Goal: Task Accomplishment & Management: Use online tool/utility

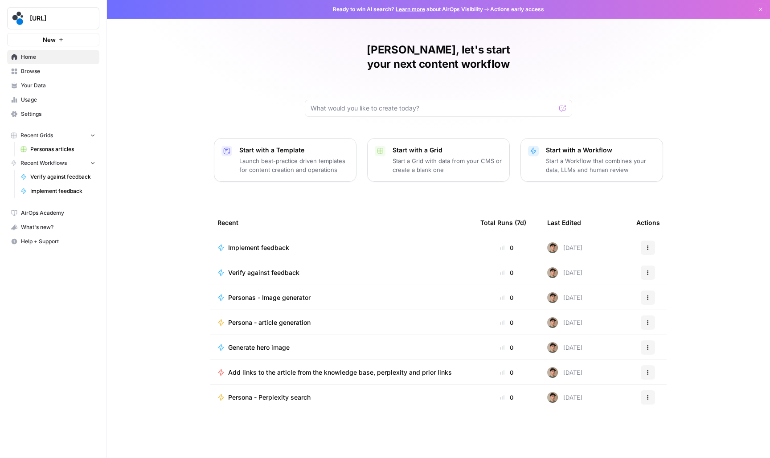
click at [60, 82] on span "Your Data" at bounding box center [58, 86] width 74 height 8
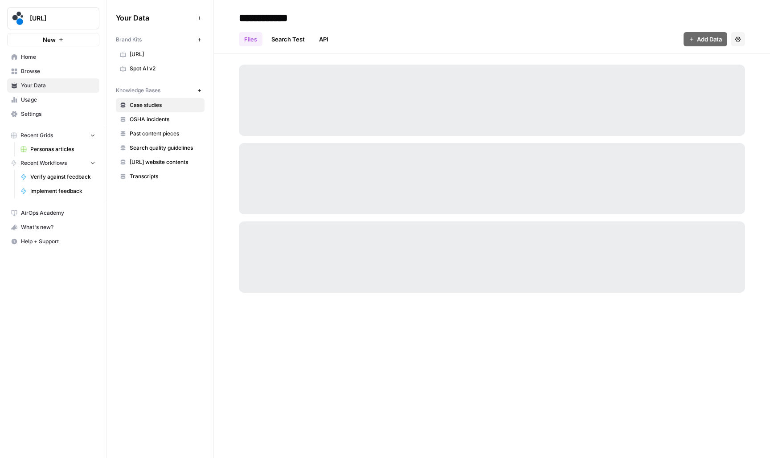
click at [59, 74] on span "Browse" at bounding box center [58, 71] width 74 height 8
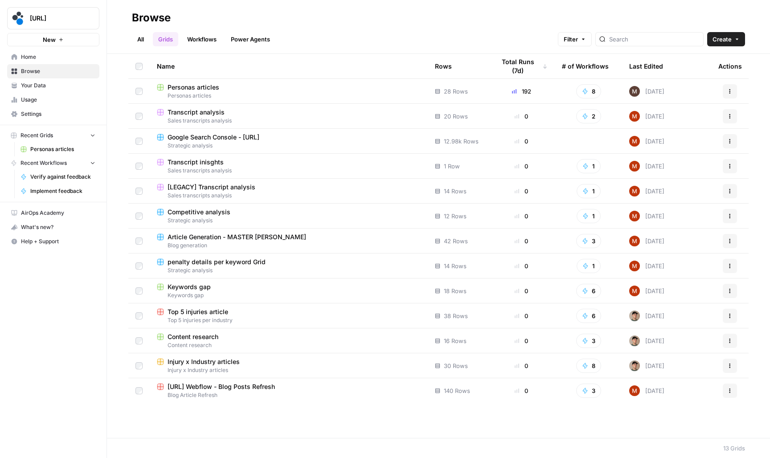
click at [191, 87] on span "Personas articles" at bounding box center [193, 87] width 52 height 9
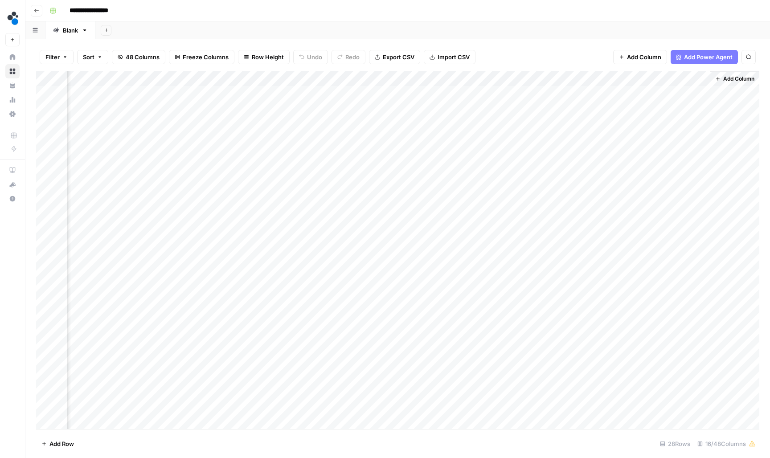
scroll to position [0, 723]
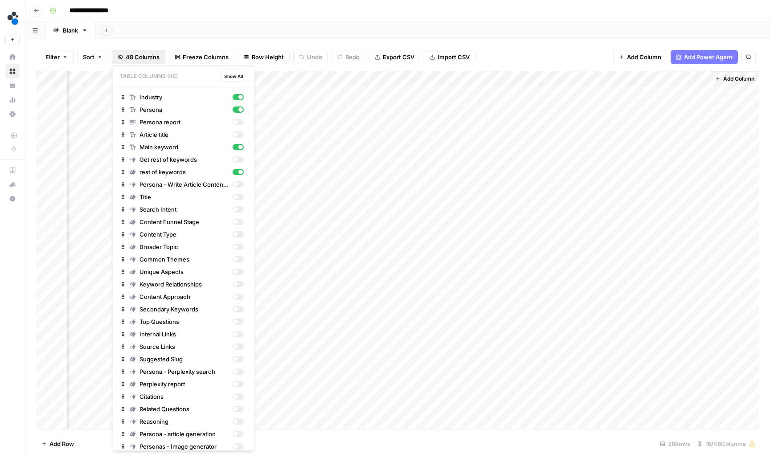
click at [156, 53] on span "48 Columns" at bounding box center [143, 57] width 34 height 9
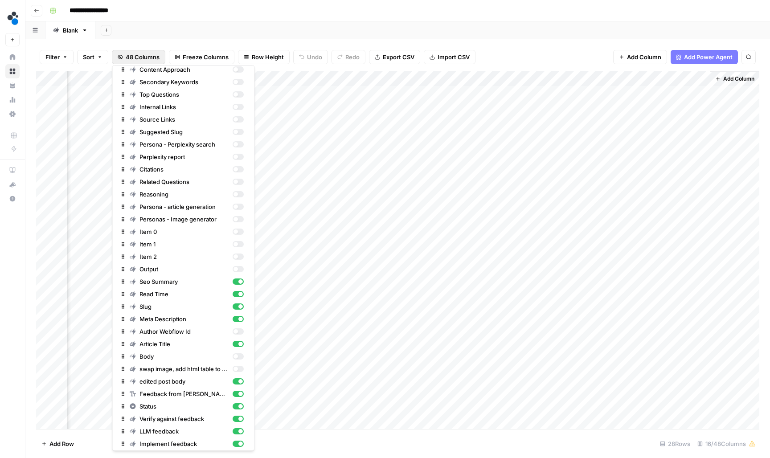
scroll to position [240, 0]
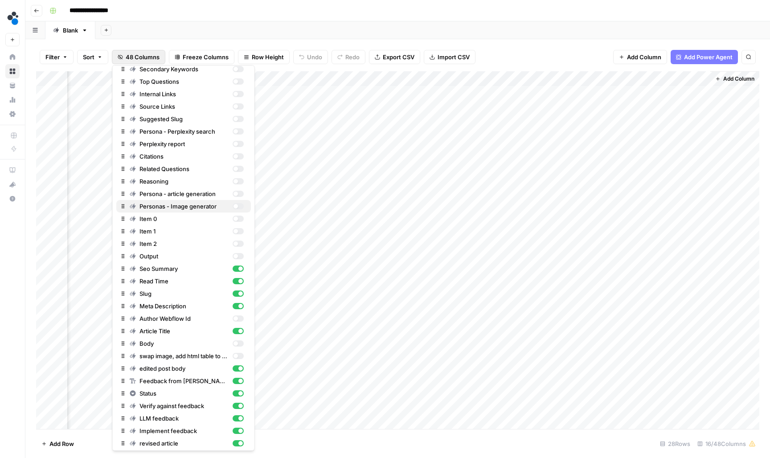
click at [238, 204] on div "button" at bounding box center [237, 206] width 11 height 6
click at [237, 216] on div "button" at bounding box center [237, 219] width 11 height 6
click at [237, 233] on div "button" at bounding box center [237, 231] width 11 height 6
click at [237, 243] on div "button" at bounding box center [235, 243] width 4 height 4
click at [238, 259] on div "Output" at bounding box center [187, 256] width 114 height 9
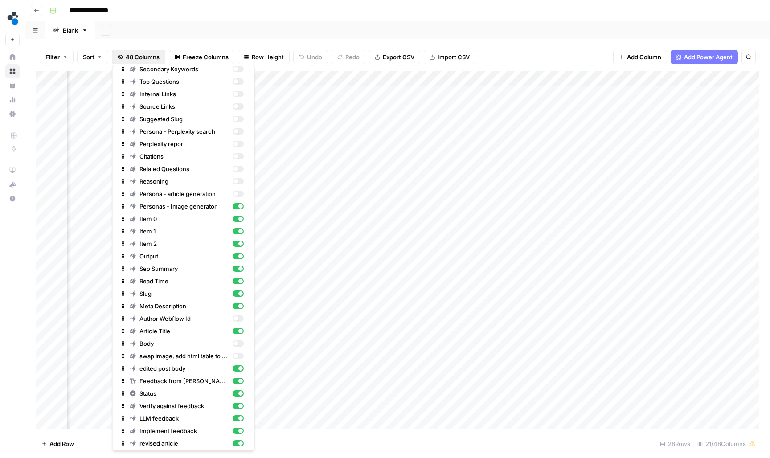
scroll to position [0, 345]
click at [454, 94] on div "Add Column" at bounding box center [397, 250] width 723 height 359
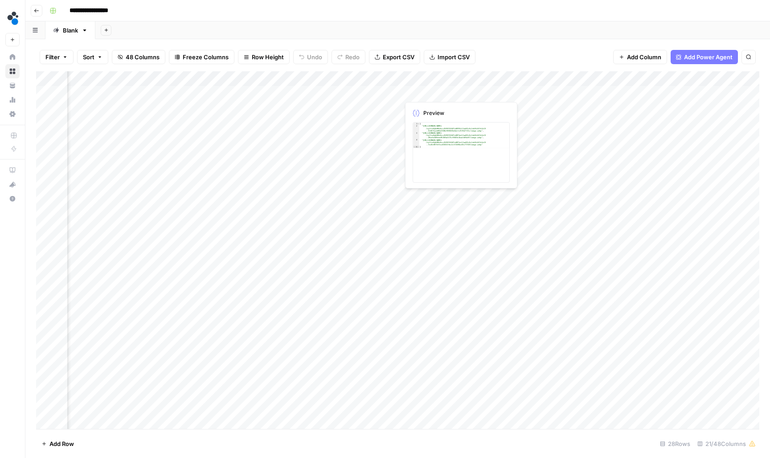
click at [454, 94] on div "Add Column" at bounding box center [397, 250] width 723 height 359
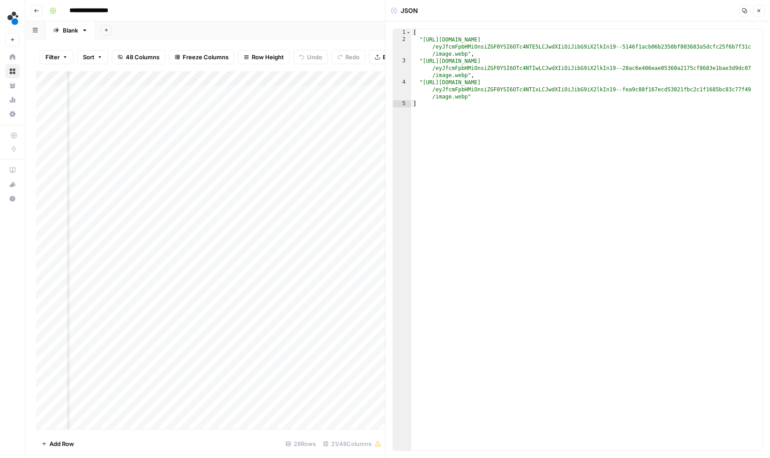
click at [757, 10] on icon "button" at bounding box center [758, 10] width 5 height 5
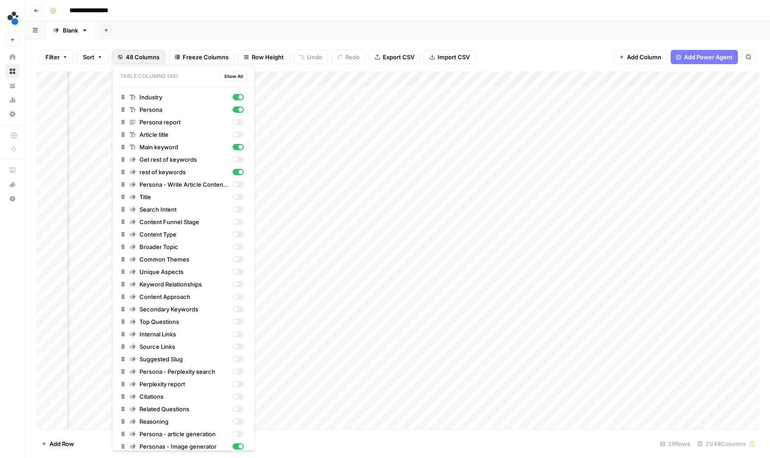
click at [159, 61] on button "48 Columns" at bounding box center [138, 57] width 53 height 14
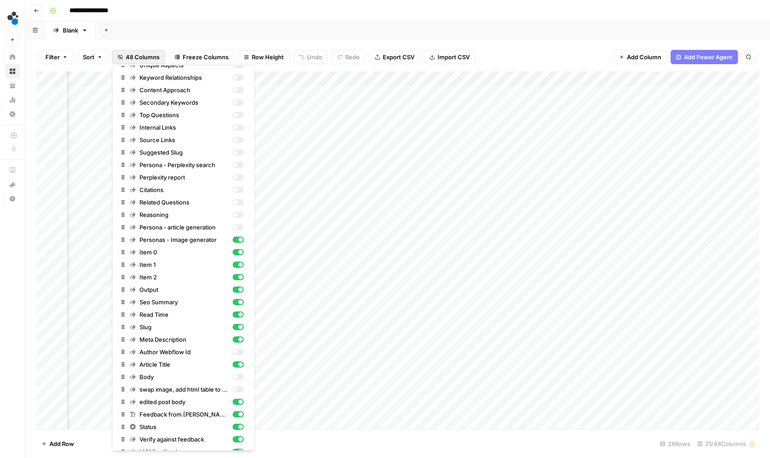
scroll to position [230, 0]
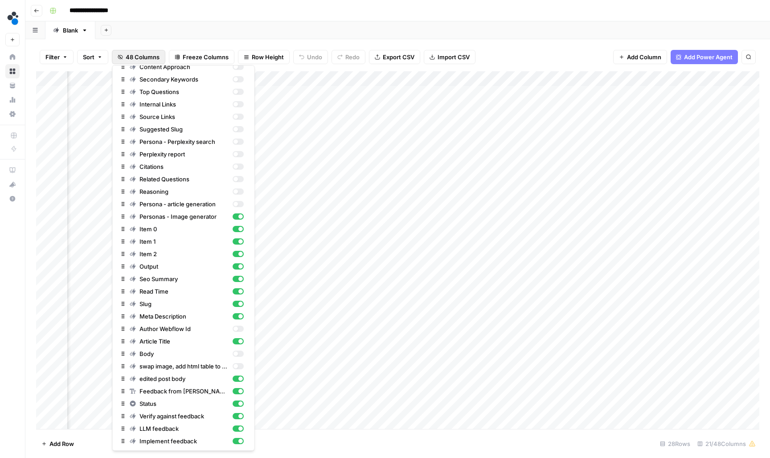
click at [461, 74] on div "Add Column" at bounding box center [397, 250] width 723 height 359
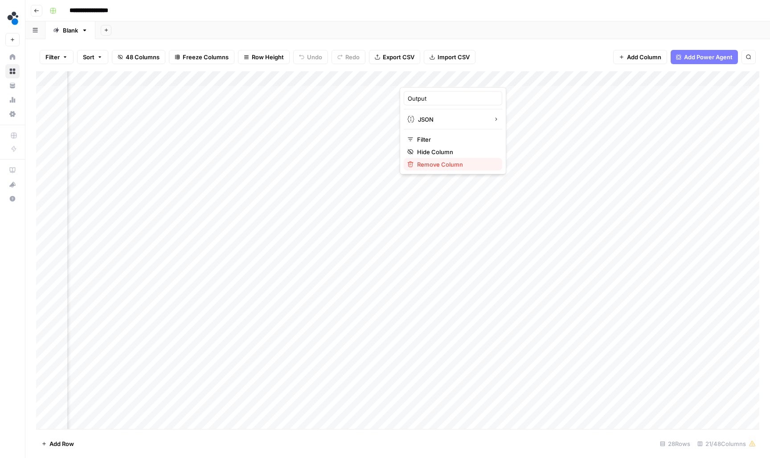
click at [438, 162] on span "Remove Column" at bounding box center [456, 164] width 78 height 9
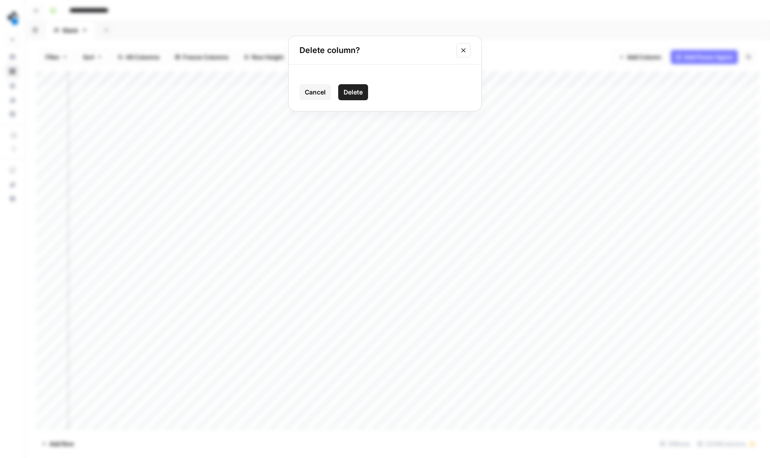
click at [355, 91] on span "Delete" at bounding box center [352, 92] width 19 height 9
click at [660, 56] on span "Add Column" at bounding box center [644, 57] width 34 height 9
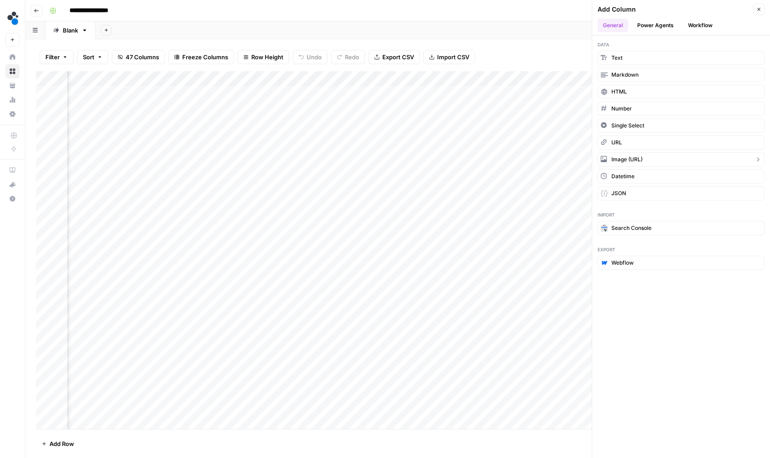
click at [642, 159] on span "Image (URL)" at bounding box center [626, 159] width 31 height 8
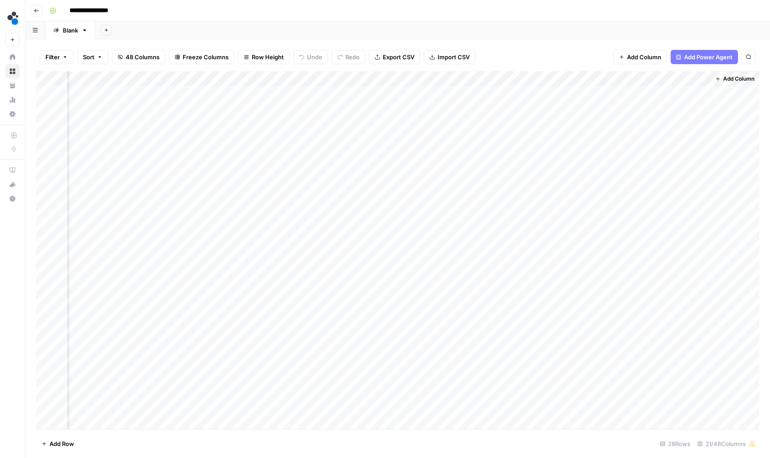
click at [663, 80] on div "Add Column" at bounding box center [397, 250] width 723 height 359
click at [661, 96] on input "New Column" at bounding box center [682, 98] width 90 height 9
type input "Selected image"
drag, startPoint x: 683, startPoint y: 75, endPoint x: 158, endPoint y: 73, distance: 525.1
click at [158, 73] on div "Add Column" at bounding box center [397, 250] width 723 height 359
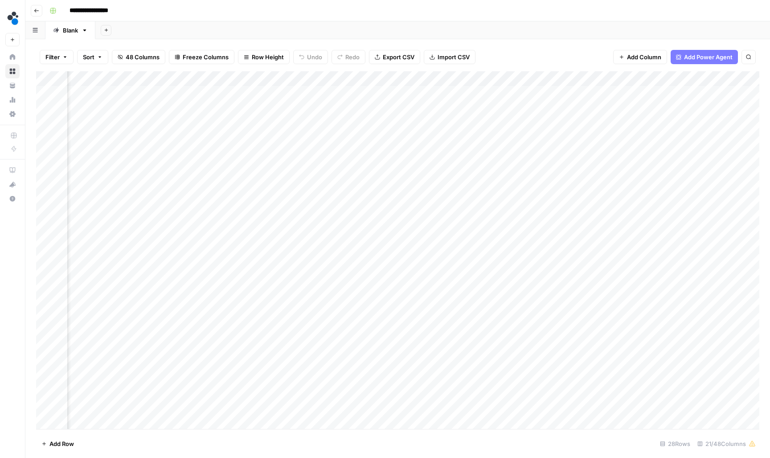
scroll to position [0, 767]
drag, startPoint x: 485, startPoint y: 77, endPoint x: 194, endPoint y: 85, distance: 291.4
click at [194, 85] on div "Add Column" at bounding box center [397, 250] width 723 height 359
drag, startPoint x: 577, startPoint y: 75, endPoint x: 409, endPoint y: 87, distance: 167.9
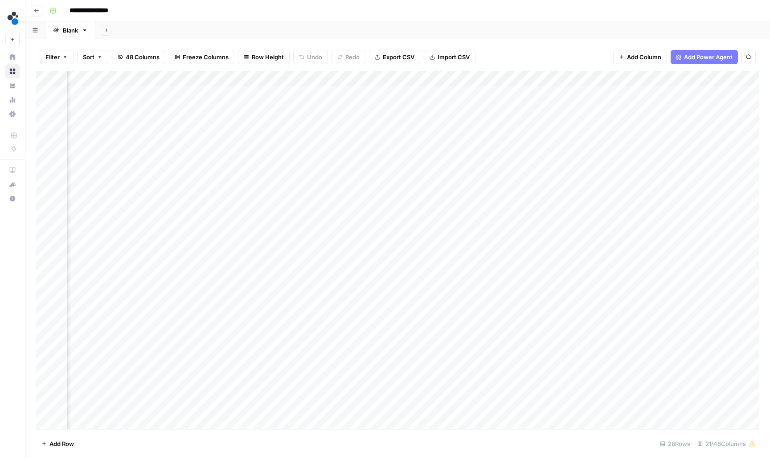
click at [409, 87] on div "Add Column" at bounding box center [397, 250] width 723 height 359
click at [355, 93] on div "Add Column" at bounding box center [397, 250] width 723 height 359
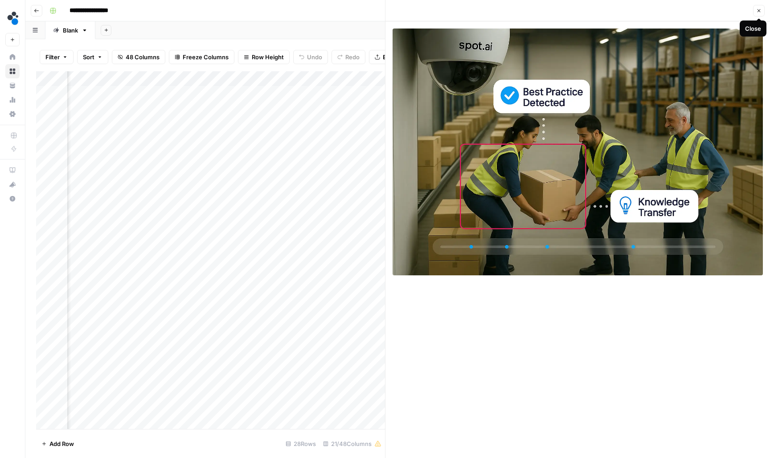
click at [758, 12] on icon "button" at bounding box center [758, 10] width 5 height 5
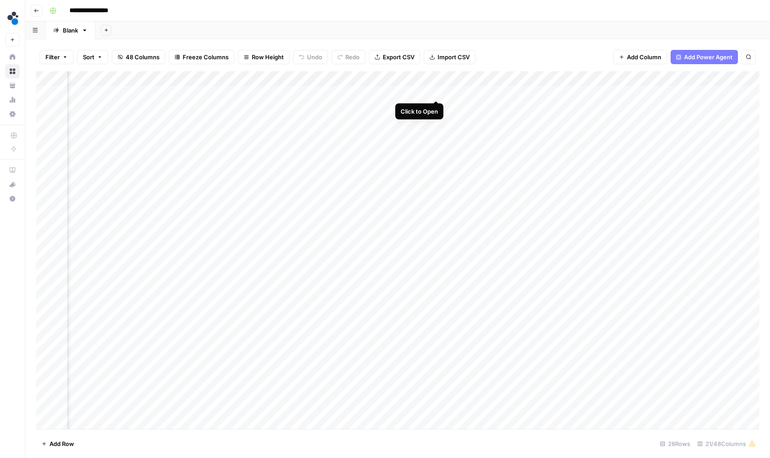
click at [436, 90] on div "Add Column" at bounding box center [397, 250] width 723 height 359
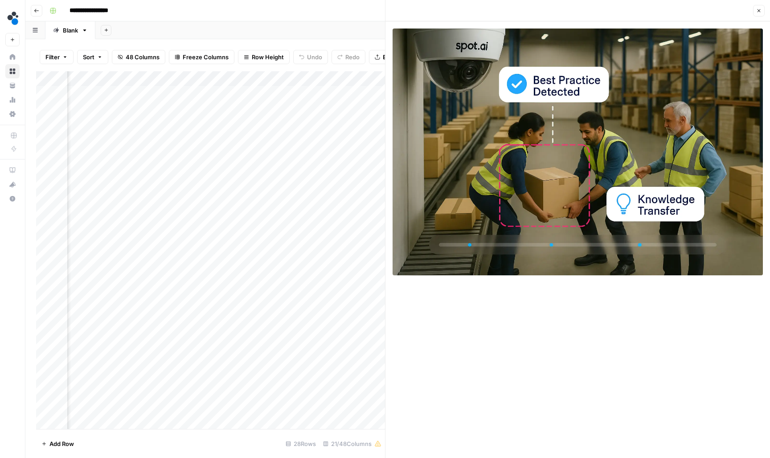
click at [356, 93] on div "Add Column" at bounding box center [210, 250] width 349 height 359
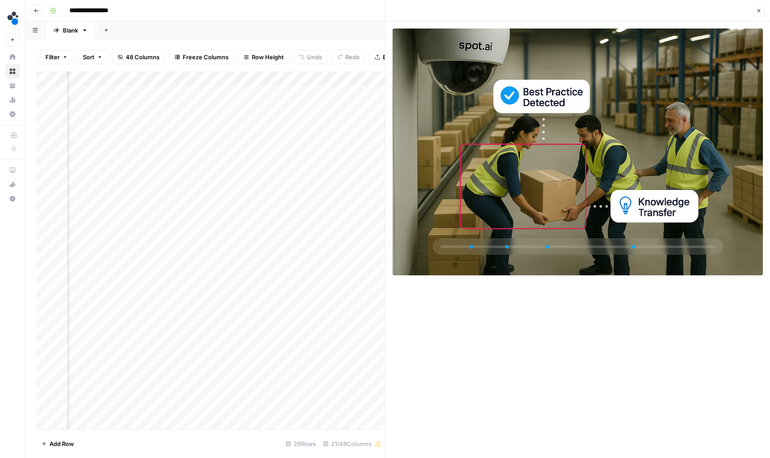
click at [758, 12] on icon "button" at bounding box center [758, 10] width 5 height 5
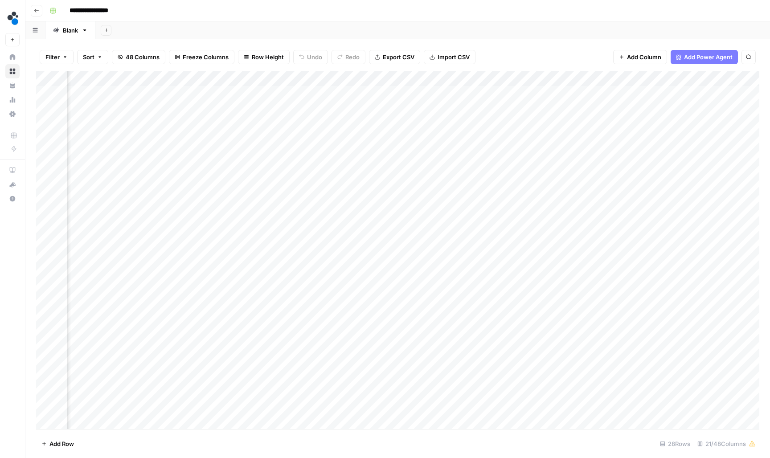
click at [516, 93] on div "Add Column" at bounding box center [397, 250] width 723 height 359
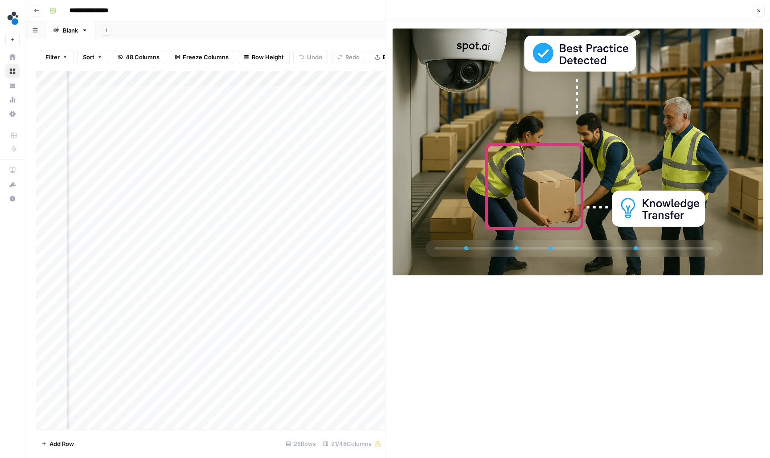
click at [759, 10] on icon "button" at bounding box center [758, 10] width 5 height 5
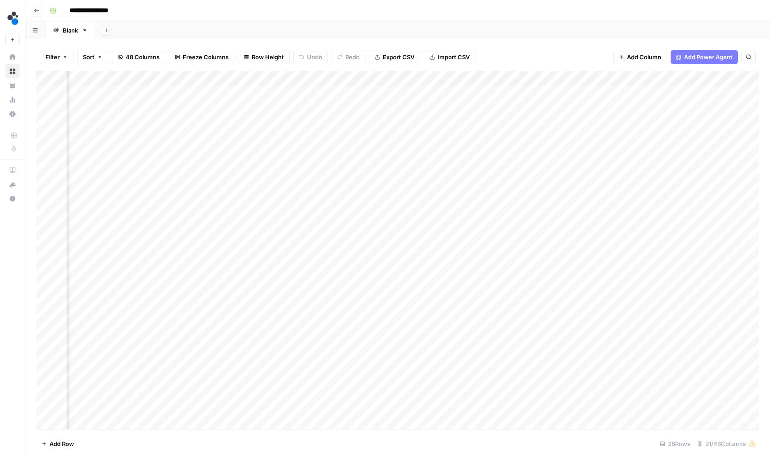
click at [438, 94] on div "Add Column" at bounding box center [397, 250] width 723 height 359
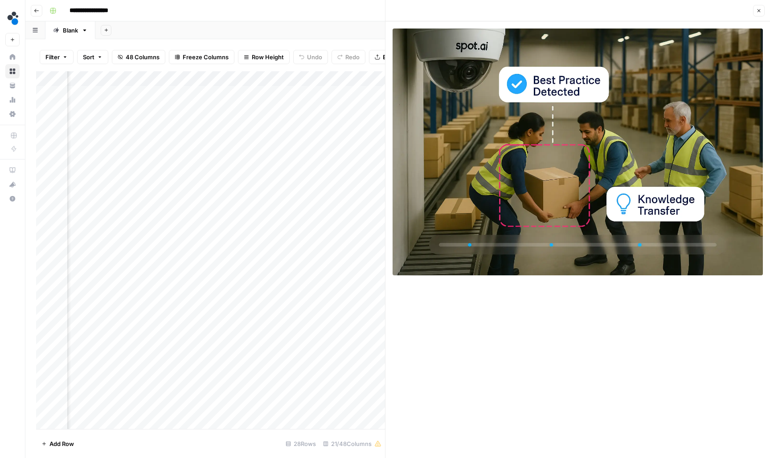
click at [758, 12] on icon "button" at bounding box center [758, 10] width 5 height 5
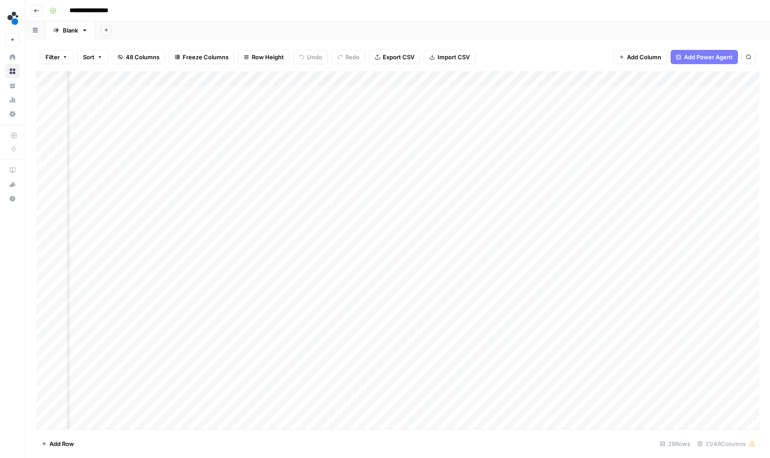
click at [517, 91] on div "Add Column" at bounding box center [397, 250] width 723 height 359
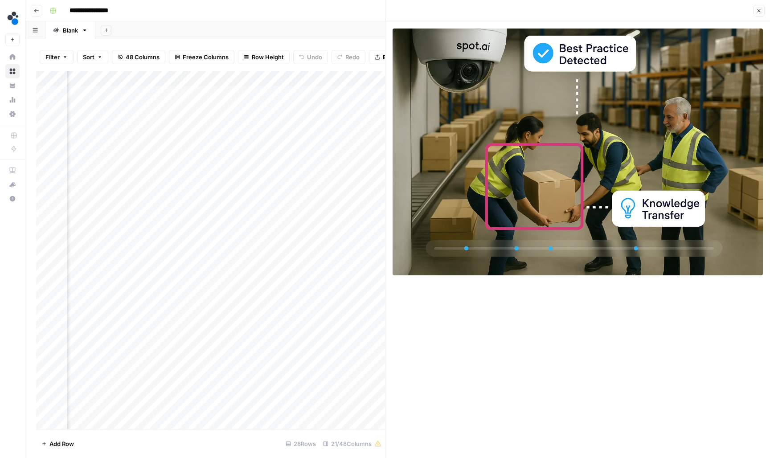
click at [755, 8] on button "Close" at bounding box center [759, 11] width 12 height 12
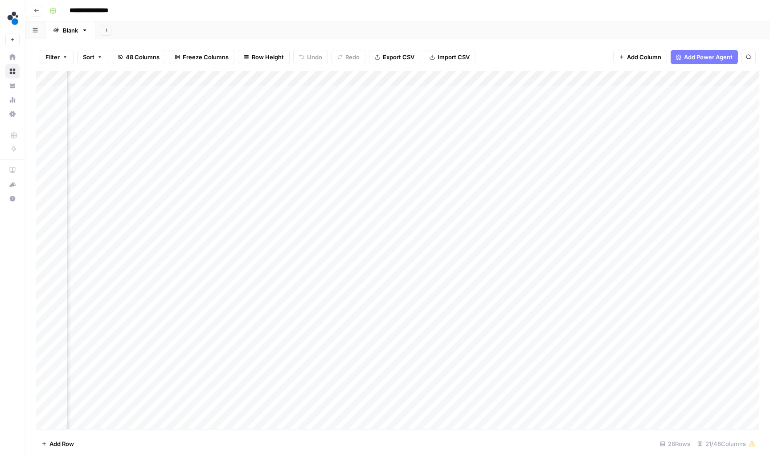
click at [418, 94] on div "Add Column" at bounding box center [397, 250] width 723 height 359
click at [575, 94] on div "Add Column" at bounding box center [397, 250] width 723 height 359
click at [566, 92] on div "Add Column" at bounding box center [397, 250] width 723 height 359
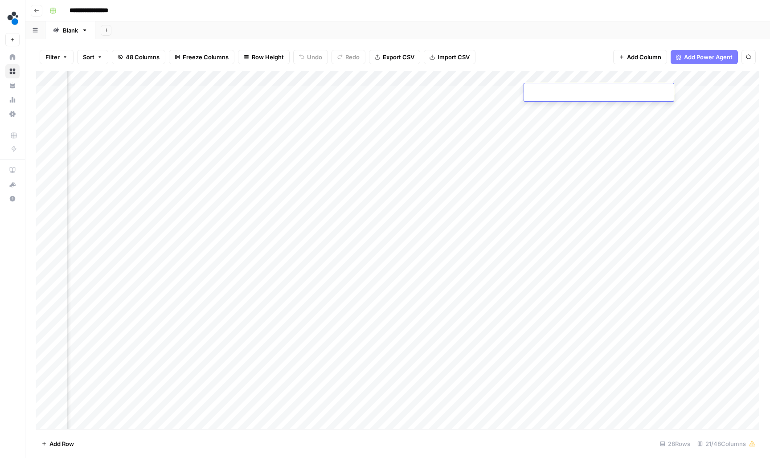
type input "**********"
click at [358, 107] on div "Add Column" at bounding box center [397, 250] width 723 height 359
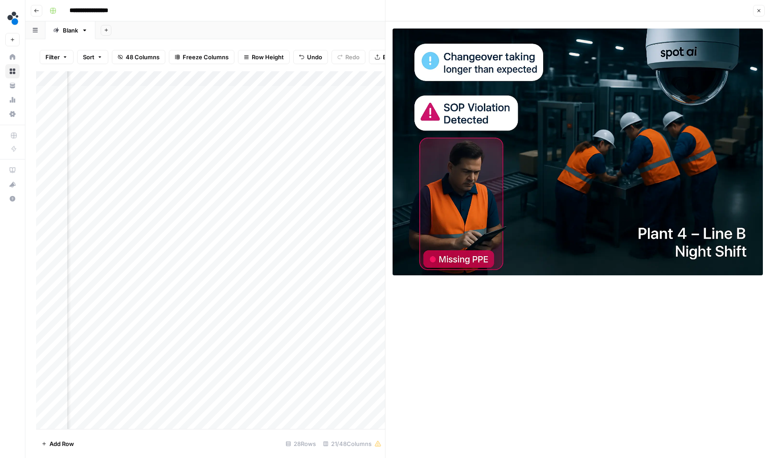
click at [757, 12] on icon "button" at bounding box center [758, 10] width 3 height 3
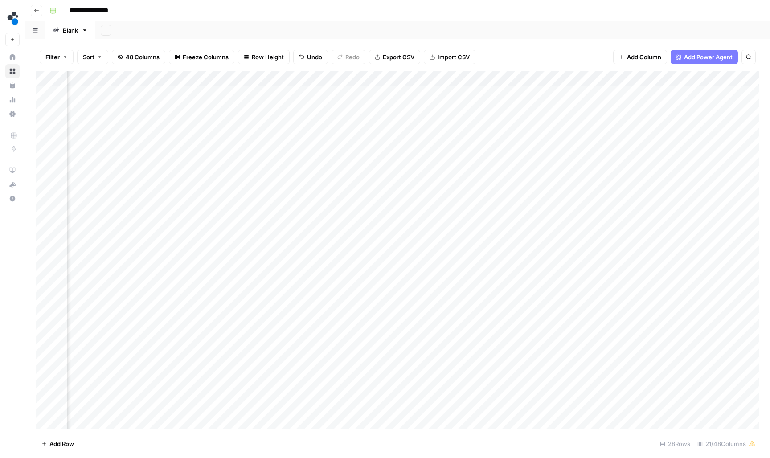
scroll to position [0, 490]
click at [712, 94] on div "Add Column" at bounding box center [397, 250] width 723 height 359
click at [603, 37] on div "Add Sheet" at bounding box center [432, 30] width 674 height 18
click at [326, 92] on div "Add Column" at bounding box center [397, 250] width 723 height 359
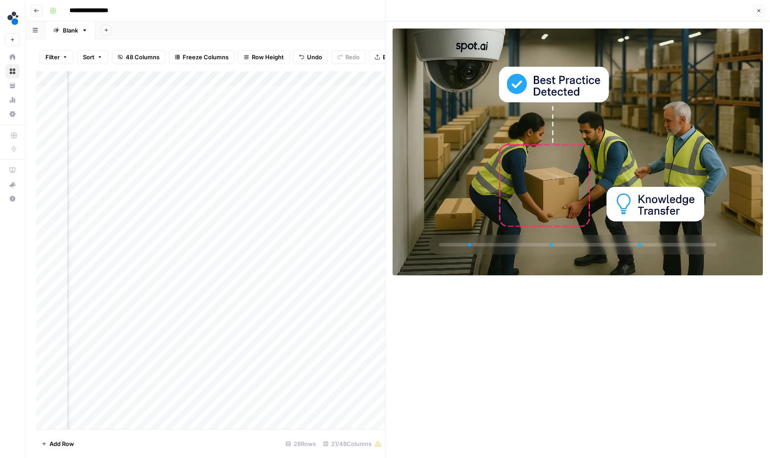
click at [757, 10] on icon "button" at bounding box center [758, 10] width 5 height 5
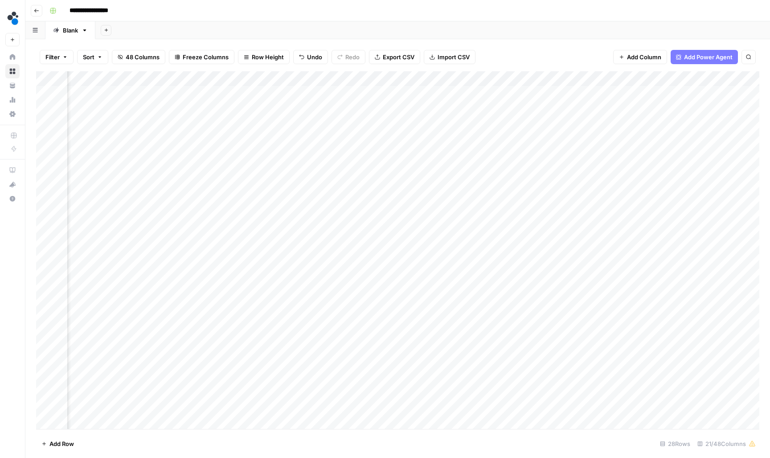
scroll to position [0, 563]
click at [619, 111] on div "Add Column" at bounding box center [397, 250] width 723 height 359
click at [599, 45] on div "Filter Sort 48 Columns Freeze Columns Row Height Undo Redo Export CSV Import CS…" at bounding box center [397, 57] width 723 height 29
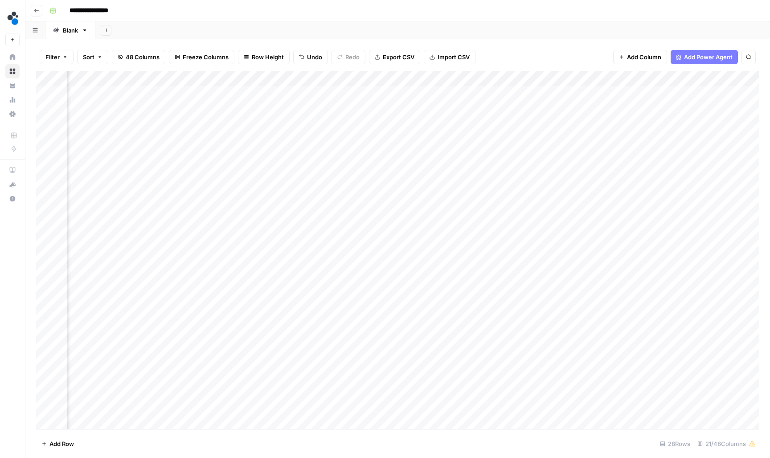
click at [391, 108] on div "Add Column" at bounding box center [397, 250] width 723 height 359
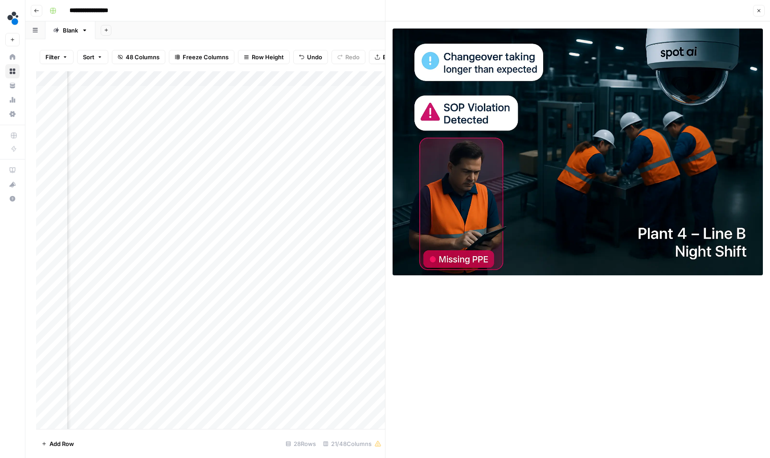
click at [756, 12] on icon "button" at bounding box center [758, 10] width 5 height 5
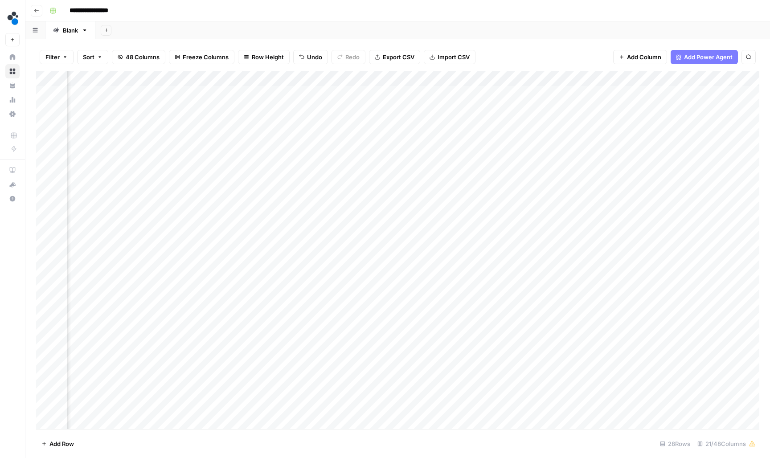
click at [471, 105] on div "Add Column" at bounding box center [397, 250] width 723 height 359
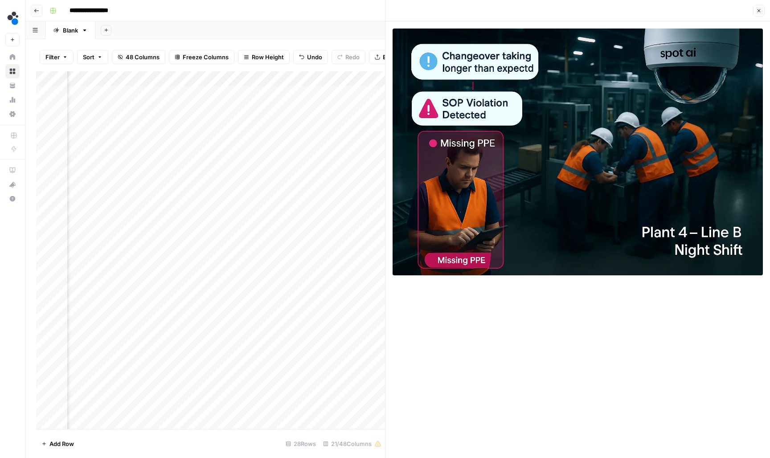
click at [755, 10] on button "Close" at bounding box center [759, 11] width 12 height 12
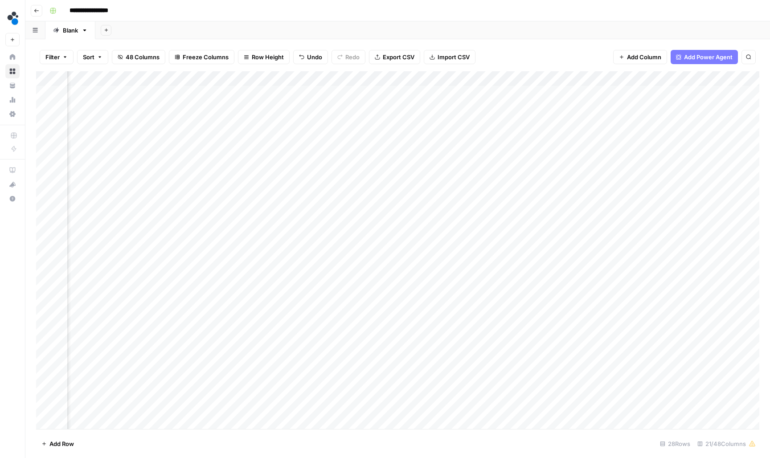
click at [555, 106] on div "Add Column" at bounding box center [397, 250] width 723 height 359
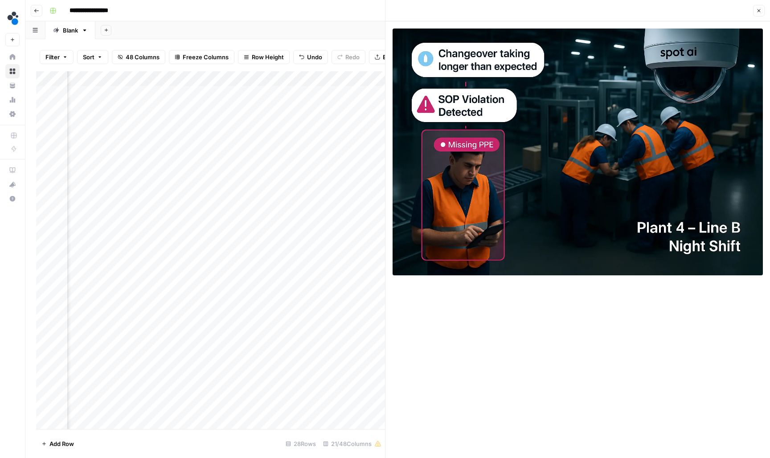
click at [761, 9] on icon "button" at bounding box center [758, 10] width 5 height 5
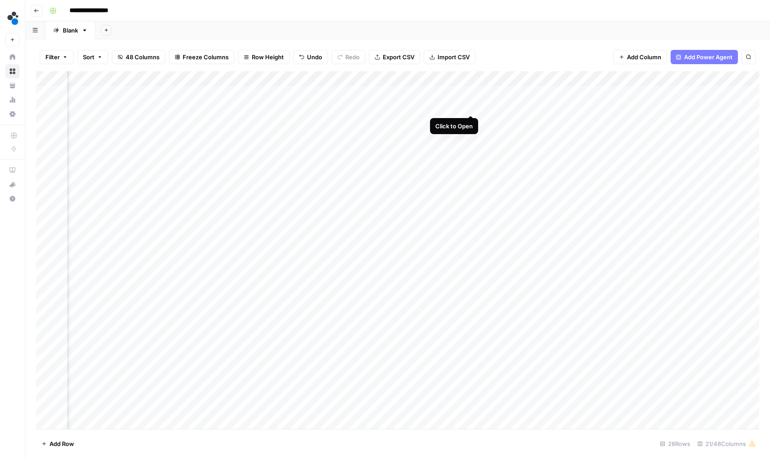
click at [472, 105] on div "Add Column" at bounding box center [397, 250] width 723 height 359
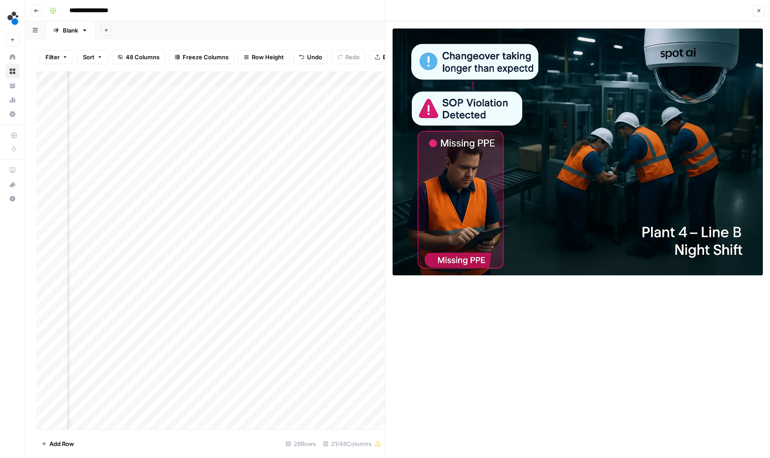
click at [759, 12] on icon "button" at bounding box center [758, 10] width 5 height 5
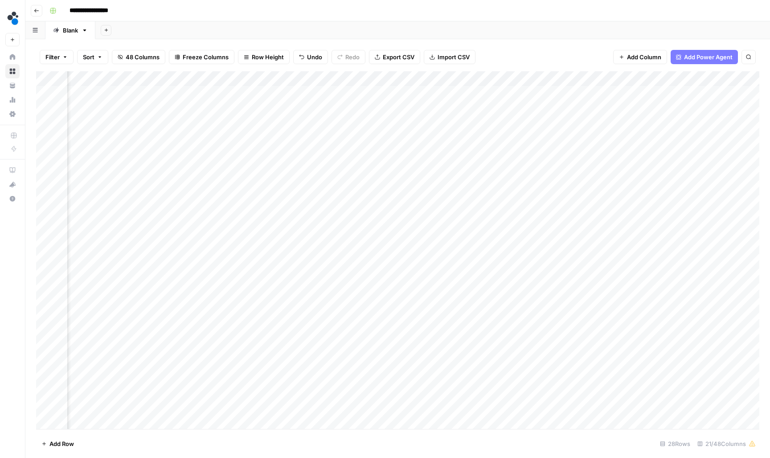
click at [393, 106] on div "Add Column" at bounding box center [397, 250] width 723 height 359
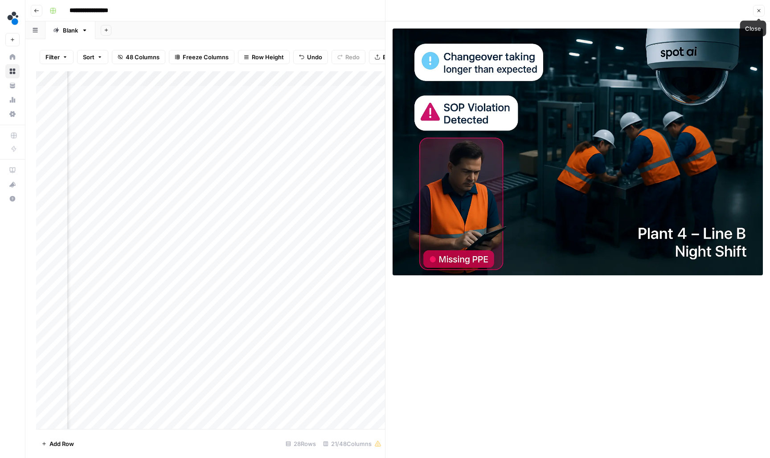
click at [759, 10] on icon "button" at bounding box center [758, 10] width 5 height 5
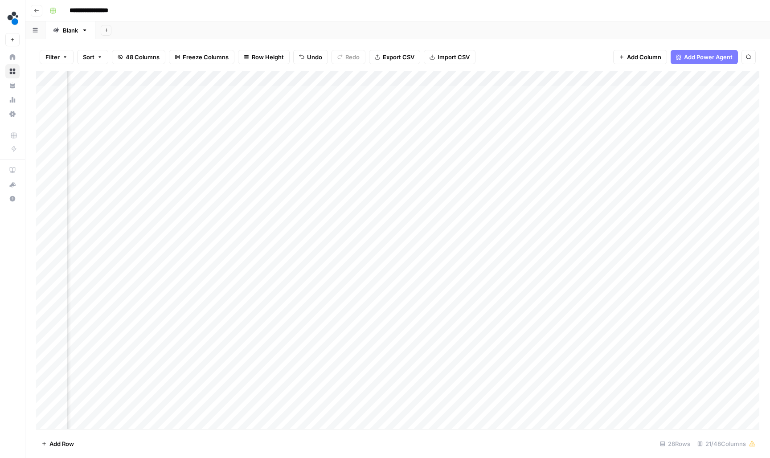
click at [550, 105] on div "Add Column" at bounding box center [397, 250] width 723 height 359
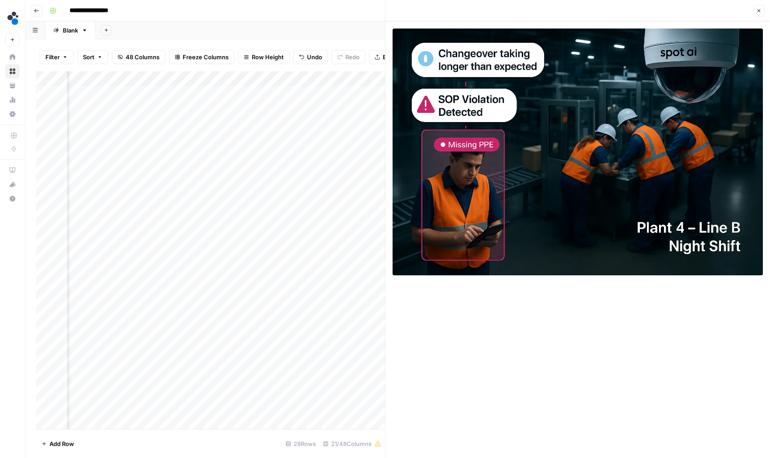
click at [760, 8] on icon "button" at bounding box center [758, 10] width 5 height 5
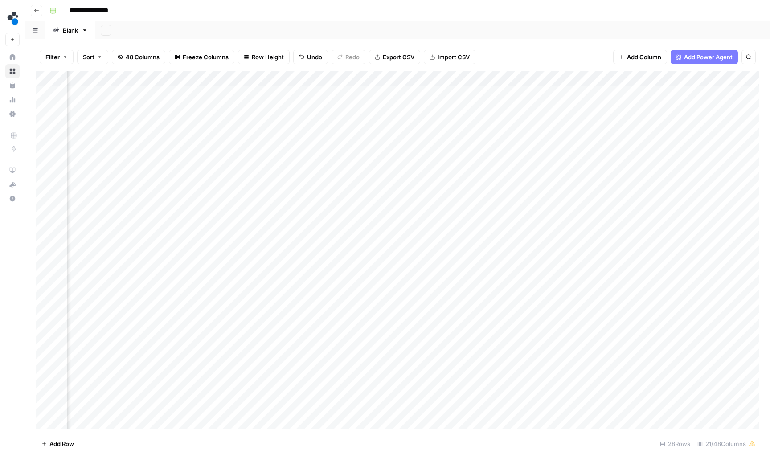
click at [519, 109] on div "Add Column" at bounding box center [397, 250] width 723 height 359
click at [519, 109] on input "**********" at bounding box center [553, 108] width 143 height 11
click at [579, 61] on div "Filter Sort 48 Columns Freeze Columns Row Height Undo Redo Export CSV Import CS…" at bounding box center [397, 57] width 723 height 29
click at [581, 104] on div "Add Column" at bounding box center [397, 250] width 723 height 359
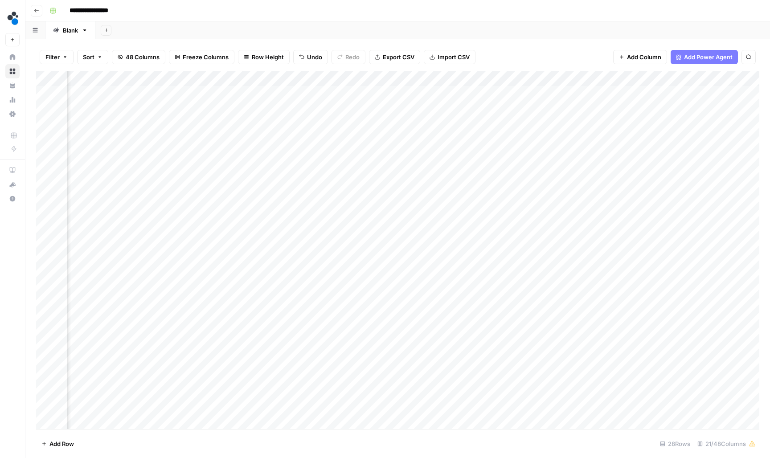
click at [581, 104] on div "Add Column" at bounding box center [397, 250] width 723 height 359
type input "**********"
click at [392, 120] on div "Add Column" at bounding box center [397, 250] width 723 height 359
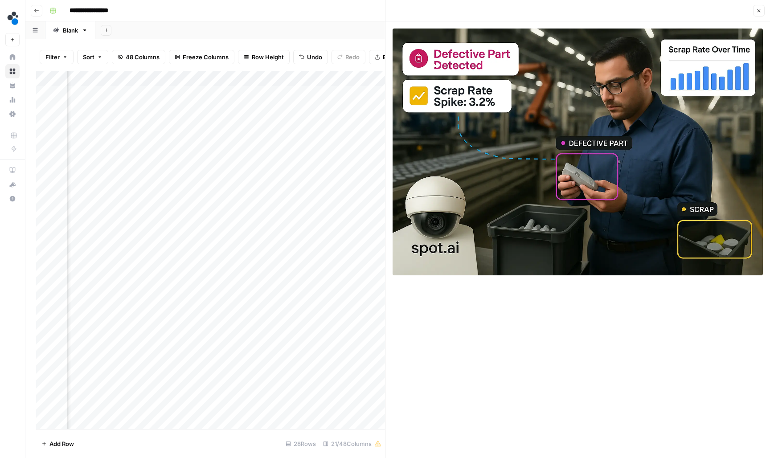
click at [754, 14] on button "Close" at bounding box center [759, 11] width 12 height 12
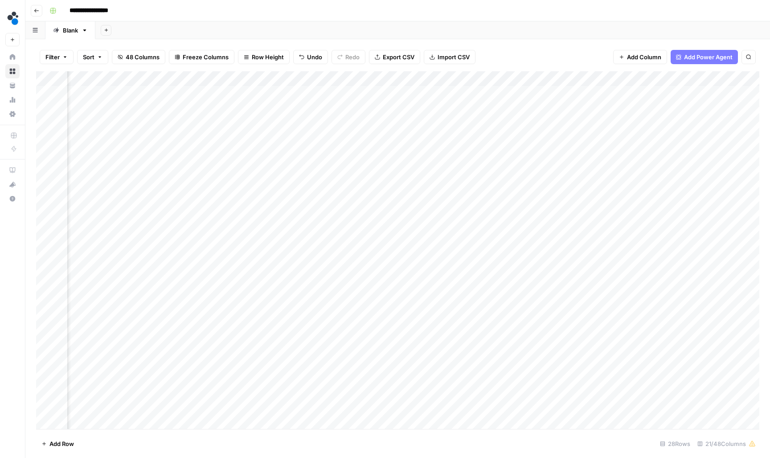
scroll to position [1, 504]
click at [711, 122] on div "Add Column" at bounding box center [397, 250] width 723 height 359
click at [691, 20] on header "**********" at bounding box center [397, 10] width 744 height 21
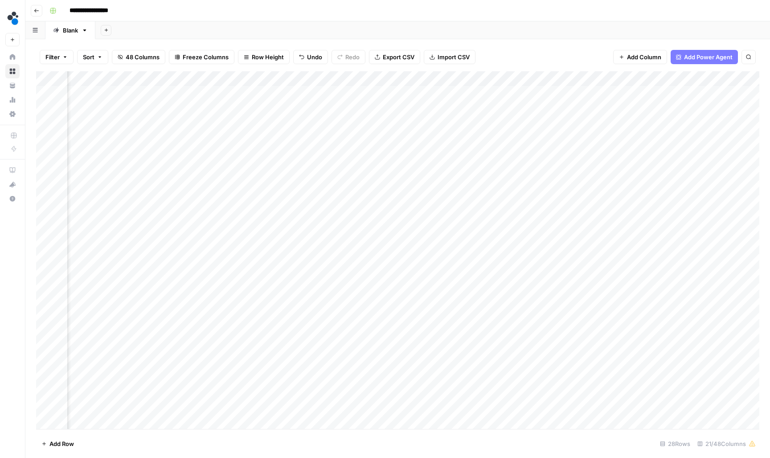
click at [532, 122] on div "Add Column" at bounding box center [397, 250] width 723 height 359
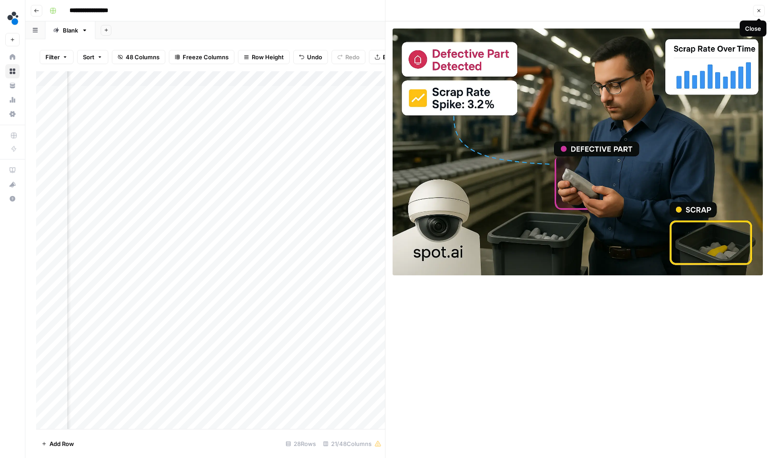
click at [761, 11] on icon "button" at bounding box center [758, 10] width 5 height 5
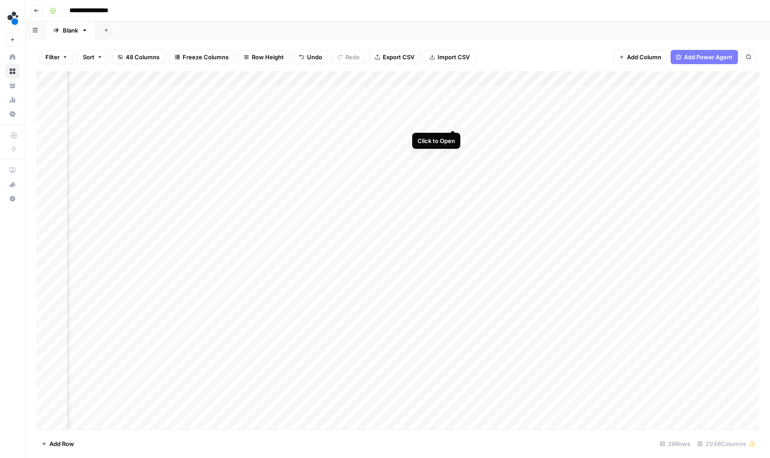
click at [457, 121] on div "Add Column" at bounding box center [397, 250] width 723 height 359
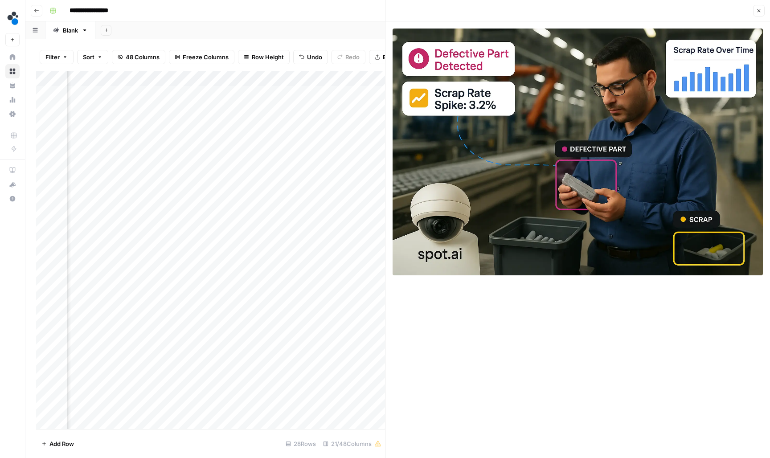
click at [762, 10] on button "Close" at bounding box center [759, 11] width 12 height 12
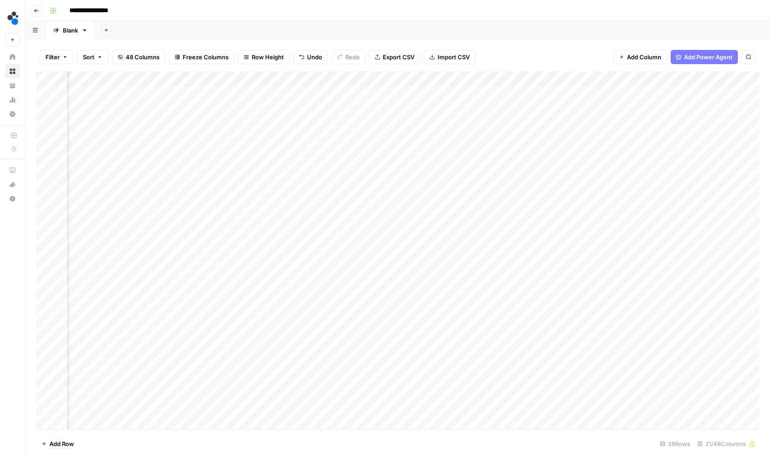
click at [533, 120] on div "Add Column" at bounding box center [397, 250] width 723 height 359
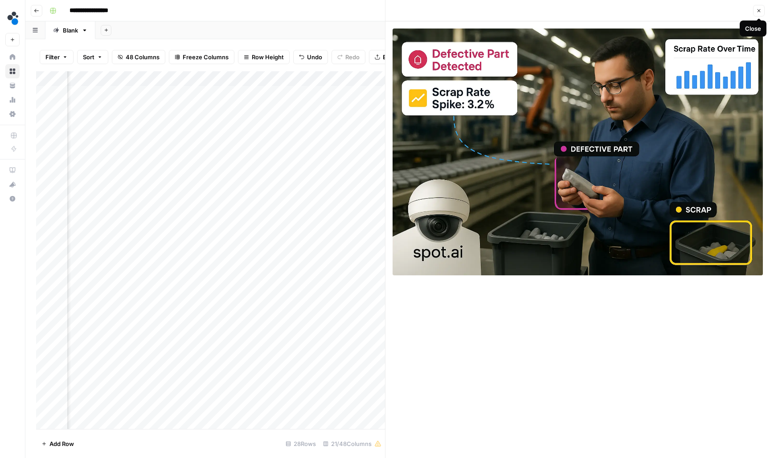
click at [762, 11] on button "Close" at bounding box center [759, 11] width 12 height 12
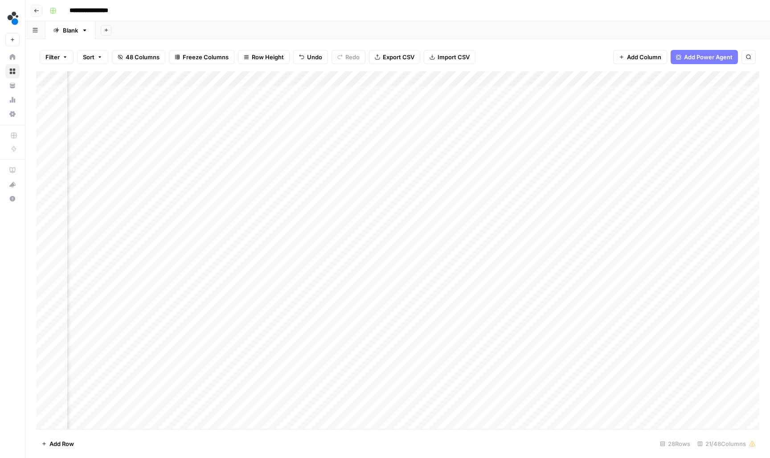
click at [456, 120] on div "Add Column" at bounding box center [397, 250] width 723 height 359
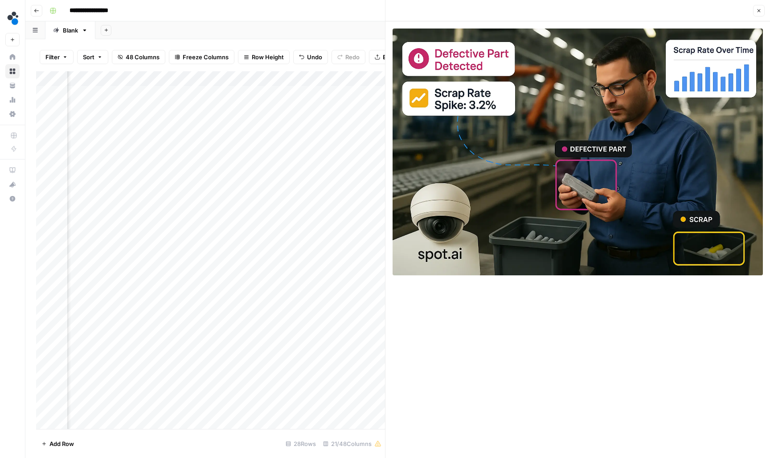
click at [756, 10] on icon "button" at bounding box center [758, 10] width 5 height 5
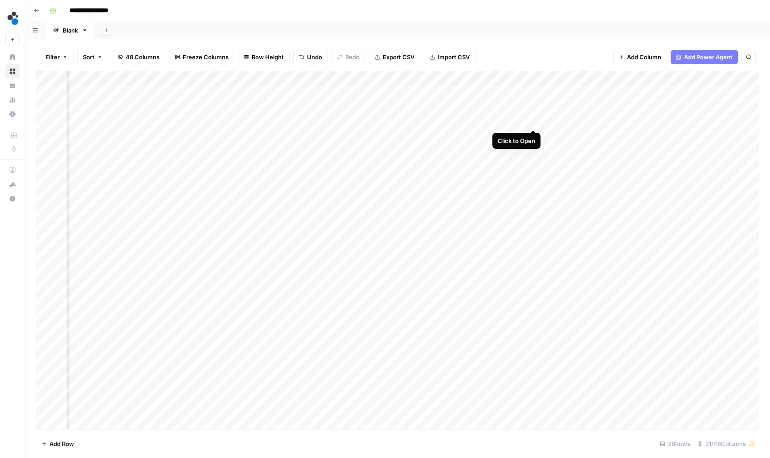
click at [532, 118] on div "Add Column" at bounding box center [397, 250] width 723 height 359
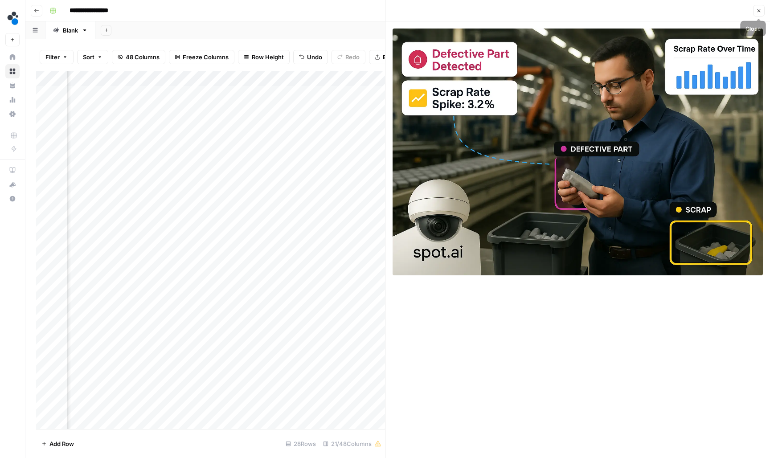
click at [754, 10] on button "Close" at bounding box center [759, 11] width 12 height 12
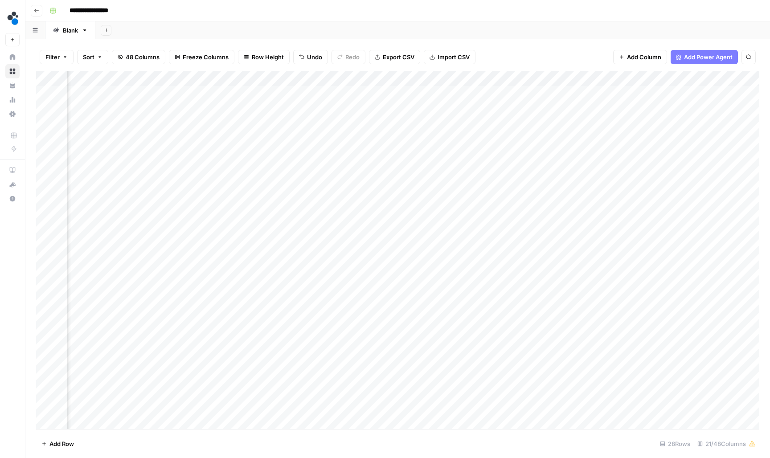
click at [520, 116] on div "Add Column" at bounding box center [397, 250] width 723 height 359
click at [518, 120] on input "**********" at bounding box center [535, 123] width 143 height 11
click at [582, 39] on div "Add Sheet" at bounding box center [432, 30] width 674 height 18
click at [571, 120] on div "Add Column" at bounding box center [397, 250] width 723 height 359
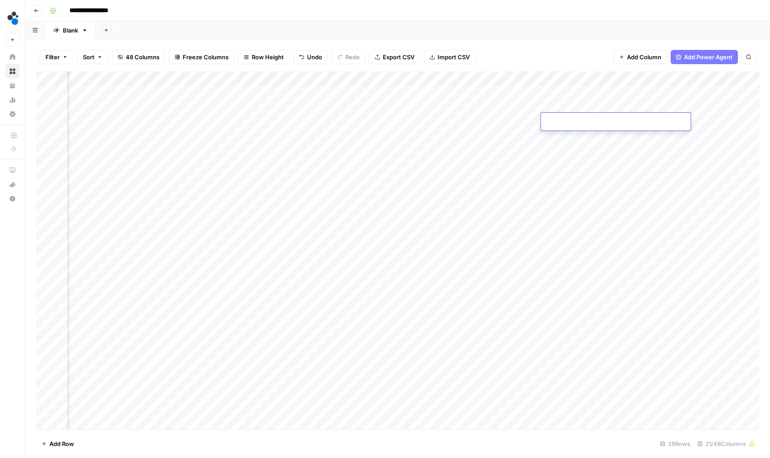
type input "**********"
click at [374, 136] on div "Add Column" at bounding box center [397, 250] width 723 height 359
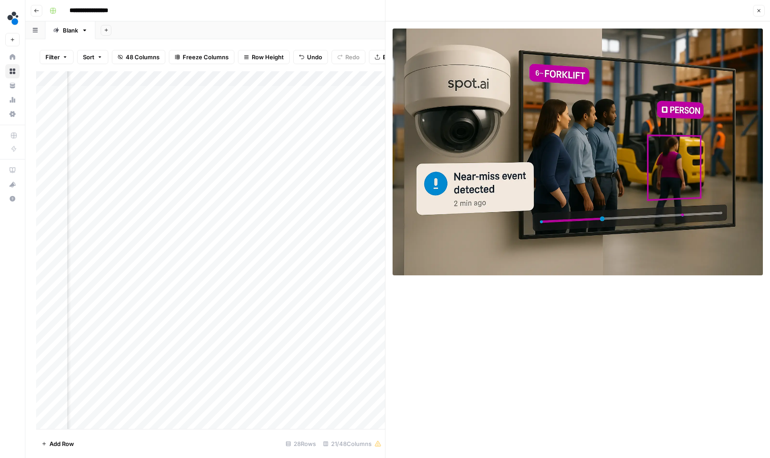
click at [755, 12] on button "Close" at bounding box center [759, 11] width 12 height 12
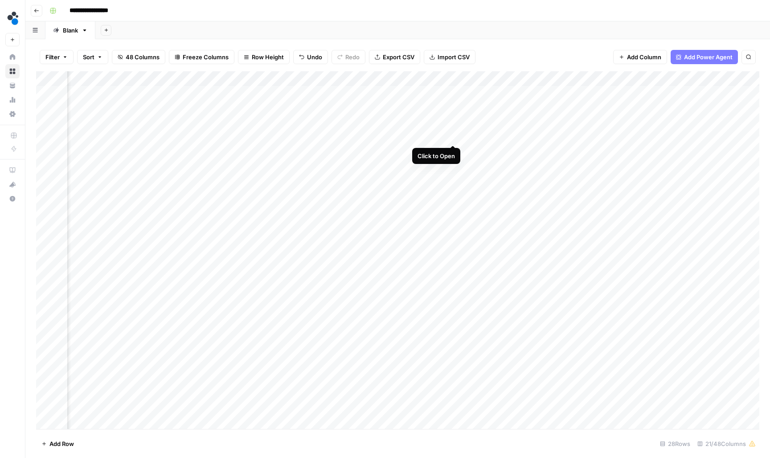
click at [451, 133] on div "Add Column" at bounding box center [397, 250] width 723 height 359
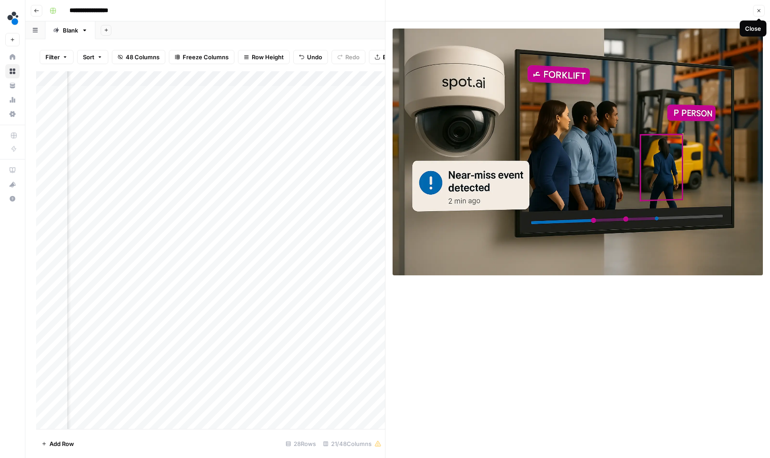
click at [757, 14] on button "Close" at bounding box center [759, 11] width 12 height 12
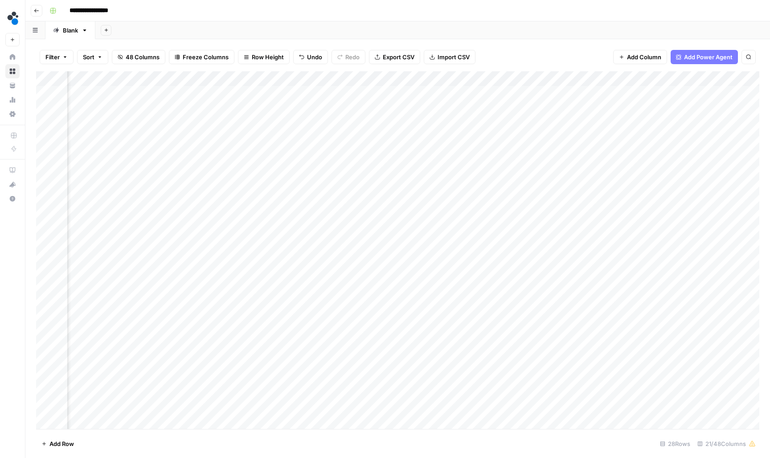
scroll to position [0, 484]
click at [675, 137] on div "Add Column" at bounding box center [397, 250] width 723 height 359
click at [690, 25] on div "Add Sheet" at bounding box center [432, 30] width 674 height 18
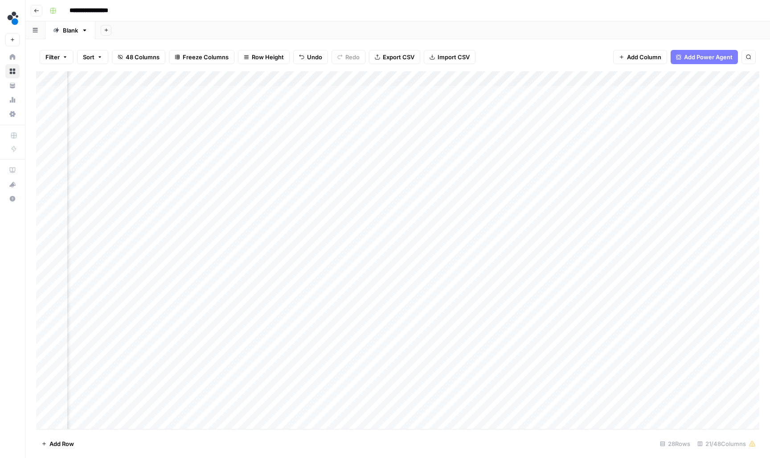
click at [488, 137] on div "Add Column" at bounding box center [397, 250] width 723 height 359
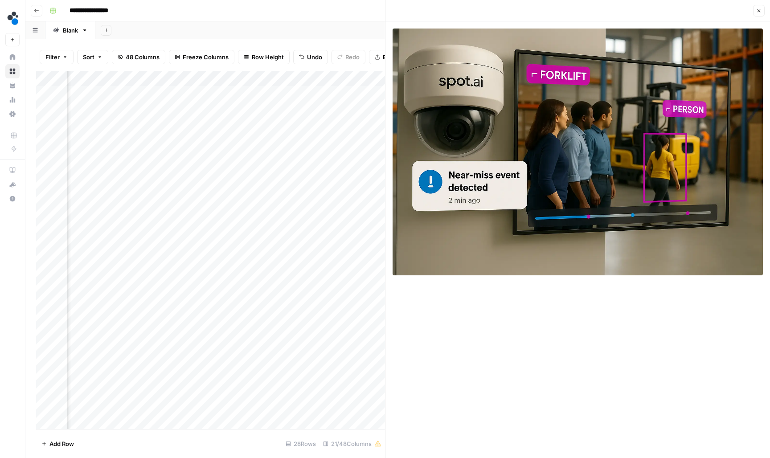
click at [758, 11] on icon "button" at bounding box center [758, 10] width 5 height 5
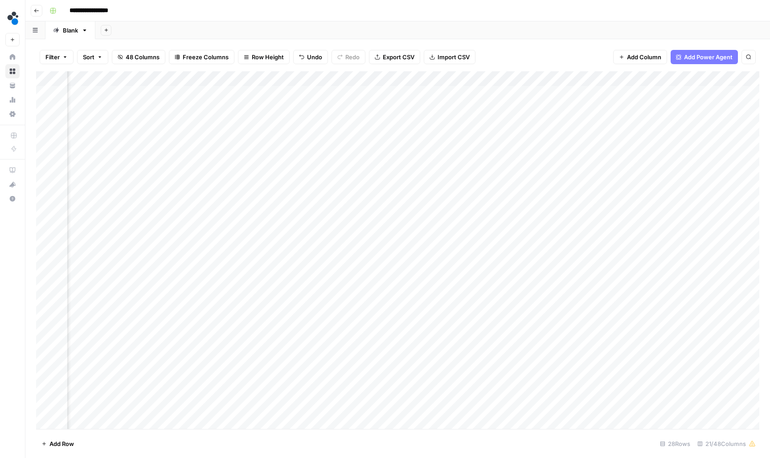
click at [413, 137] on div "Add Column" at bounding box center [397, 250] width 723 height 359
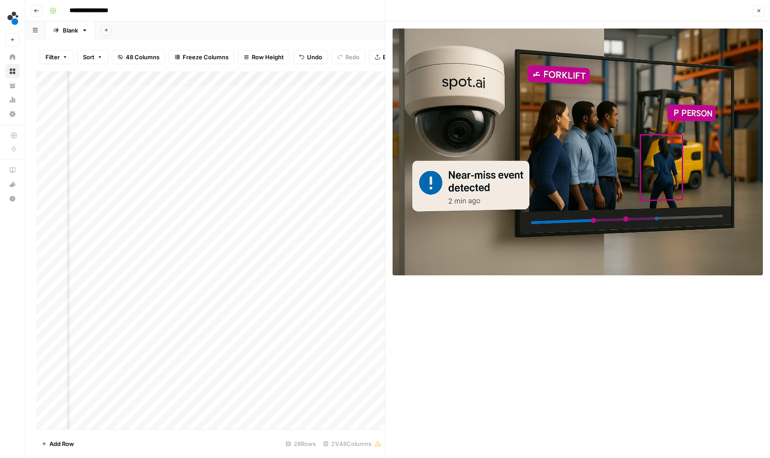
click at [330, 137] on div "Add Column" at bounding box center [210, 250] width 349 height 359
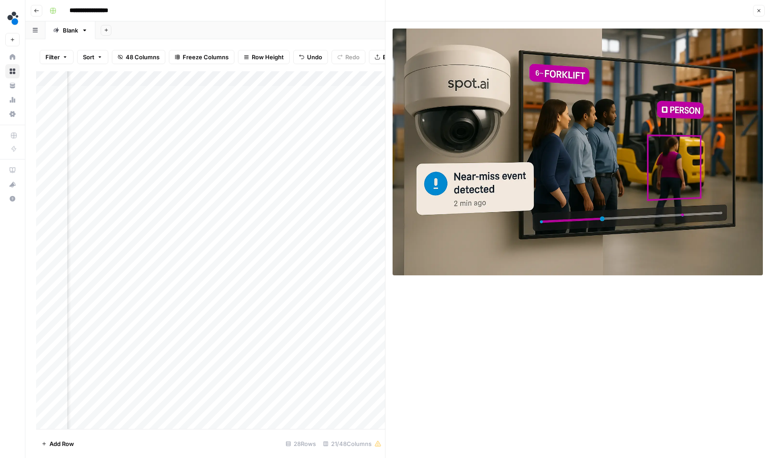
click at [764, 9] on header "Close" at bounding box center [577, 10] width 384 height 21
click at [762, 9] on button "Close" at bounding box center [759, 11] width 12 height 12
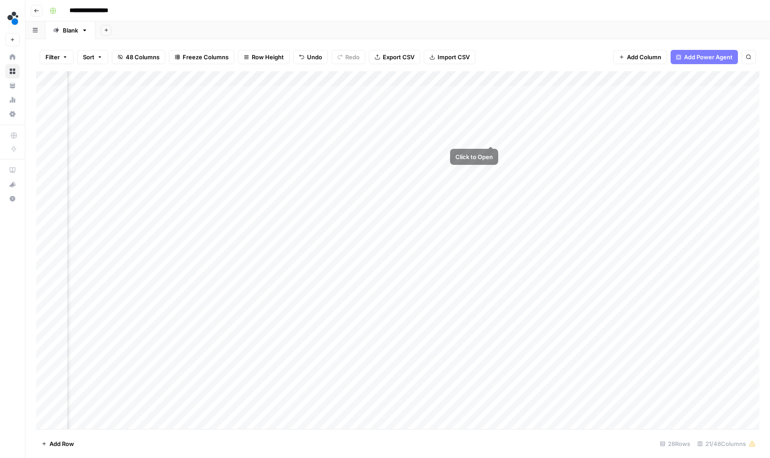
click at [483, 136] on div "Add Column" at bounding box center [397, 250] width 723 height 359
click at [545, 49] on div "Filter Sort 48 Columns Freeze Columns Row Height Undo Redo Export CSV Import CS…" at bounding box center [397, 57] width 723 height 29
click at [531, 139] on div "Add Column" at bounding box center [397, 250] width 723 height 359
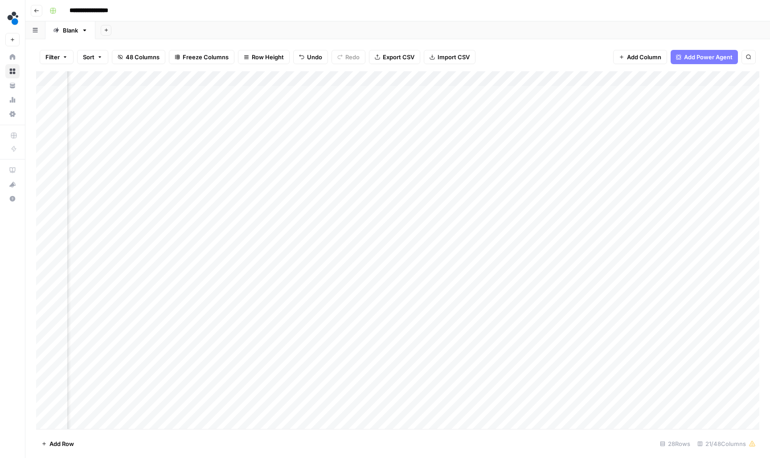
click at [531, 139] on div "Add Column" at bounding box center [397, 250] width 723 height 359
type input "**********"
click at [331, 151] on div "Add Column" at bounding box center [397, 250] width 723 height 359
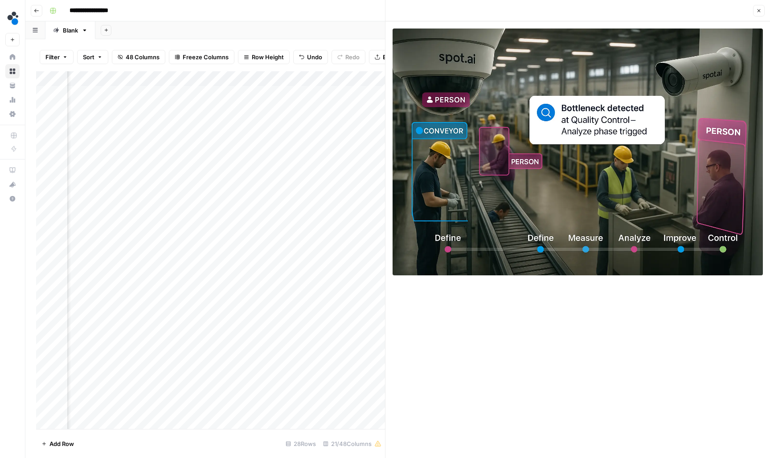
click at [761, 12] on button "Close" at bounding box center [759, 11] width 12 height 12
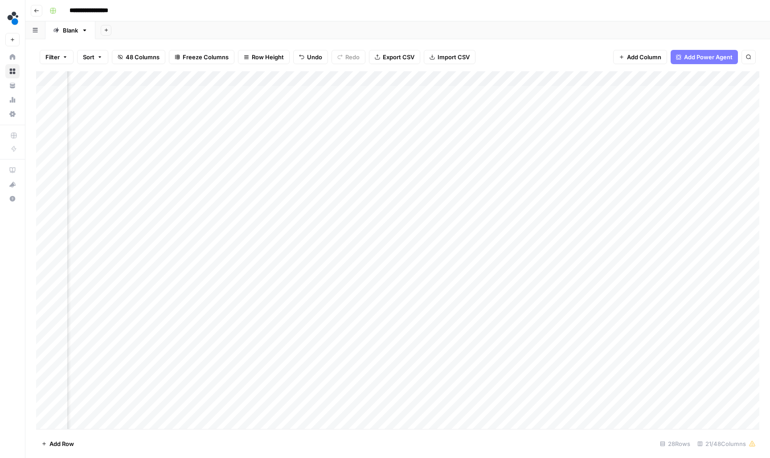
scroll to position [0, 523]
click at [642, 153] on div "Add Column" at bounding box center [397, 250] width 723 height 359
click at [489, 2] on header "**********" at bounding box center [397, 10] width 744 height 21
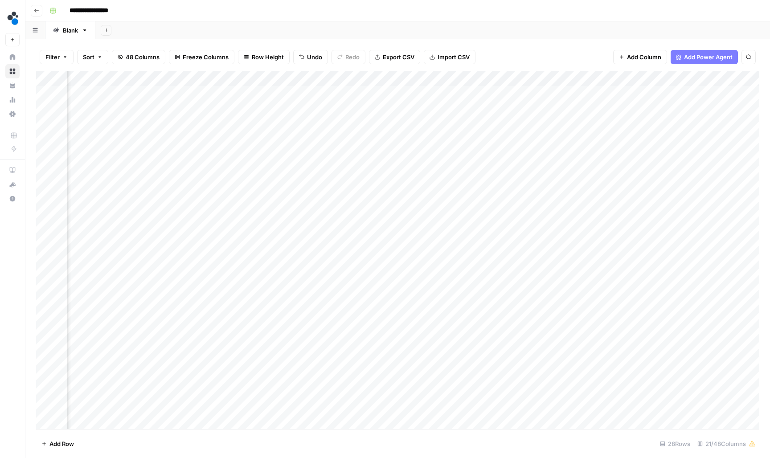
click at [328, 148] on div "Add Column" at bounding box center [397, 250] width 723 height 359
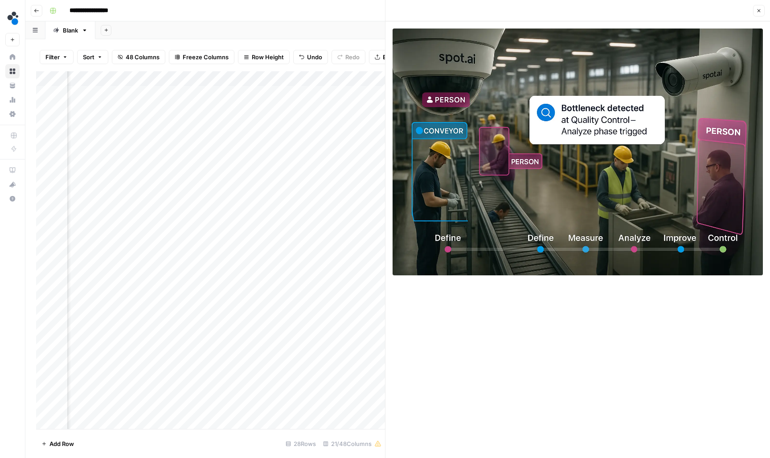
click at [757, 11] on icon "button" at bounding box center [758, 10] width 5 height 5
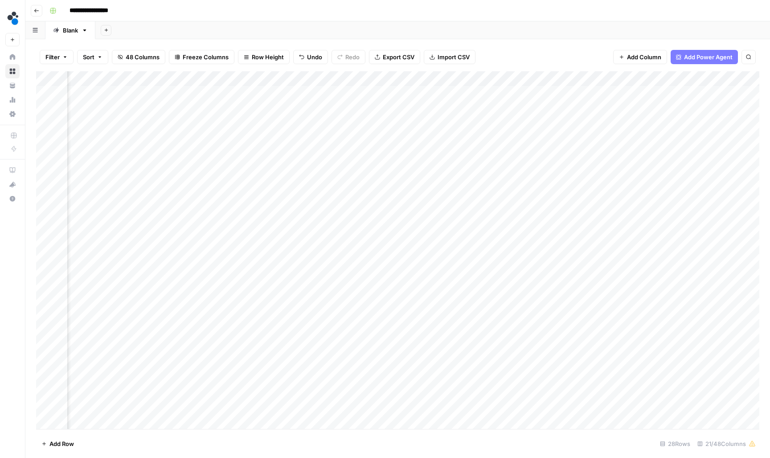
click at [411, 151] on div "Add Column" at bounding box center [397, 250] width 723 height 359
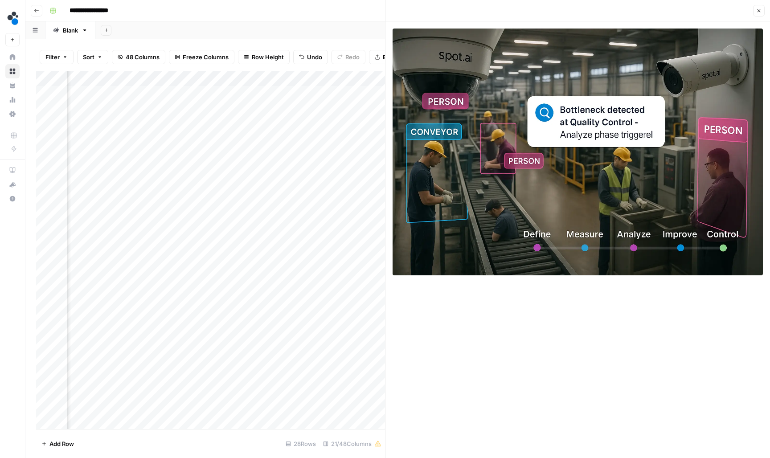
click at [767, 7] on header "Close" at bounding box center [577, 10] width 384 height 21
click at [761, 13] on icon "button" at bounding box center [758, 10] width 5 height 5
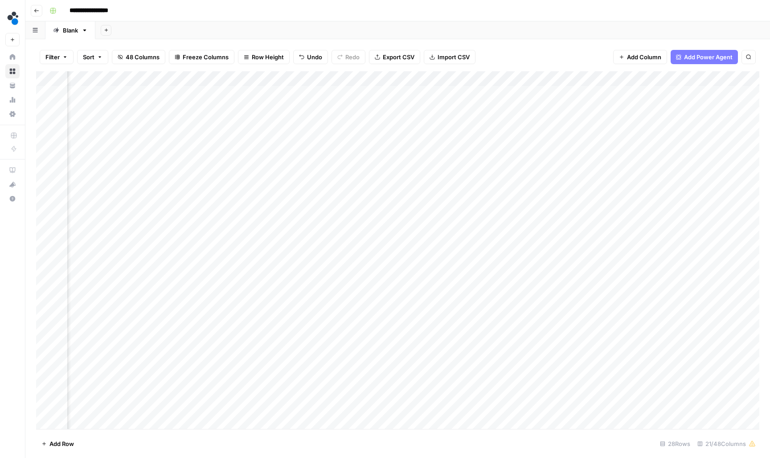
click at [490, 151] on div "Add Column" at bounding box center [397, 250] width 723 height 359
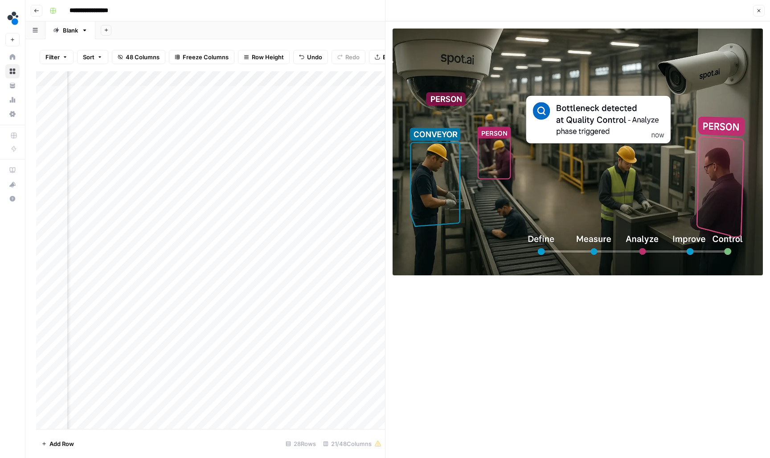
click at [761, 12] on icon "button" at bounding box center [758, 10] width 5 height 5
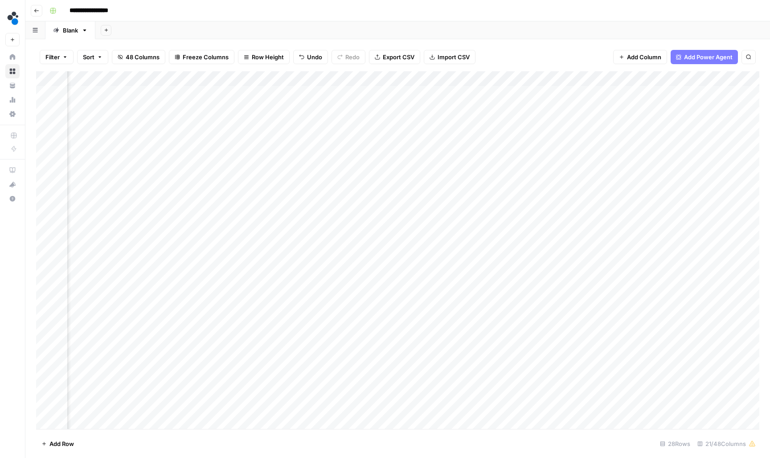
click at [250, 151] on div "Add Column" at bounding box center [397, 250] width 723 height 359
click at [326, 168] on div "Add Column" at bounding box center [397, 250] width 723 height 359
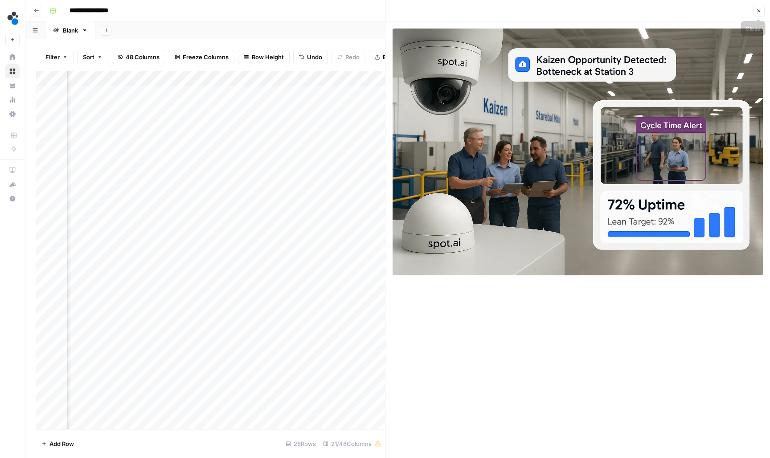
click at [757, 10] on icon "button" at bounding box center [758, 10] width 5 height 5
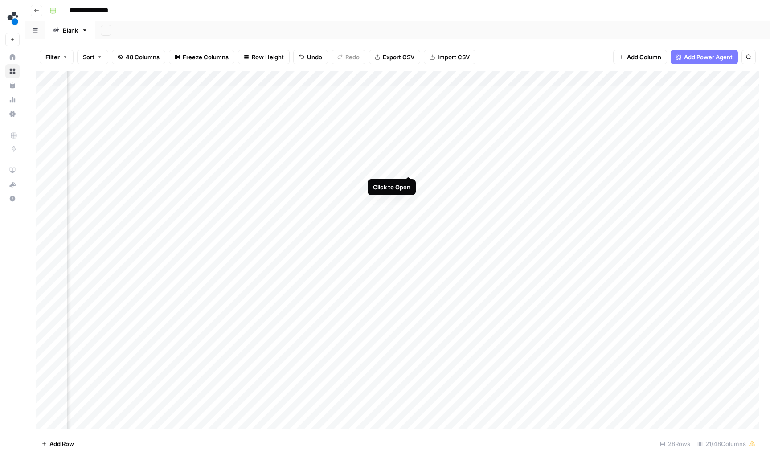
click at [409, 166] on div "Add Column" at bounding box center [397, 250] width 723 height 359
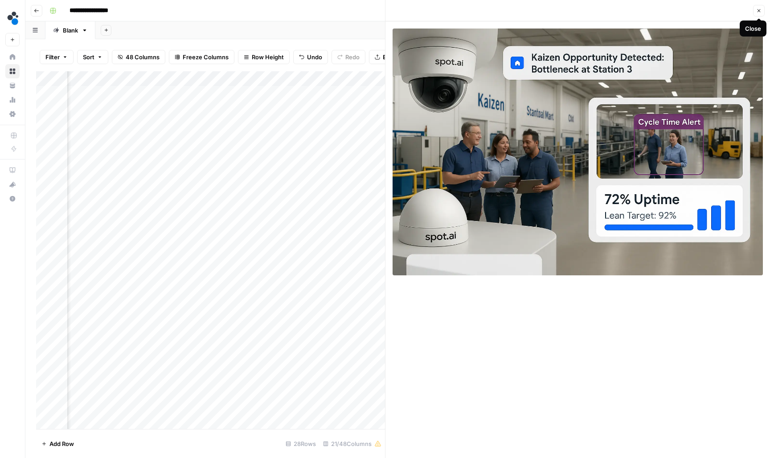
click at [761, 12] on icon "button" at bounding box center [758, 10] width 5 height 5
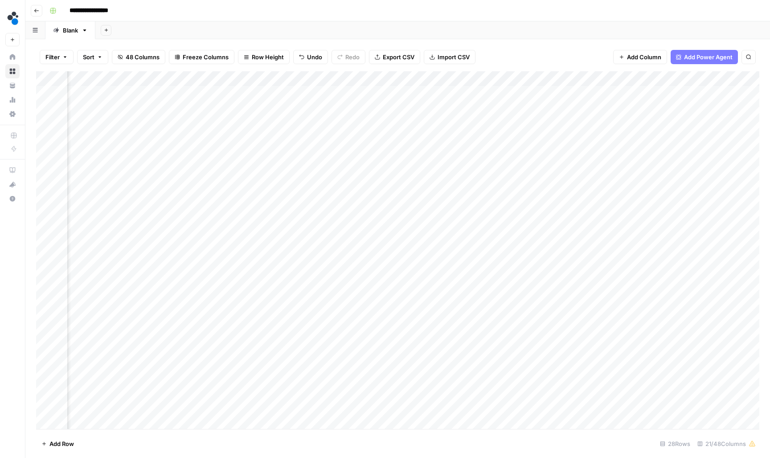
click at [490, 165] on div "Add Column" at bounding box center [397, 250] width 723 height 359
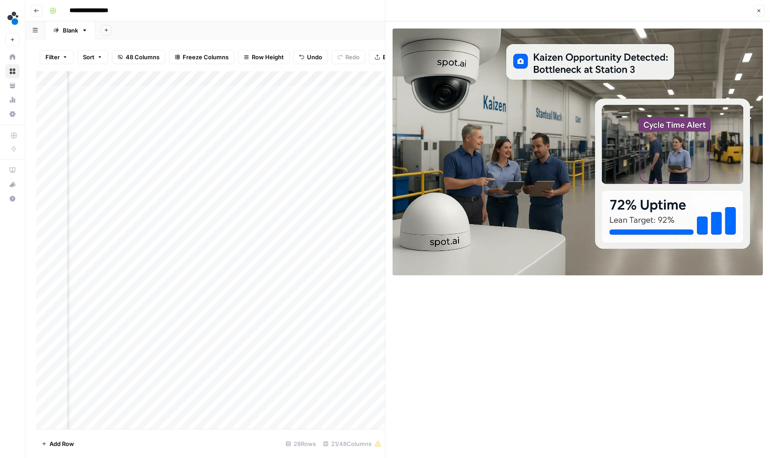
click at [760, 13] on button "Close" at bounding box center [759, 11] width 12 height 12
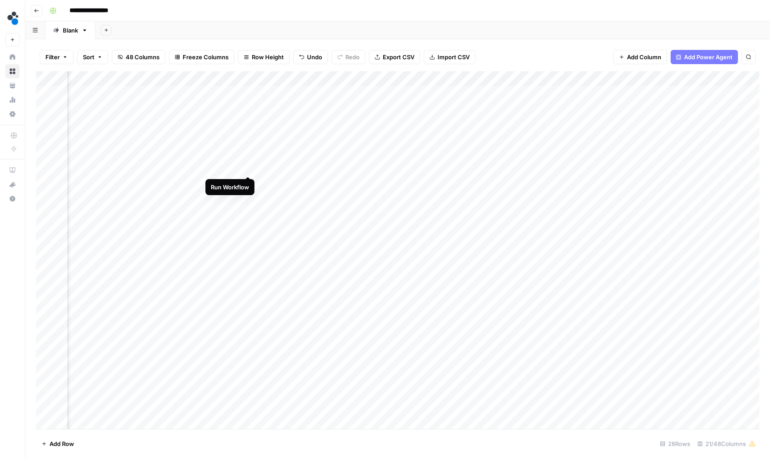
click at [250, 167] on div "Add Column" at bounding box center [397, 250] width 723 height 359
click at [653, 186] on div "Add Column" at bounding box center [397, 250] width 723 height 359
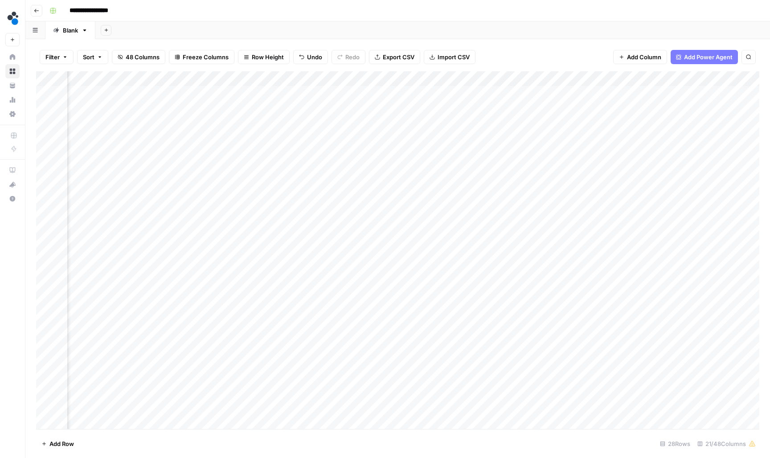
click at [452, 180] on div "Add Column" at bounding box center [397, 250] width 723 height 359
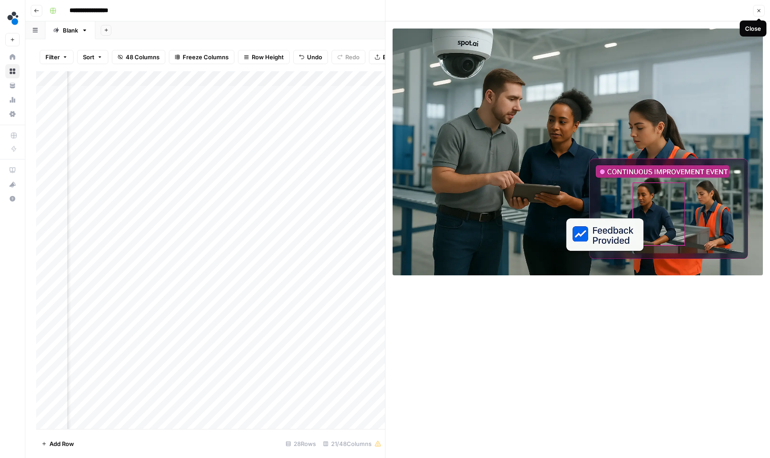
click at [761, 15] on button "Close" at bounding box center [759, 11] width 12 height 12
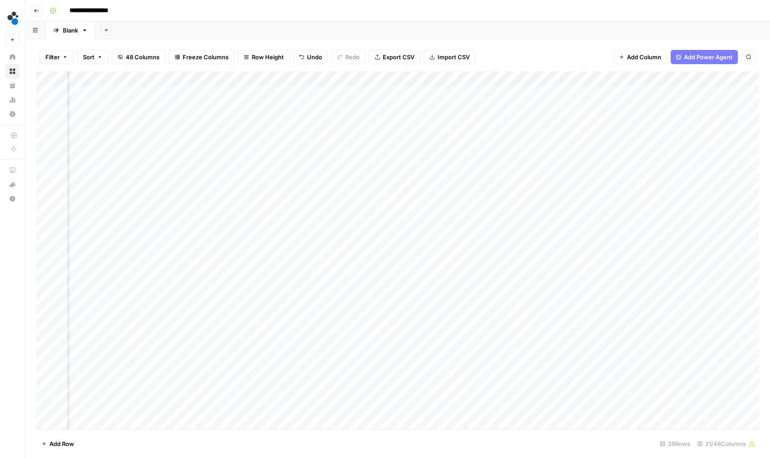
scroll to position [0, 264]
click at [393, 181] on div "Add Column" at bounding box center [397, 250] width 723 height 359
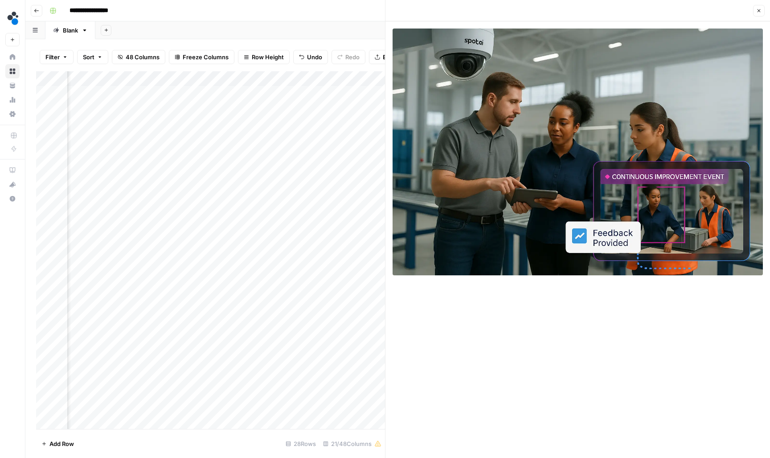
click at [754, 11] on button "Close" at bounding box center [759, 11] width 12 height 12
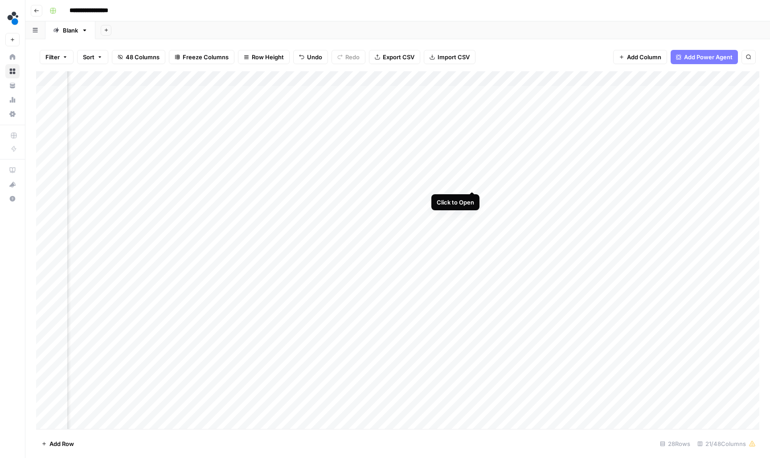
click at [472, 181] on div "Add Column" at bounding box center [397, 250] width 723 height 359
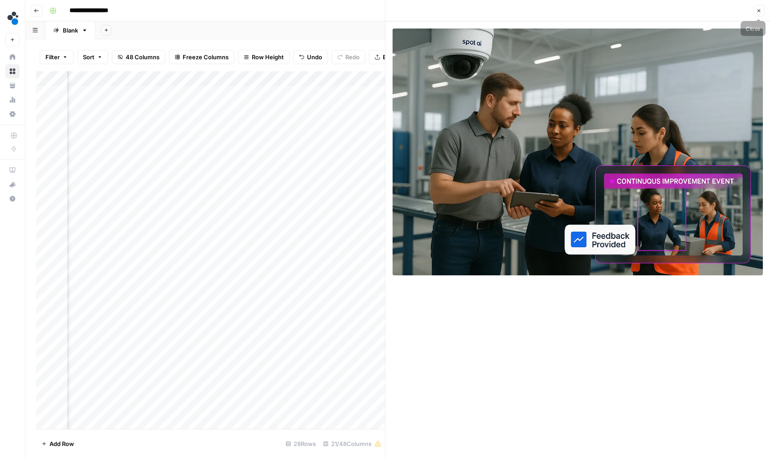
click at [755, 12] on button "Close" at bounding box center [759, 11] width 12 height 12
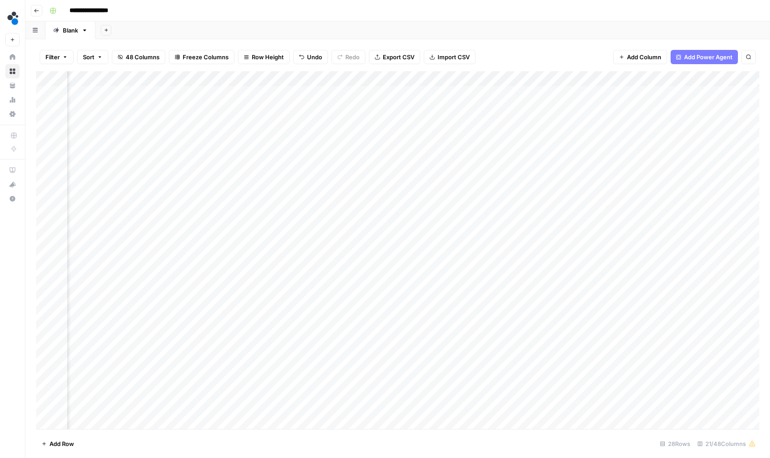
click at [299, 182] on div "Add Column" at bounding box center [397, 250] width 723 height 359
click at [494, 179] on div "Add Column" at bounding box center [397, 250] width 723 height 359
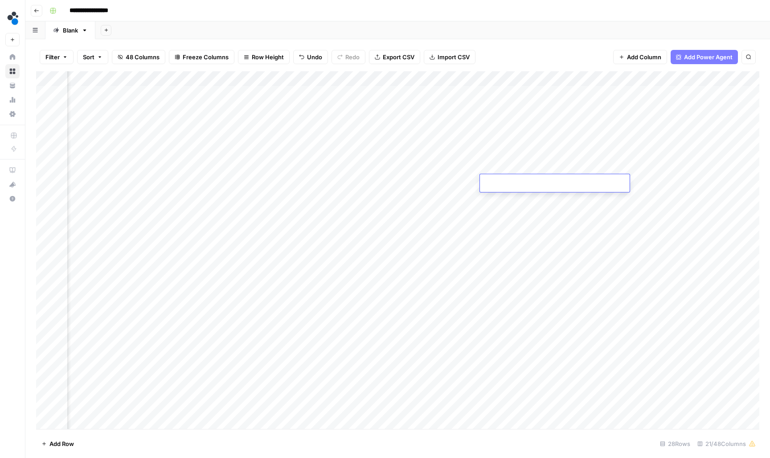
type input "**********"
click at [310, 197] on div "Add Column" at bounding box center [397, 250] width 723 height 359
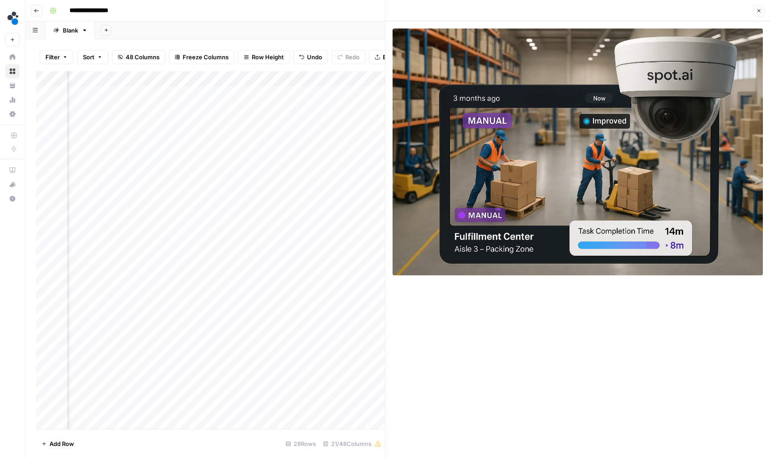
click at [758, 9] on icon "button" at bounding box center [758, 10] width 5 height 5
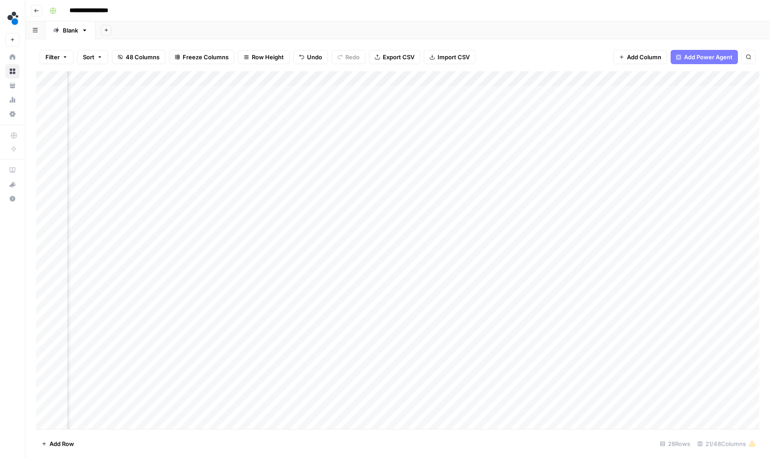
scroll to position [0, 693]
click at [523, 196] on div "Add Column" at bounding box center [397, 250] width 723 height 359
click at [530, 196] on div "Add Column" at bounding box center [397, 250] width 723 height 359
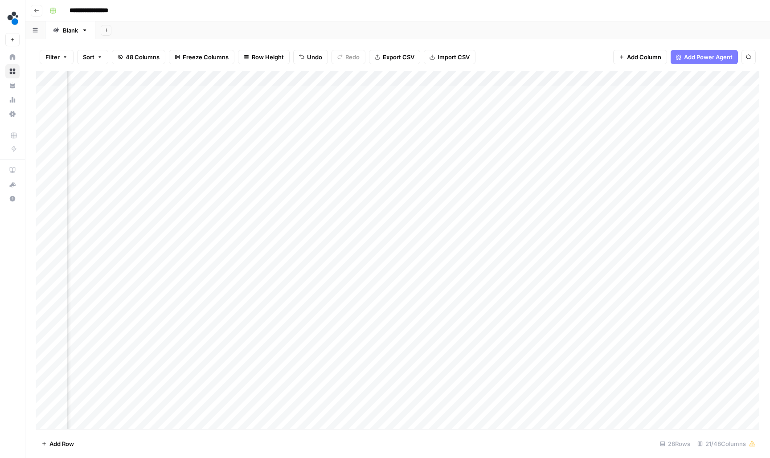
scroll to position [0, 696]
click at [475, 199] on div "Add Column" at bounding box center [397, 250] width 723 height 359
drag, startPoint x: 473, startPoint y: 205, endPoint x: 451, endPoint y: 194, distance: 24.9
click at [451, 194] on textarea "**********" at bounding box center [538, 202] width 178 height 21
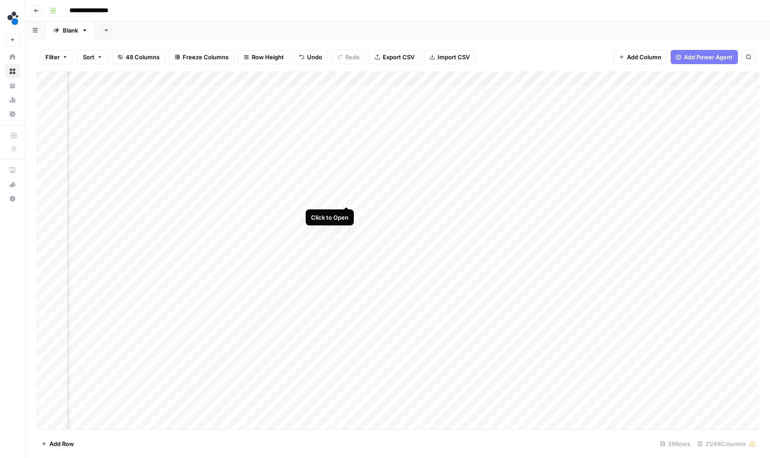
click at [346, 196] on div "Add Column" at bounding box center [397, 250] width 723 height 359
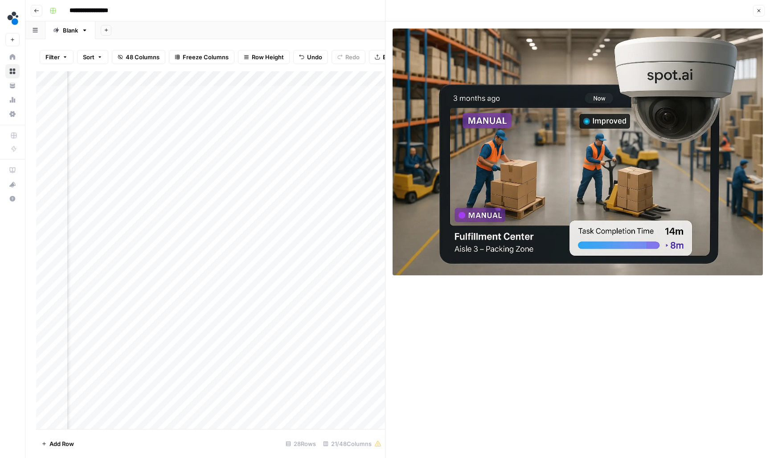
click at [759, 13] on button "Close" at bounding box center [759, 11] width 12 height 12
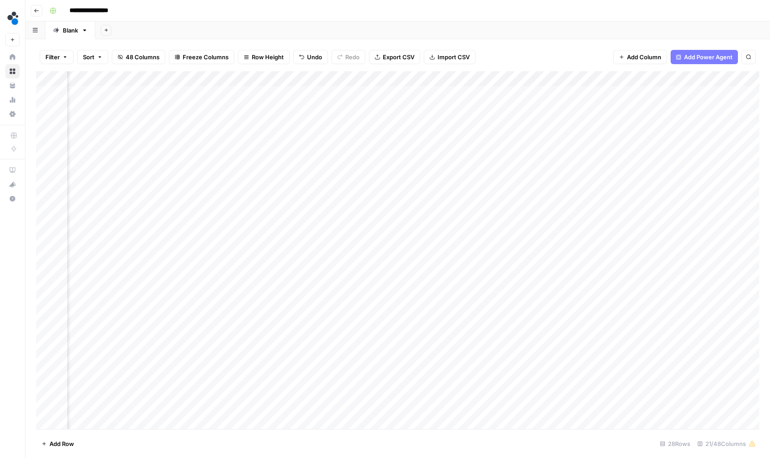
click at [428, 196] on div "Add Column" at bounding box center [397, 250] width 723 height 359
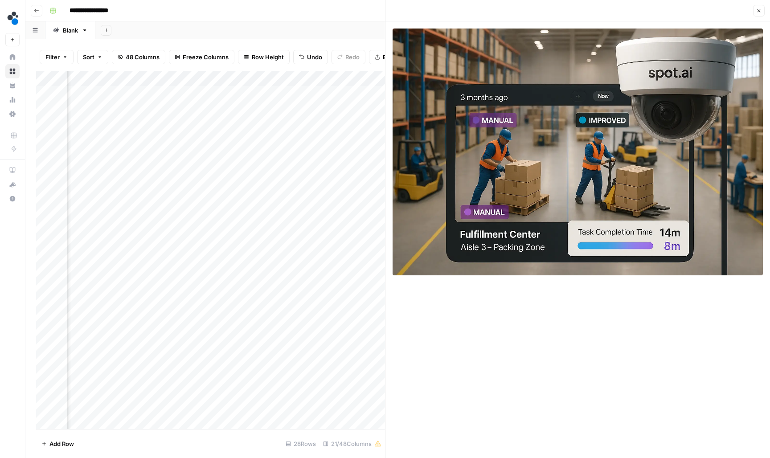
click at [759, 7] on button "Close" at bounding box center [759, 11] width 12 height 12
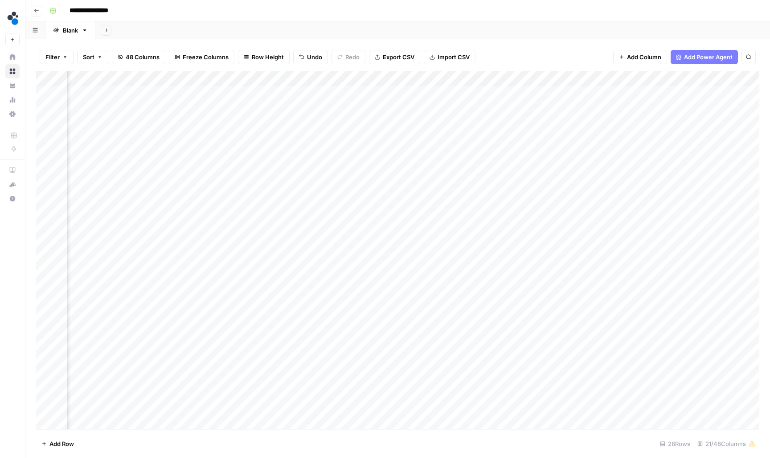
click at [505, 199] on div "Add Column" at bounding box center [397, 250] width 723 height 359
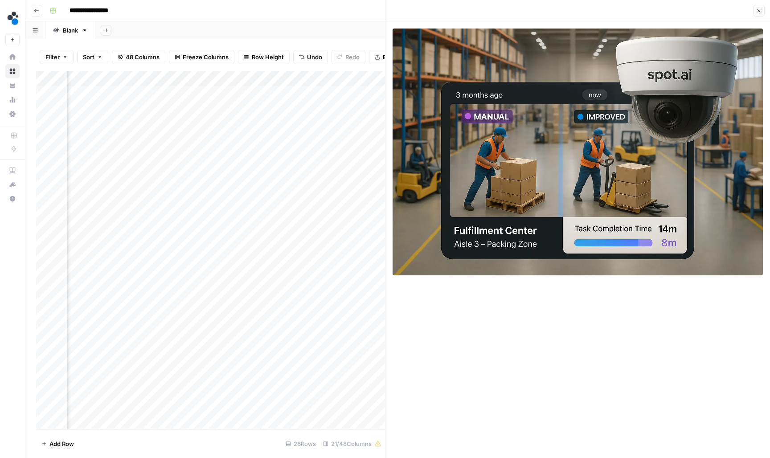
click at [756, 13] on button "Close" at bounding box center [759, 11] width 12 height 12
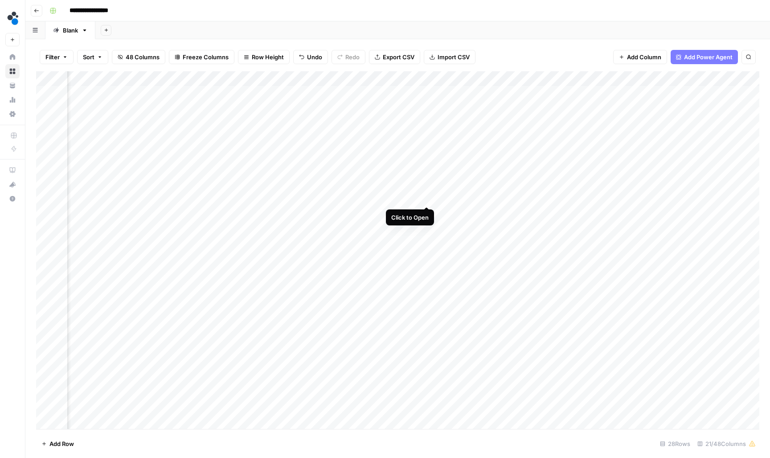
click at [428, 197] on div "Add Column" at bounding box center [397, 250] width 723 height 359
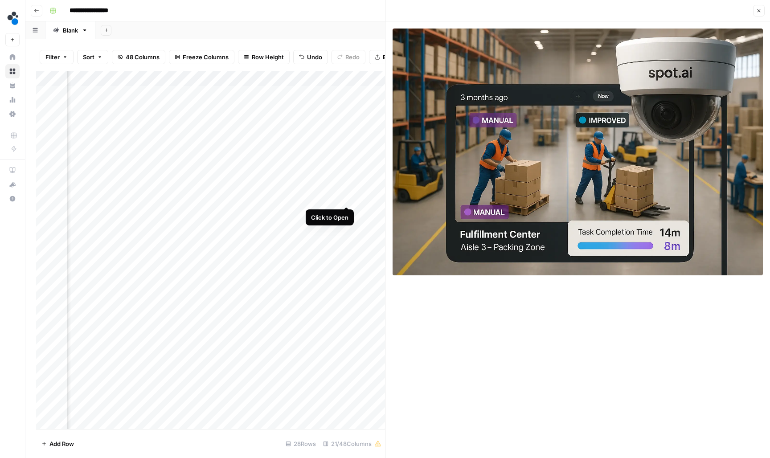
click at [349, 199] on div "Add Column" at bounding box center [210, 250] width 349 height 359
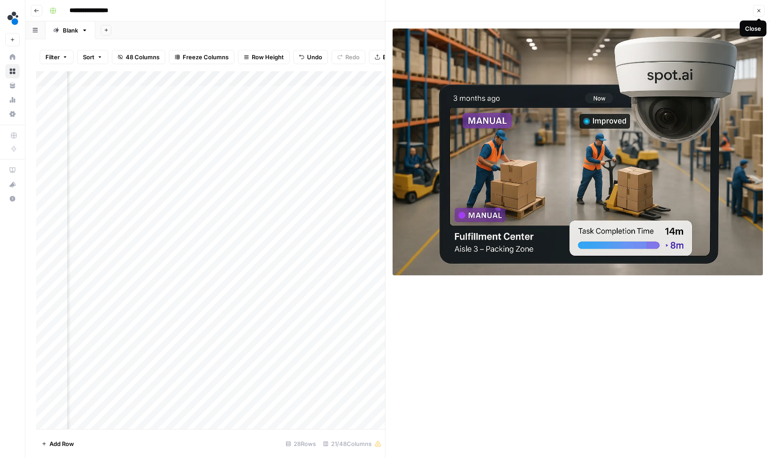
click at [762, 12] on button "Close" at bounding box center [759, 11] width 12 height 12
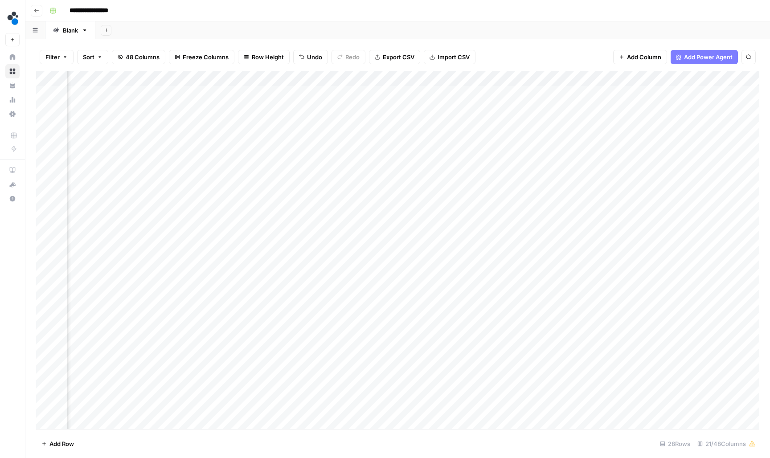
click at [430, 197] on div "Add Column" at bounding box center [397, 250] width 723 height 359
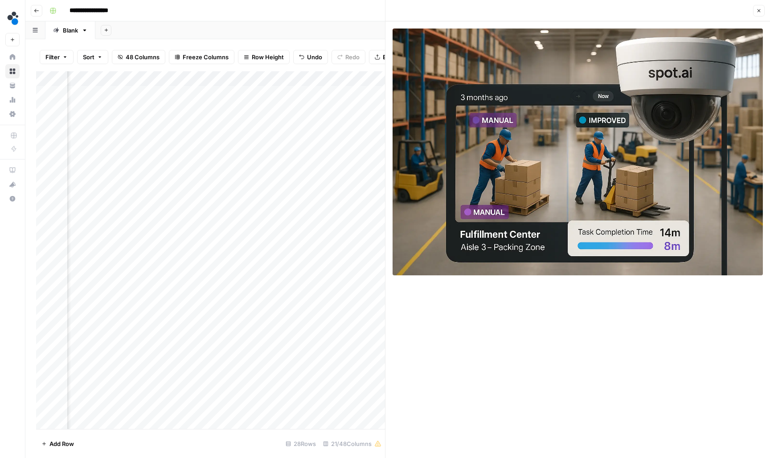
click at [350, 196] on div "Add Column" at bounding box center [210, 250] width 349 height 359
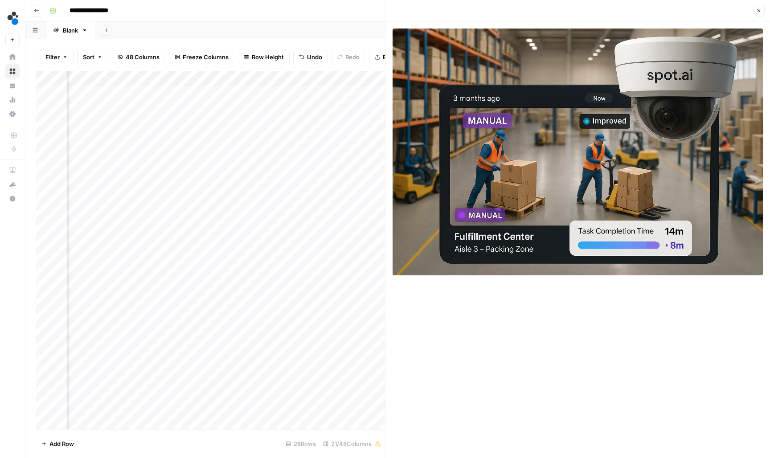
click at [330, 199] on div "Add Column" at bounding box center [210, 250] width 349 height 359
click at [330, 199] on input "**********" at bounding box center [348, 200] width 143 height 11
click at [758, 15] on button "Close" at bounding box center [759, 11] width 12 height 12
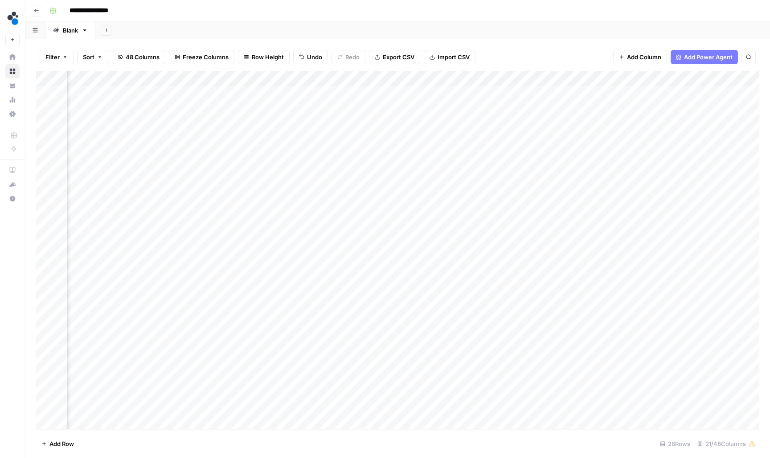
click at [533, 200] on div "Add Column" at bounding box center [397, 250] width 723 height 359
type input "**********"
click at [348, 211] on div "Add Column" at bounding box center [397, 250] width 723 height 359
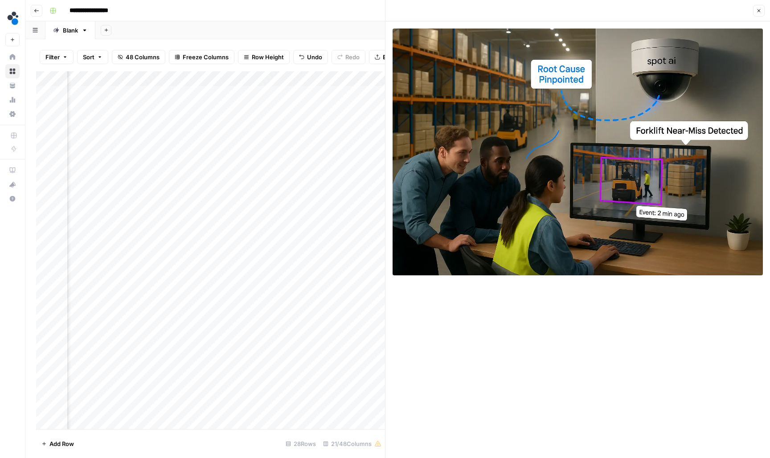
click at [759, 10] on icon "button" at bounding box center [758, 10] width 3 height 3
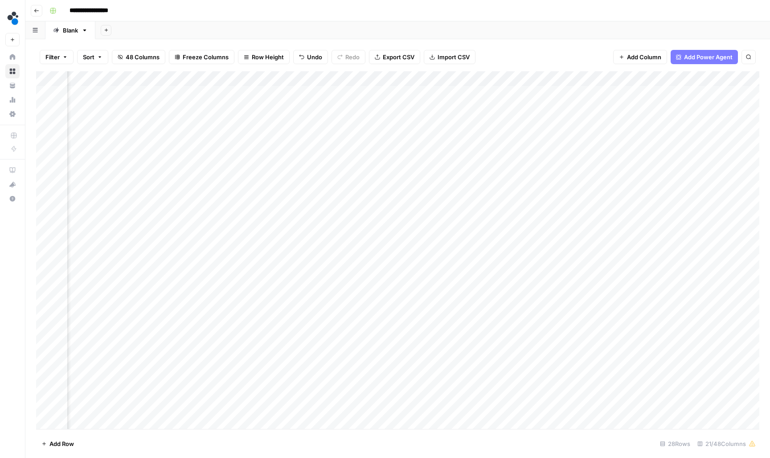
click at [348, 213] on div "Add Column" at bounding box center [397, 250] width 723 height 359
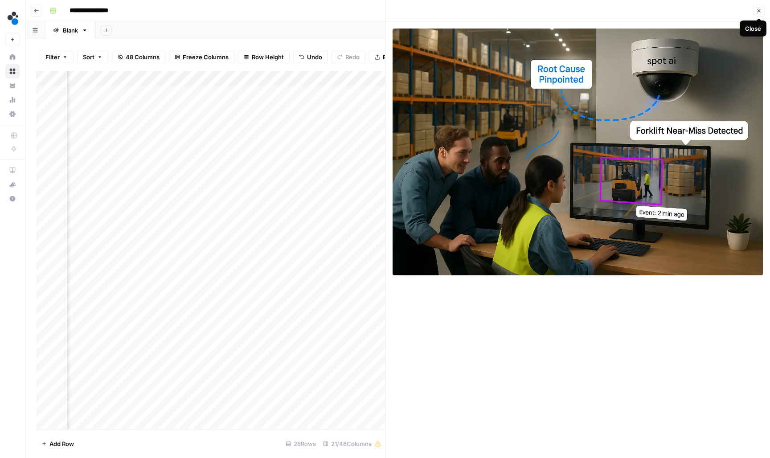
click at [761, 9] on icon "button" at bounding box center [758, 10] width 5 height 5
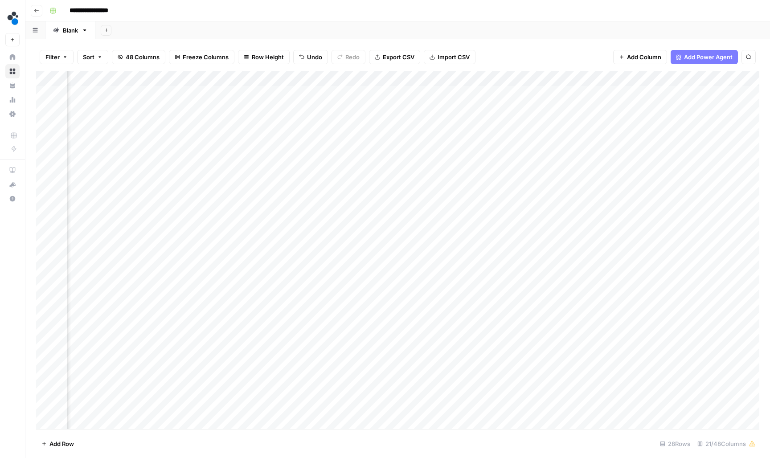
scroll to position [0, 509]
click at [655, 214] on div "Add Column" at bounding box center [397, 250] width 723 height 359
click at [655, 214] on textarea "**********" at bounding box center [676, 217] width 178 height 21
click at [567, 212] on div "Add Column" at bounding box center [397, 250] width 723 height 359
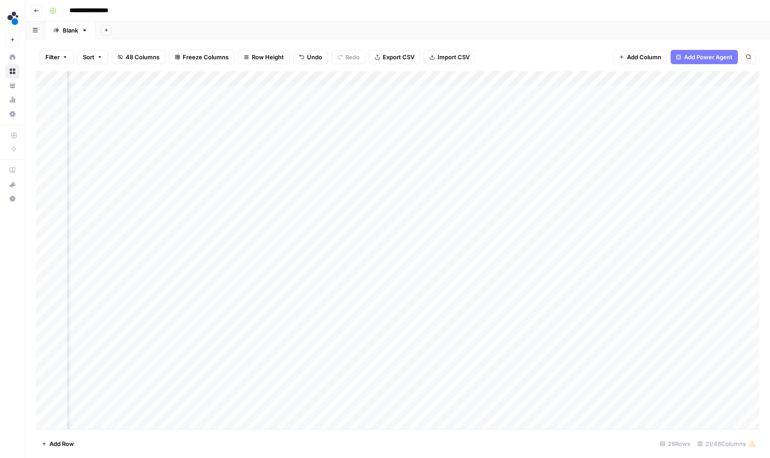
scroll to position [0, 189]
click at [545, 213] on div "Add Column" at bounding box center [397, 250] width 723 height 359
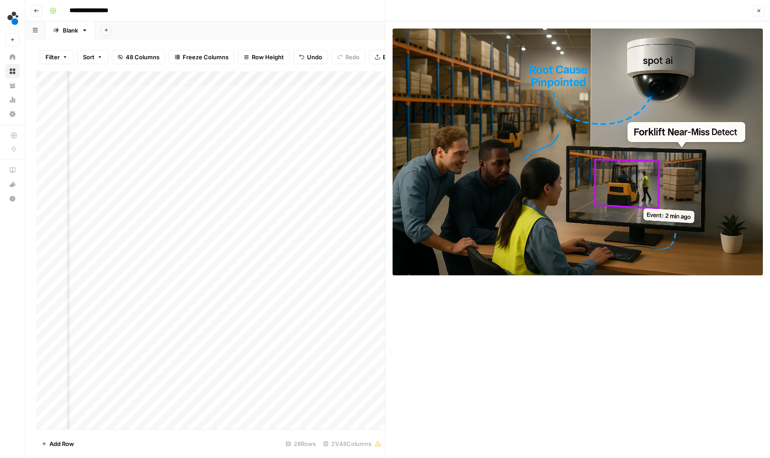
click at [755, 14] on button "Close" at bounding box center [759, 11] width 12 height 12
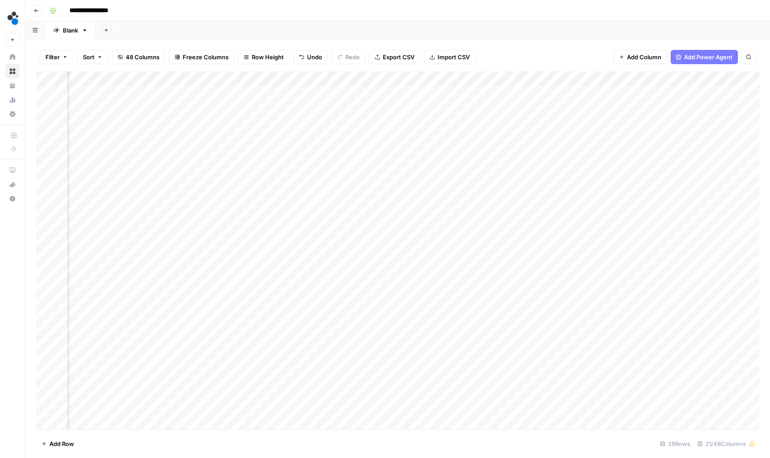
click at [465, 212] on div "Add Column" at bounding box center [397, 250] width 723 height 359
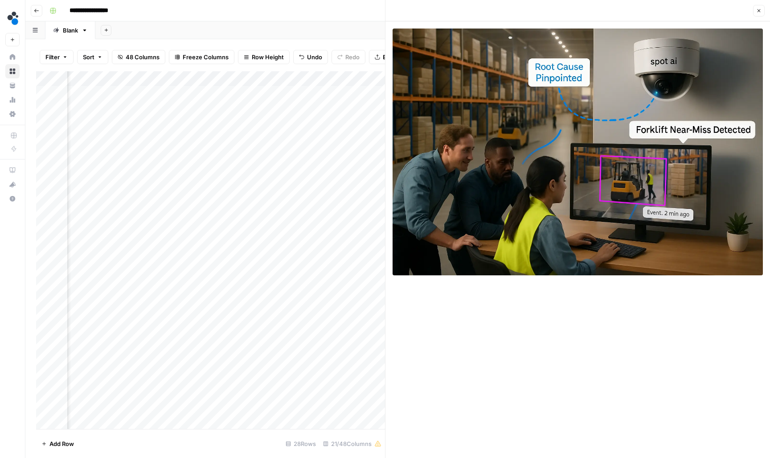
click at [760, 14] on button "Close" at bounding box center [759, 11] width 12 height 12
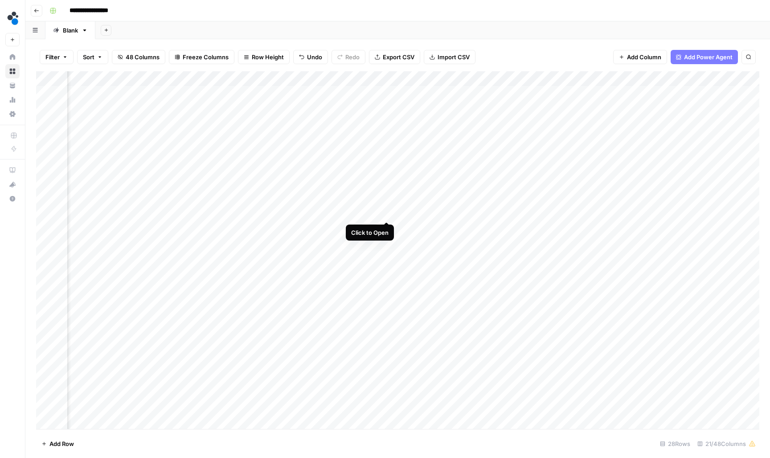
click at [386, 211] on div "Add Column" at bounding box center [397, 250] width 723 height 359
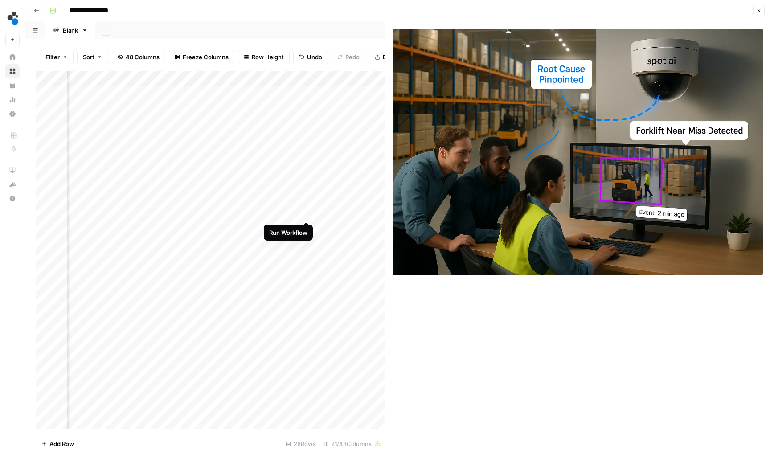
click at [306, 212] on div "Add Column" at bounding box center [210, 250] width 349 height 359
click at [763, 8] on button "Close" at bounding box center [759, 11] width 12 height 12
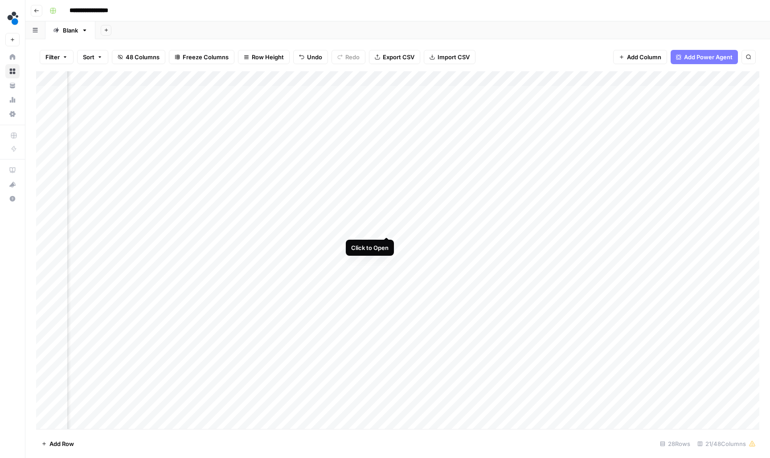
click at [385, 228] on div "Add Column" at bounding box center [397, 250] width 723 height 359
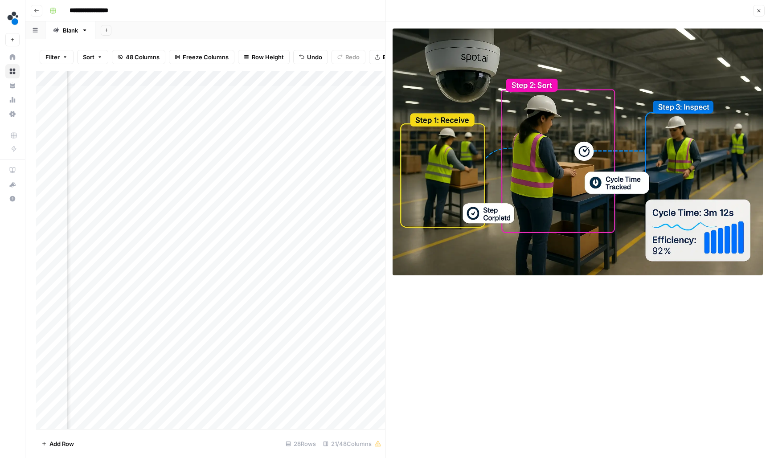
click at [759, 10] on icon "button" at bounding box center [758, 10] width 3 height 3
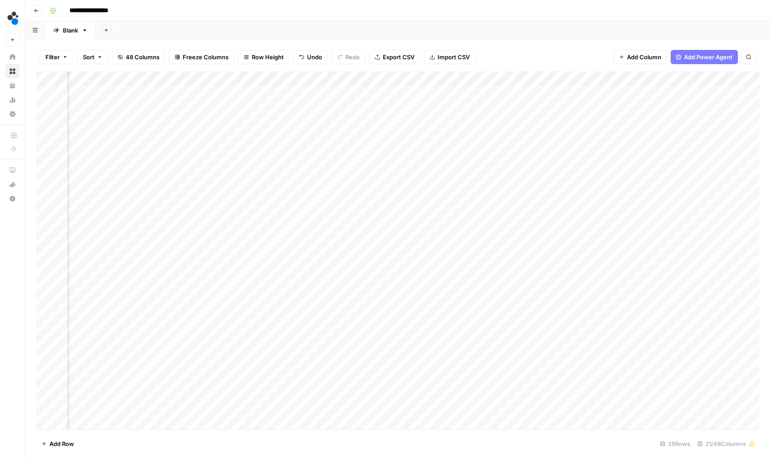
scroll to position [0, 496]
click at [673, 230] on div "Add Column" at bounding box center [397, 250] width 723 height 359
click at [337, 229] on div "Add Column" at bounding box center [397, 250] width 723 height 359
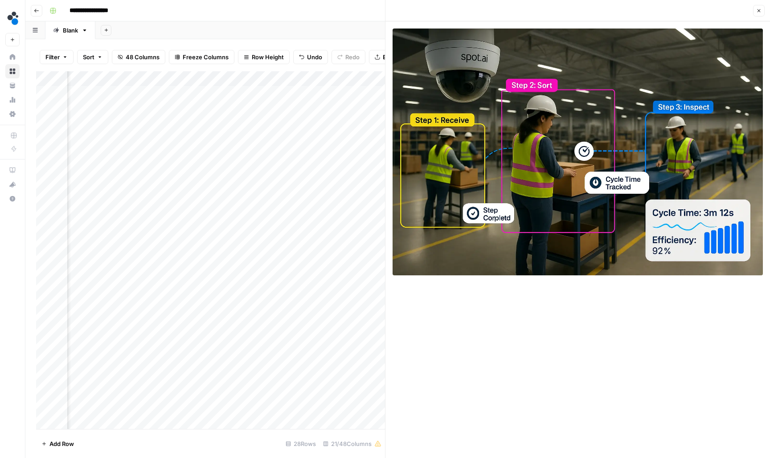
click at [375, 231] on div "Add Column" at bounding box center [210, 250] width 349 height 359
click at [756, 11] on icon "button" at bounding box center [758, 10] width 5 height 5
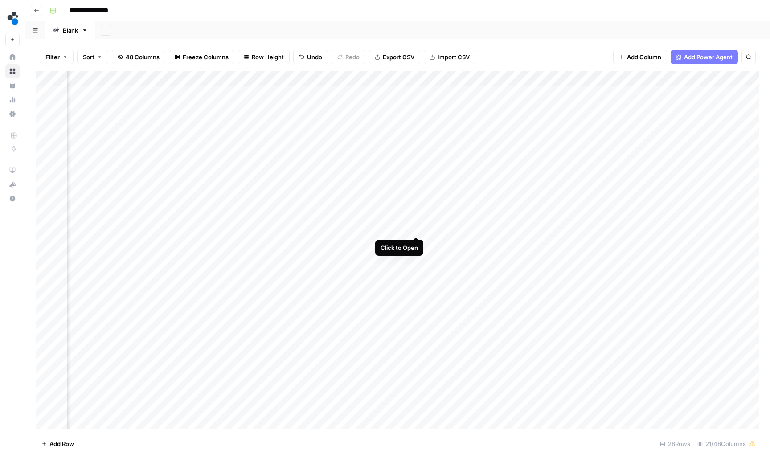
click at [413, 227] on div "Add Column" at bounding box center [397, 250] width 723 height 359
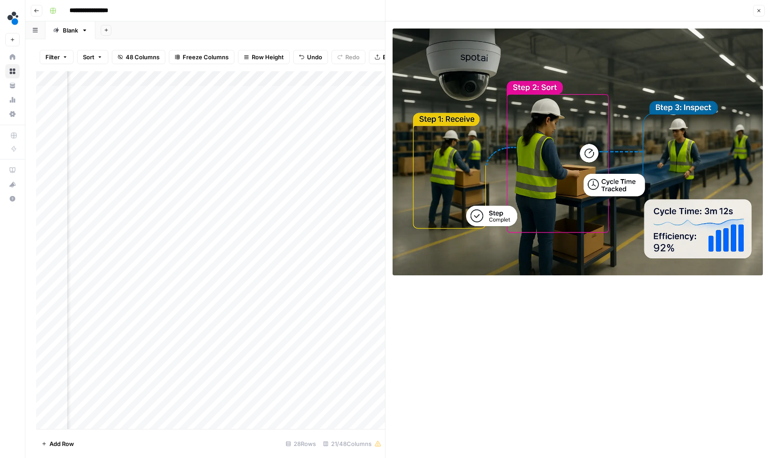
click at [757, 8] on icon "button" at bounding box center [758, 10] width 5 height 5
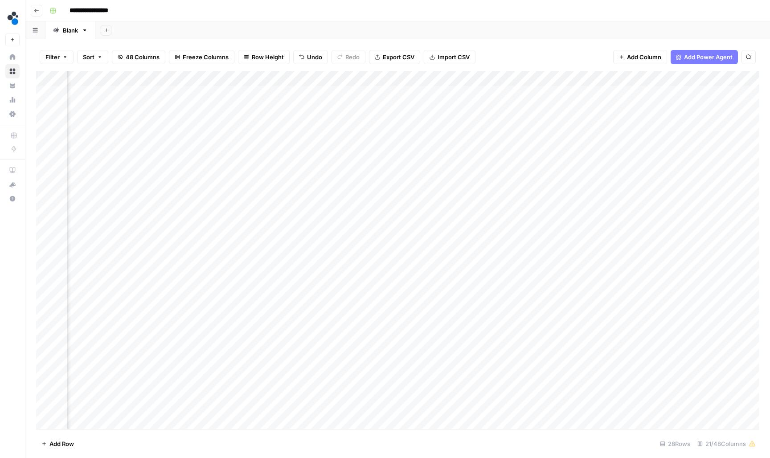
click at [492, 226] on div "Add Column" at bounding box center [397, 250] width 723 height 359
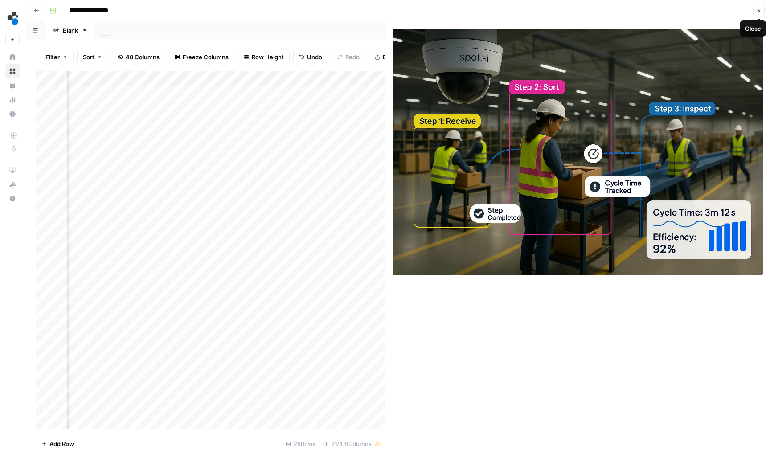
click at [759, 12] on icon "button" at bounding box center [758, 10] width 5 height 5
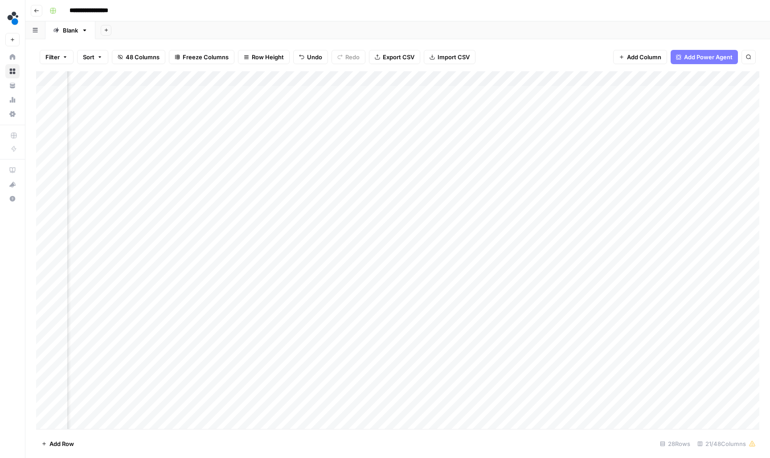
click at [481, 228] on div "Add Column" at bounding box center [397, 250] width 723 height 359
click at [481, 228] on input "**********" at bounding box center [498, 230] width 143 height 11
click at [545, 229] on div "Add Column" at bounding box center [397, 250] width 723 height 359
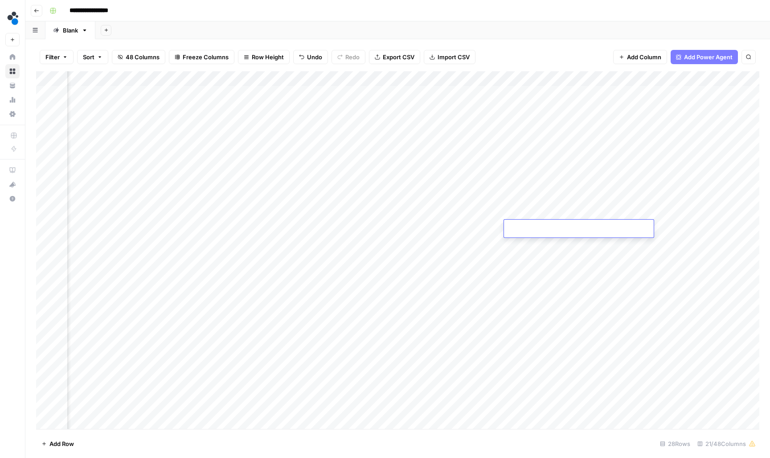
type input "**********"
click at [651, 241] on div "Add Column" at bounding box center [397, 250] width 723 height 359
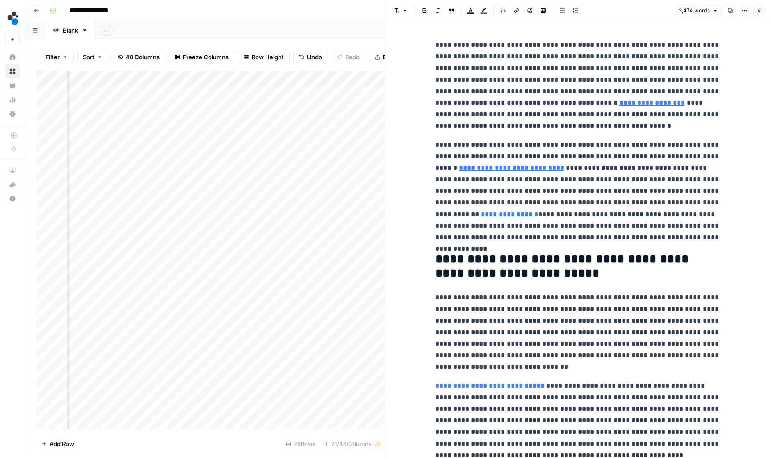
click at [763, 13] on button "Close" at bounding box center [759, 11] width 12 height 12
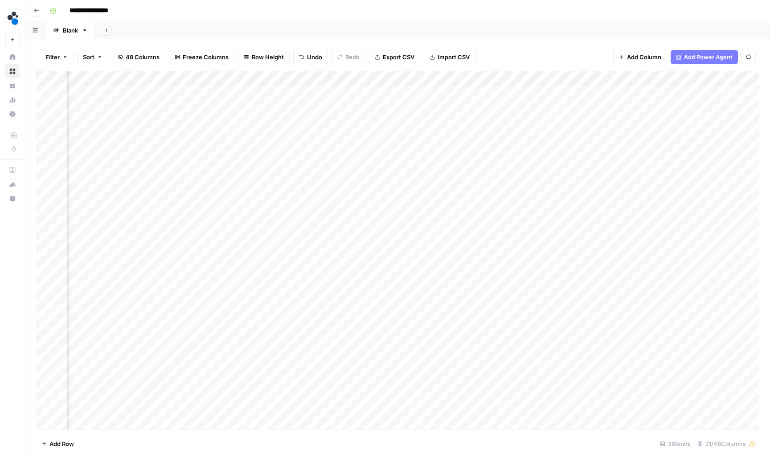
click at [564, 241] on div "Add Column" at bounding box center [397, 250] width 723 height 359
click at [437, 242] on div "Add Column" at bounding box center [397, 250] width 723 height 359
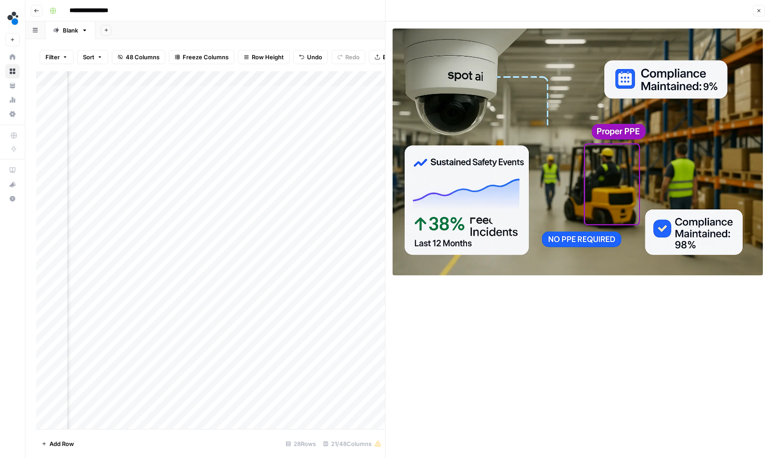
click at [762, 14] on button "Close" at bounding box center [759, 11] width 12 height 12
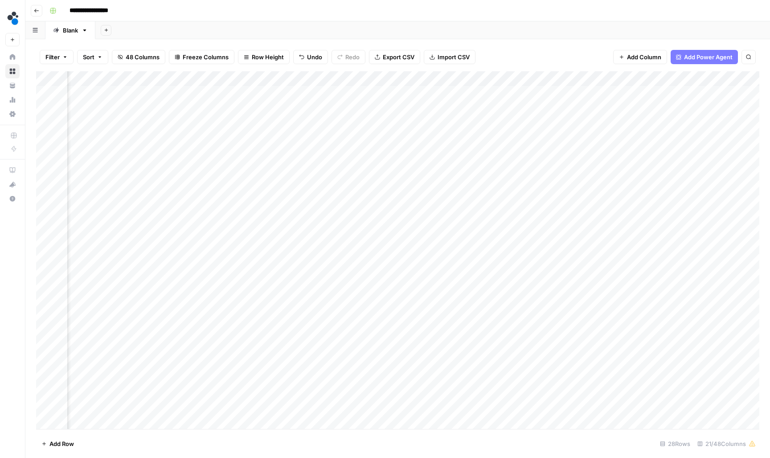
click at [515, 241] on div "Add Column" at bounding box center [397, 250] width 723 height 359
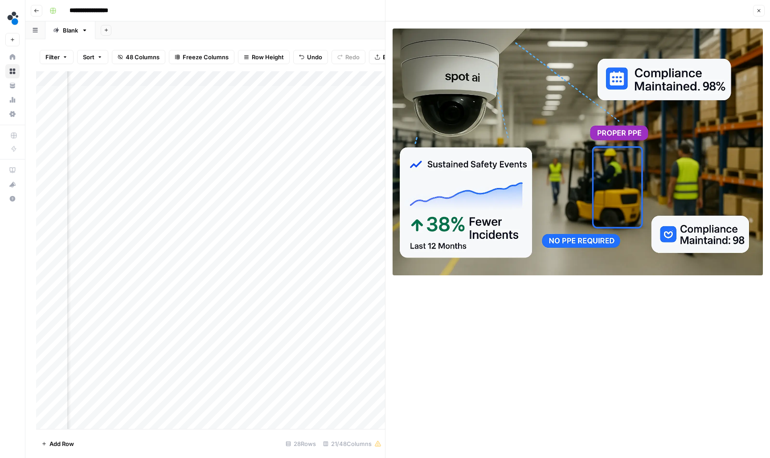
click at [757, 10] on icon "button" at bounding box center [758, 10] width 5 height 5
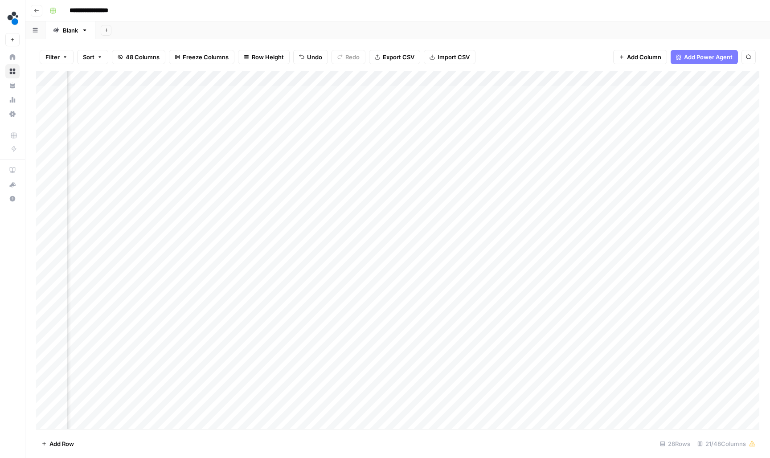
click at [594, 242] on div "Add Column" at bounding box center [397, 250] width 723 height 359
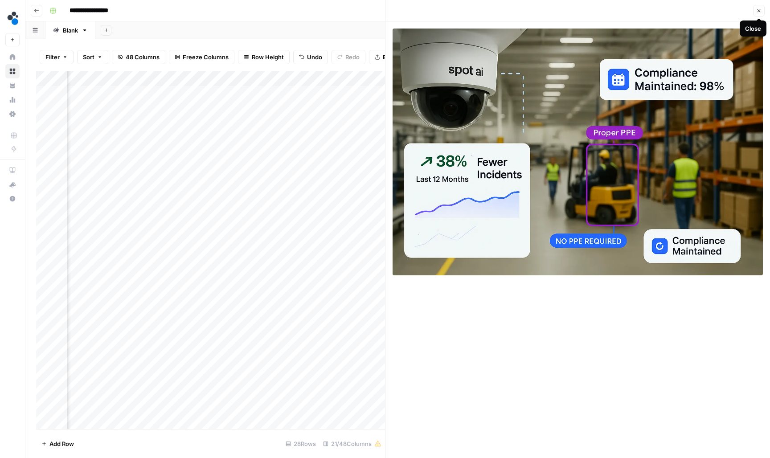
click at [756, 12] on icon "button" at bounding box center [758, 10] width 5 height 5
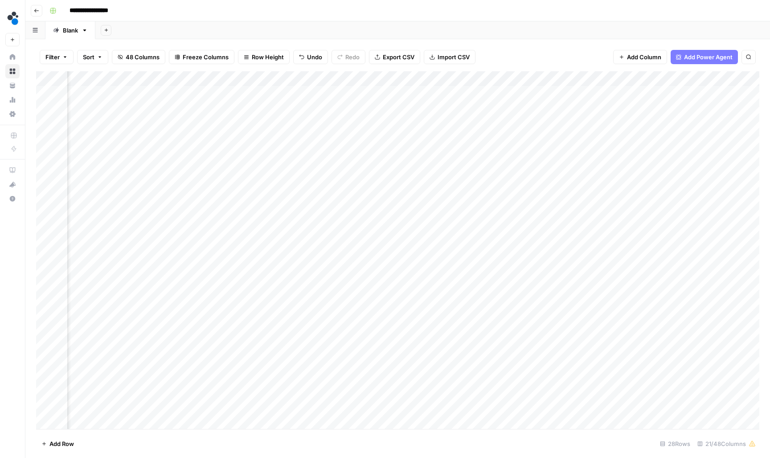
click at [434, 241] on div "Add Column" at bounding box center [397, 250] width 723 height 359
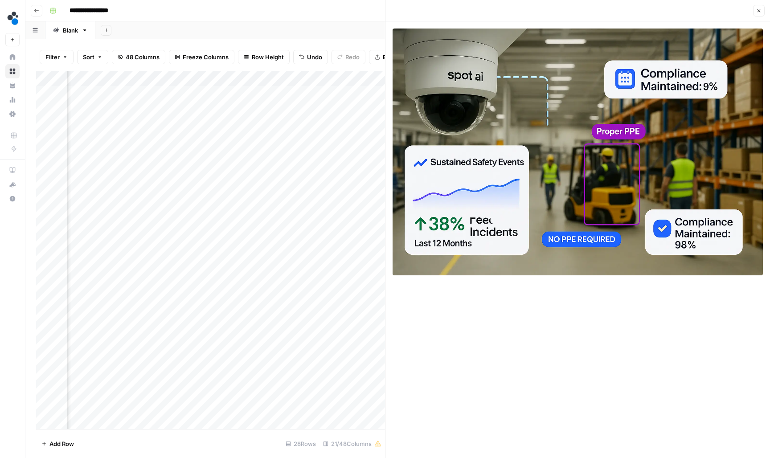
click at [758, 13] on button "Close" at bounding box center [759, 11] width 12 height 12
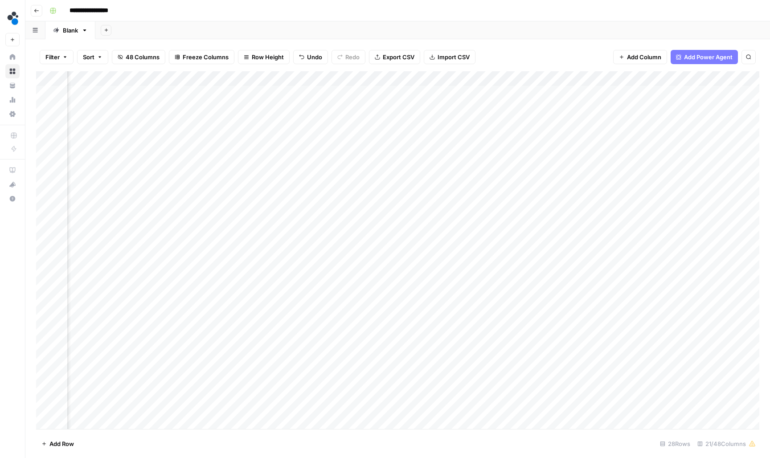
click at [517, 241] on div "Add Column" at bounding box center [397, 250] width 723 height 359
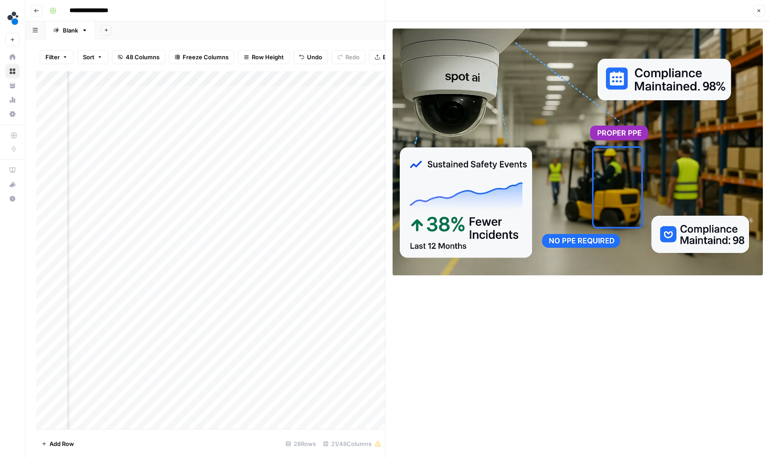
click at [763, 11] on button "Close" at bounding box center [759, 11] width 12 height 12
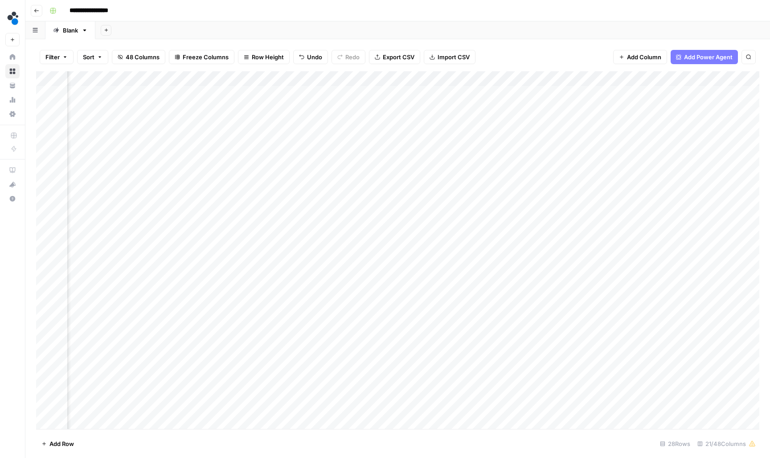
click at [597, 241] on div "Add Column" at bounding box center [397, 250] width 723 height 359
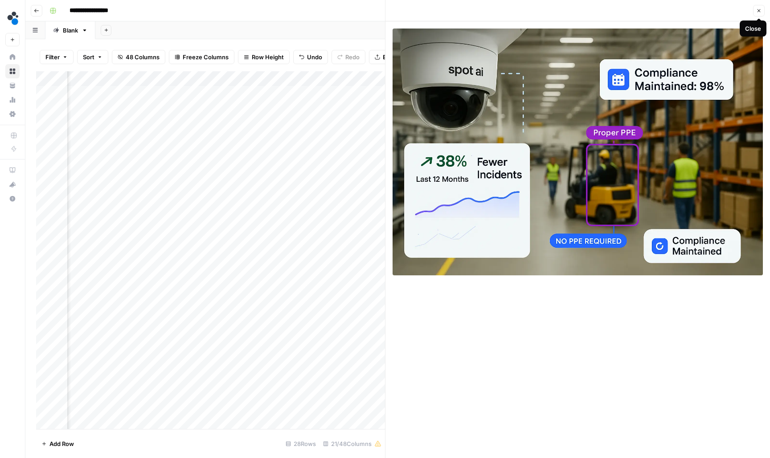
click at [759, 12] on icon "button" at bounding box center [758, 10] width 5 height 5
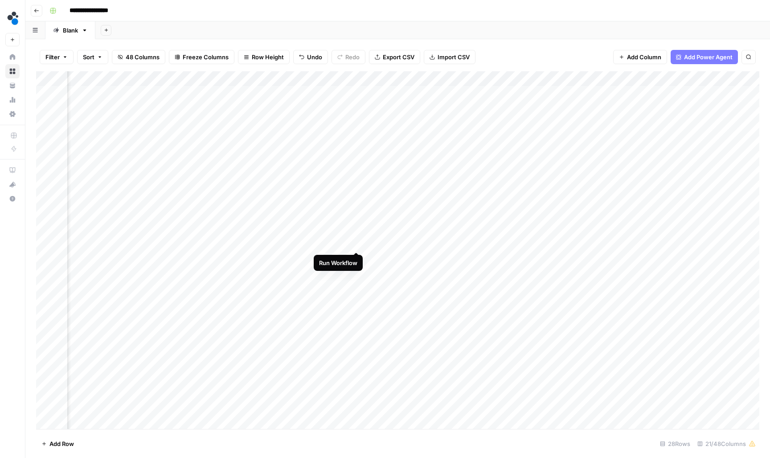
click at [355, 241] on div "Add Column" at bounding box center [397, 250] width 723 height 359
click at [605, 150] on div "Add Column" at bounding box center [397, 250] width 723 height 359
click at [605, 151] on div "Add Column" at bounding box center [397, 250] width 723 height 359
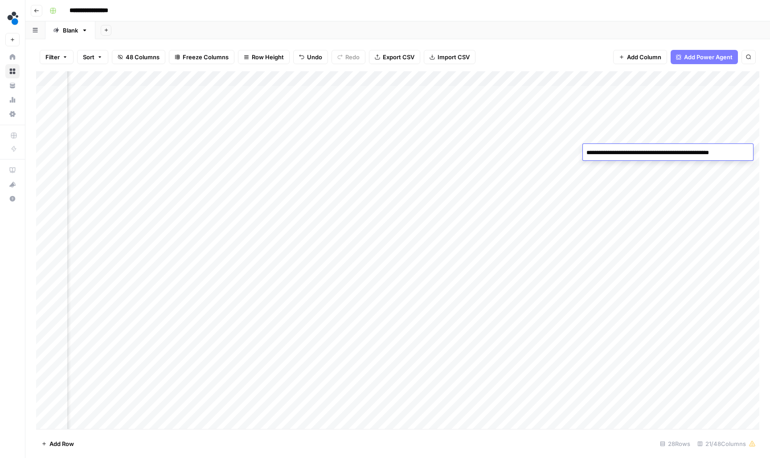
click at [605, 151] on textarea "**********" at bounding box center [668, 153] width 170 height 12
click at [355, 152] on div "Add Column" at bounding box center [397, 250] width 723 height 359
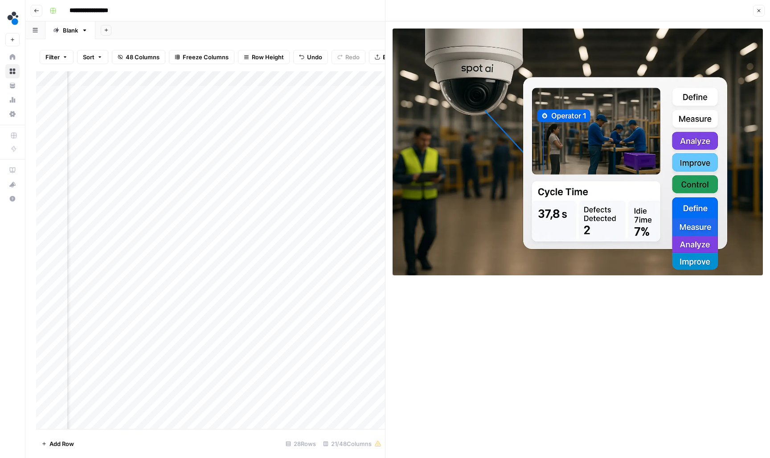
click at [757, 13] on button "Close" at bounding box center [759, 11] width 12 height 12
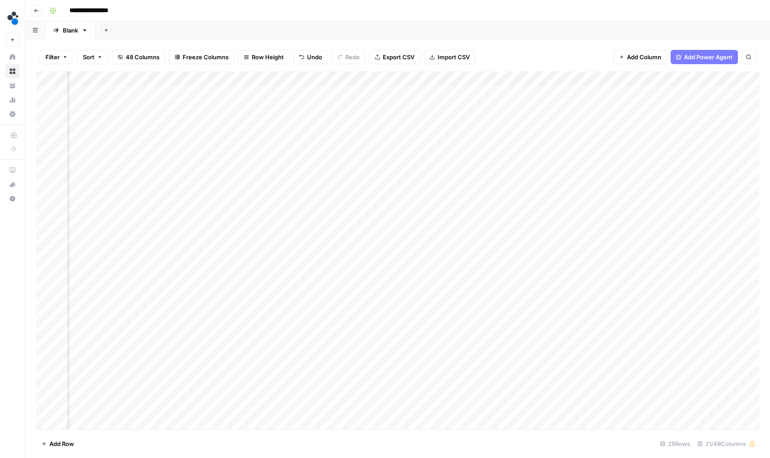
click at [433, 151] on div "Add Column" at bounding box center [397, 250] width 723 height 359
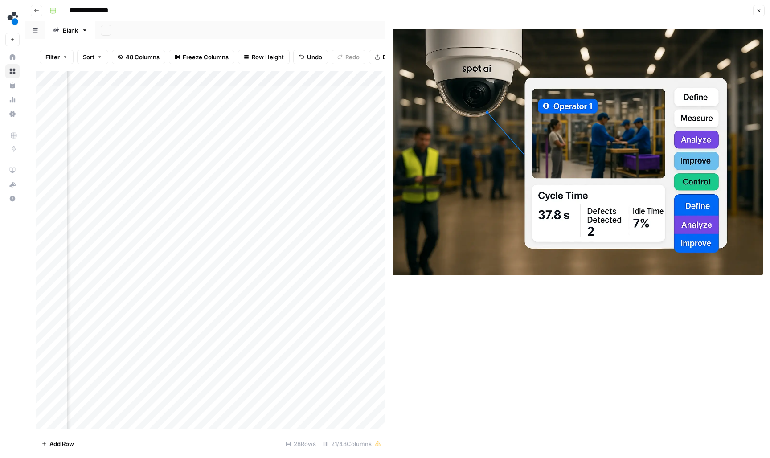
click at [758, 11] on icon "button" at bounding box center [758, 10] width 3 height 3
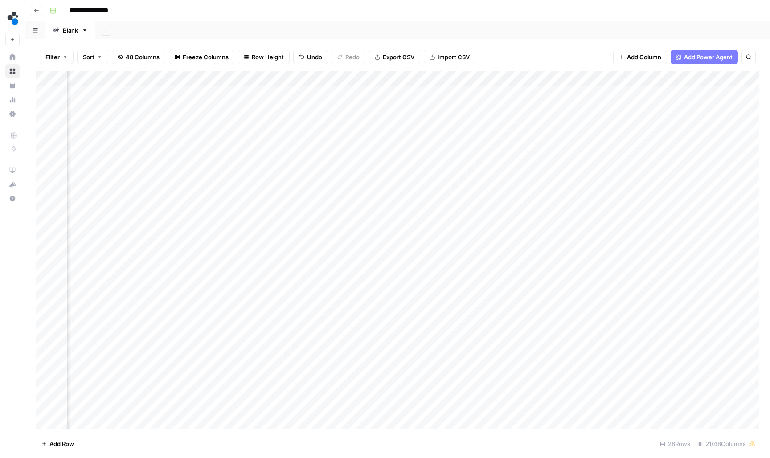
click at [516, 151] on div "Add Column" at bounding box center [397, 250] width 723 height 359
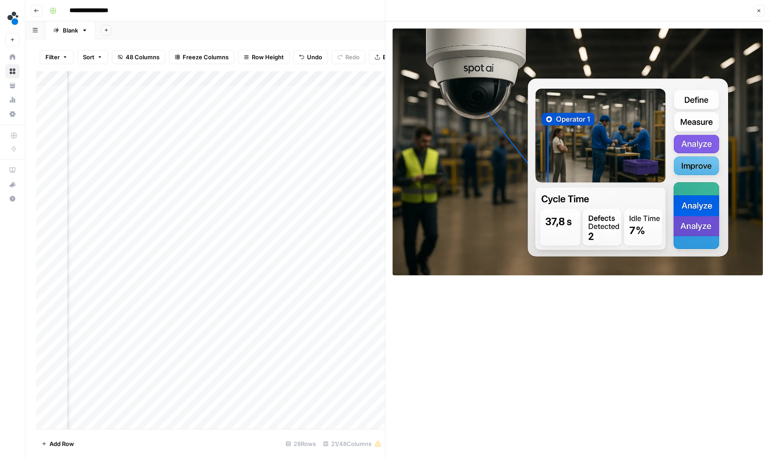
click at [754, 12] on button "Close" at bounding box center [759, 11] width 12 height 12
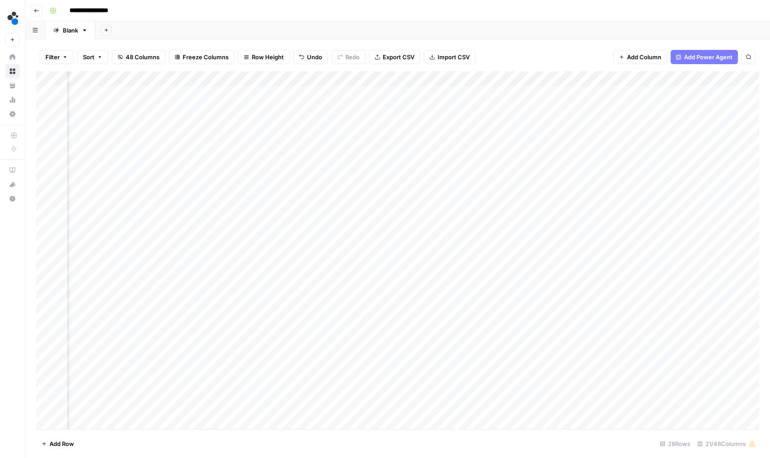
click at [278, 151] on div "Add Column" at bounding box center [397, 250] width 723 height 359
click at [355, 167] on div "Add Column" at bounding box center [397, 250] width 723 height 359
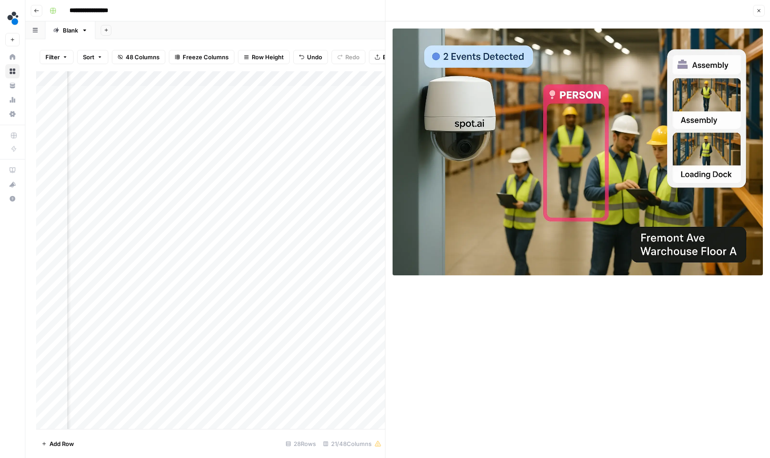
click at [761, 6] on button "Close" at bounding box center [759, 11] width 12 height 12
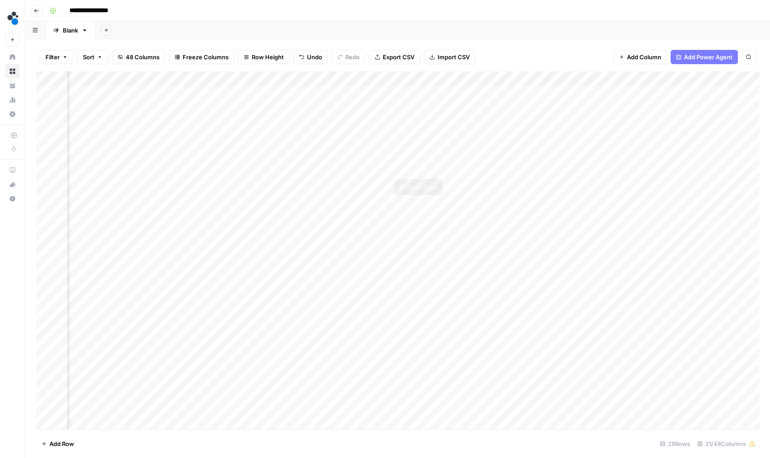
click at [435, 165] on div "Add Column" at bounding box center [397, 250] width 723 height 359
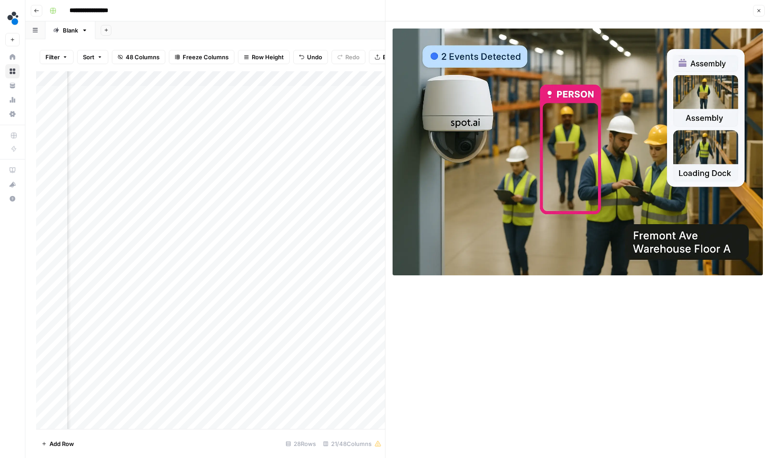
click at [757, 8] on icon "button" at bounding box center [758, 10] width 5 height 5
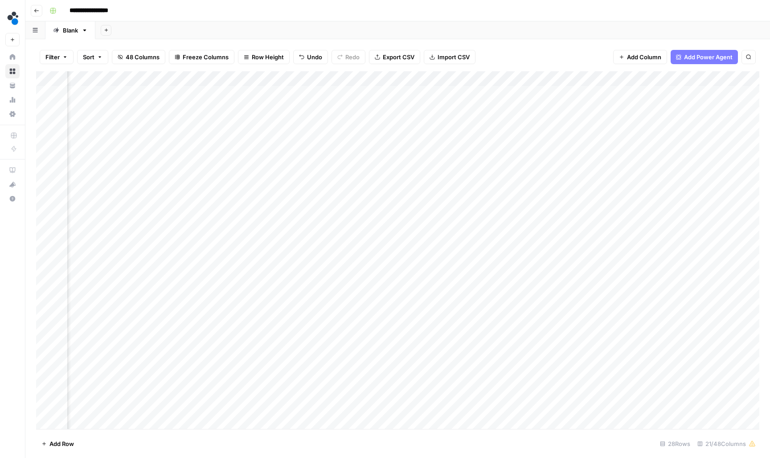
click at [517, 166] on div "Add Column" at bounding box center [397, 250] width 723 height 359
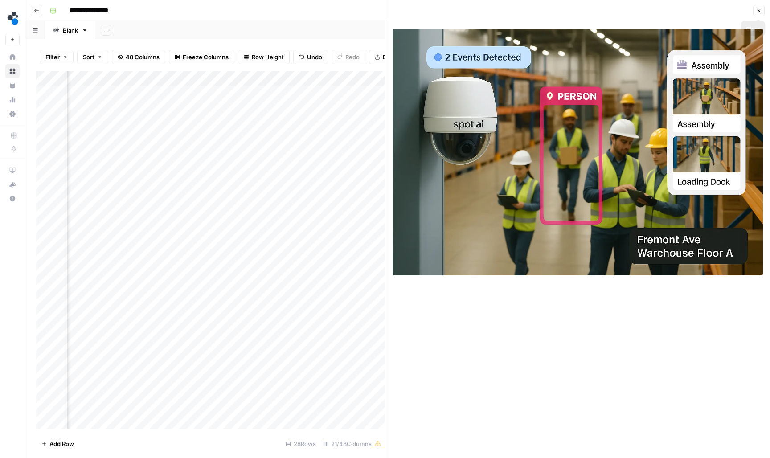
click at [758, 9] on icon "button" at bounding box center [758, 10] width 5 height 5
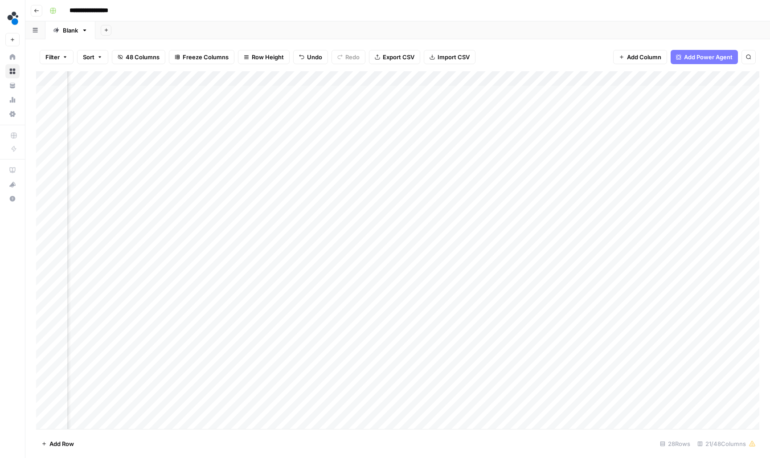
click at [435, 168] on div "Add Column" at bounding box center [397, 250] width 723 height 359
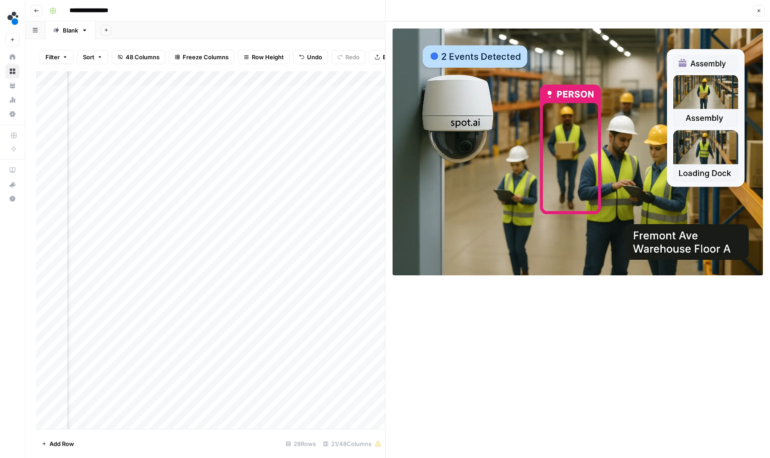
click at [758, 11] on icon "button" at bounding box center [758, 10] width 5 height 5
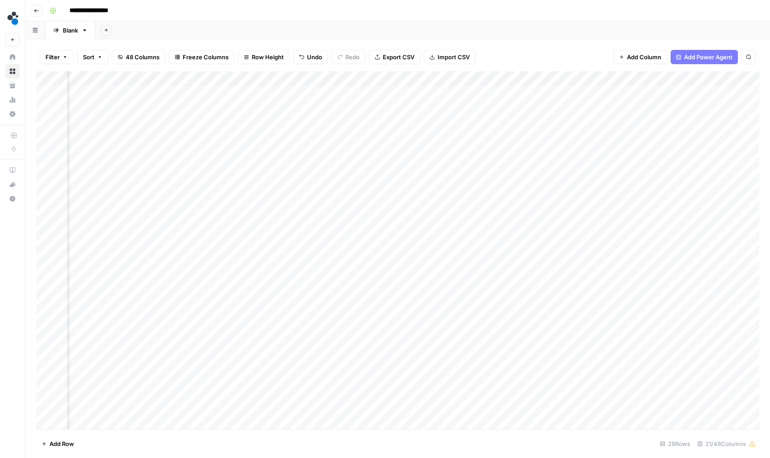
click at [419, 167] on div "Add Column" at bounding box center [397, 250] width 723 height 359
click at [576, 161] on div "Add Column" at bounding box center [397, 250] width 723 height 359
click at [571, 166] on div "Add Column" at bounding box center [397, 250] width 723 height 359
click at [571, 166] on input at bounding box center [597, 169] width 143 height 11
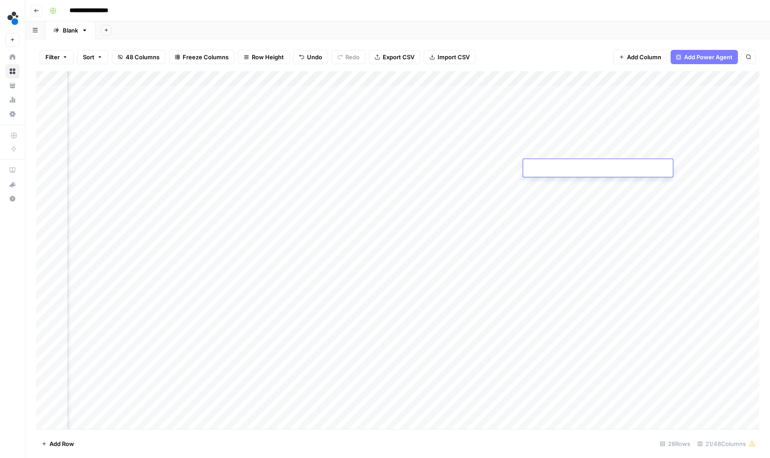
type input "**********"
click at [589, 165] on div "Add Column" at bounding box center [397, 250] width 723 height 359
click at [648, 167] on div "Add Column" at bounding box center [397, 250] width 723 height 359
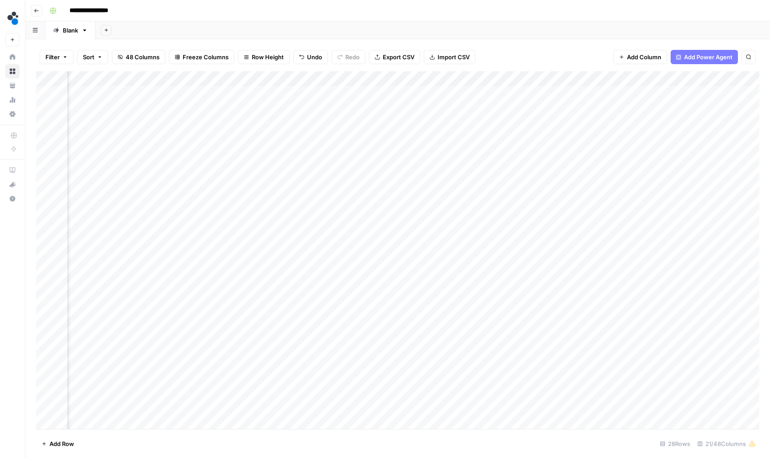
click at [252, 165] on div "Add Column" at bounding box center [397, 250] width 723 height 359
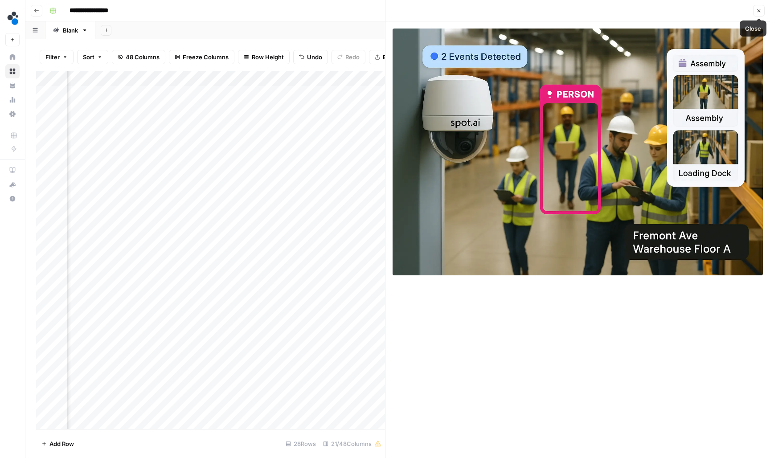
click at [756, 8] on icon "button" at bounding box center [758, 10] width 5 height 5
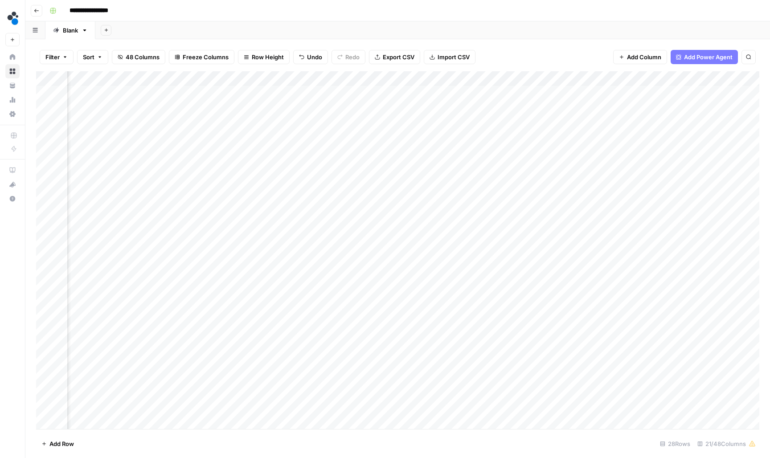
scroll to position [0, 228]
click at [537, 261] on div "Add Column" at bounding box center [397, 250] width 723 height 359
click at [652, 258] on div "Add Column" at bounding box center [397, 250] width 723 height 359
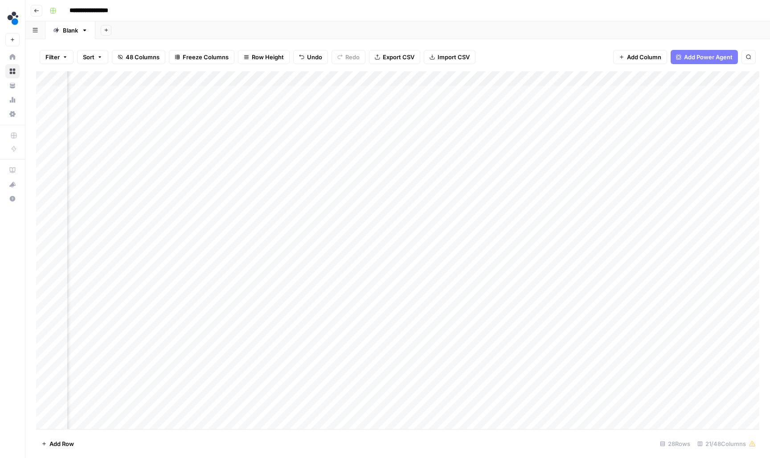
click at [628, 264] on div "Add Column" at bounding box center [397, 250] width 723 height 359
click at [572, 258] on div "Add Column" at bounding box center [397, 250] width 723 height 359
click at [443, 257] on div "Add Column" at bounding box center [397, 250] width 723 height 359
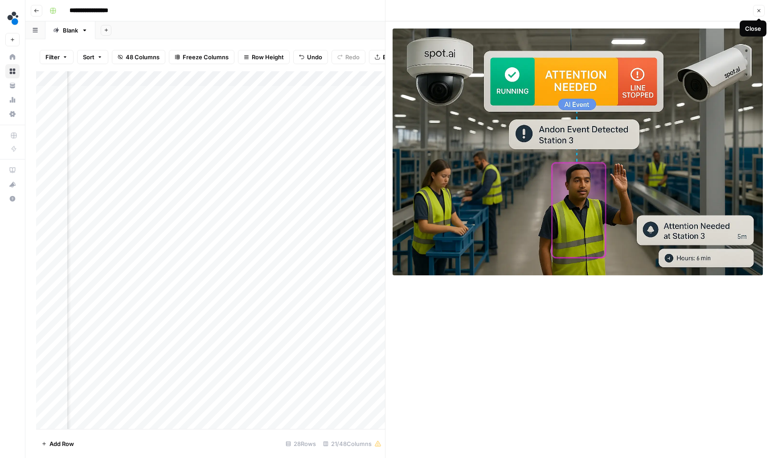
click at [756, 14] on button "Close" at bounding box center [759, 11] width 12 height 12
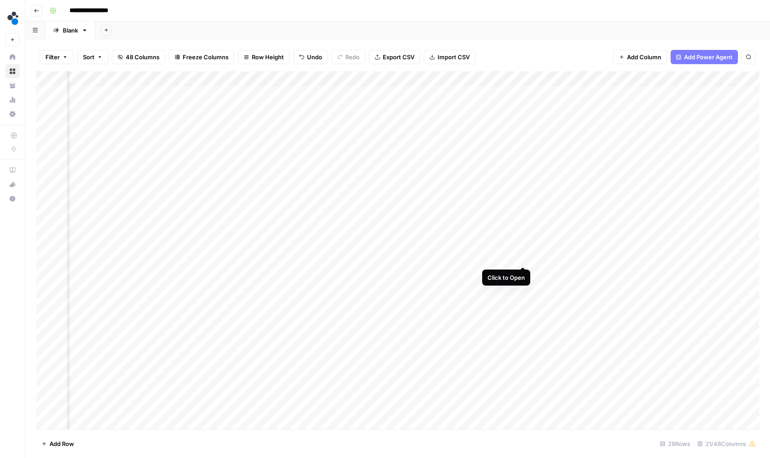
click at [522, 258] on div "Add Column" at bounding box center [397, 250] width 723 height 359
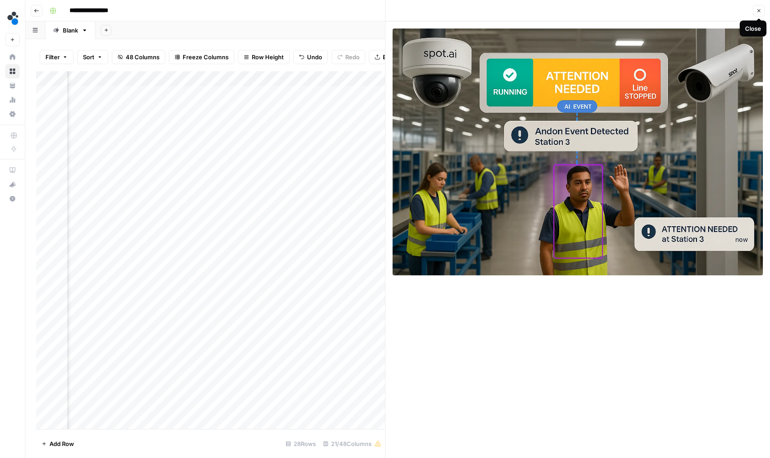
click at [759, 13] on button "Close" at bounding box center [759, 11] width 12 height 12
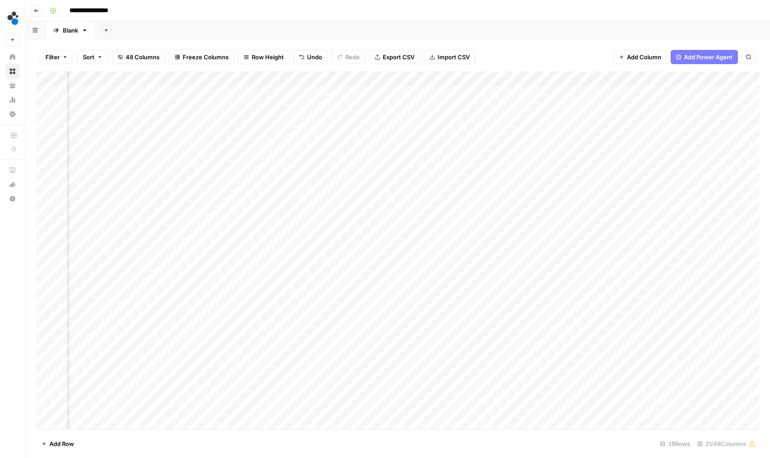
click at [601, 256] on div "Add Column" at bounding box center [397, 250] width 723 height 359
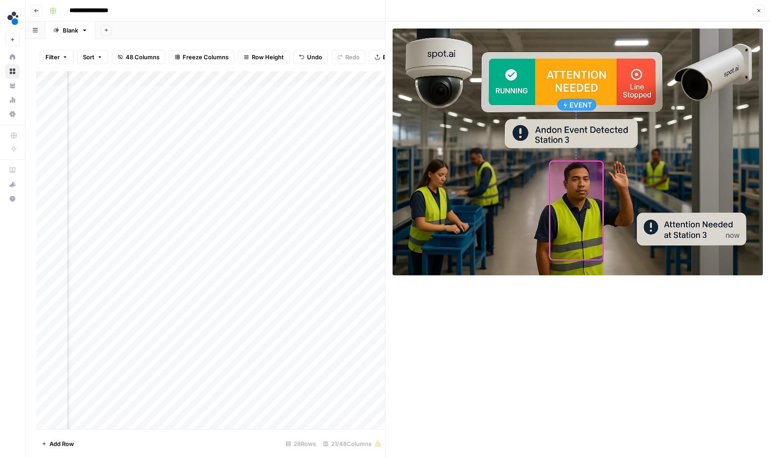
click at [756, 12] on icon "button" at bounding box center [758, 10] width 5 height 5
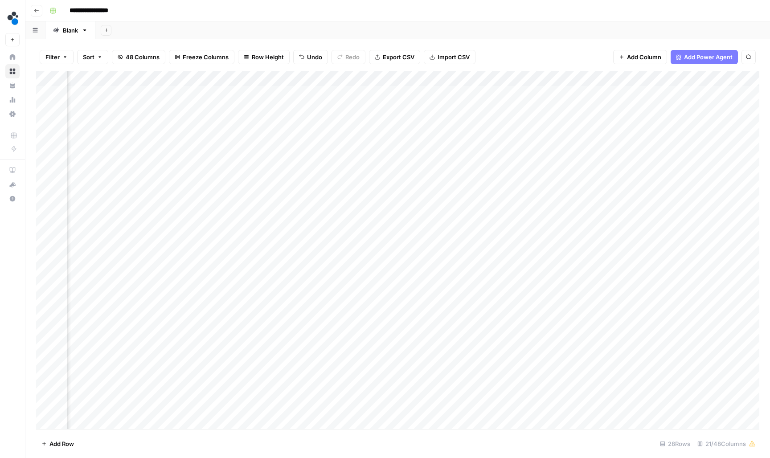
click at [565, 257] on div "Add Column" at bounding box center [397, 250] width 723 height 359
click at [565, 257] on input "**********" at bounding box center [605, 260] width 143 height 11
click at [630, 241] on div "Add Column" at bounding box center [397, 250] width 723 height 359
click at [606, 256] on div "Add Column" at bounding box center [397, 250] width 723 height 359
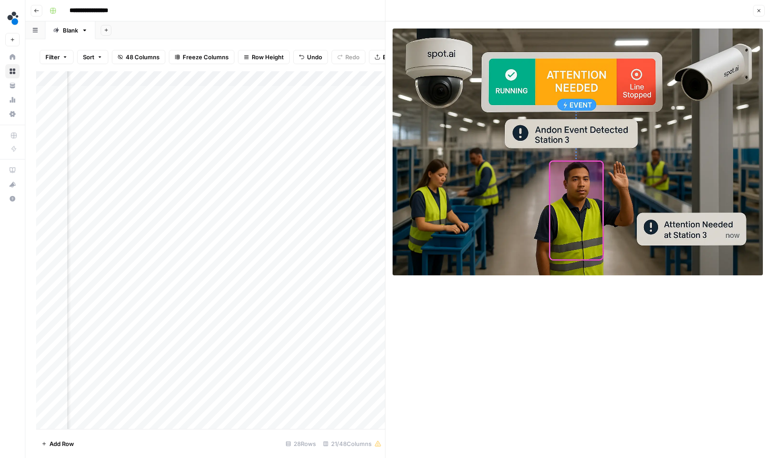
click at [756, 15] on button "Close" at bounding box center [759, 11] width 12 height 12
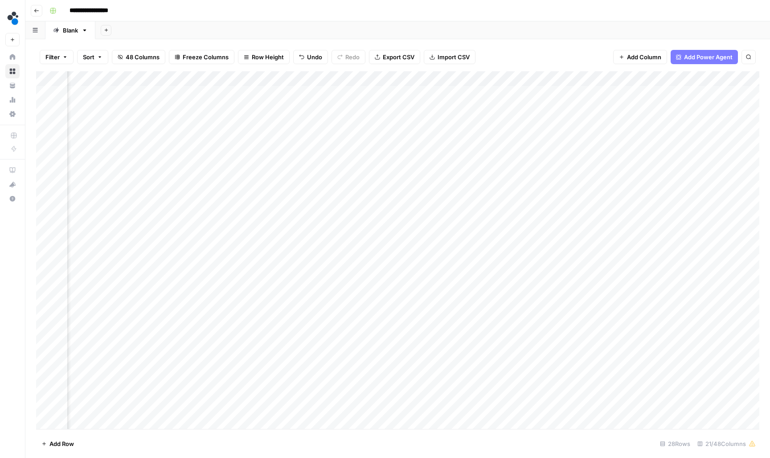
click at [651, 251] on div "Add Column" at bounding box center [397, 250] width 723 height 359
click at [643, 258] on div "Add Column" at bounding box center [397, 250] width 723 height 359
click at [643, 258] on input at bounding box center [685, 260] width 143 height 11
type input "**********"
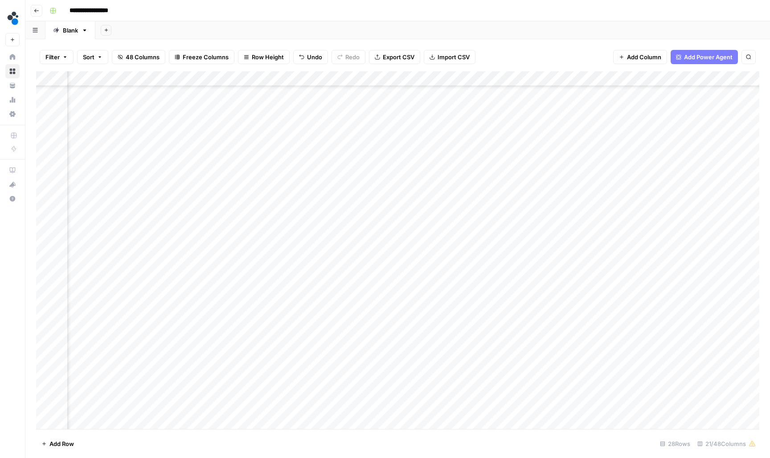
drag, startPoint x: 548, startPoint y: 75, endPoint x: 251, endPoint y: 71, distance: 297.1
click at [251, 72] on div "Add Column" at bounding box center [397, 250] width 723 height 359
click at [538, 151] on div "Add Column" at bounding box center [397, 250] width 723 height 359
click at [532, 152] on div "Add Column" at bounding box center [397, 250] width 723 height 359
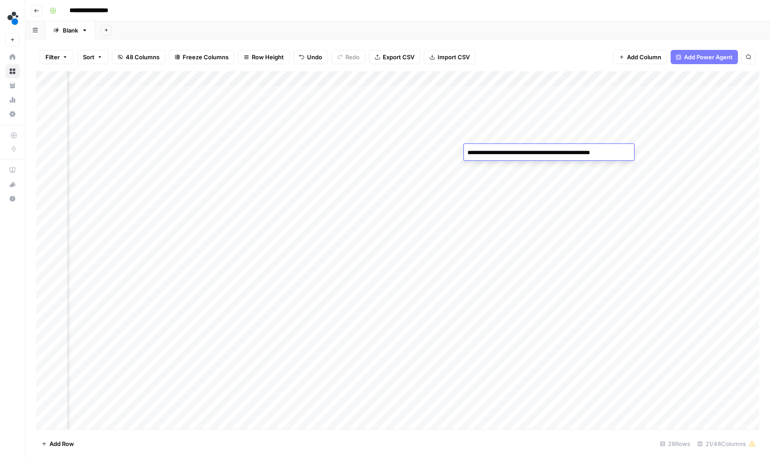
click at [532, 152] on textarea "**********" at bounding box center [549, 153] width 170 height 12
click at [424, 157] on div "Add Column" at bounding box center [397, 250] width 723 height 359
click at [216, 150] on div "Add Column" at bounding box center [397, 250] width 723 height 359
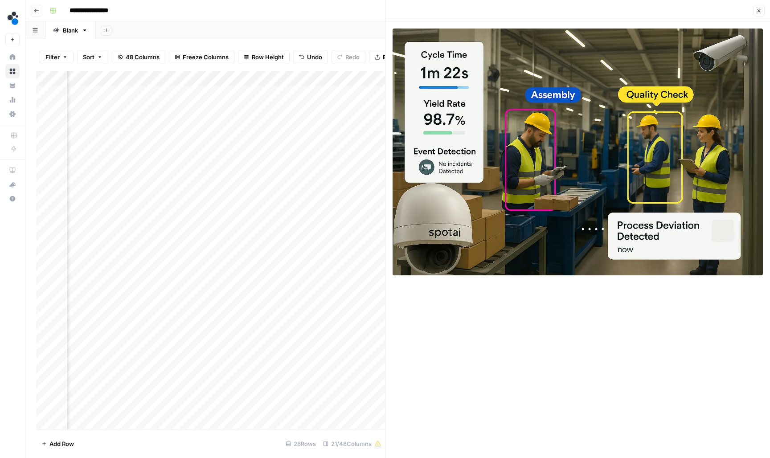
click at [294, 153] on div "Add Column" at bounding box center [210, 250] width 349 height 359
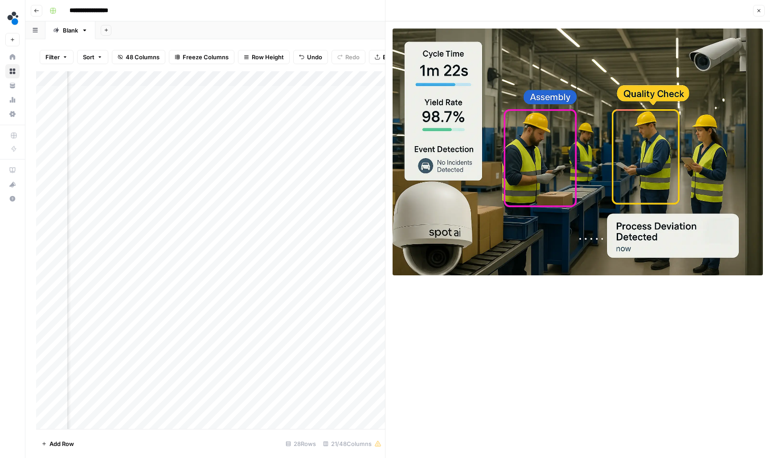
click at [219, 154] on div "Add Column" at bounding box center [210, 250] width 349 height 359
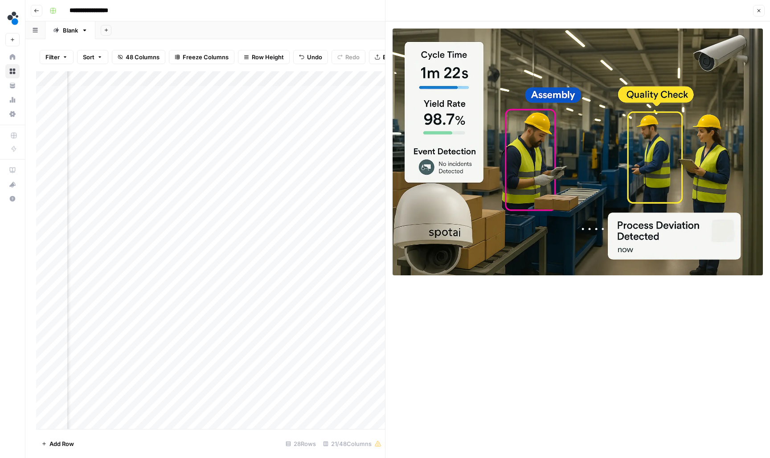
click at [375, 152] on div "Add Column" at bounding box center [210, 250] width 349 height 359
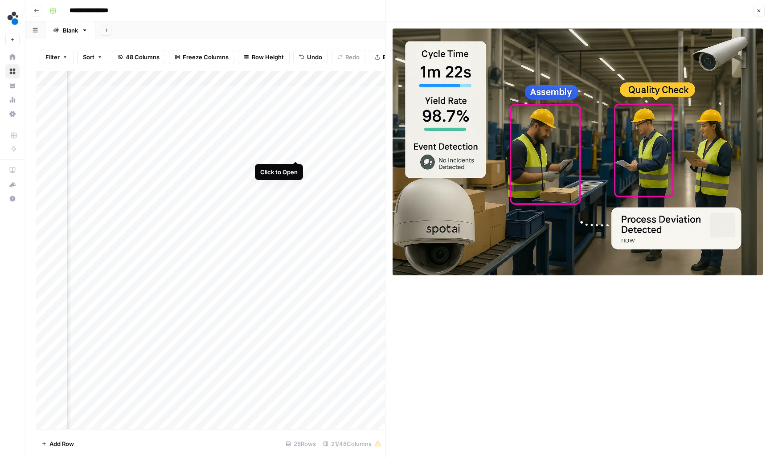
click at [295, 150] on div "Add Column" at bounding box center [210, 250] width 349 height 359
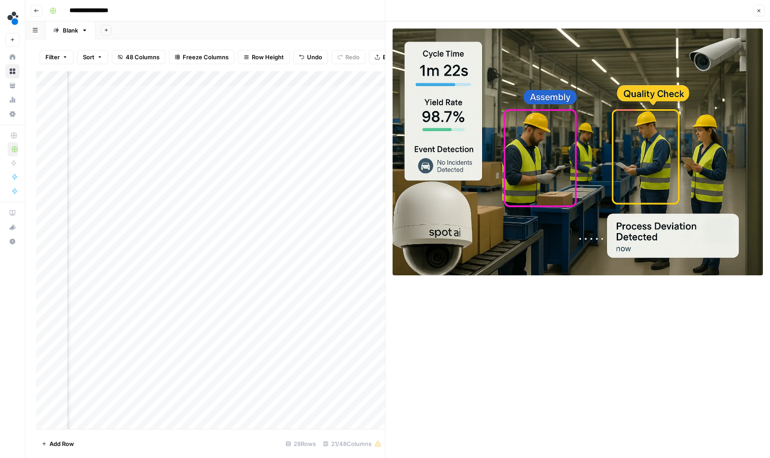
click at [216, 151] on div "Add Column" at bounding box center [210, 250] width 349 height 359
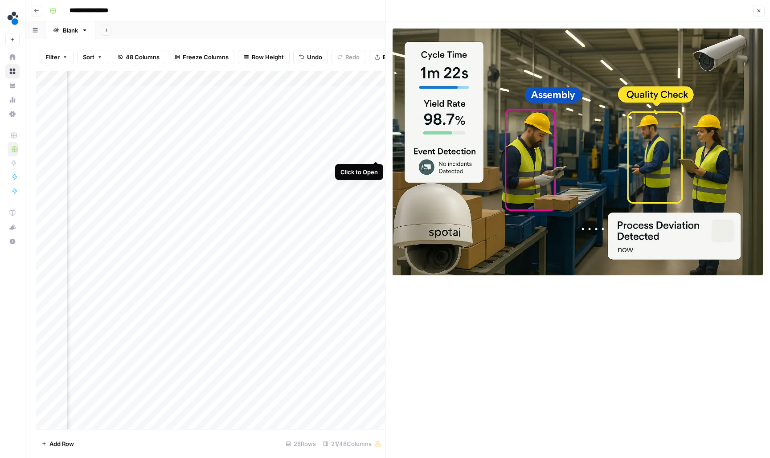
click at [377, 151] on div "Add Column" at bounding box center [210, 250] width 349 height 359
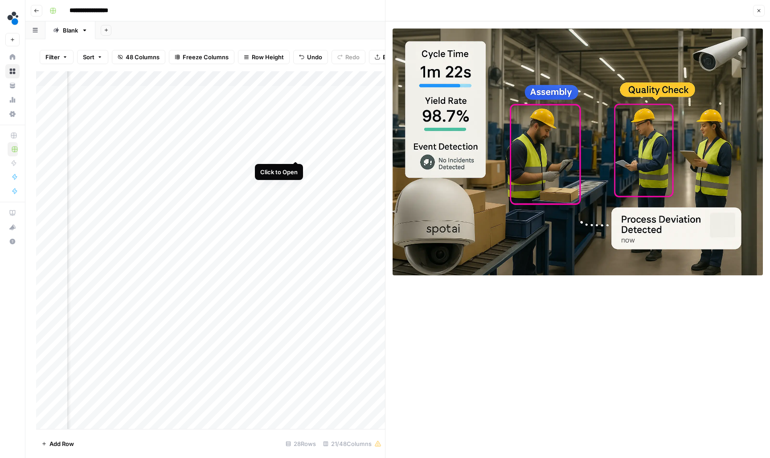
click at [296, 152] on div "Add Column" at bounding box center [210, 250] width 349 height 359
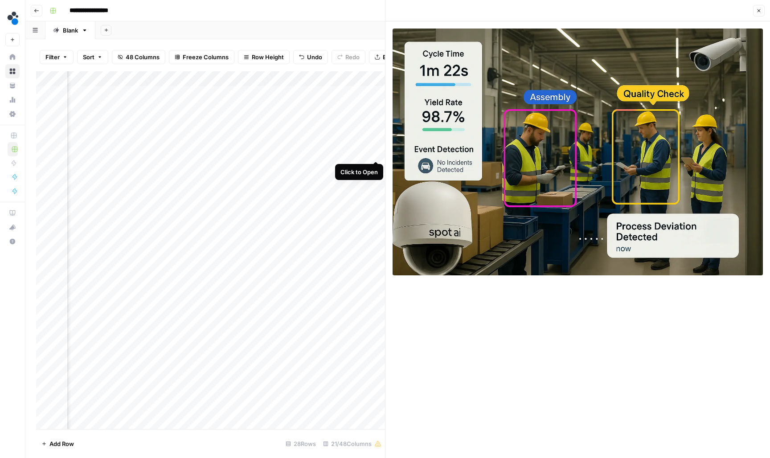
click at [375, 152] on div "Add Column" at bounding box center [210, 250] width 349 height 359
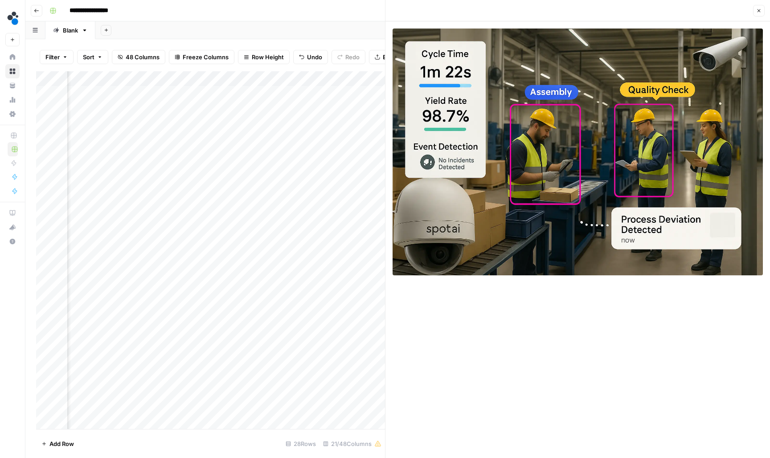
click at [297, 150] on div "Add Column" at bounding box center [210, 250] width 349 height 359
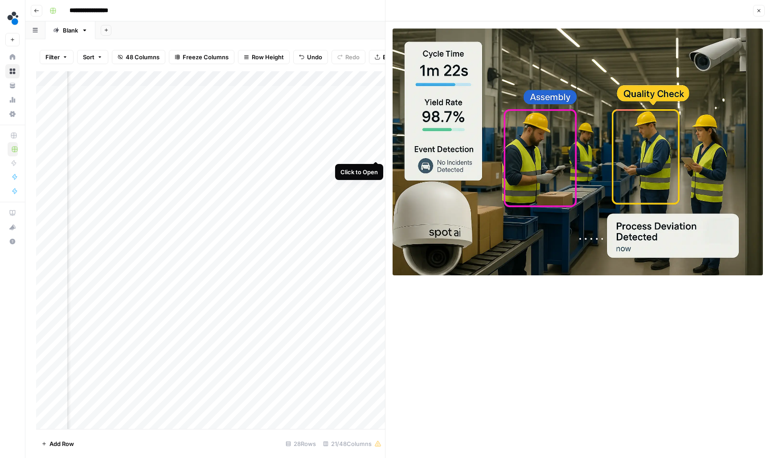
click at [375, 151] on div "Add Column" at bounding box center [210, 250] width 349 height 359
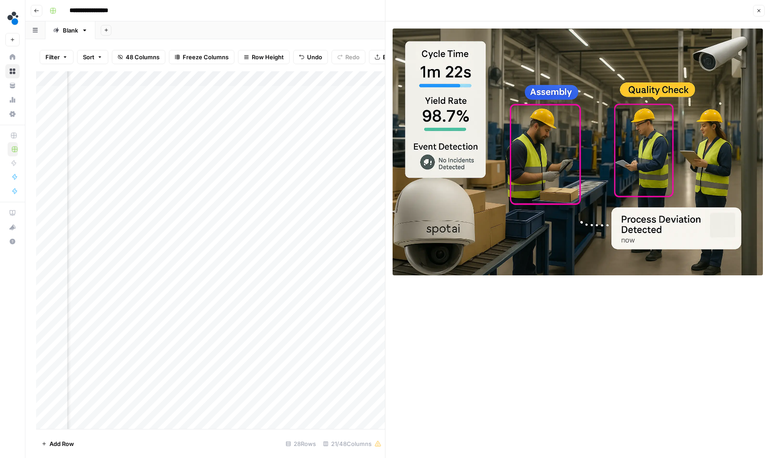
click at [359, 152] on div "Add Column" at bounding box center [210, 250] width 349 height 359
click at [756, 15] on button "Close" at bounding box center [759, 11] width 12 height 12
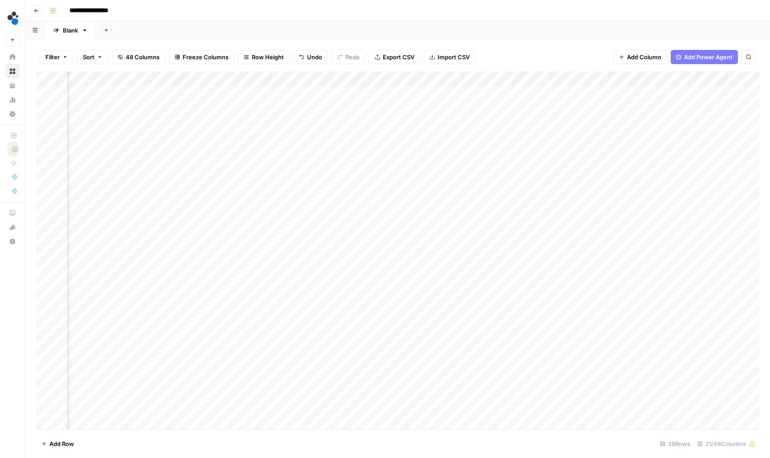
click at [445, 150] on div "Add Column" at bounding box center [397, 250] width 723 height 359
type input "**********"
click at [399, 218] on div "Add Column" at bounding box center [397, 250] width 723 height 359
click at [506, 213] on div "Add Column" at bounding box center [397, 250] width 723 height 359
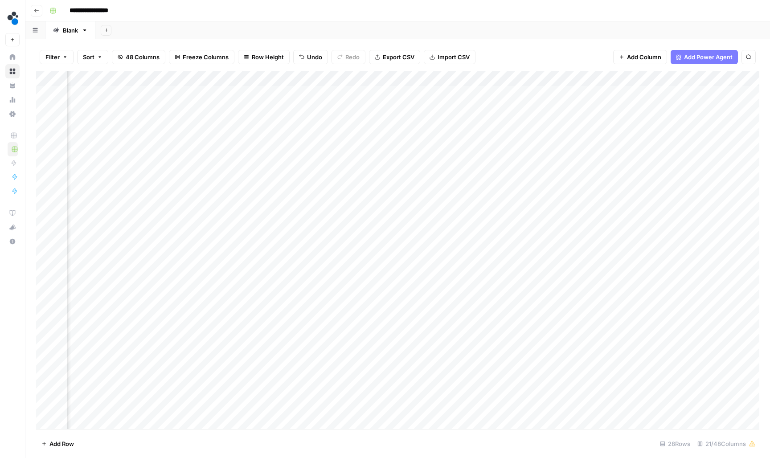
click at [506, 213] on div "Add Column" at bounding box center [397, 250] width 723 height 359
click at [435, 212] on div "Add Column" at bounding box center [397, 250] width 723 height 359
click at [215, 212] on div "Add Column" at bounding box center [397, 250] width 723 height 359
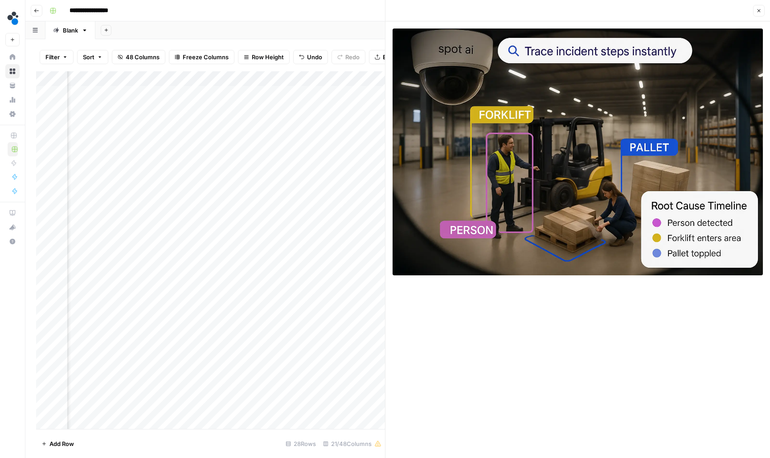
click at [292, 212] on div "Add Column" at bounding box center [210, 250] width 349 height 359
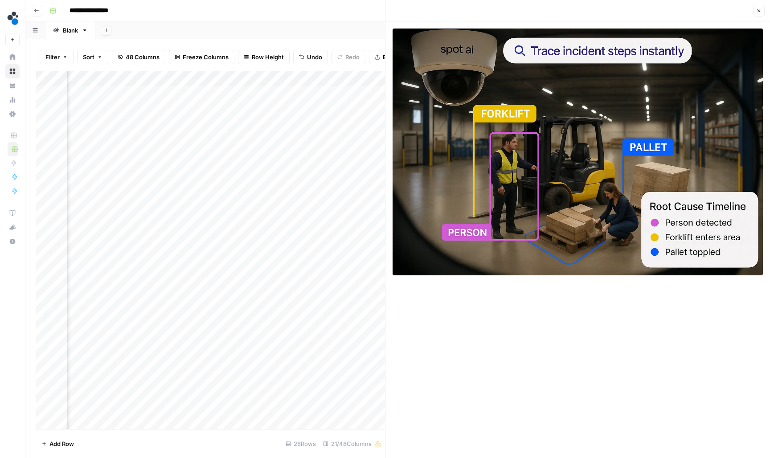
click at [374, 212] on div "Add Column" at bounding box center [210, 250] width 349 height 359
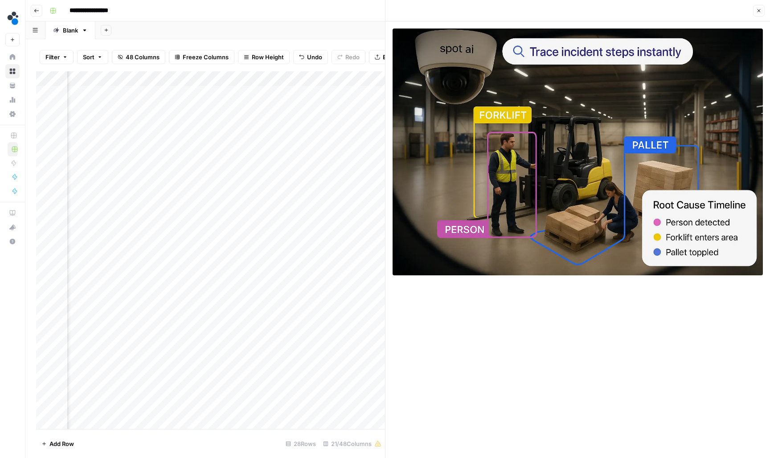
click at [296, 210] on div "Add Column" at bounding box center [210, 250] width 349 height 359
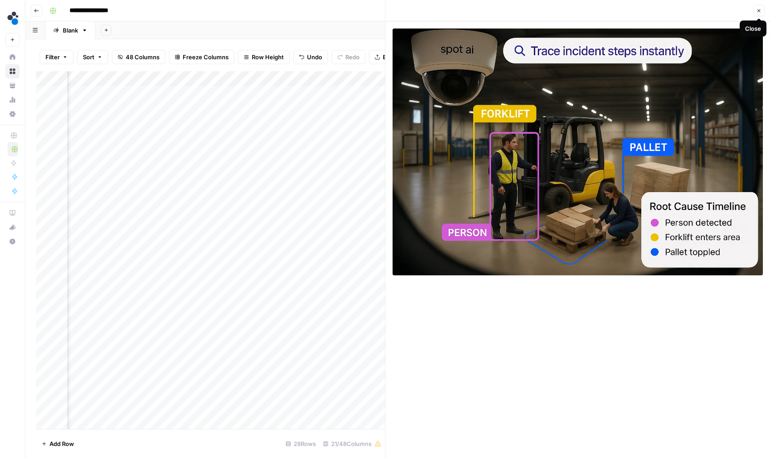
click at [761, 10] on button "Close" at bounding box center [759, 11] width 12 height 12
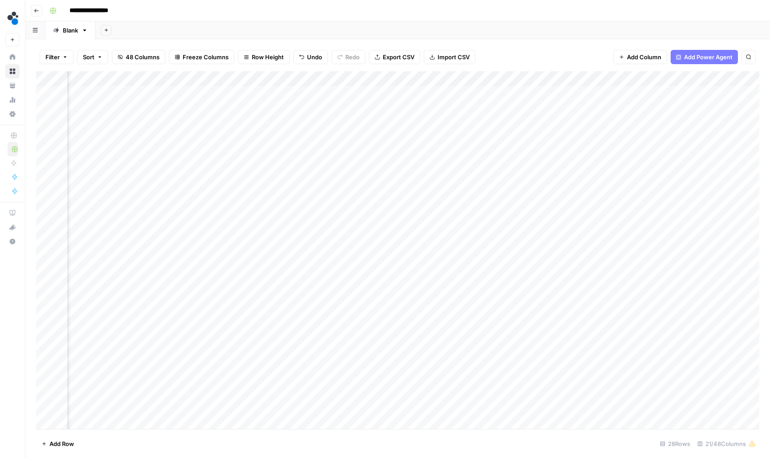
click at [294, 213] on div "Add Column" at bounding box center [397, 250] width 723 height 359
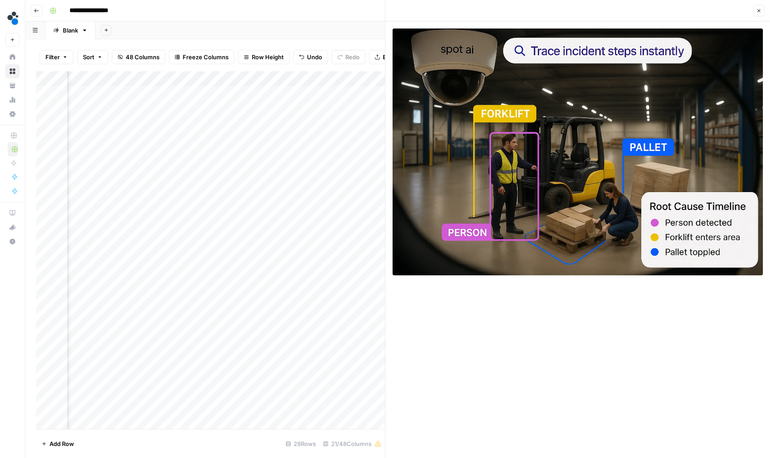
click at [760, 14] on button "Close" at bounding box center [759, 11] width 12 height 12
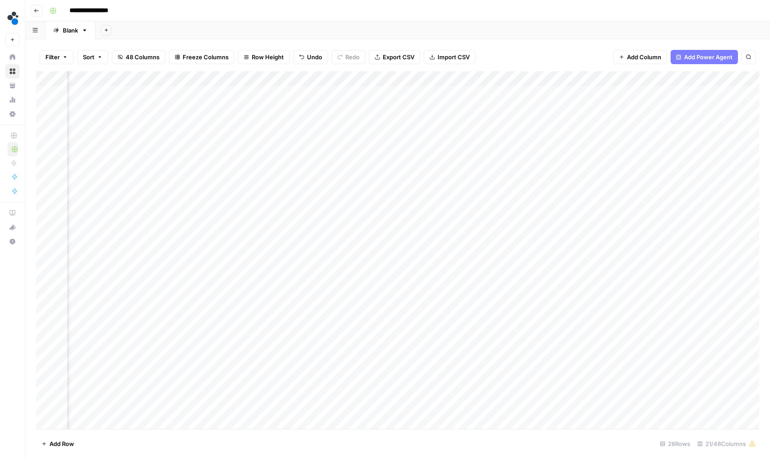
click at [270, 212] on div "Add Column" at bounding box center [397, 250] width 723 height 359
click at [418, 206] on div "Add Column" at bounding box center [397, 250] width 723 height 359
click at [417, 209] on div "Add Column" at bounding box center [397, 250] width 723 height 359
click at [417, 210] on input at bounding box center [458, 215] width 143 height 11
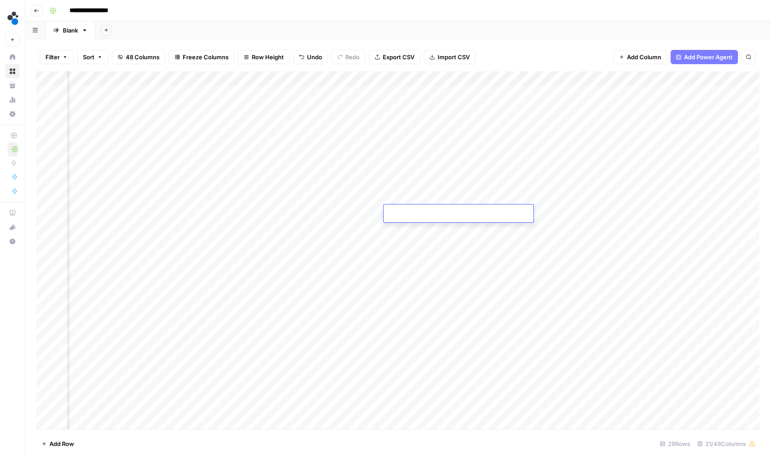
type input "**********"
click at [429, 75] on div "Add Column" at bounding box center [397, 250] width 723 height 359
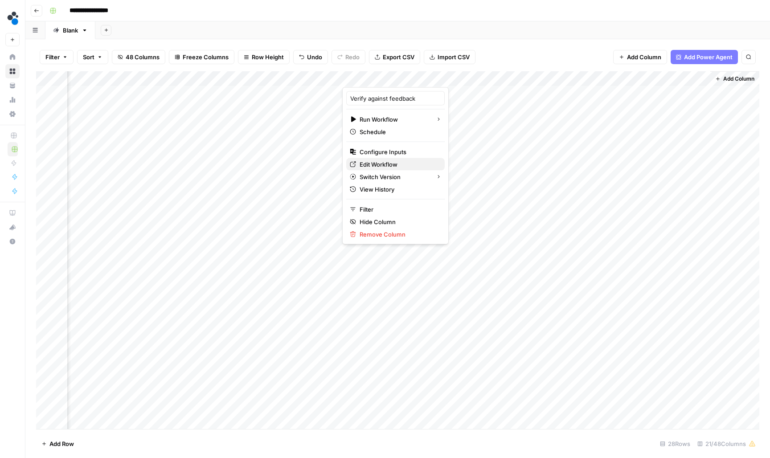
click at [406, 160] on span "Edit Workflow" at bounding box center [398, 164] width 78 height 9
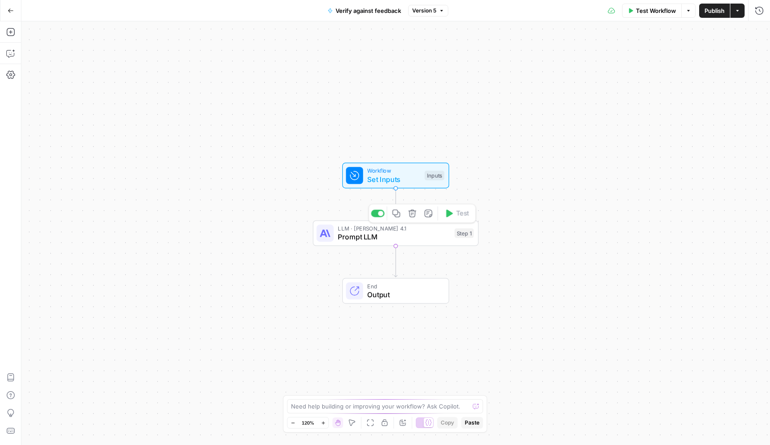
click at [419, 228] on span "LLM · Claude Opus 4.1" at bounding box center [394, 228] width 112 height 8
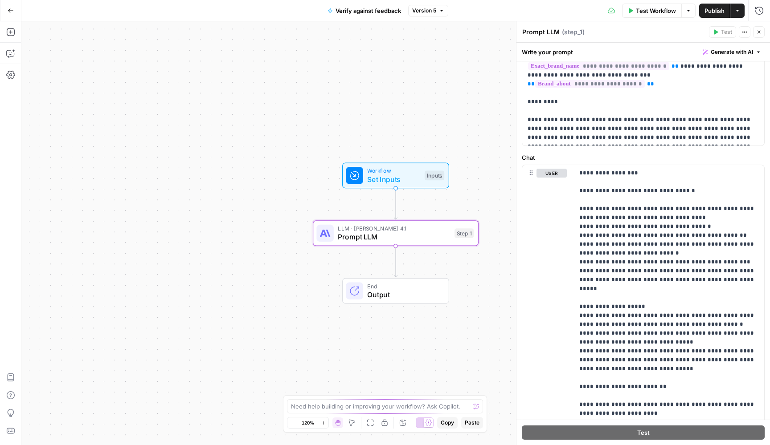
scroll to position [86, 0]
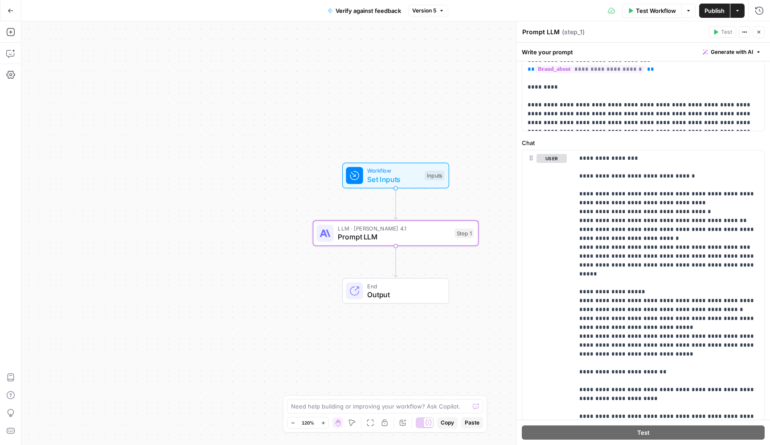
click at [11, 11] on icon "button" at bounding box center [11, 11] width 6 height 6
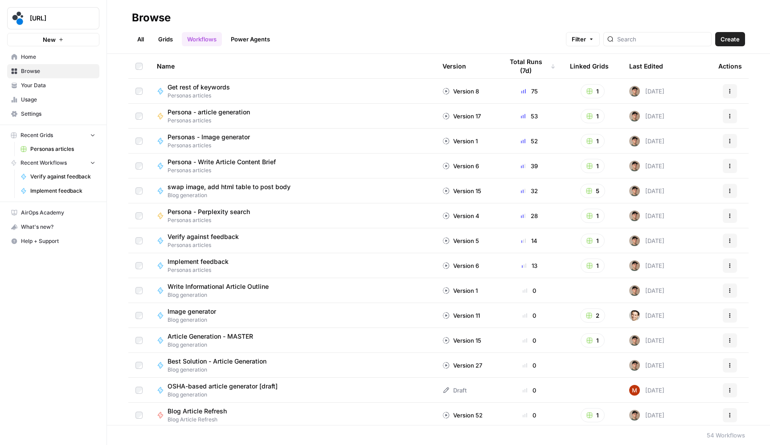
click at [143, 40] on link "All" at bounding box center [140, 39] width 17 height 14
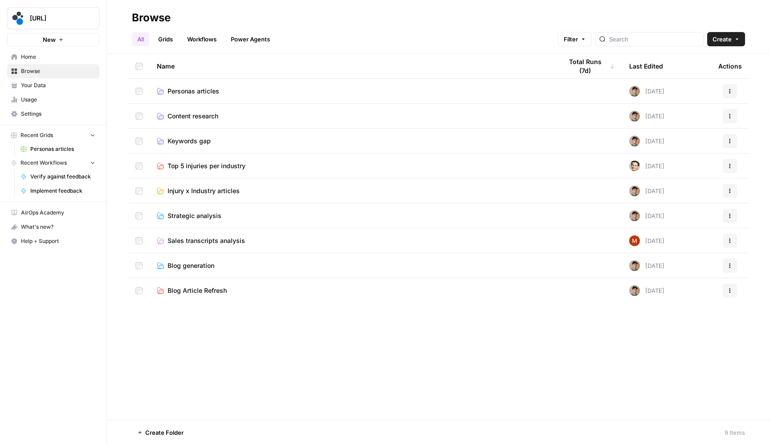
click at [197, 92] on span "Personas articles" at bounding box center [193, 91] width 52 height 9
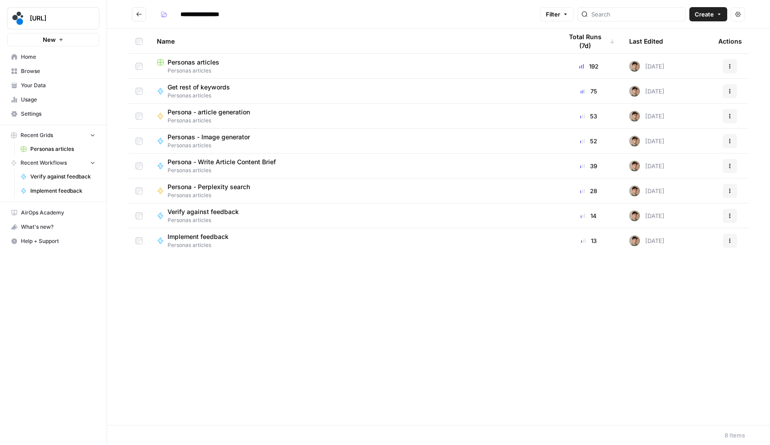
click at [213, 64] on span "Personas articles" at bounding box center [193, 62] width 52 height 9
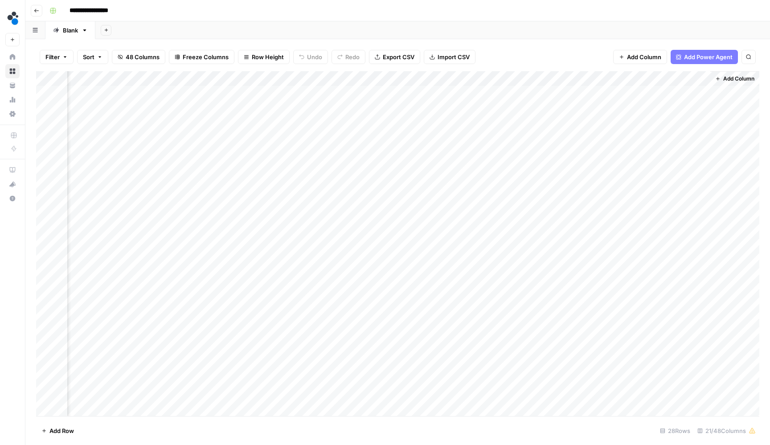
scroll to position [1, 1124]
click at [612, 77] on div "Add Column" at bounding box center [397, 244] width 723 height 347
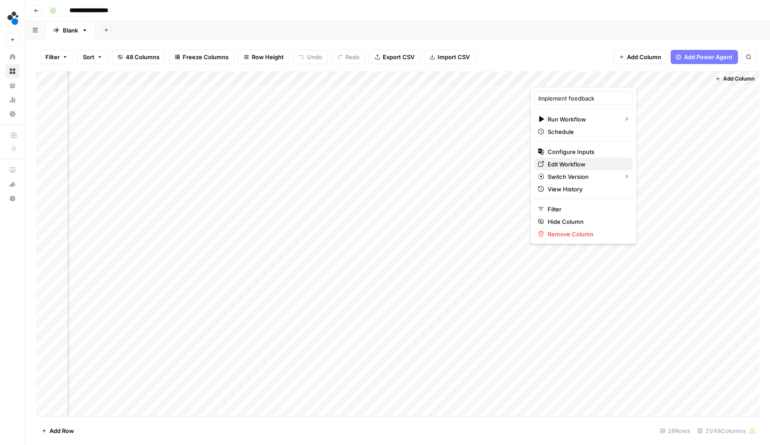
click at [591, 162] on span "Edit Workflow" at bounding box center [586, 164] width 78 height 9
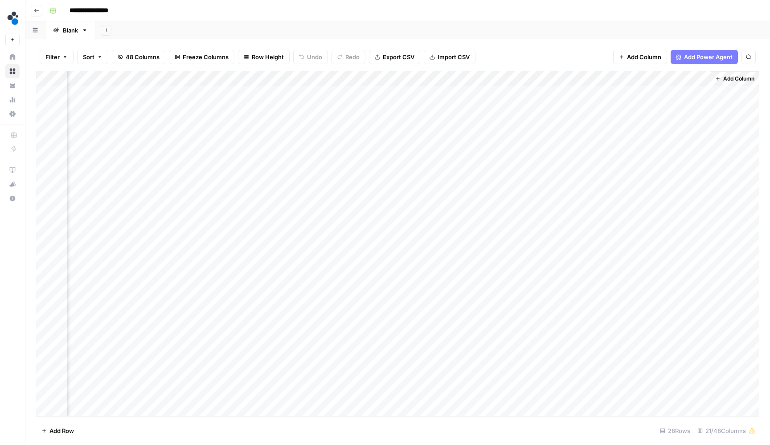
click at [479, 74] on div "Add Column" at bounding box center [397, 244] width 723 height 347
click at [546, 40] on div "Filter Sort 48 Columns Freeze Columns Row Height Undo Redo Export CSV Import CS…" at bounding box center [397, 242] width 744 height 406
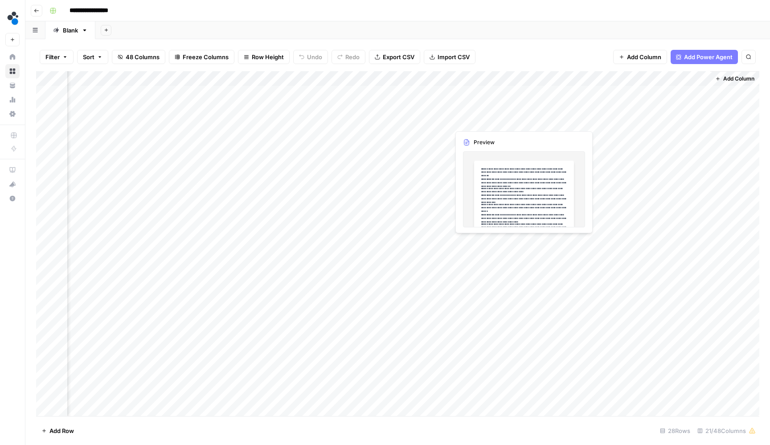
click at [491, 122] on div "Add Column" at bounding box center [397, 244] width 723 height 347
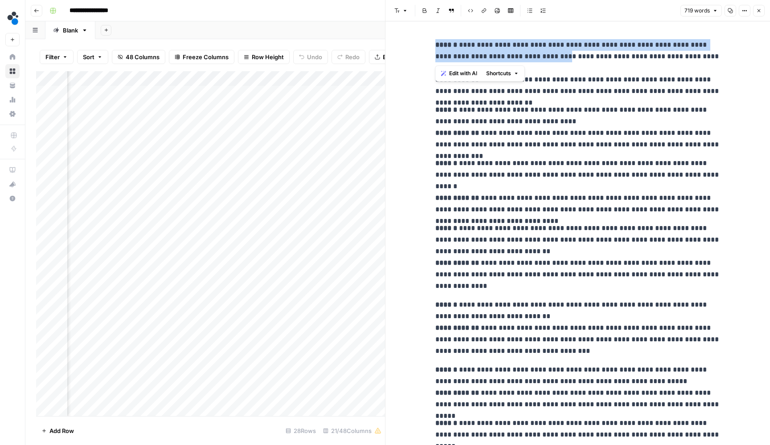
drag, startPoint x: 433, startPoint y: 44, endPoint x: 515, endPoint y: 57, distance: 83.0
click at [480, 44] on p "**********" at bounding box center [577, 68] width 285 height 58
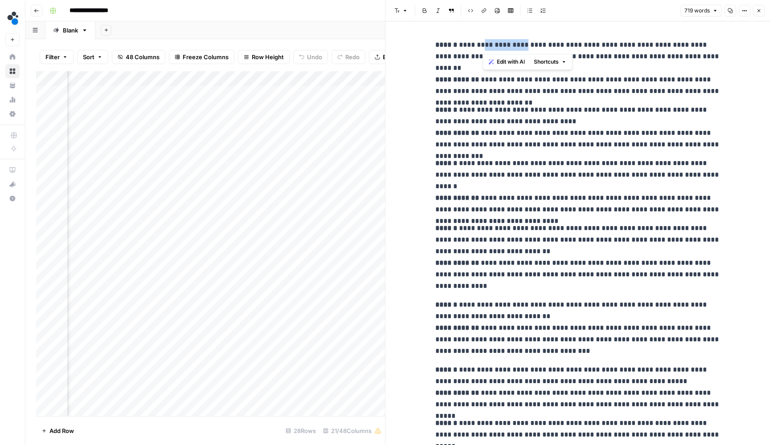
drag, startPoint x: 483, startPoint y: 45, endPoint x: 518, endPoint y: 49, distance: 35.4
click at [518, 49] on p "**********" at bounding box center [577, 68] width 285 height 58
click at [529, 39] on p "**********" at bounding box center [577, 68] width 285 height 58
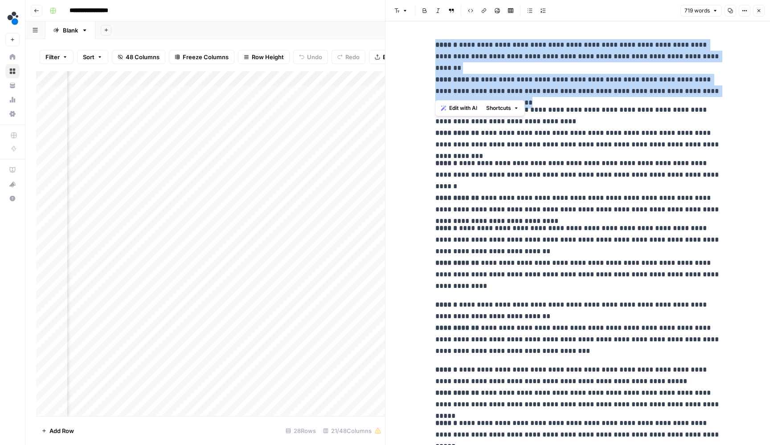
drag, startPoint x: 507, startPoint y: 91, endPoint x: 433, endPoint y: 44, distance: 87.7
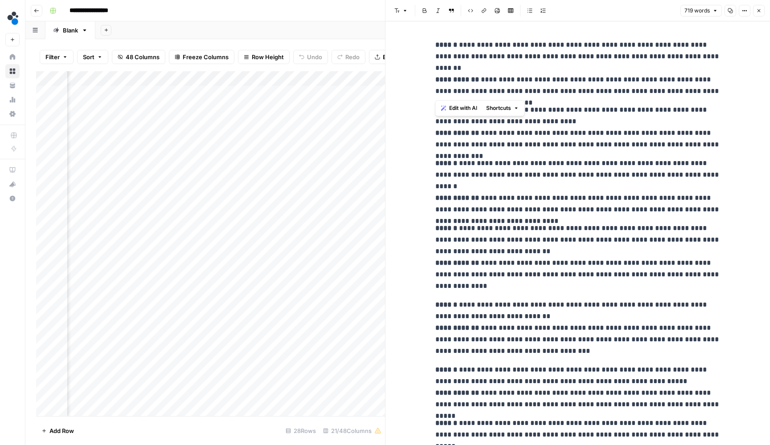
click at [579, 126] on p "**********" at bounding box center [577, 127] width 285 height 46
type input "traditional qu"
drag, startPoint x: 519, startPoint y: 44, endPoint x: 464, endPoint y: 44, distance: 54.8
click at [464, 44] on p "**********" at bounding box center [577, 68] width 285 height 58
click at [755, 14] on button "Close" at bounding box center [759, 11] width 12 height 12
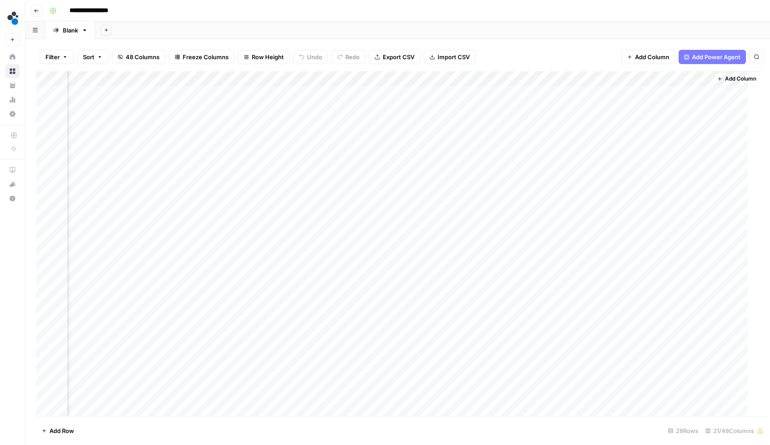
scroll to position [1, 1113]
click at [444, 76] on div "Add Column" at bounding box center [397, 244] width 723 height 347
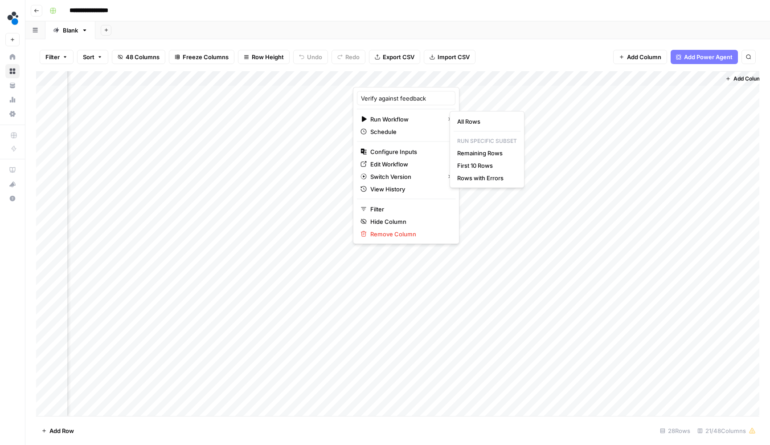
click at [394, 163] on html "**********" at bounding box center [385, 222] width 770 height 445
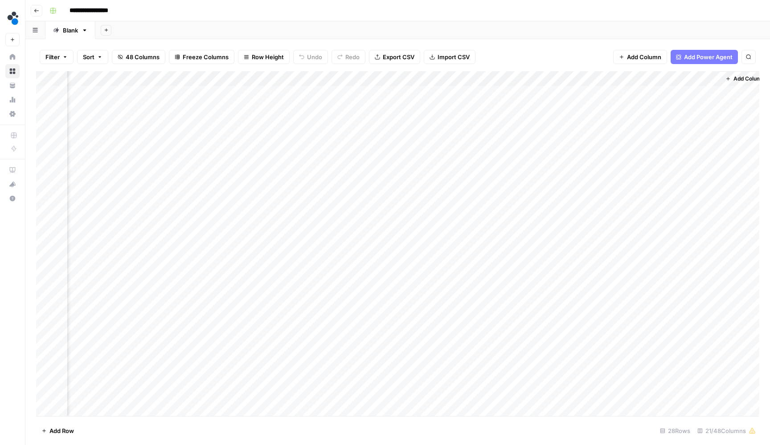
click at [445, 77] on div "Add Column" at bounding box center [397, 244] width 723 height 347
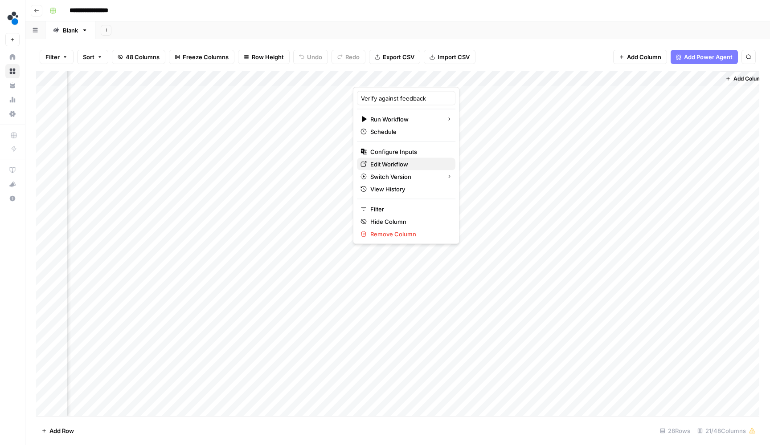
click at [378, 164] on span "Edit Workflow" at bounding box center [409, 164] width 78 height 9
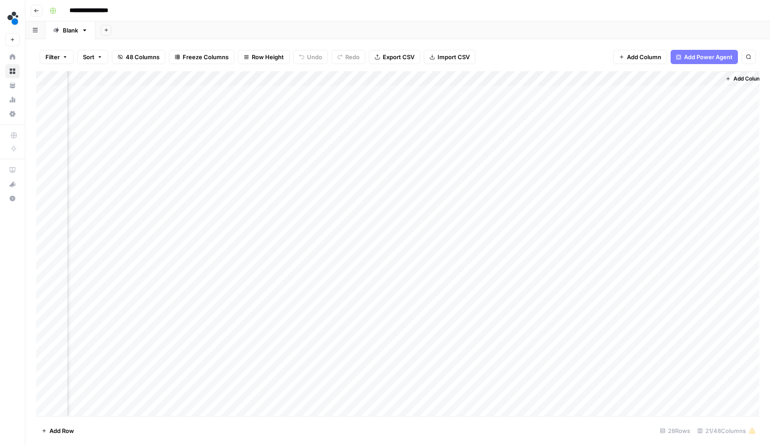
click at [528, 121] on div "Add Column" at bounding box center [397, 244] width 723 height 347
click at [528, 121] on body "**********" at bounding box center [385, 222] width 770 height 445
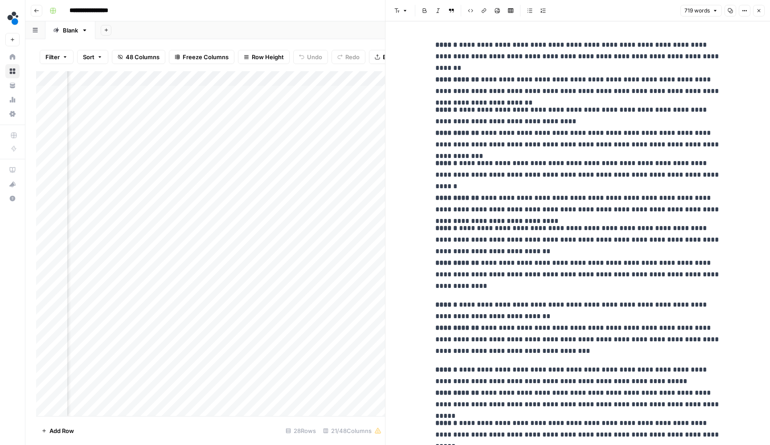
click at [758, 8] on icon "button" at bounding box center [758, 10] width 5 height 5
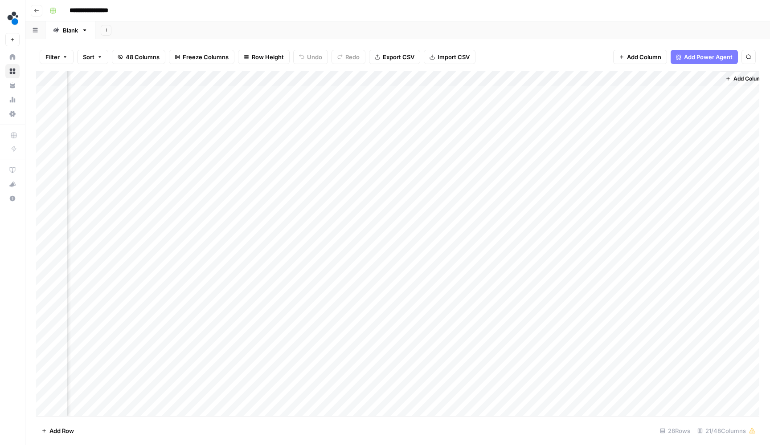
click at [256, 123] on div "Add Column" at bounding box center [397, 244] width 723 height 347
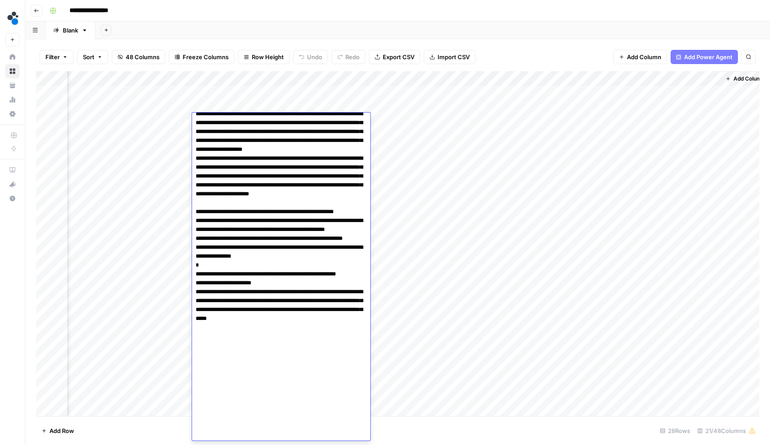
scroll to position [284, 0]
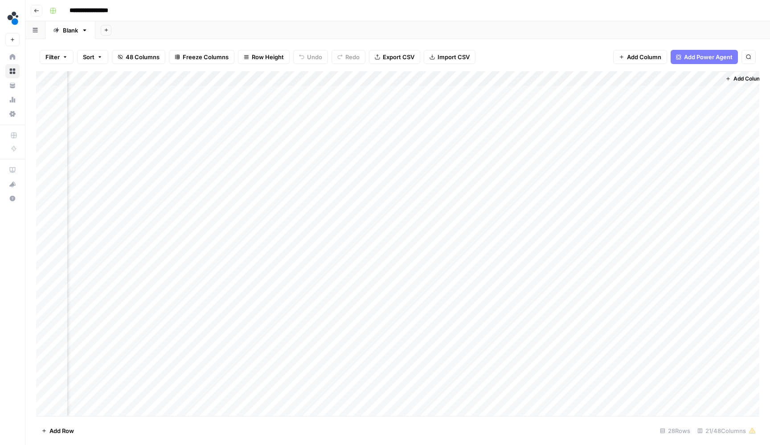
click at [266, 104] on div "Add Column" at bounding box center [397, 244] width 723 height 347
click at [265, 106] on div "Add Column" at bounding box center [397, 244] width 723 height 347
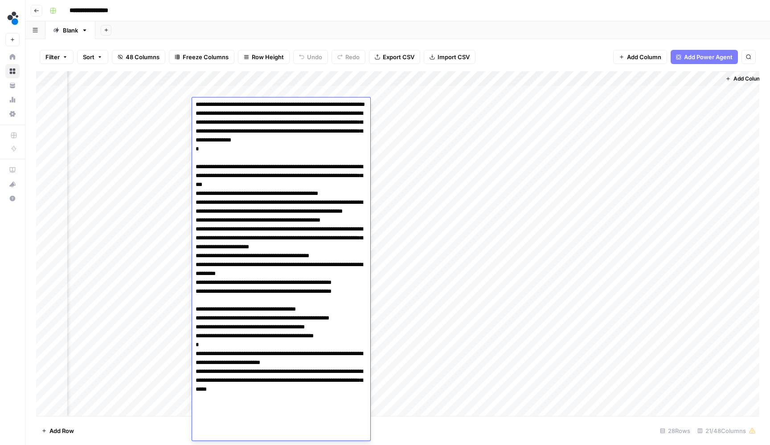
scroll to position [162, 0]
drag, startPoint x: 228, startPoint y: 239, endPoint x: 196, endPoint y: 222, distance: 35.7
click at [196, 222] on textarea at bounding box center [281, 190] width 178 height 502
drag, startPoint x: 251, startPoint y: 275, endPoint x: 194, endPoint y: 259, distance: 59.2
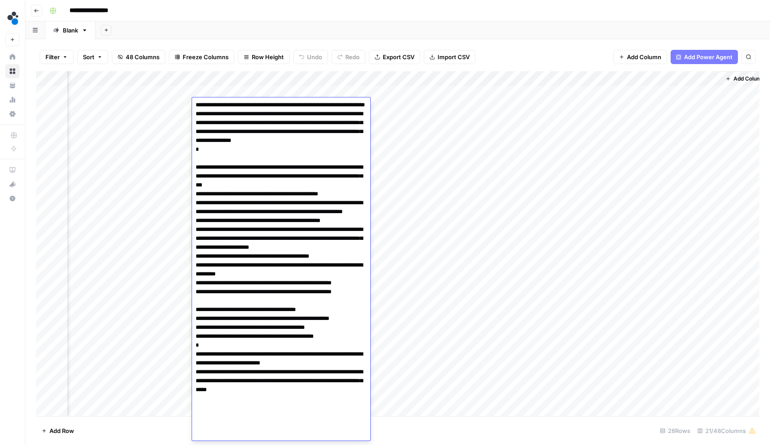
click at [194, 259] on textarea at bounding box center [281, 190] width 178 height 502
click at [599, 2] on header "**********" at bounding box center [397, 10] width 744 height 21
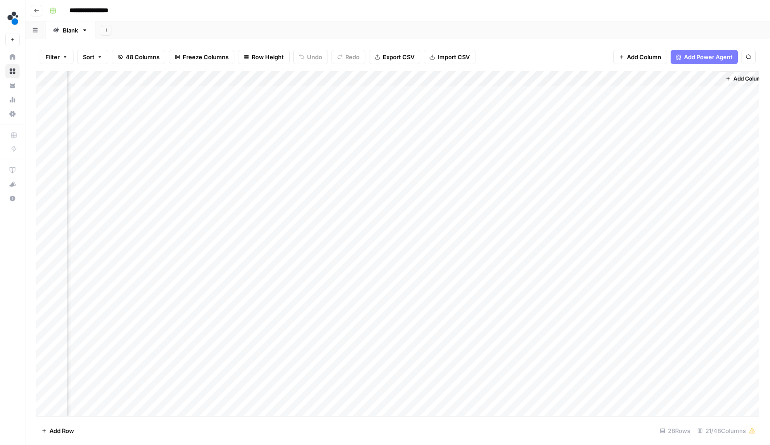
click at [258, 106] on div "Add Column" at bounding box center [397, 244] width 723 height 347
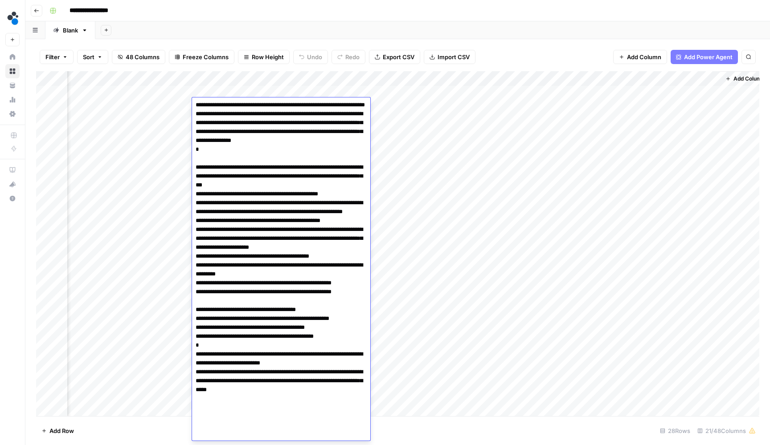
drag, startPoint x: 253, startPoint y: 277, endPoint x: 335, endPoint y: 260, distance: 84.6
click at [335, 260] on textarea at bounding box center [281, 190] width 178 height 502
click at [412, 327] on div "Add Column" at bounding box center [397, 244] width 723 height 347
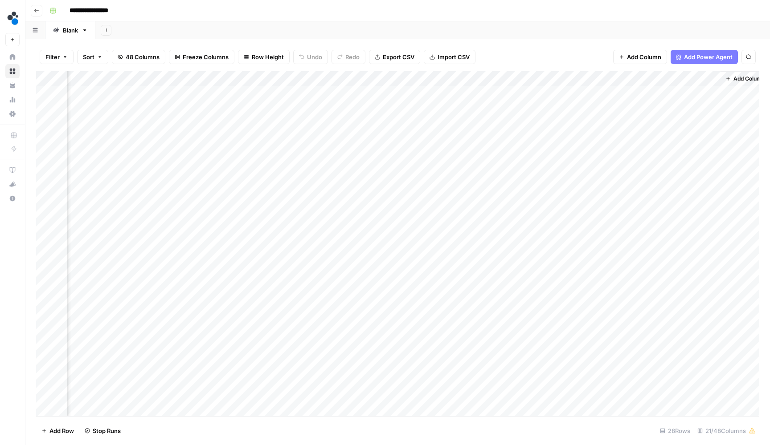
click at [264, 91] on div "Add Column" at bounding box center [397, 244] width 723 height 347
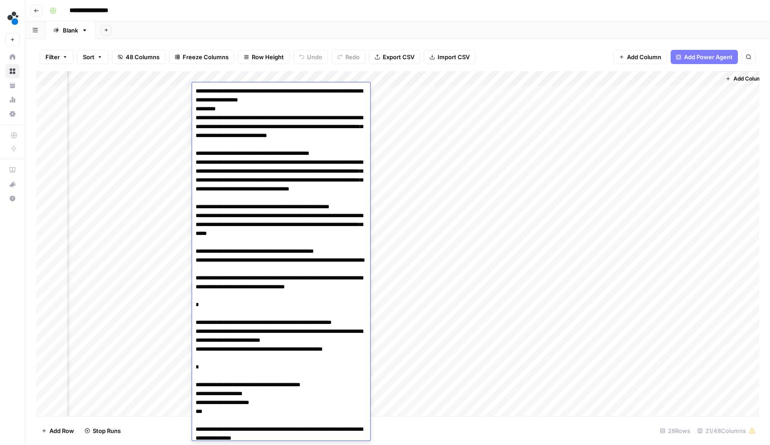
click at [264, 91] on textarea at bounding box center [281, 318] width 178 height 467
click at [259, 111] on textarea at bounding box center [281, 314] width 178 height 458
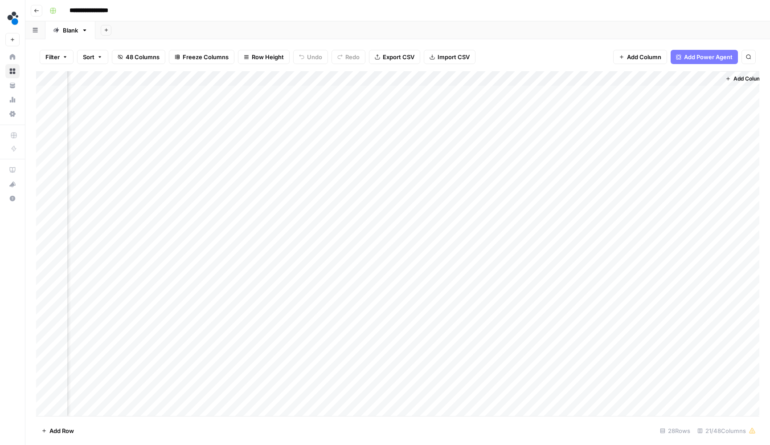
click at [449, 332] on div "Add Column" at bounding box center [397, 244] width 723 height 347
click at [264, 91] on div "Add Column" at bounding box center [397, 244] width 723 height 347
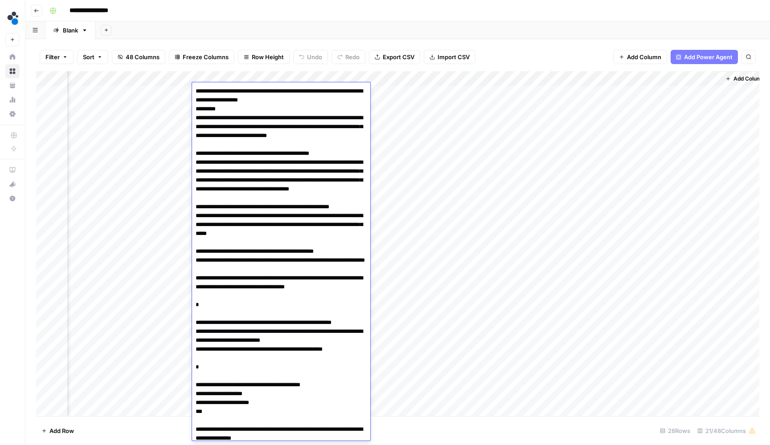
click at [658, 297] on div "Add Column" at bounding box center [397, 244] width 723 height 347
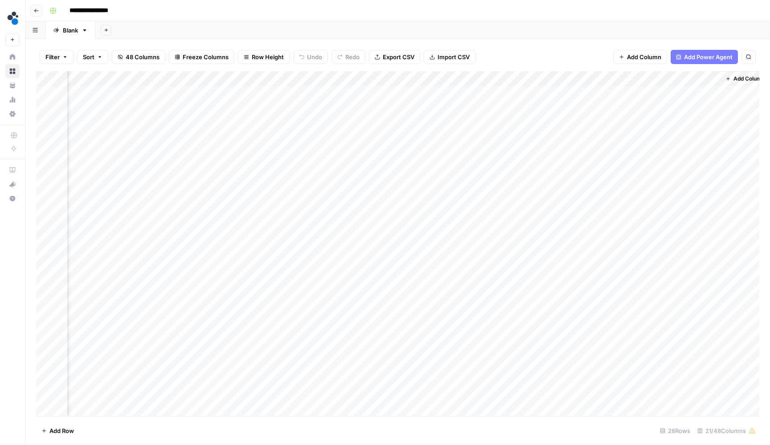
click at [520, 77] on div "Add Column" at bounding box center [397, 244] width 723 height 347
click at [439, 75] on div "Add Column" at bounding box center [397, 244] width 723 height 347
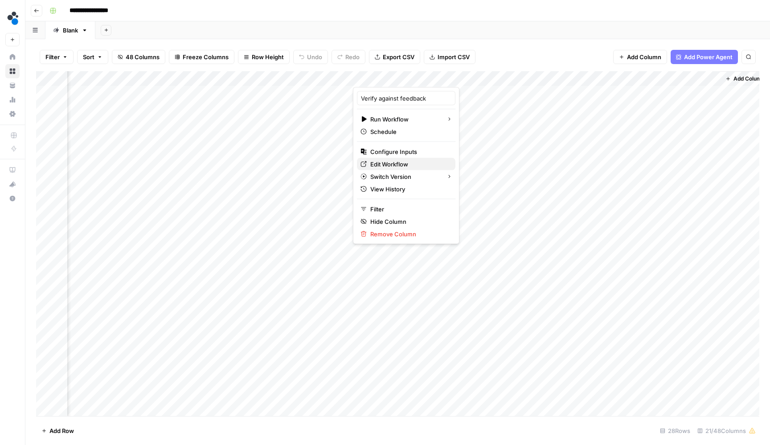
click at [391, 163] on span "Edit Workflow" at bounding box center [409, 164] width 78 height 9
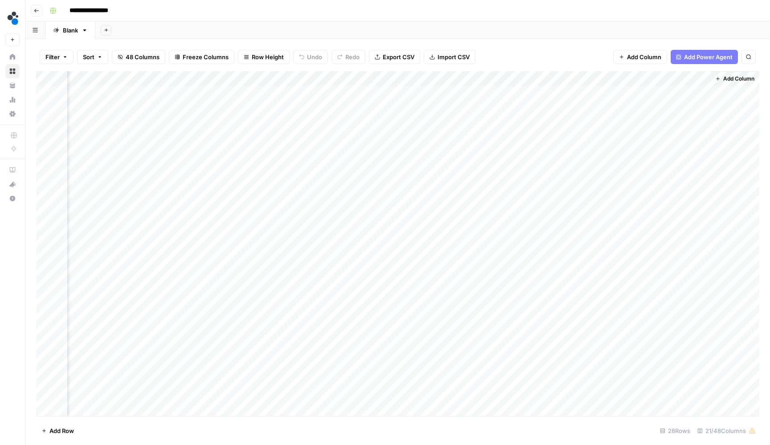
scroll to position [0, 1124]
click at [610, 77] on div "Add Column" at bounding box center [397, 244] width 723 height 347
click at [571, 163] on html "**********" at bounding box center [385, 222] width 770 height 445
click at [622, 121] on div "Add Column" at bounding box center [397, 244] width 723 height 347
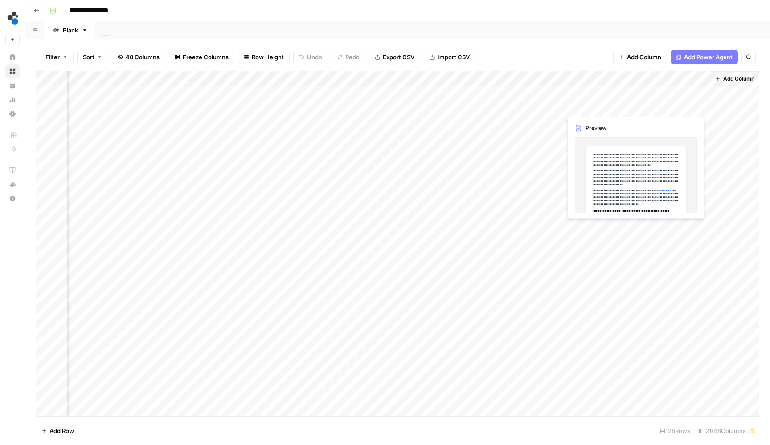
click at [611, 14] on div "**********" at bounding box center [403, 11] width 715 height 14
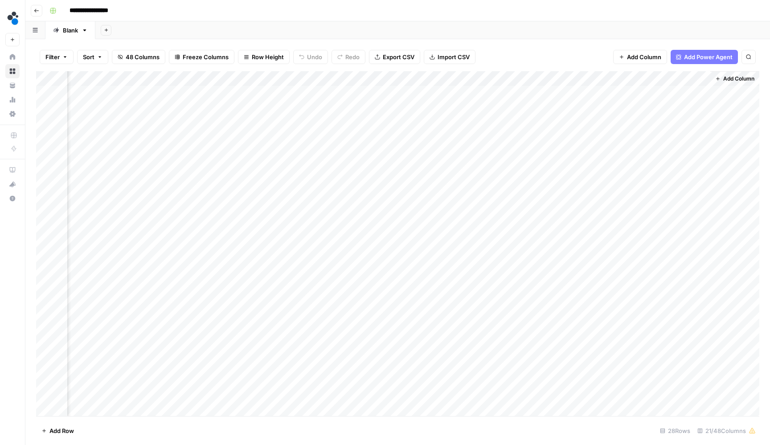
click at [699, 120] on div "Add Column" at bounding box center [397, 244] width 723 height 347
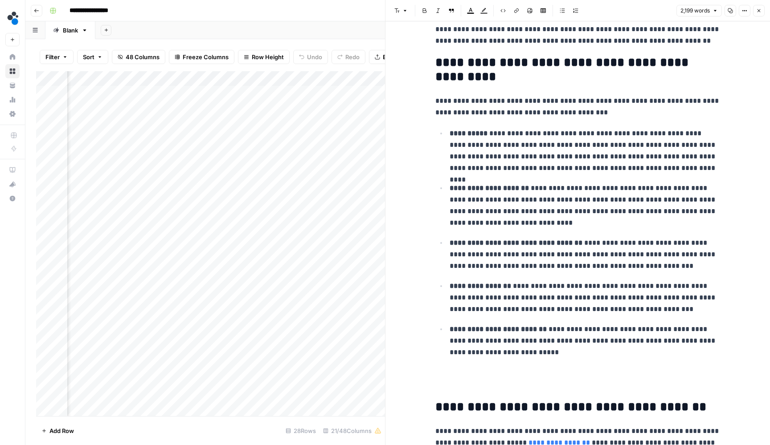
scroll to position [142, 0]
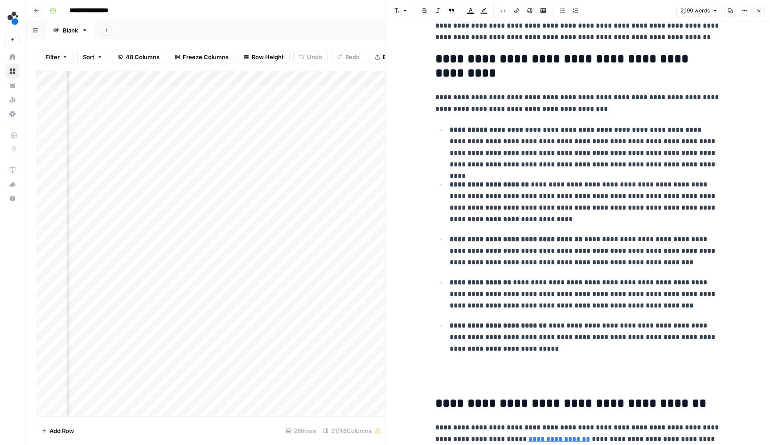
click at [754, 8] on button "Close" at bounding box center [759, 11] width 12 height 12
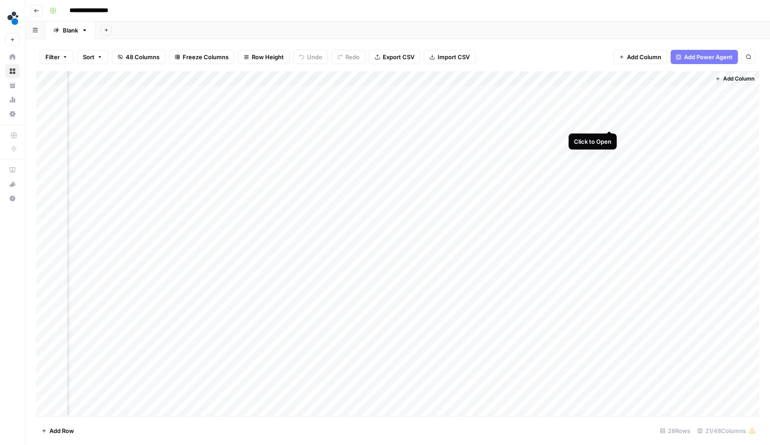
click at [611, 121] on div "Add Column" at bounding box center [397, 244] width 723 height 347
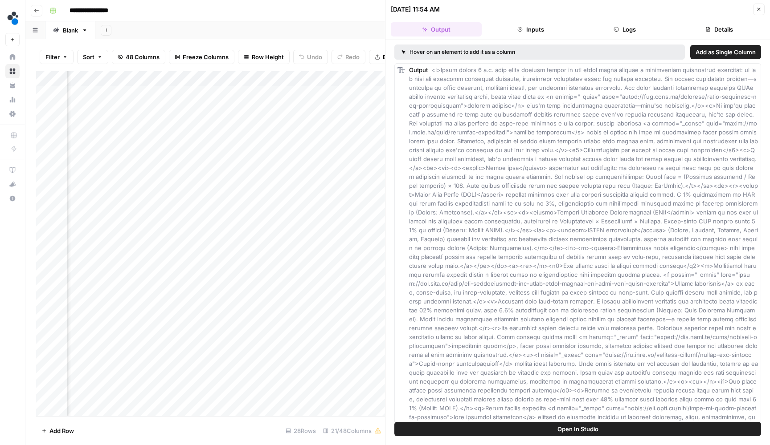
click at [644, 37] on header "08/20/25 at 11:54 AM Close Output Inputs Logs Details" at bounding box center [577, 20] width 384 height 40
click at [639, 34] on button "Logs" at bounding box center [624, 29] width 91 height 14
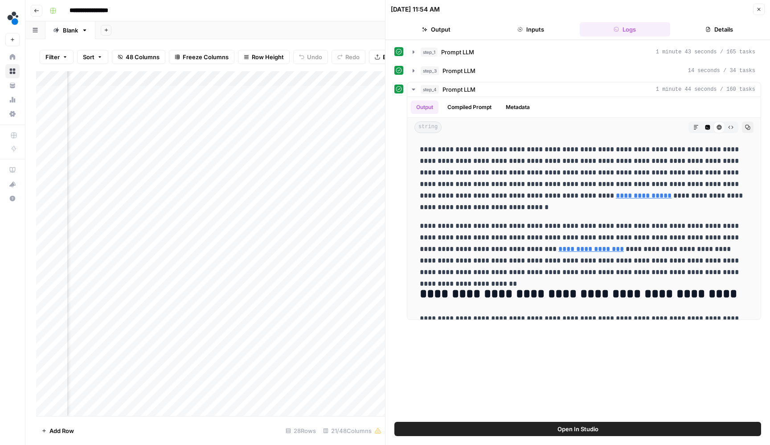
click at [699, 36] on button "Details" at bounding box center [718, 29] width 91 height 14
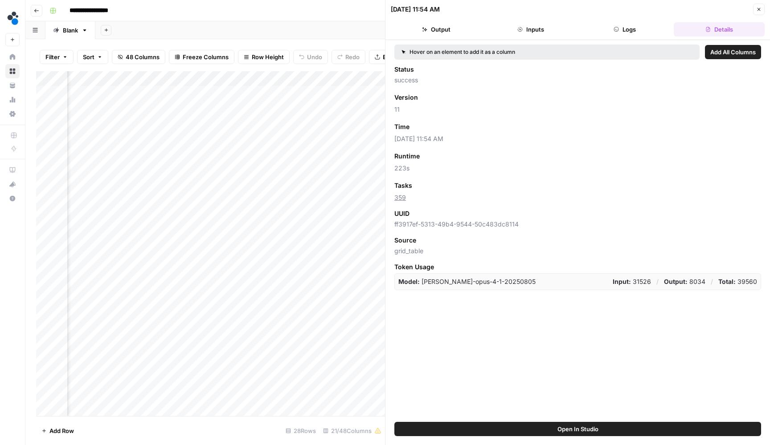
click at [699, 36] on button "Details" at bounding box center [718, 29] width 91 height 14
click at [754, 10] on button "Close" at bounding box center [759, 10] width 12 height 12
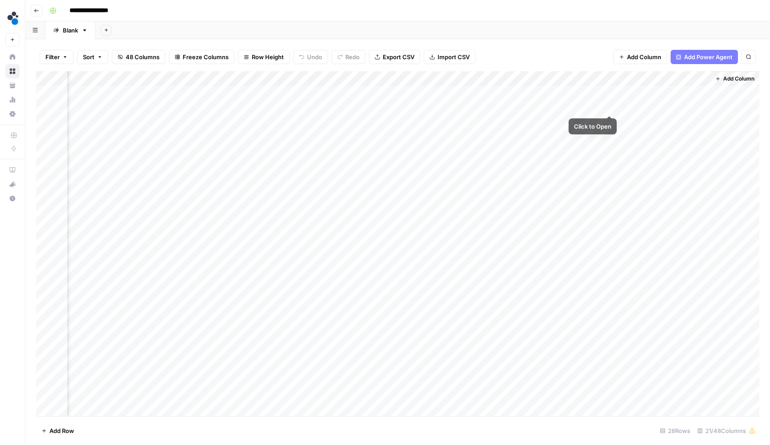
click at [605, 106] on div "Add Column" at bounding box center [397, 244] width 723 height 347
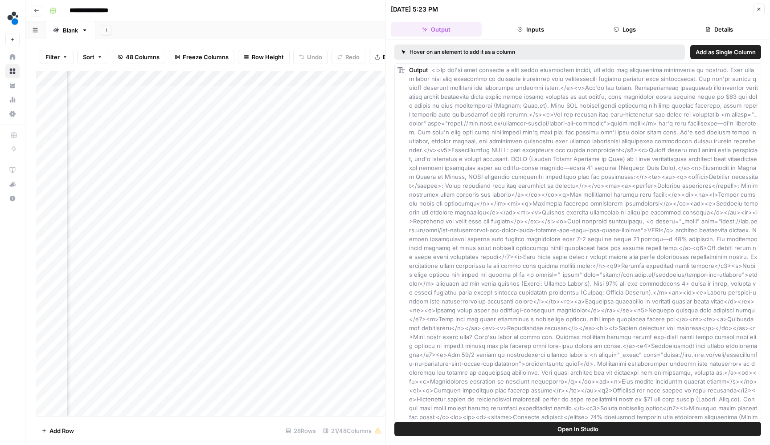
click at [628, 25] on button "Logs" at bounding box center [624, 29] width 91 height 14
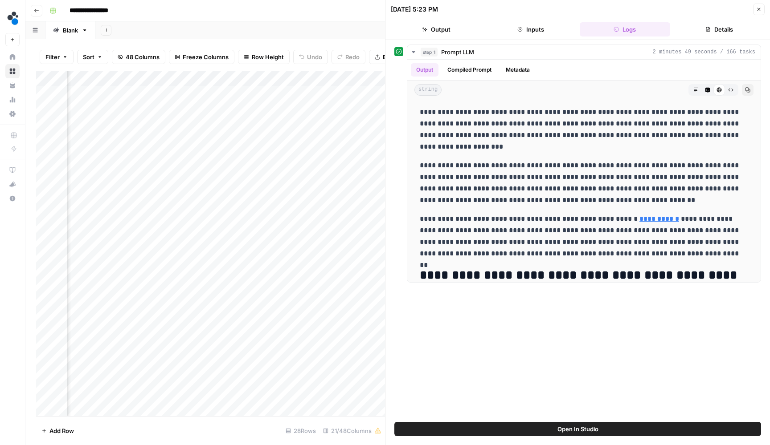
click at [716, 39] on header "08/19/25 at 5:23 PM Close Output Inputs Logs Details" at bounding box center [577, 20] width 384 height 40
click at [716, 36] on button "Details" at bounding box center [718, 29] width 91 height 14
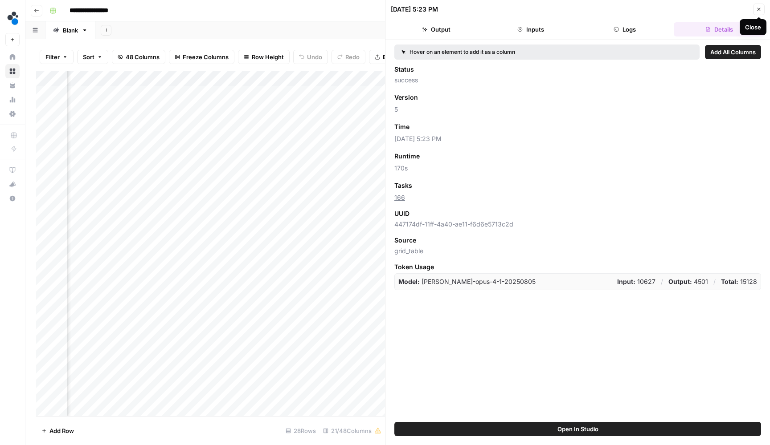
click at [755, 13] on button "Close" at bounding box center [759, 10] width 12 height 12
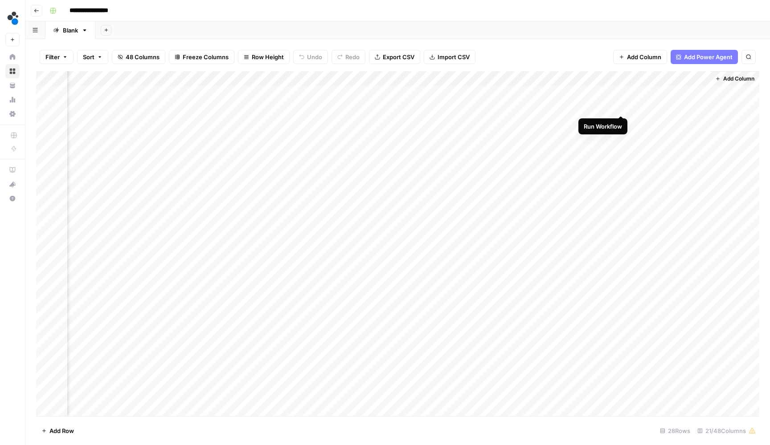
click at [620, 108] on div "Add Column" at bounding box center [397, 244] width 723 height 347
click at [620, 92] on div "Add Column" at bounding box center [397, 244] width 723 height 347
click at [700, 122] on div "Add Column" at bounding box center [397, 244] width 723 height 347
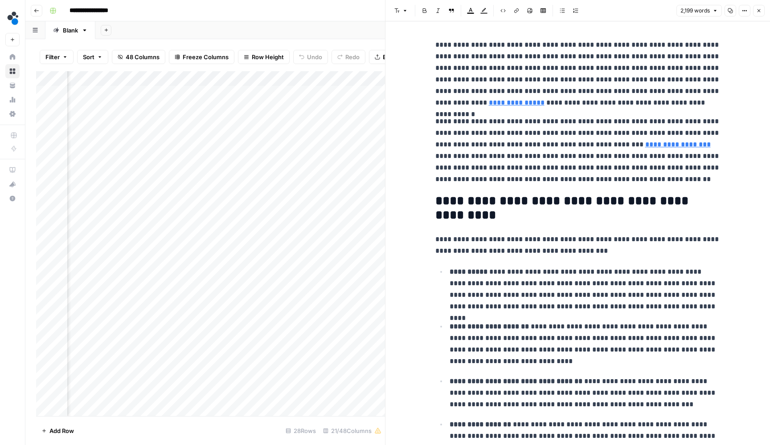
click at [636, 216] on h2 "**********" at bounding box center [577, 208] width 285 height 28
type input "rapid roi"
click at [697, 24] on icon "button" at bounding box center [696, 23] width 3 height 4
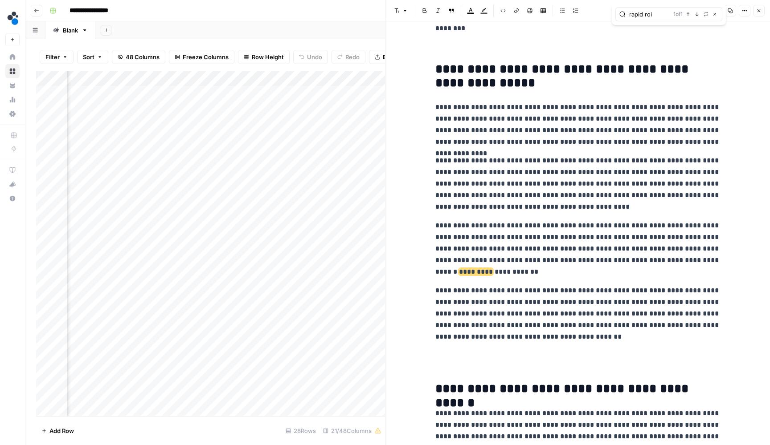
scroll to position [1966, 0]
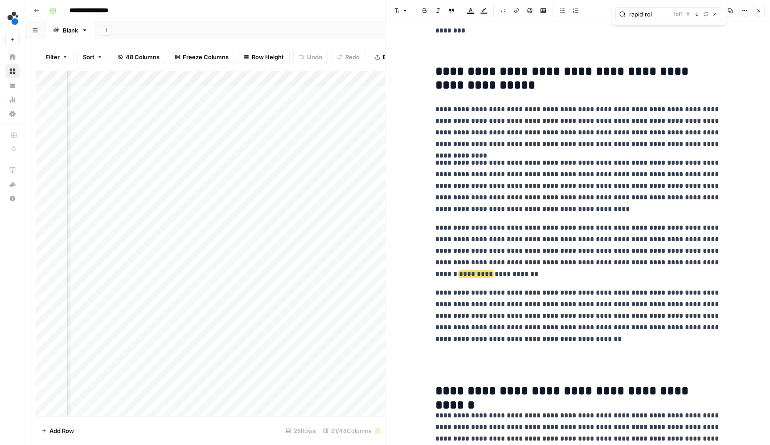
click at [755, 9] on button "Close" at bounding box center [759, 11] width 12 height 12
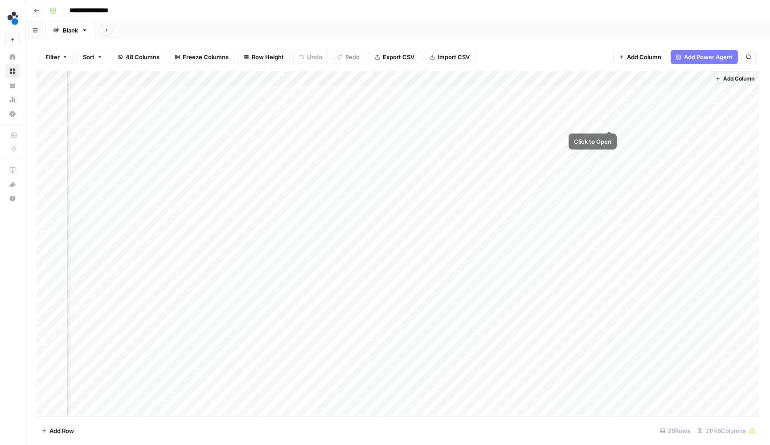
click at [608, 120] on div "Add Column" at bounding box center [397, 244] width 723 height 347
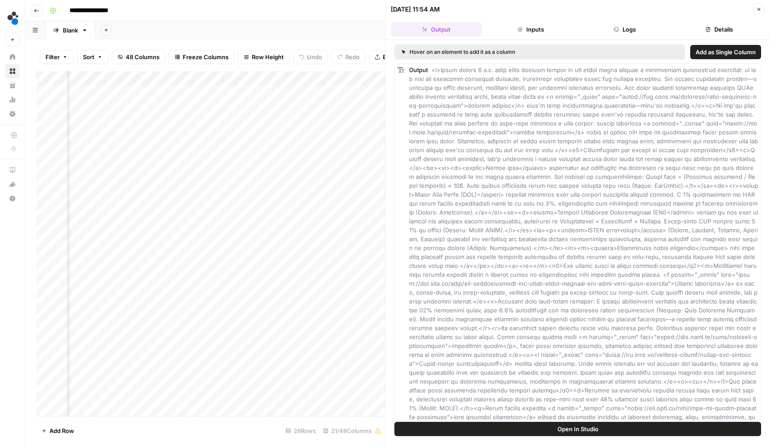
click at [645, 31] on button "Logs" at bounding box center [624, 29] width 91 height 14
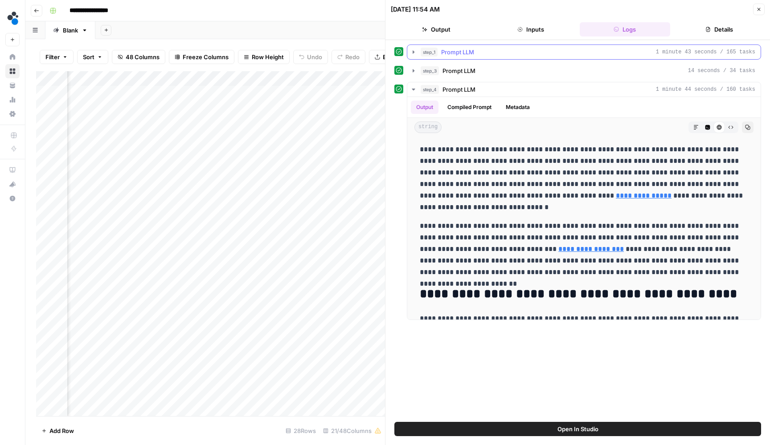
click at [624, 51] on div "step_1 Prompt LLM 1 minute 43 seconds / 165 tasks" at bounding box center [587, 52] width 334 height 9
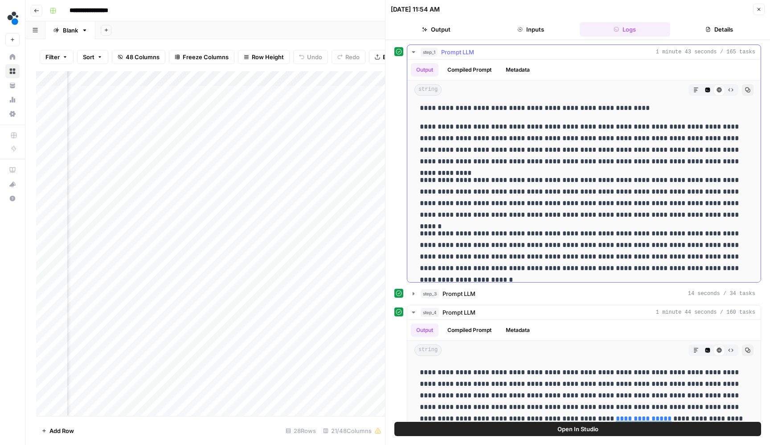
scroll to position [1876, 0]
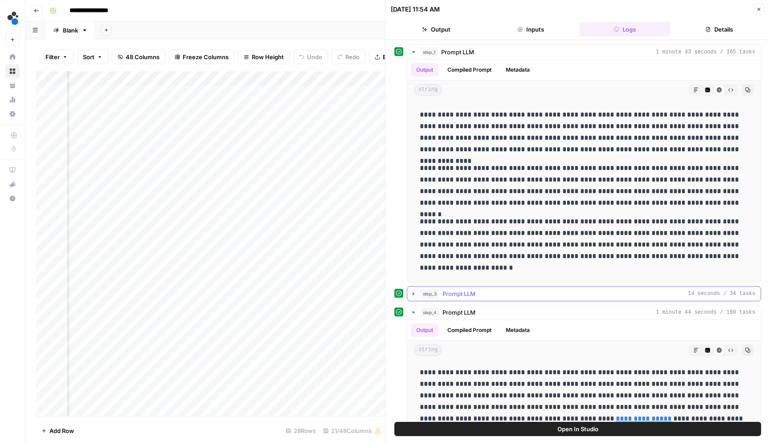
click at [416, 294] on icon "button" at bounding box center [413, 293] width 7 height 7
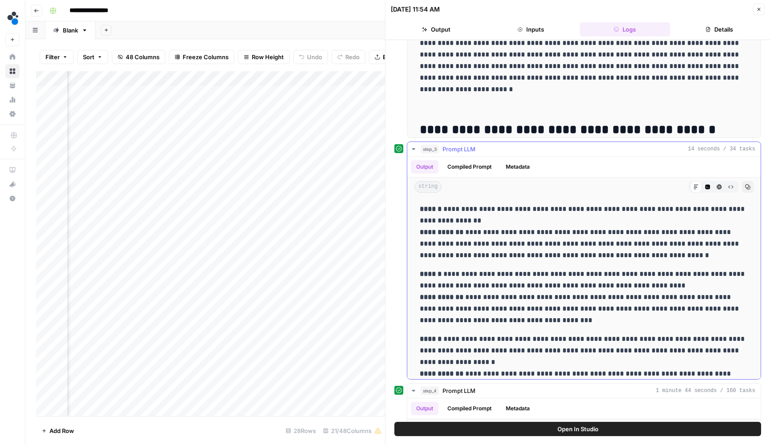
scroll to position [125, 0]
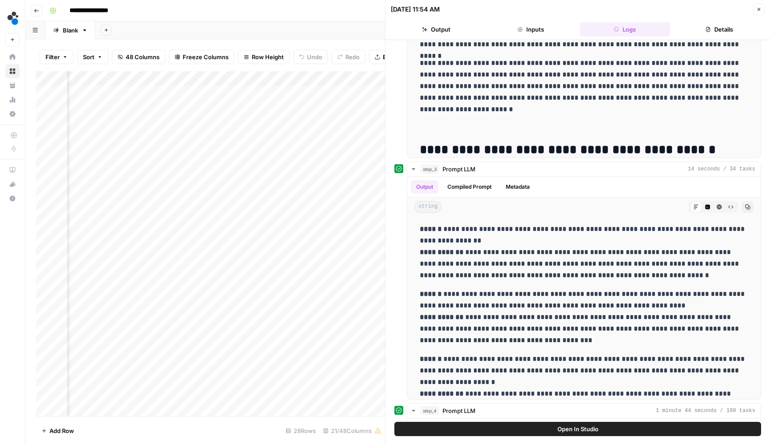
click at [758, 14] on button "Close" at bounding box center [759, 10] width 12 height 12
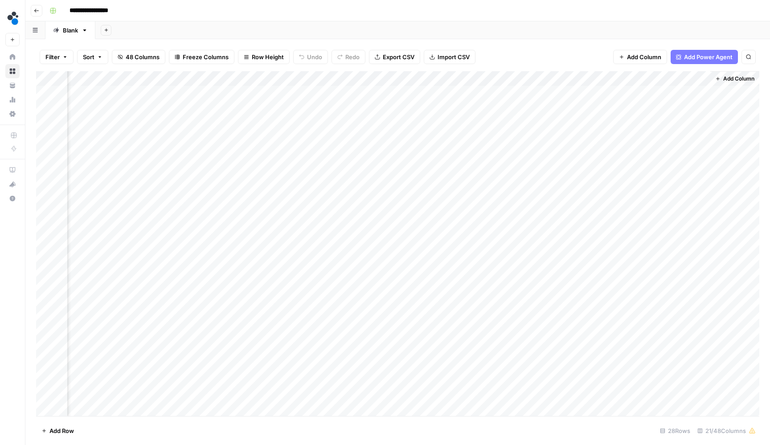
click at [608, 78] on div "Add Column" at bounding box center [397, 244] width 723 height 347
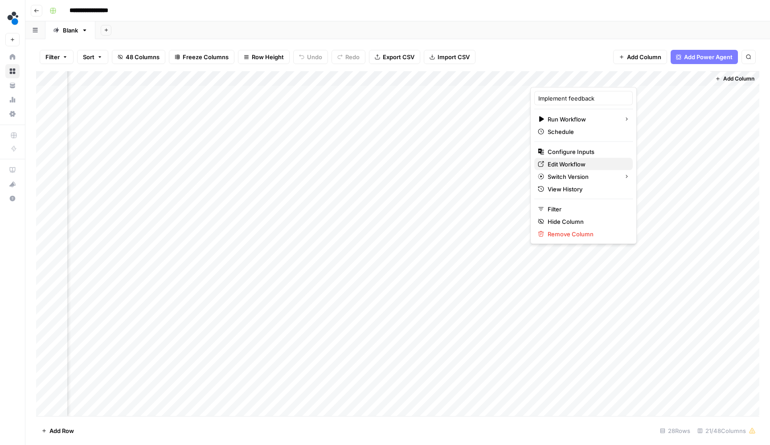
click at [566, 160] on span "Edit Workflow" at bounding box center [586, 164] width 78 height 9
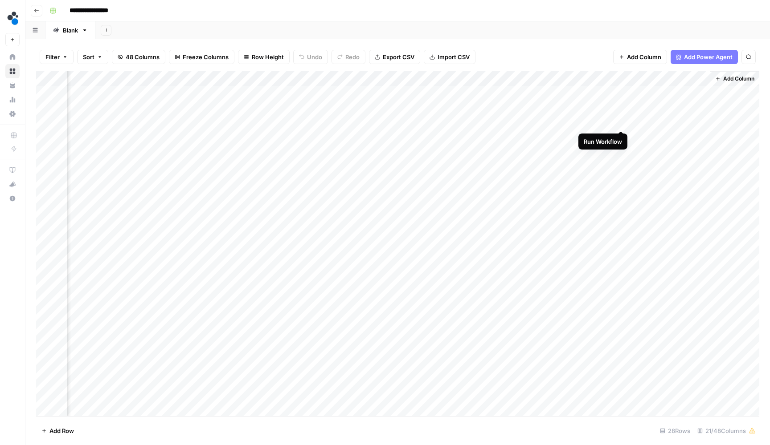
click at [621, 121] on div "Add Column" at bounding box center [397, 244] width 723 height 347
click at [702, 106] on div "Add Column" at bounding box center [397, 244] width 723 height 347
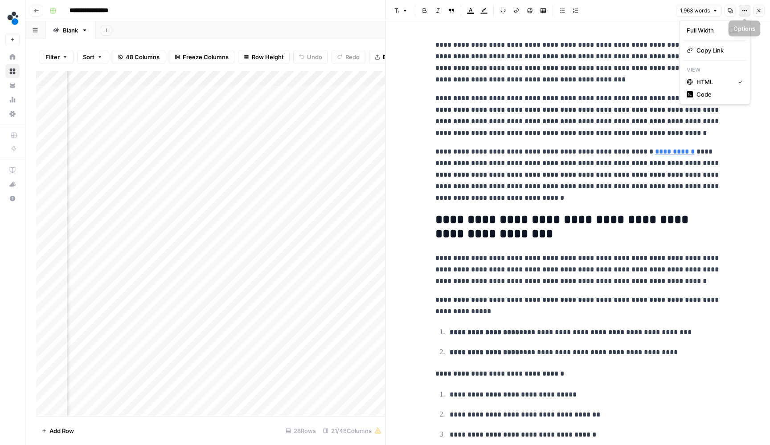
click at [750, 10] on button "Options" at bounding box center [744, 11] width 12 height 12
click at [756, 10] on icon "button" at bounding box center [758, 10] width 5 height 5
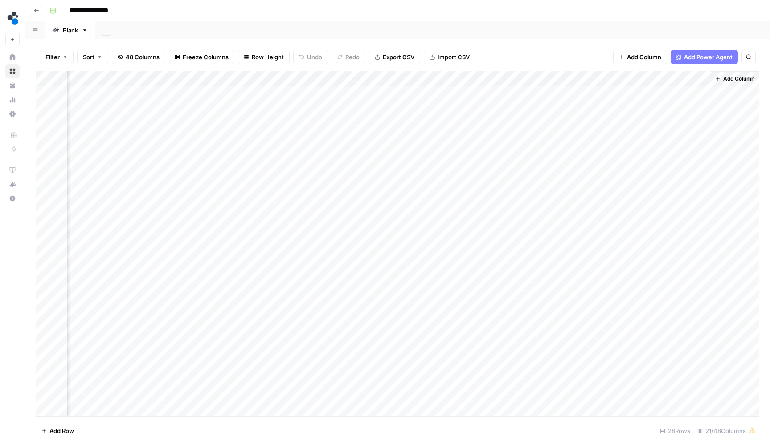
drag, startPoint x: 672, startPoint y: 260, endPoint x: 669, endPoint y: 136, distance: 123.4
click at [669, 136] on div "Add Column" at bounding box center [397, 244] width 723 height 347
click at [701, 107] on div "Add Column" at bounding box center [397, 244] width 723 height 347
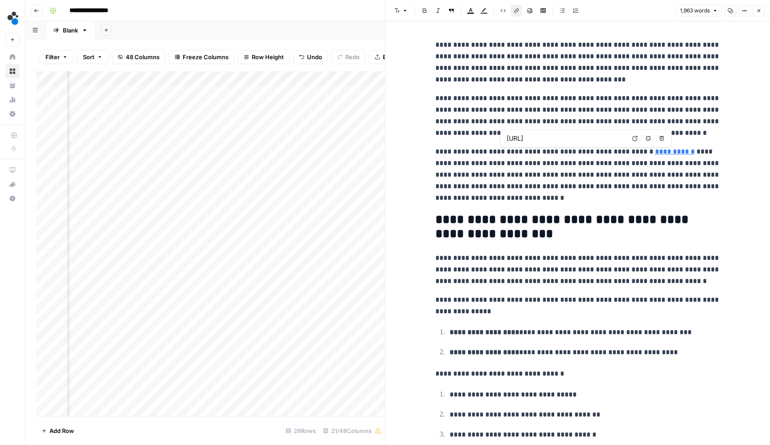
click at [669, 152] on link "**********" at bounding box center [675, 151] width 40 height 7
click at [681, 124] on p "**********" at bounding box center [577, 116] width 285 height 46
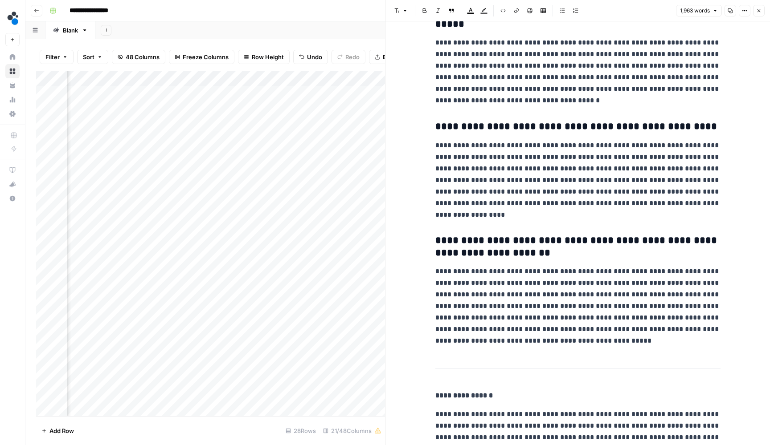
click at [754, 11] on button "Close" at bounding box center [759, 11] width 12 height 12
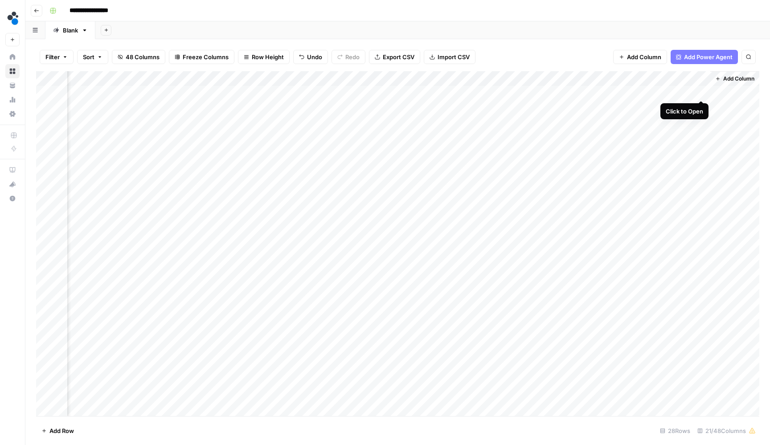
click at [699, 92] on div "Add Column" at bounding box center [397, 244] width 723 height 347
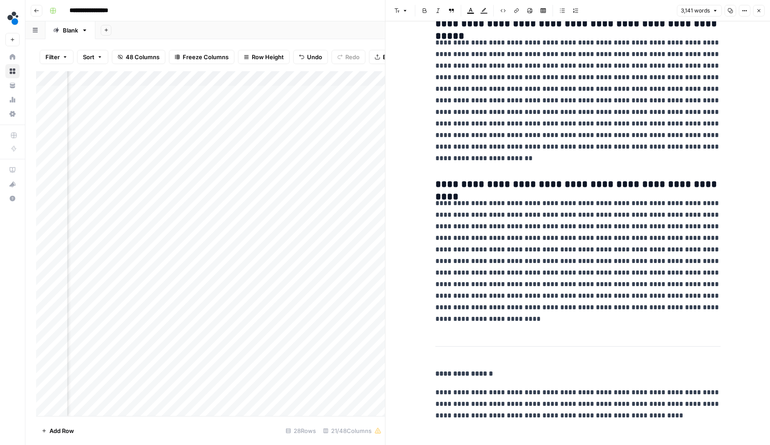
click at [758, 13] on icon "button" at bounding box center [758, 10] width 5 height 5
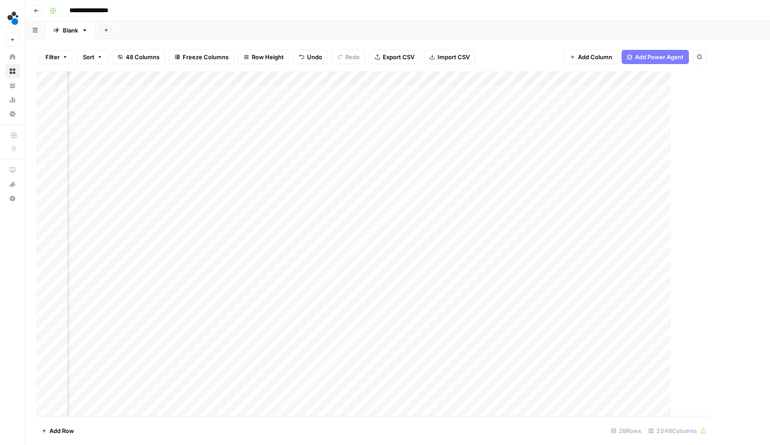
scroll to position [0, 1113]
click at [712, 119] on div "Add Column" at bounding box center [397, 244] width 723 height 347
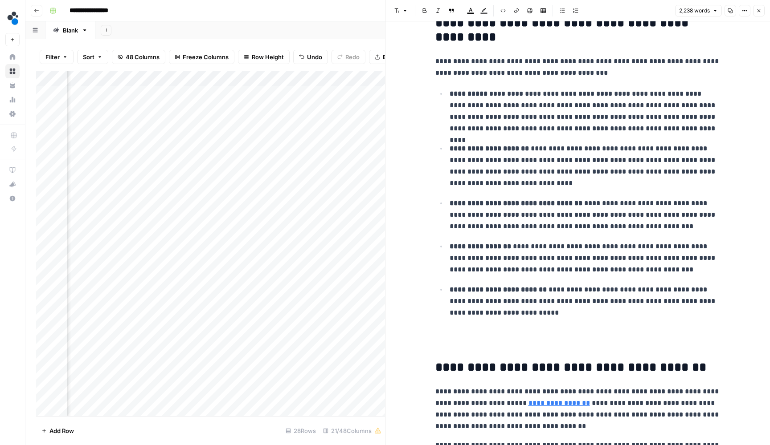
scroll to position [183, 0]
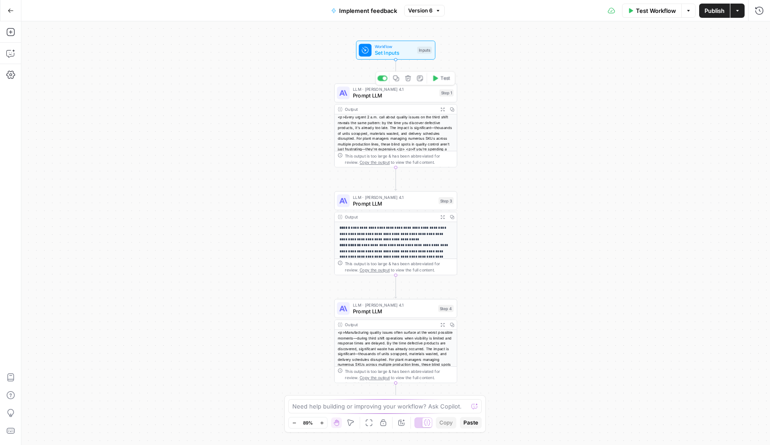
click at [400, 100] on div "LLM · Claude Opus 4.1 Prompt LLM Step 1 Copy step Delete step Add Note Test" at bounding box center [395, 92] width 123 height 19
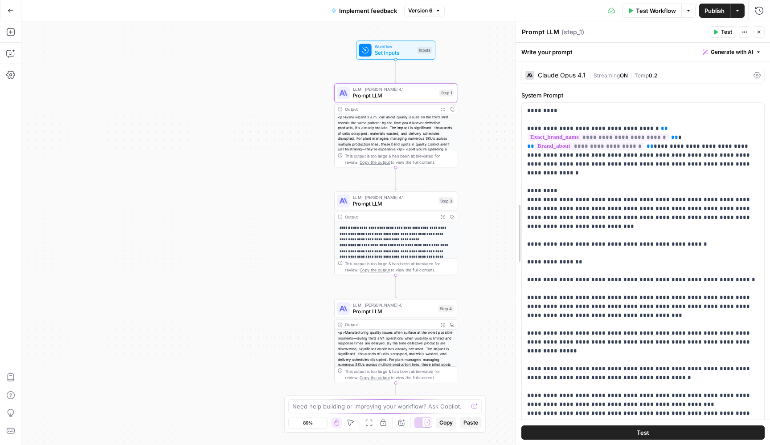
drag, startPoint x: 518, startPoint y: 216, endPoint x: 451, endPoint y: 215, distance: 67.3
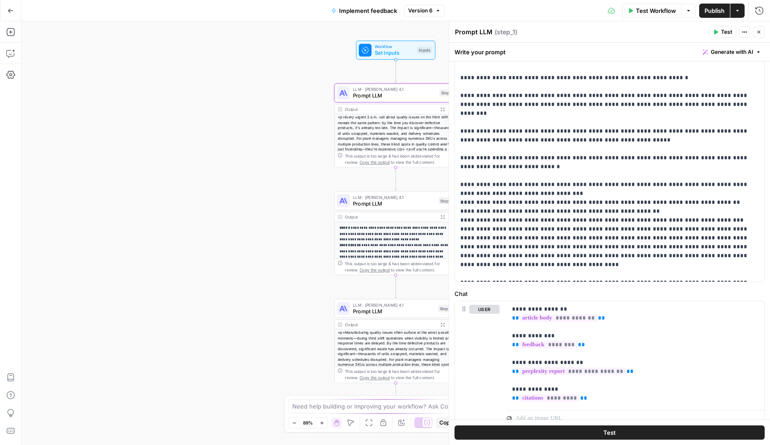
scroll to position [157, 0]
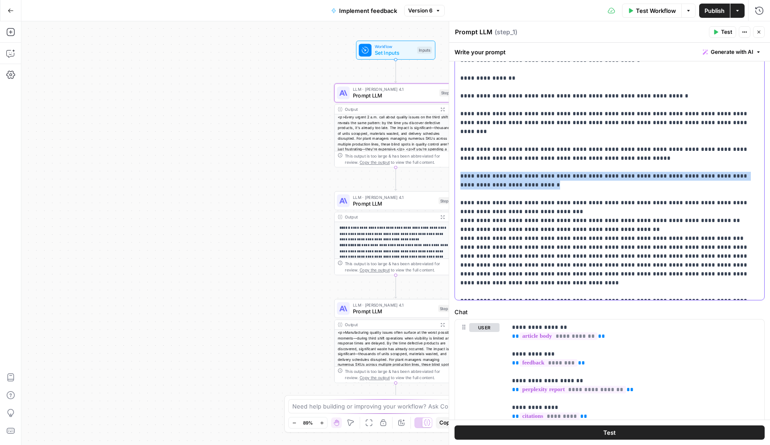
drag, startPoint x: 512, startPoint y: 176, endPoint x: 457, endPoint y: 166, distance: 56.2
click at [457, 166] on div "**********" at bounding box center [609, 123] width 309 height 355
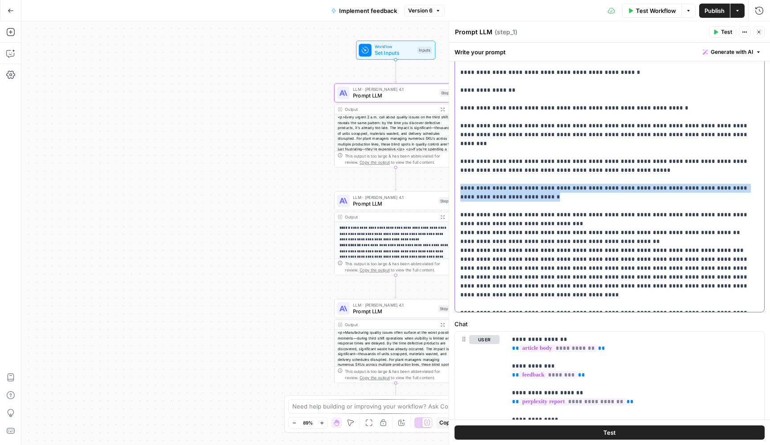
scroll to position [139, 0]
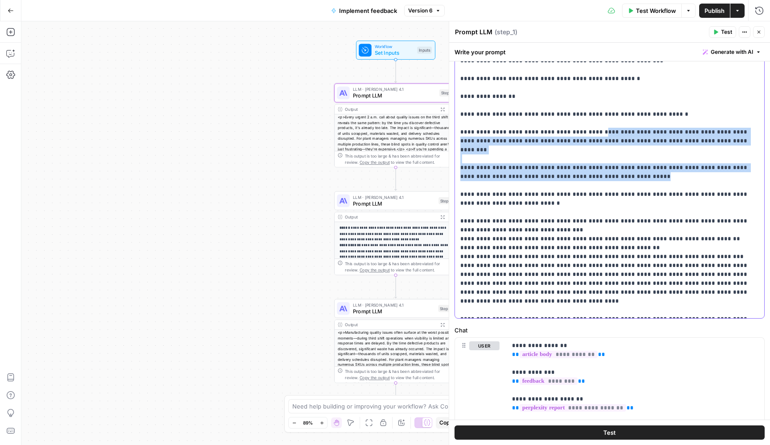
drag, startPoint x: 603, startPoint y: 166, endPoint x: 436, endPoint y: 161, distance: 167.1
click at [436, 161] on body "**********" at bounding box center [385, 222] width 770 height 445
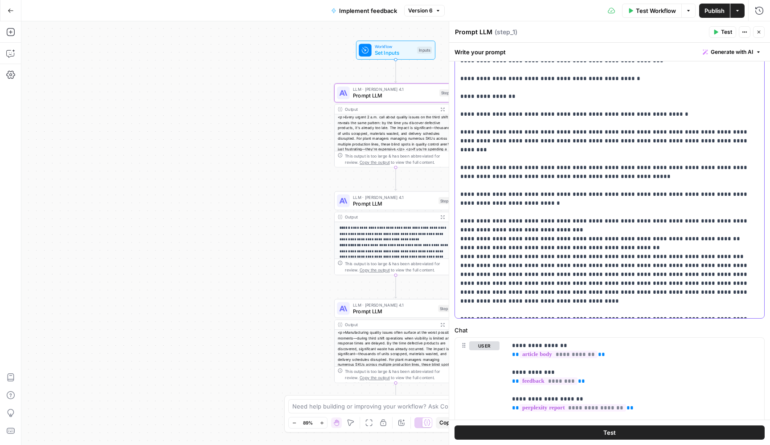
click at [587, 165] on p "**********" at bounding box center [609, 140] width 298 height 347
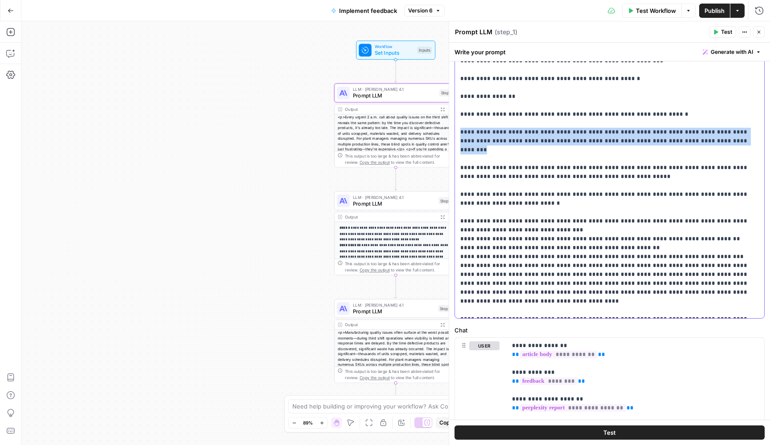
drag, startPoint x: 718, startPoint y: 140, endPoint x: 456, endPoint y: 132, distance: 262.5
click at [456, 132] on div "**********" at bounding box center [609, 141] width 309 height 355
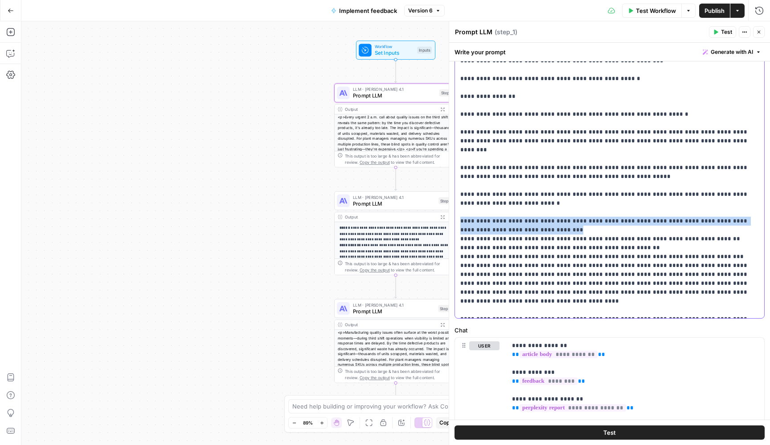
drag, startPoint x: 514, startPoint y: 219, endPoint x: 455, endPoint y: 212, distance: 59.2
click at [455, 212] on div "**********" at bounding box center [609, 141] width 309 height 355
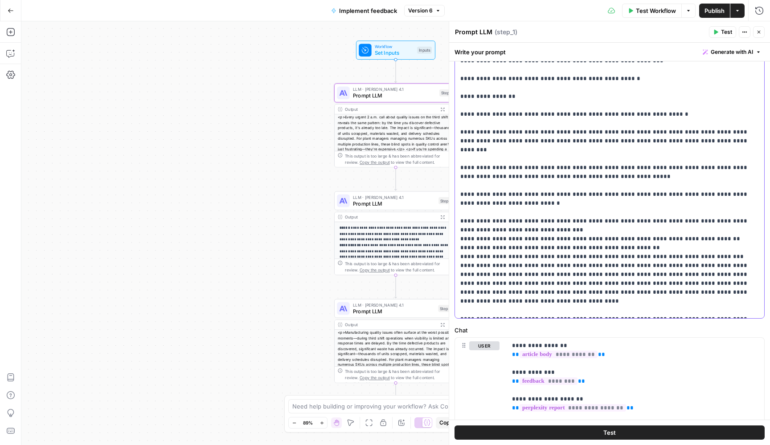
click at [467, 231] on p "**********" at bounding box center [609, 140] width 298 height 347
drag, startPoint x: 702, startPoint y: 228, endPoint x: 457, endPoint y: 230, distance: 245.4
click at [457, 230] on div "**********" at bounding box center [609, 141] width 309 height 355
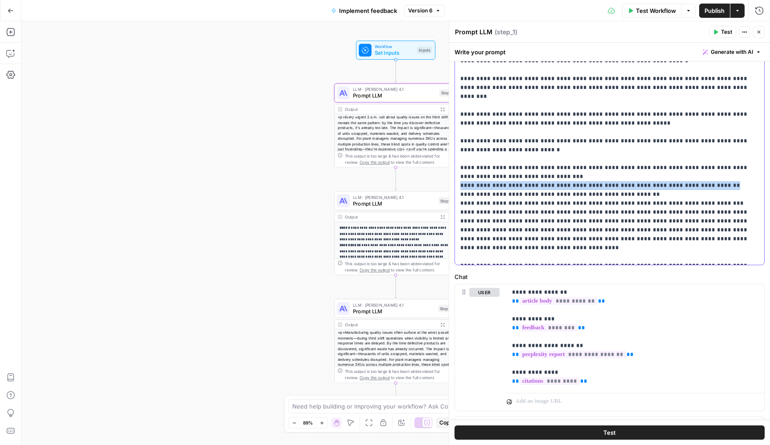
scroll to position [196, 0]
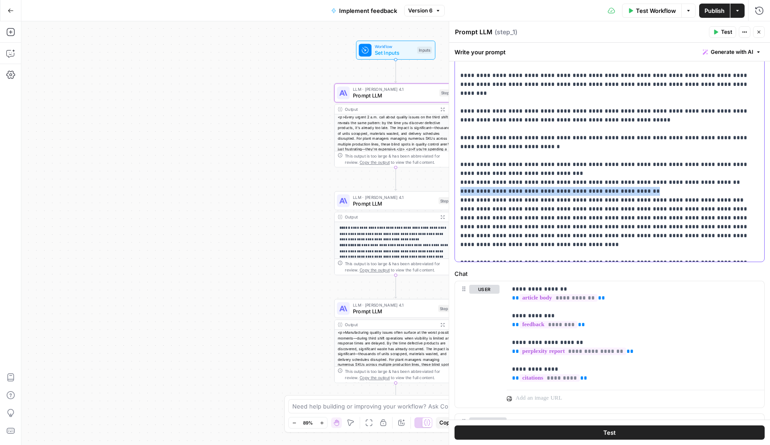
drag, startPoint x: 628, startPoint y: 185, endPoint x: 453, endPoint y: 185, distance: 174.6
click at [453, 185] on div "**********" at bounding box center [609, 184] width 321 height 637
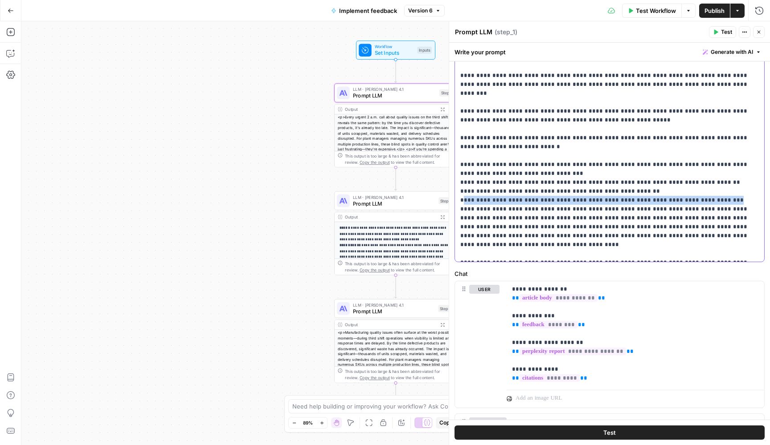
drag, startPoint x: 462, startPoint y: 193, endPoint x: 711, endPoint y: 191, distance: 249.0
click at [711, 191] on p "**********" at bounding box center [609, 84] width 298 height 347
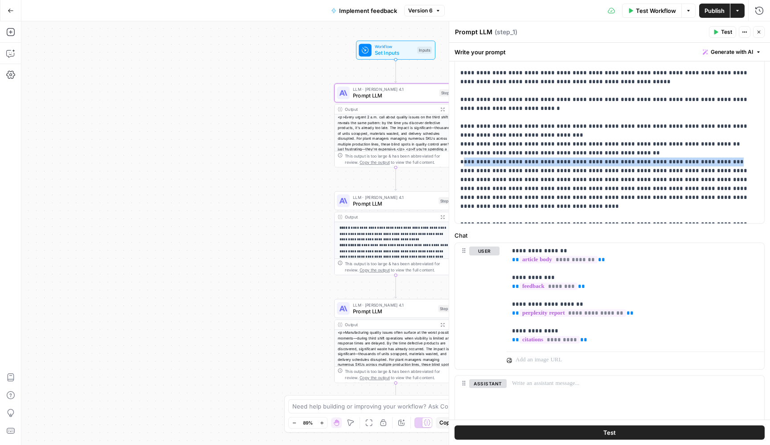
click at [753, 31] on button "Close" at bounding box center [759, 32] width 12 height 12
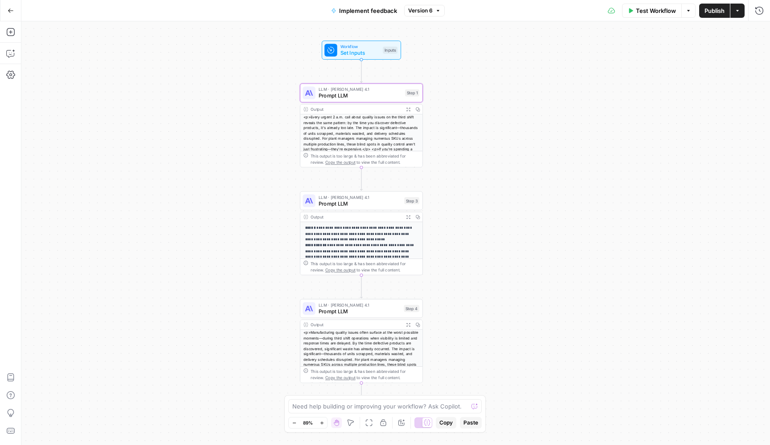
drag, startPoint x: 560, startPoint y: 135, endPoint x: 448, endPoint y: 135, distance: 112.2
click at [448, 135] on div "**********" at bounding box center [395, 233] width 748 height 424
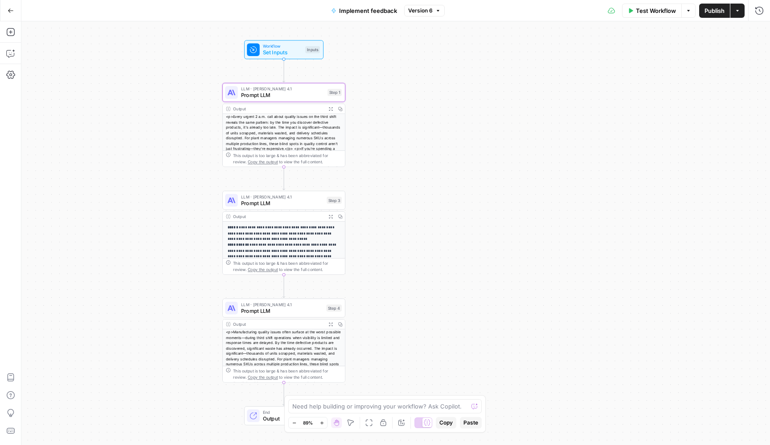
click at [383, 284] on div "**********" at bounding box center [395, 233] width 748 height 424
click at [274, 200] on span "Prompt LLM" at bounding box center [282, 203] width 82 height 8
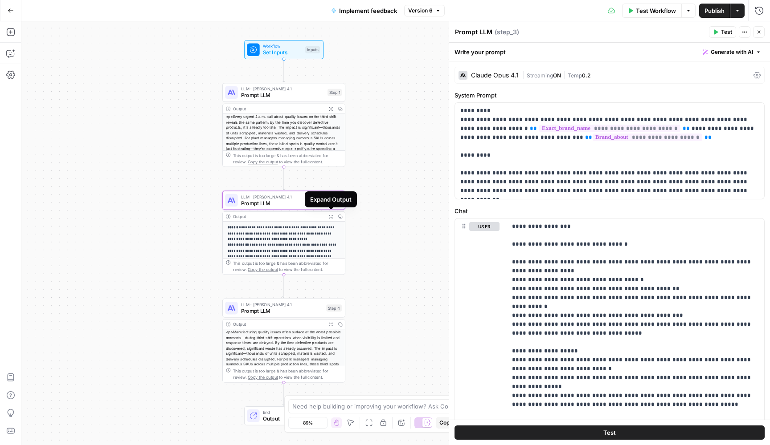
click at [330, 215] on icon "button" at bounding box center [331, 217] width 4 height 4
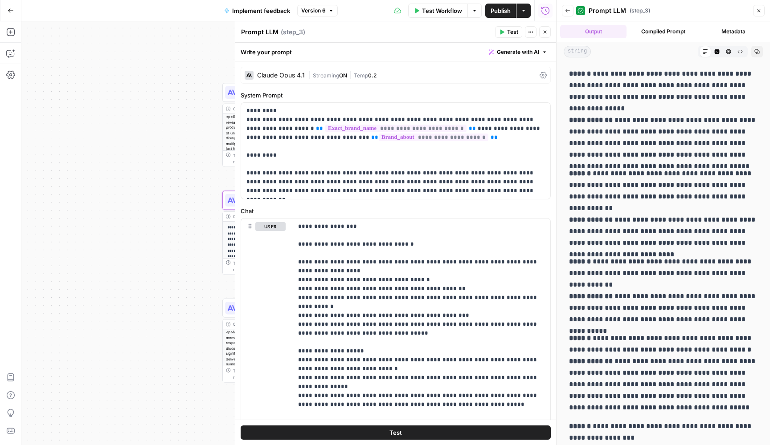
click at [544, 29] on button "Close" at bounding box center [545, 32] width 12 height 12
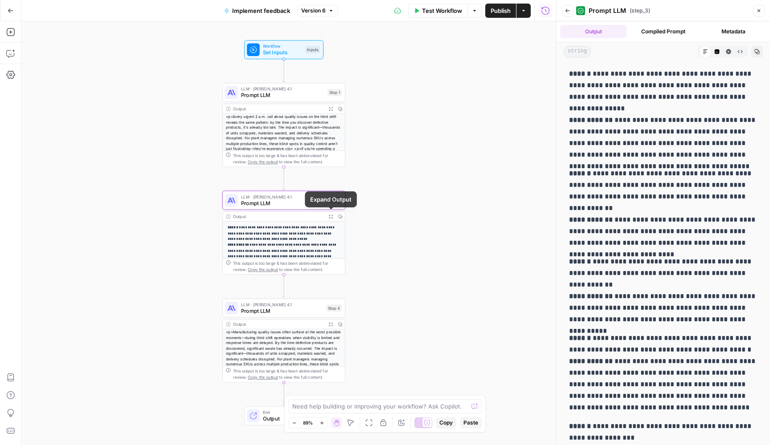
click at [330, 216] on icon "button" at bounding box center [330, 217] width 4 height 4
click at [285, 96] on span "Prompt LLM" at bounding box center [282, 95] width 83 height 8
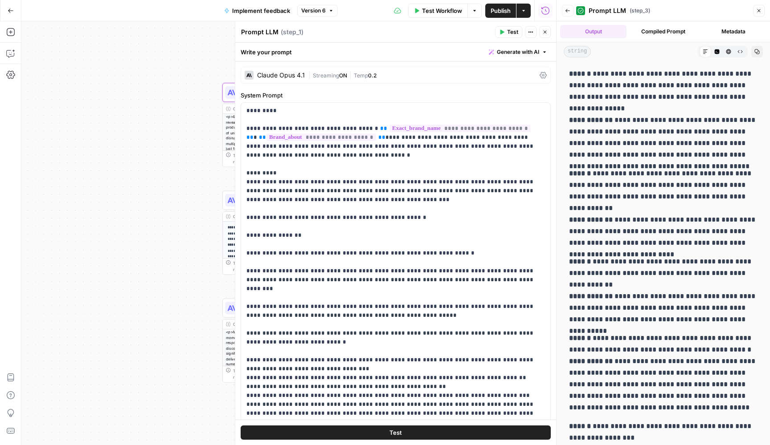
click at [546, 34] on icon "button" at bounding box center [544, 31] width 5 height 5
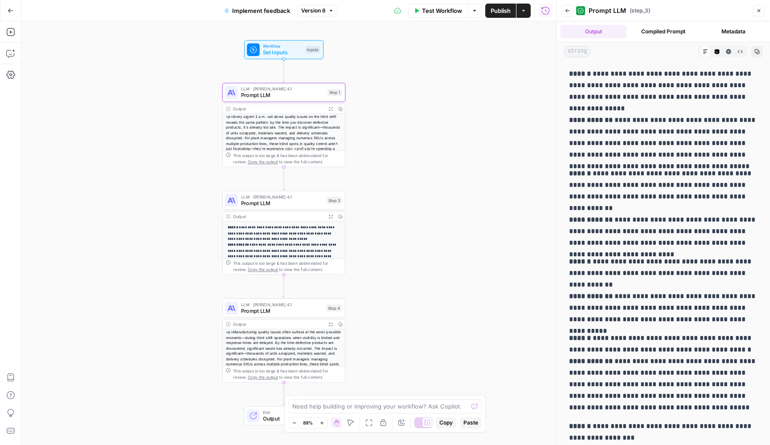
click at [293, 205] on span "Prompt LLM" at bounding box center [282, 203] width 82 height 8
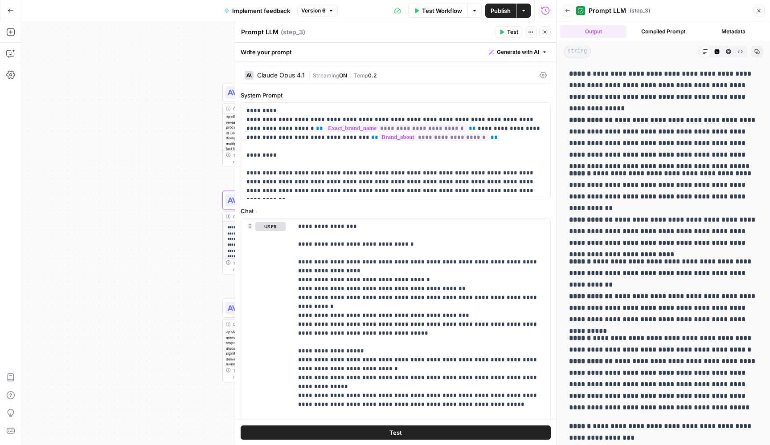
click at [544, 32] on icon "button" at bounding box center [544, 31] width 5 height 5
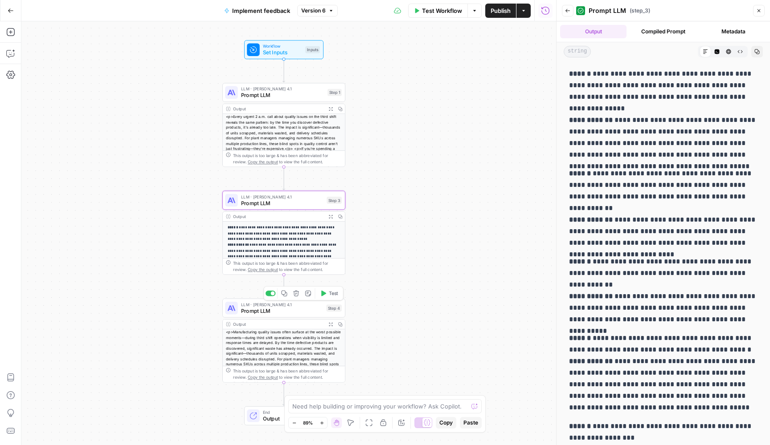
click at [266, 312] on span "Prompt LLM" at bounding box center [282, 311] width 82 height 8
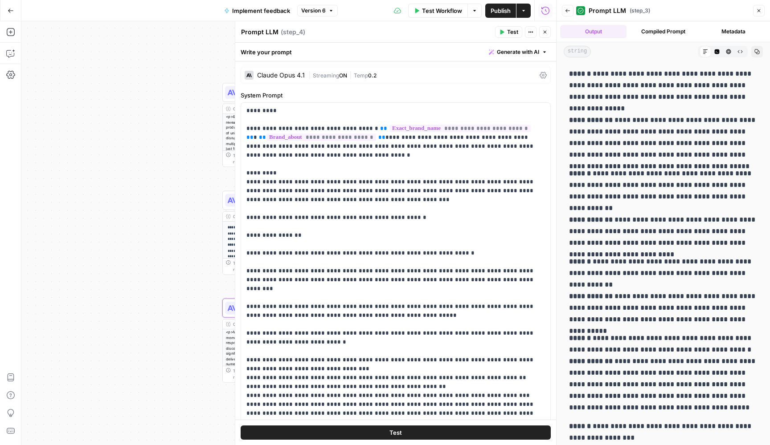
click at [548, 27] on button "Close" at bounding box center [545, 32] width 12 height 12
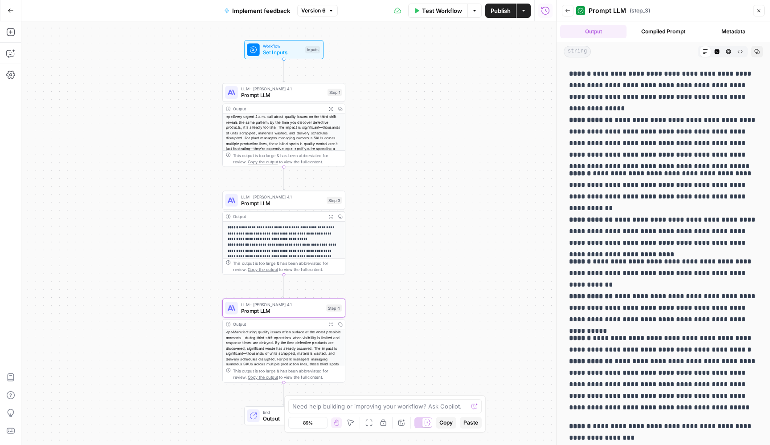
click at [763, 12] on button "Close" at bounding box center [759, 11] width 12 height 12
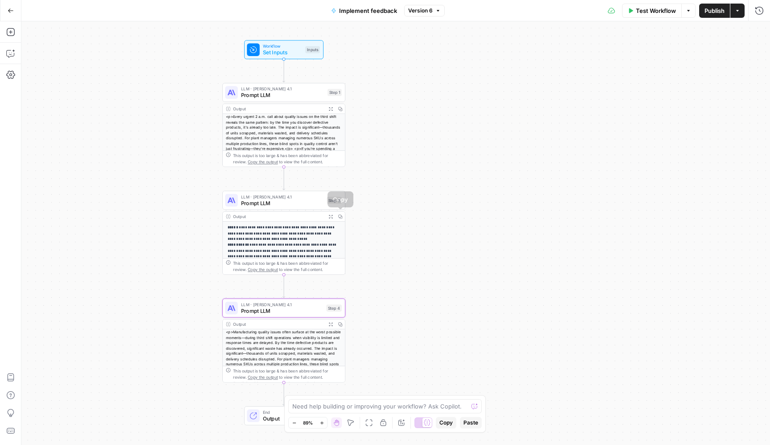
click at [332, 217] on icon "button" at bounding box center [330, 217] width 4 height 4
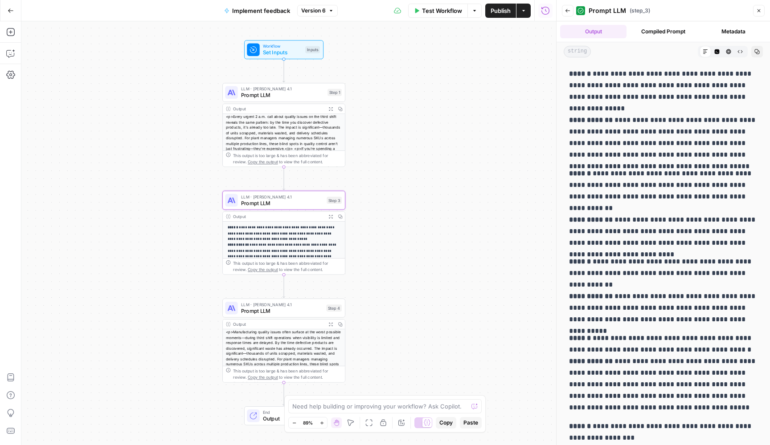
drag, startPoint x: 728, startPoint y: 98, endPoint x: 566, endPoint y: 74, distance: 163.8
click at [566, 74] on div "**********" at bounding box center [662, 306] width 199 height 483
click at [329, 214] on button "Expand Output" at bounding box center [330, 216] width 9 height 9
drag, startPoint x: 646, startPoint y: 220, endPoint x: 610, endPoint y: 206, distance: 39.0
click at [610, 206] on p "**********" at bounding box center [663, 208] width 188 height 81
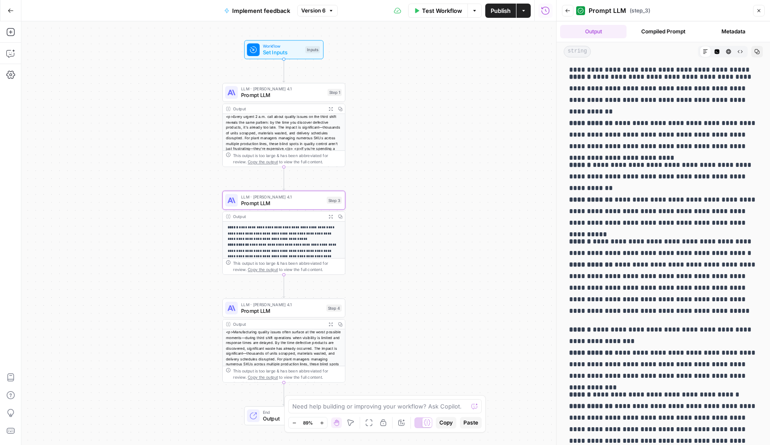
scroll to position [106, 0]
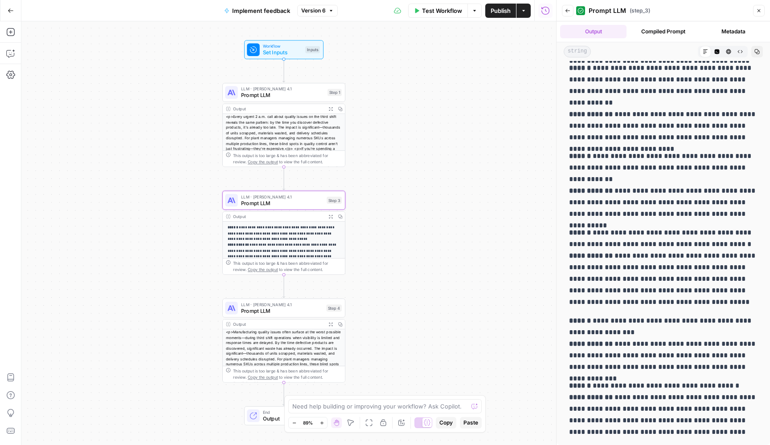
drag, startPoint x: 693, startPoint y: 299, endPoint x: 613, endPoint y: 253, distance: 92.8
click at [613, 253] on p "**********" at bounding box center [663, 267] width 188 height 81
click at [302, 101] on div "LLM · Claude Opus 4.1 Prompt LLM Step 1 Copy step Delete step Add Note Test" at bounding box center [283, 92] width 123 height 19
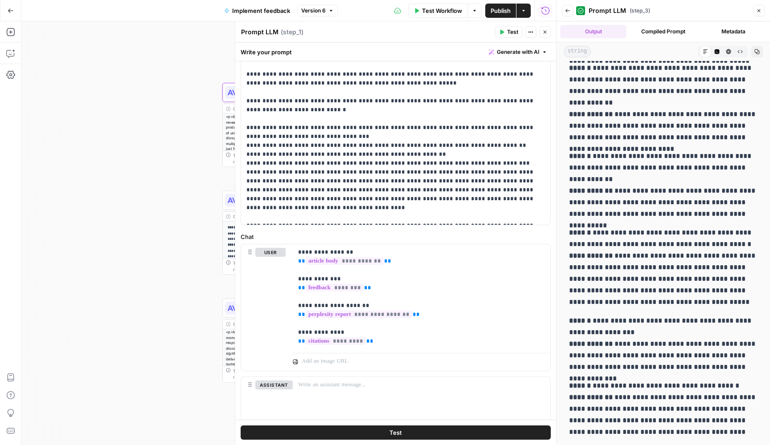
scroll to position [214, 0]
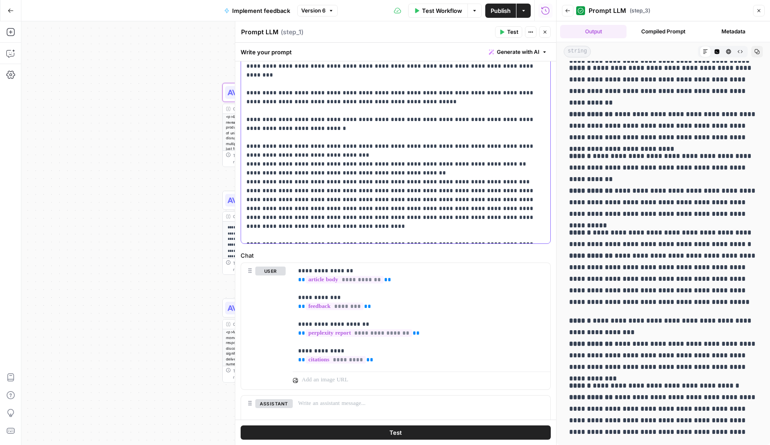
drag, startPoint x: 492, startPoint y: 209, endPoint x: 243, endPoint y: 183, distance: 250.7
click at [242, 183] on div "**********" at bounding box center [395, 66] width 309 height 355
click at [547, 37] on button "Close" at bounding box center [545, 32] width 12 height 12
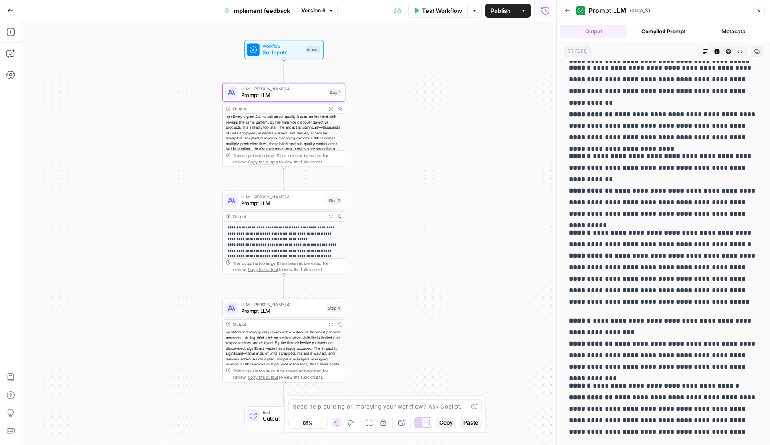
scroll to position [0, 0]
drag, startPoint x: 595, startPoint y: 177, endPoint x: 595, endPoint y: 155, distance: 21.8
click at [595, 155] on p "**********" at bounding box center [663, 185] width 188 height 69
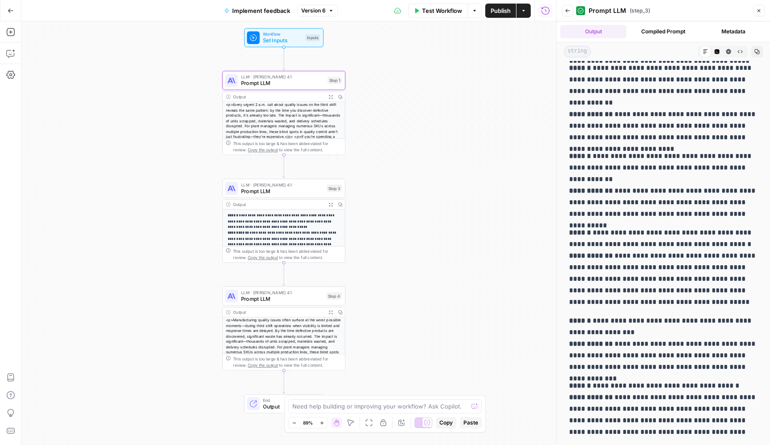
drag, startPoint x: 412, startPoint y: 234, endPoint x: 412, endPoint y: 126, distance: 108.2
click at [412, 127] on div "**********" at bounding box center [288, 233] width 534 height 424
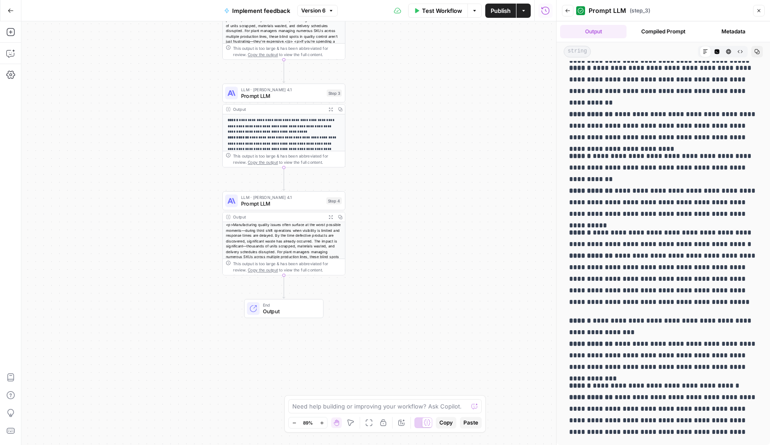
click at [293, 98] on span "Prompt LLM" at bounding box center [282, 96] width 82 height 8
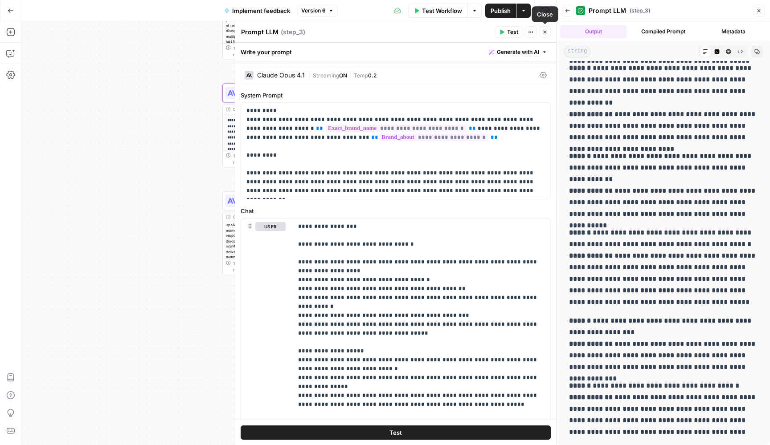
click at [545, 35] on button "Close" at bounding box center [545, 32] width 12 height 12
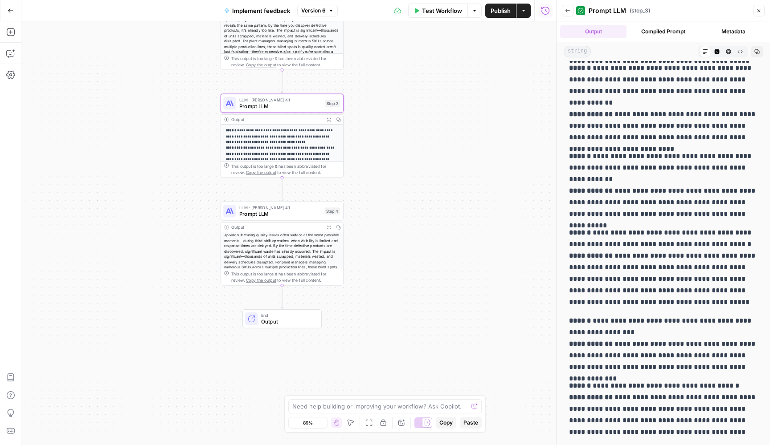
drag, startPoint x: 434, startPoint y: 108, endPoint x: 425, endPoint y: 197, distance: 89.5
click at [425, 197] on div "**********" at bounding box center [288, 233] width 534 height 424
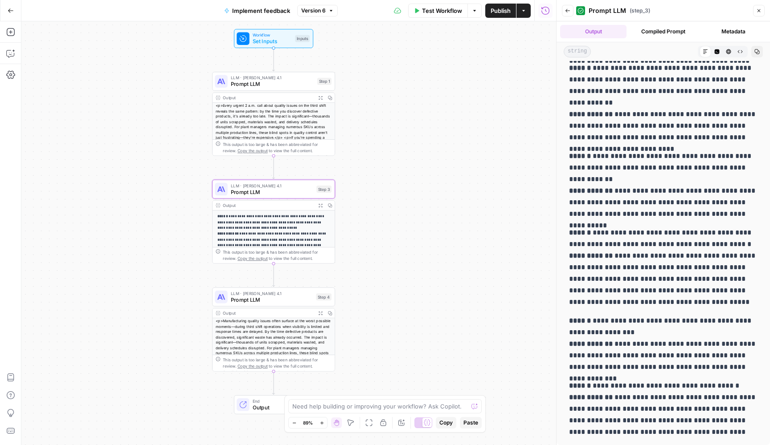
drag, startPoint x: 433, startPoint y: 116, endPoint x: 433, endPoint y: 136, distance: 20.0
click at [433, 132] on div "**********" at bounding box center [288, 233] width 534 height 424
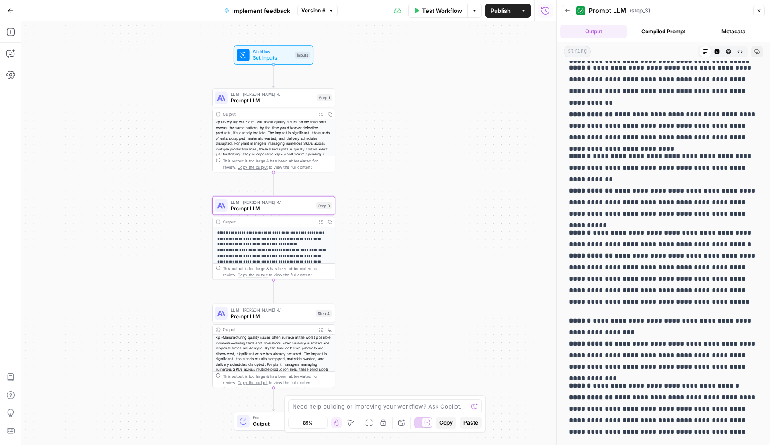
click at [268, 99] on span "Prompt LLM" at bounding box center [272, 101] width 83 height 8
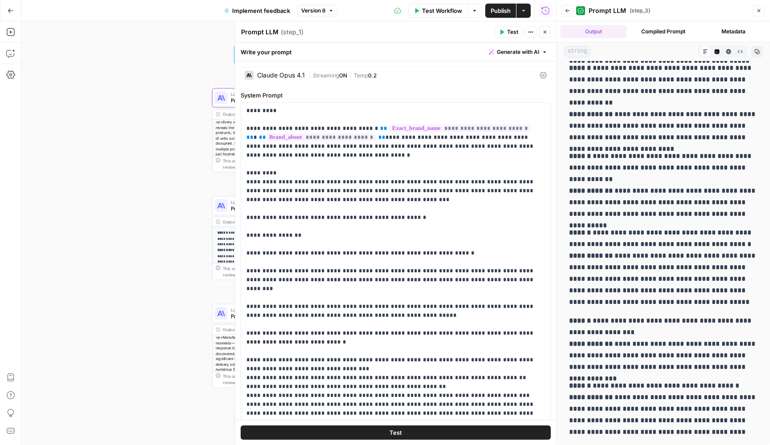
click at [342, 79] on div "| Streaming ON | Temp 0.2" at bounding box center [422, 75] width 228 height 8
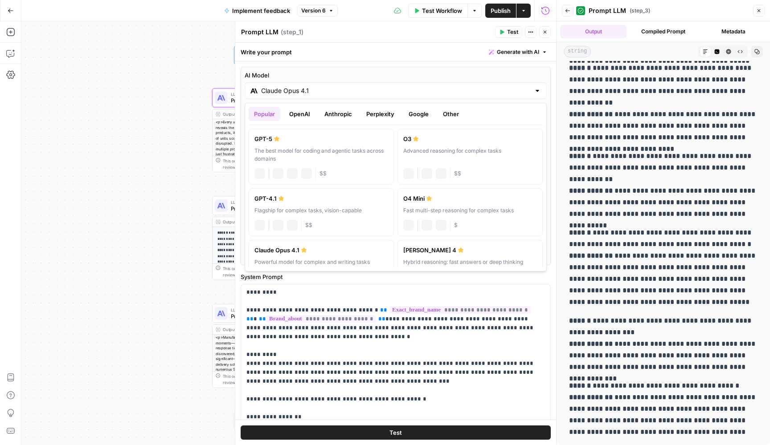
click at [311, 91] on input "Claude Opus 4.1" at bounding box center [395, 90] width 269 height 9
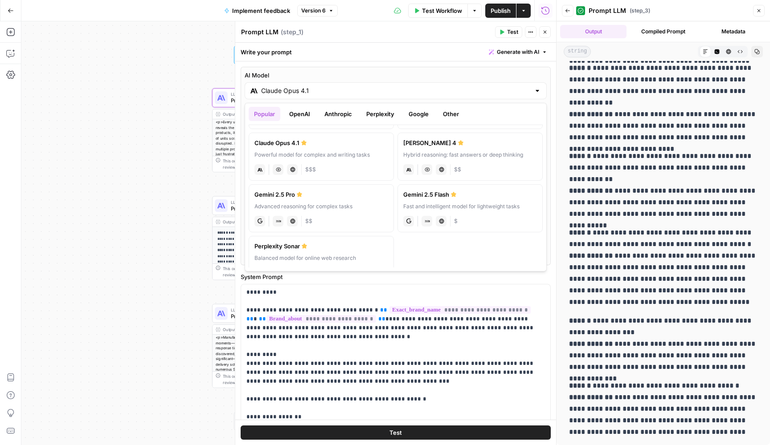
scroll to position [108, 0]
click at [471, 200] on label "Gemini 2.5 Flash Fast and intelligent model for lightweight tasks gemini JSON M…" at bounding box center [469, 207] width 145 height 48
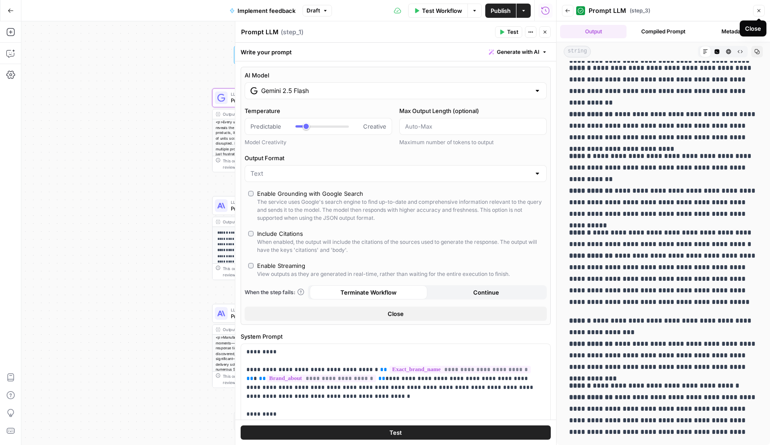
click at [759, 11] on icon "button" at bounding box center [758, 10] width 5 height 5
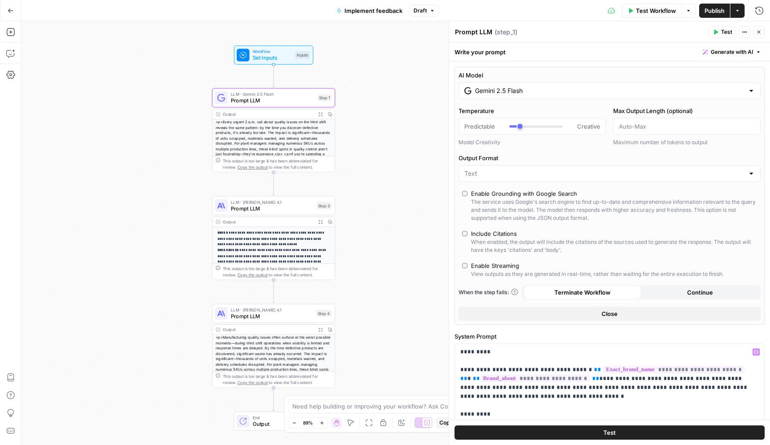
scroll to position [0, 0]
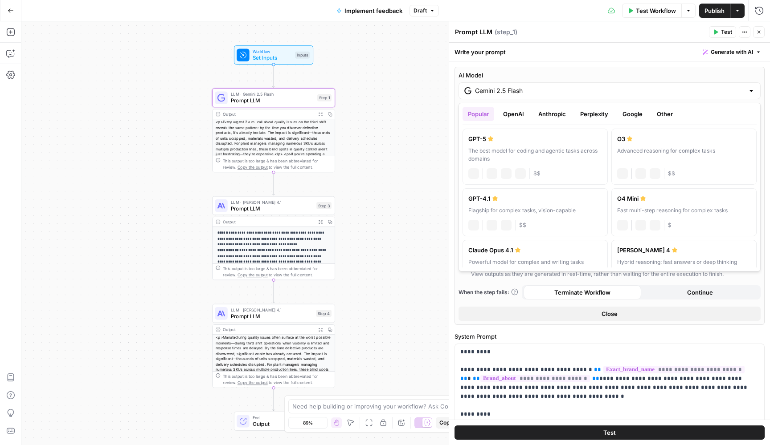
click at [613, 90] on input "Gemini 2.5 Flash" at bounding box center [609, 90] width 269 height 9
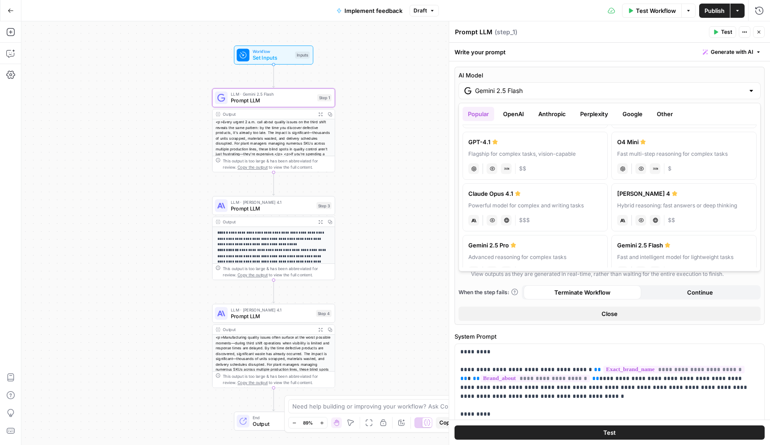
scroll to position [72, 0]
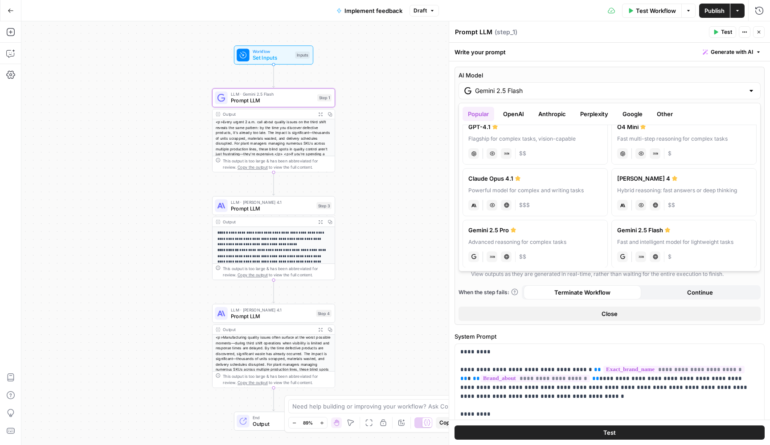
click at [537, 186] on label "Claude Opus 4.1 Powerful model for complex and writing tasks anthropic Vision C…" at bounding box center [534, 192] width 145 height 48
type input "Claude Opus 4.1"
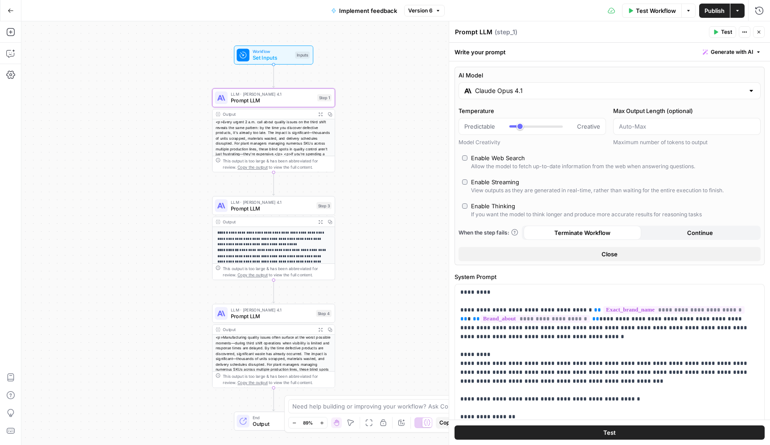
click at [279, 205] on span "Prompt LLM" at bounding box center [272, 208] width 82 height 8
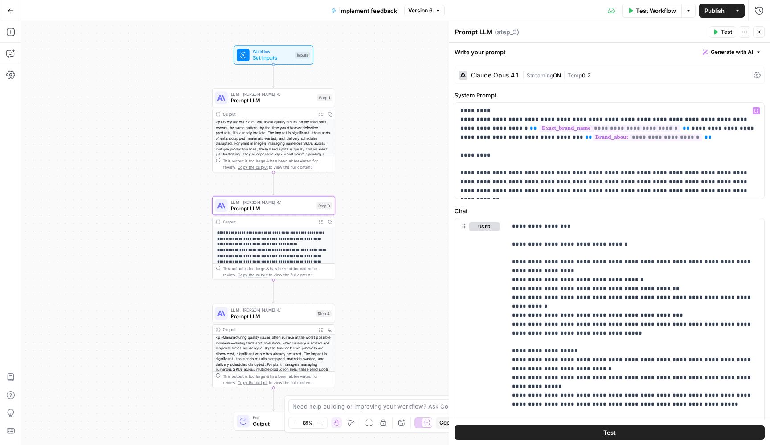
scroll to position [0, 0]
click at [539, 78] on span "Streaming" at bounding box center [539, 75] width 26 height 7
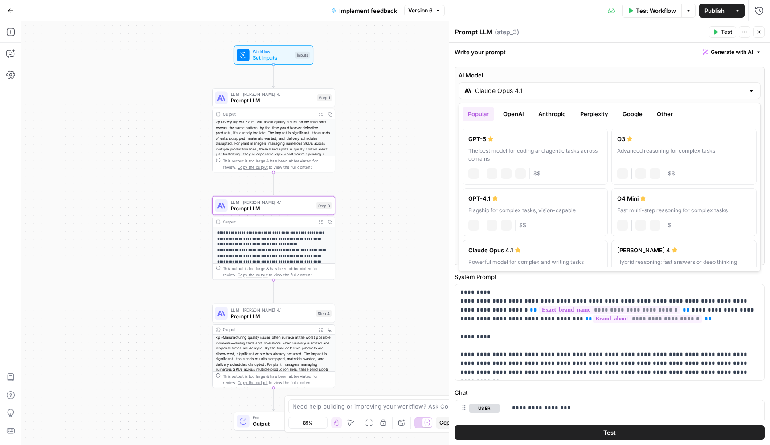
click at [530, 96] on div "Claude Opus 4.1" at bounding box center [609, 90] width 302 height 17
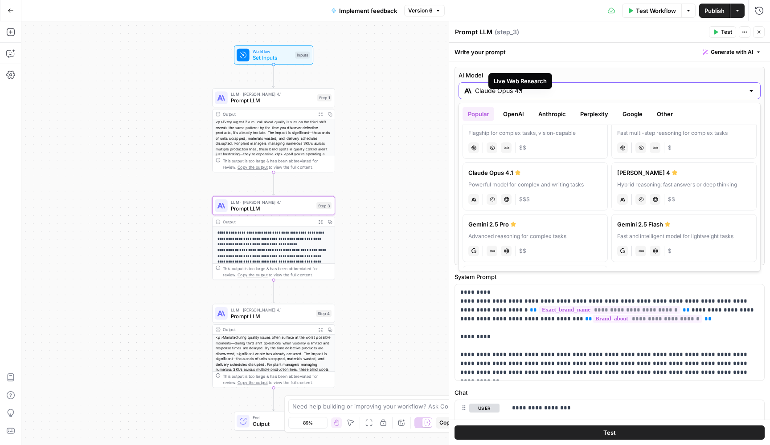
scroll to position [97, 0]
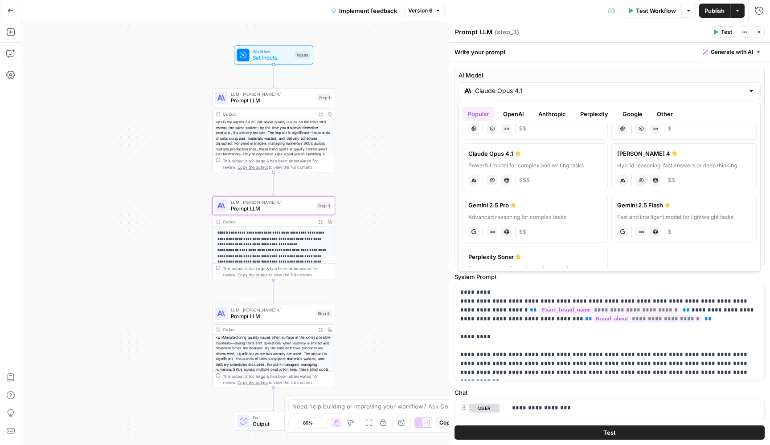
click at [694, 222] on label "Gemini 2.5 Flash Fast and intelligent model for lightweight tasks gemini JSON M…" at bounding box center [683, 219] width 145 height 48
type input "Gemini 2.5 Flash"
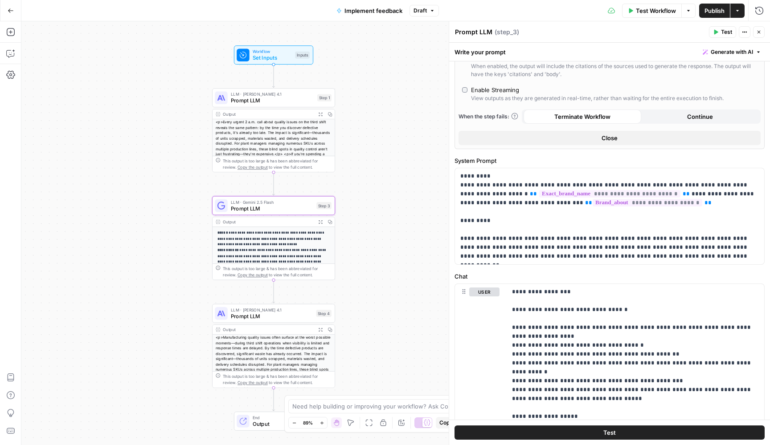
scroll to position [177, 0]
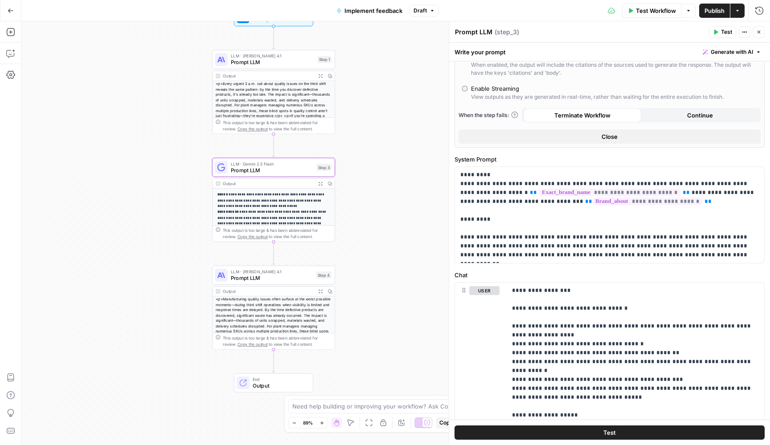
drag, startPoint x: 391, startPoint y: 257, endPoint x: 391, endPoint y: 189, distance: 67.7
click at [391, 189] on div "**********" at bounding box center [395, 233] width 748 height 424
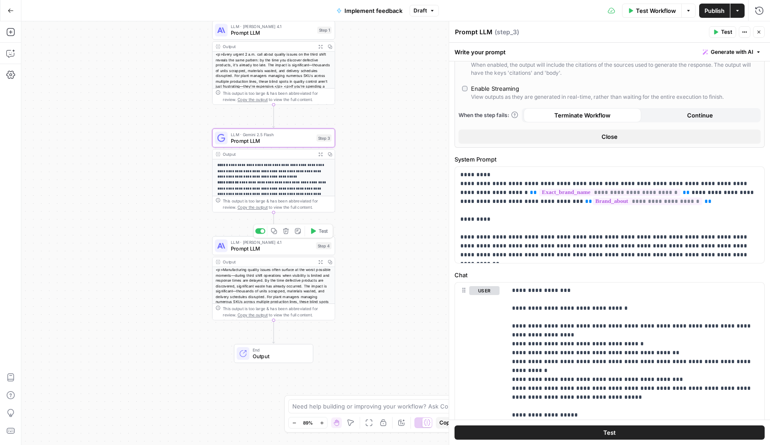
click at [294, 249] on span "Prompt LLM" at bounding box center [272, 249] width 82 height 8
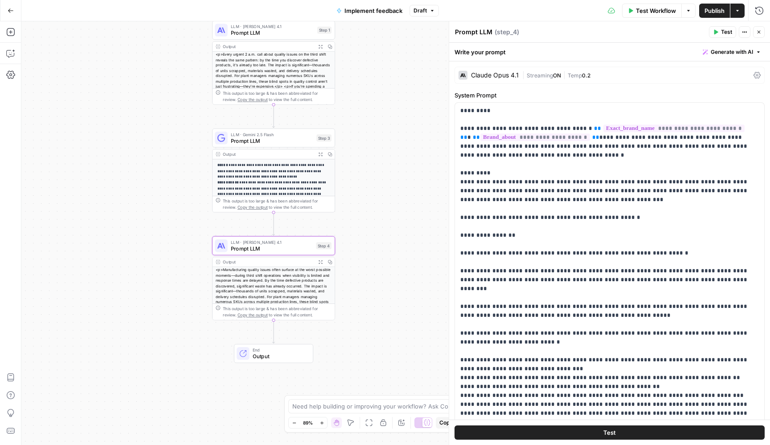
click at [707, 10] on span "Publish" at bounding box center [714, 10] width 20 height 9
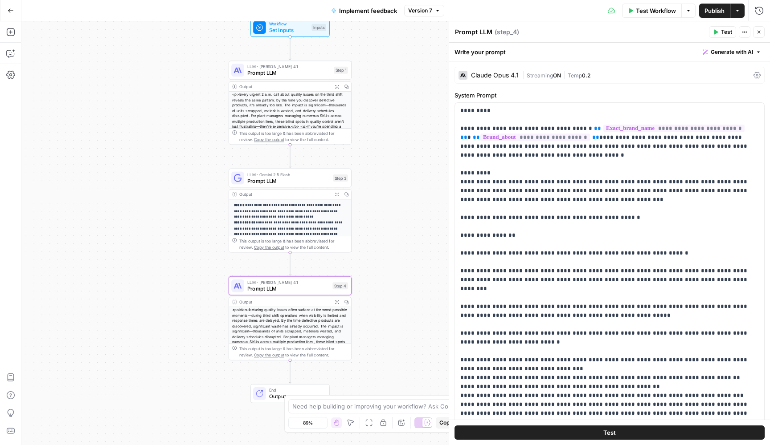
drag, startPoint x: 402, startPoint y: 125, endPoint x: 419, endPoint y: 165, distance: 43.3
click at [419, 165] on div "**********" at bounding box center [395, 233] width 748 height 424
click at [309, 183] on span "Prompt LLM" at bounding box center [288, 181] width 82 height 8
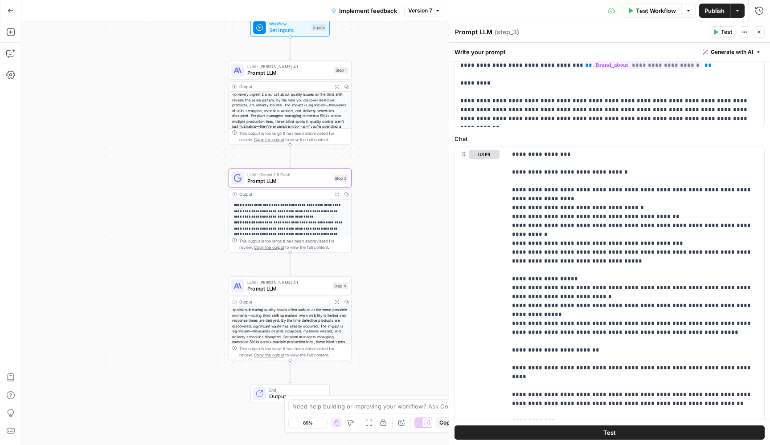
scroll to position [73, 0]
click at [709, 12] on span "Publish" at bounding box center [714, 10] width 20 height 9
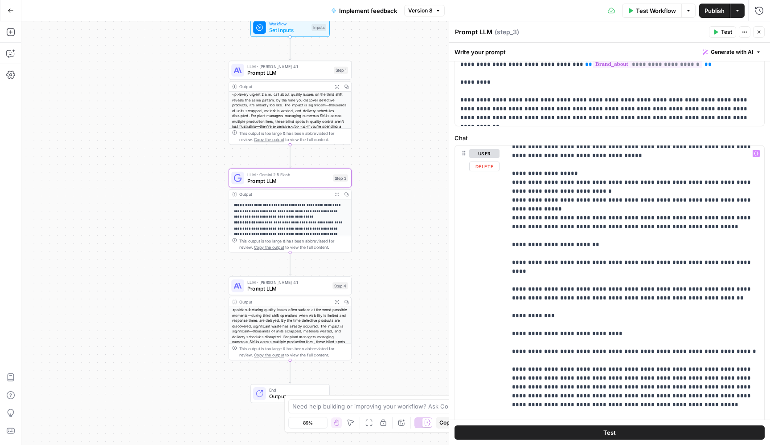
scroll to position [108, 0]
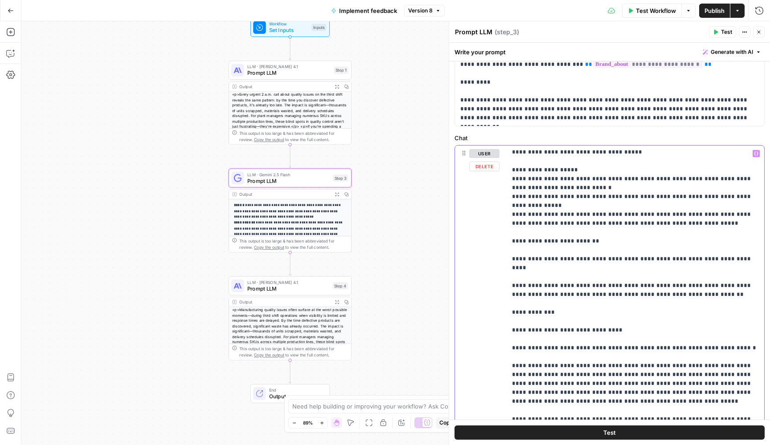
drag, startPoint x: 754, startPoint y: 188, endPoint x: 510, endPoint y: 188, distance: 245.0
click at [510, 188] on div "**********" at bounding box center [634, 327] width 257 height 363
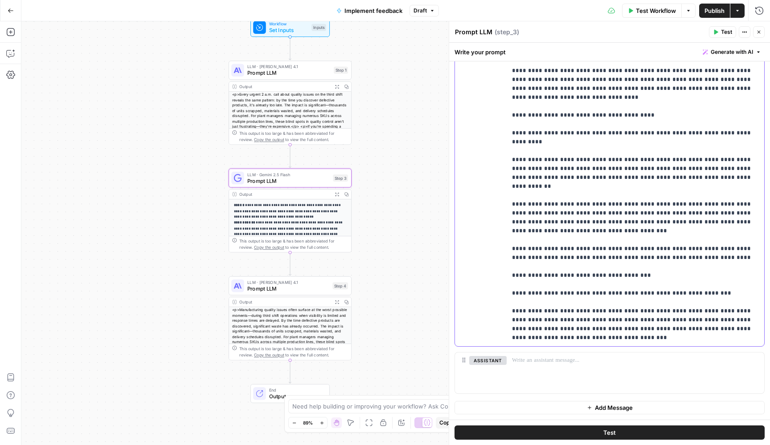
scroll to position [277, 0]
drag, startPoint x: 544, startPoint y: 304, endPoint x: 507, endPoint y: 101, distance: 206.9
click at [507, 101] on div "**********" at bounding box center [634, 165] width 257 height 363
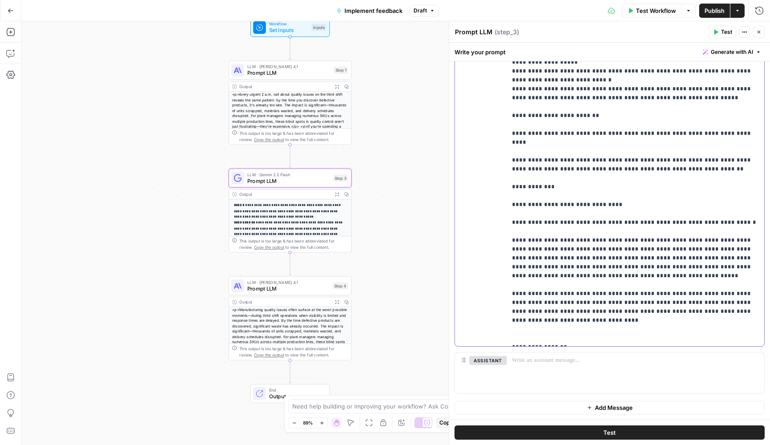
scroll to position [0, 0]
click at [738, 278] on p "**********" at bounding box center [635, 138] width 247 height 410
click at [656, 285] on p "**********" at bounding box center [635, 138] width 247 height 410
drag, startPoint x: 569, startPoint y: 295, endPoint x: 653, endPoint y: 286, distance: 84.6
click at [653, 286] on p "**********" at bounding box center [635, 138] width 247 height 410
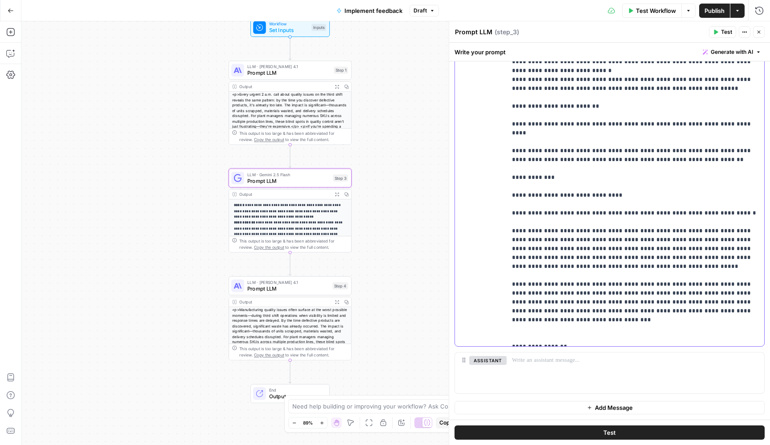
scroll to position [63, 0]
click at [549, 296] on p "**********" at bounding box center [635, 133] width 247 height 419
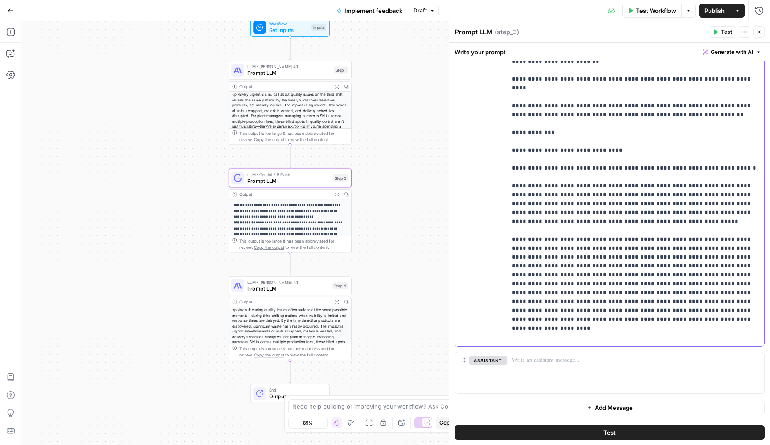
scroll to position [107, 0]
click at [568, 294] on p "**********" at bounding box center [635, 111] width 247 height 463
drag, startPoint x: 645, startPoint y: 316, endPoint x: 570, endPoint y: 303, distance: 76.4
click at [570, 303] on p "**********" at bounding box center [635, 116] width 247 height 472
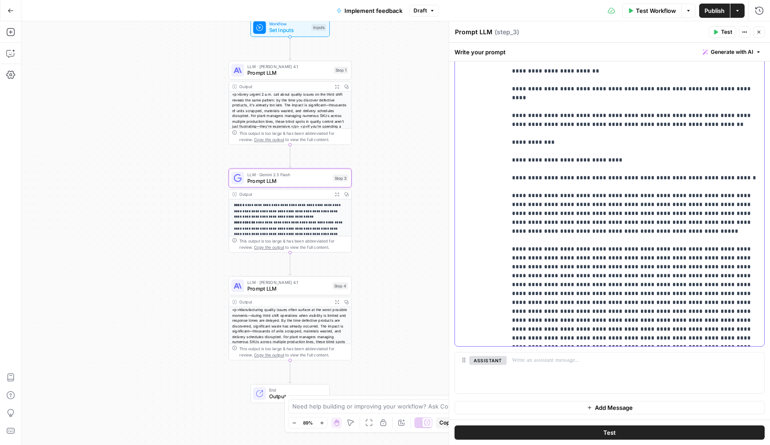
scroll to position [118, 0]
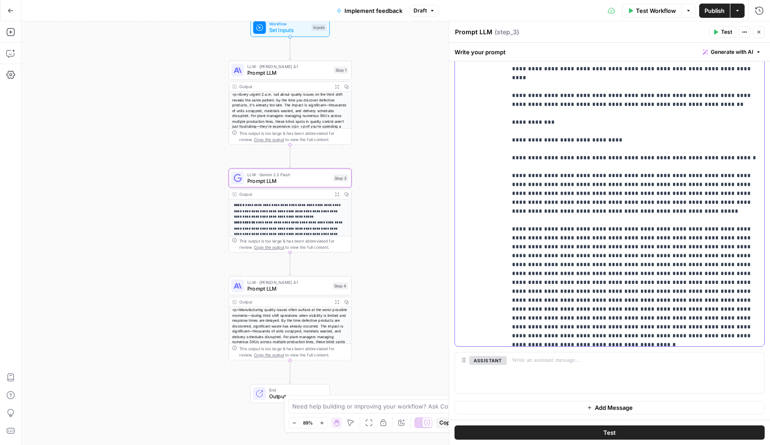
drag, startPoint x: 596, startPoint y: 316, endPoint x: 655, endPoint y: 312, distance: 58.9
click at [655, 312] on p "**********" at bounding box center [635, 109] width 247 height 481
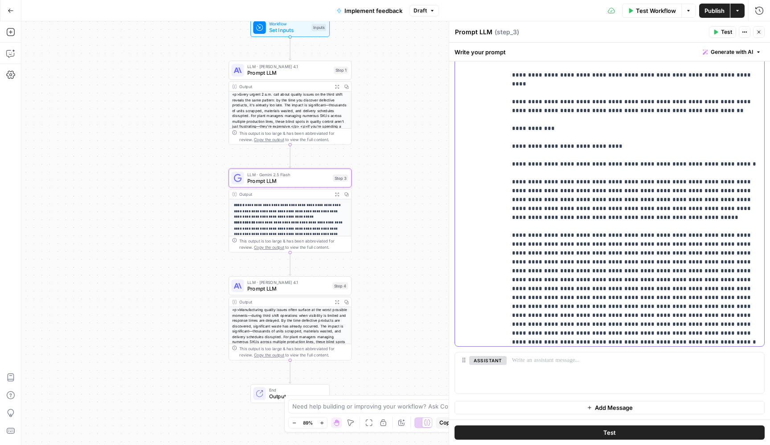
scroll to position [116, 0]
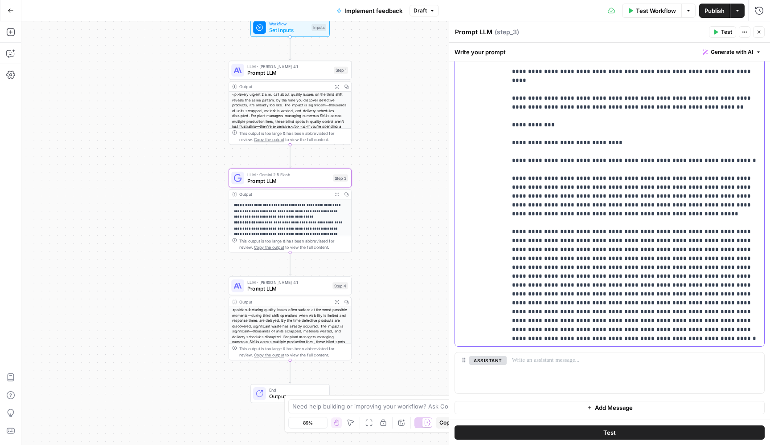
click at [732, 286] on p "**********" at bounding box center [635, 107] width 247 height 472
drag, startPoint x: 639, startPoint y: 322, endPoint x: 710, endPoint y: 296, distance: 75.6
click at [710, 296] on p "**********" at bounding box center [635, 111] width 247 height 481
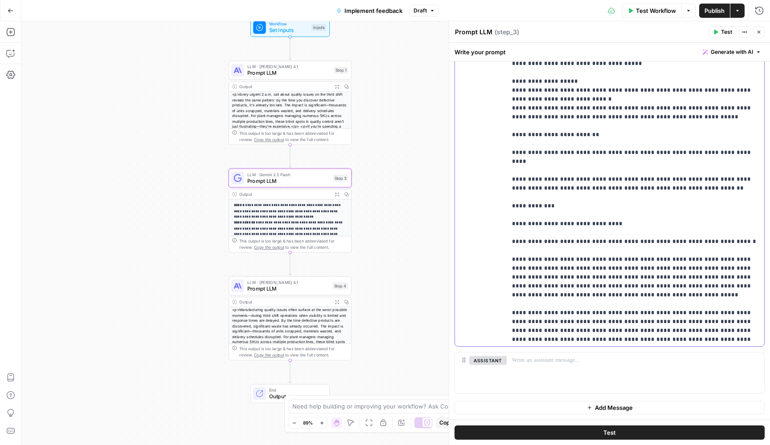
scroll to position [29, 0]
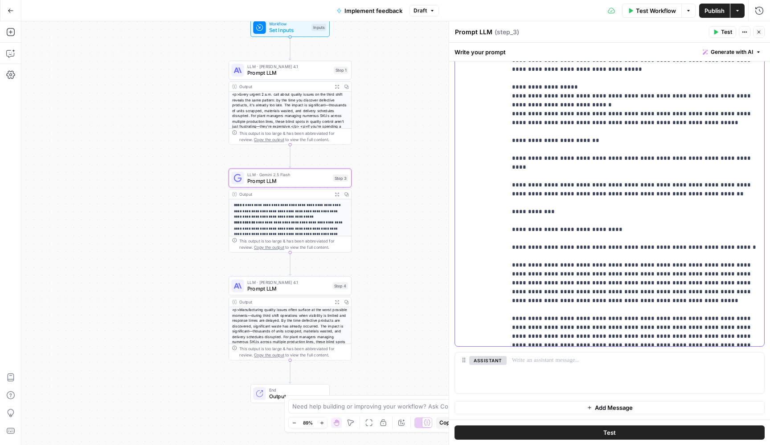
drag, startPoint x: 620, startPoint y: 285, endPoint x: 653, endPoint y: 275, distance: 34.6
click at [654, 274] on p "**********" at bounding box center [635, 185] width 247 height 454
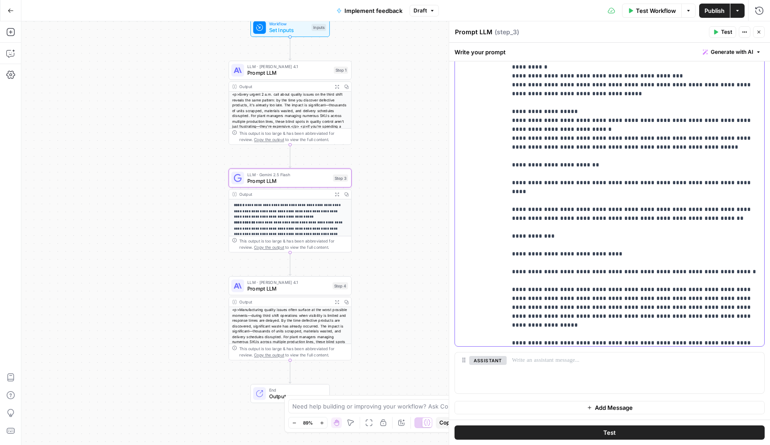
scroll to position [4, 0]
drag, startPoint x: 734, startPoint y: 254, endPoint x: 505, endPoint y: 256, distance: 229.4
click at [505, 256] on div "**********" at bounding box center [609, 165] width 309 height 363
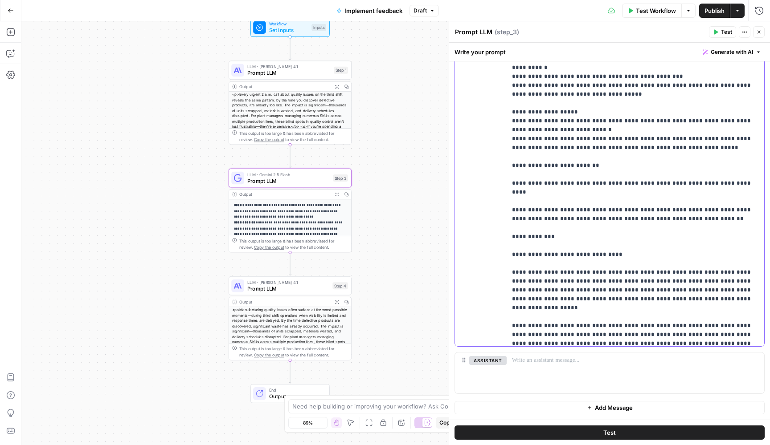
drag, startPoint x: 609, startPoint y: 236, endPoint x: 518, endPoint y: 237, distance: 91.3
click at [518, 237] on p "**********" at bounding box center [635, 197] width 247 height 428
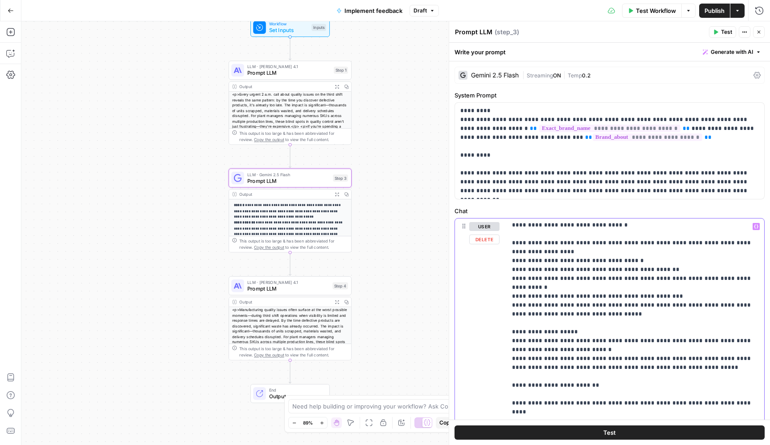
scroll to position [20, 0]
drag, startPoint x: 654, startPoint y: 268, endPoint x: 632, endPoint y: 268, distance: 22.7
click at [632, 268] on p "**********" at bounding box center [635, 416] width 247 height 428
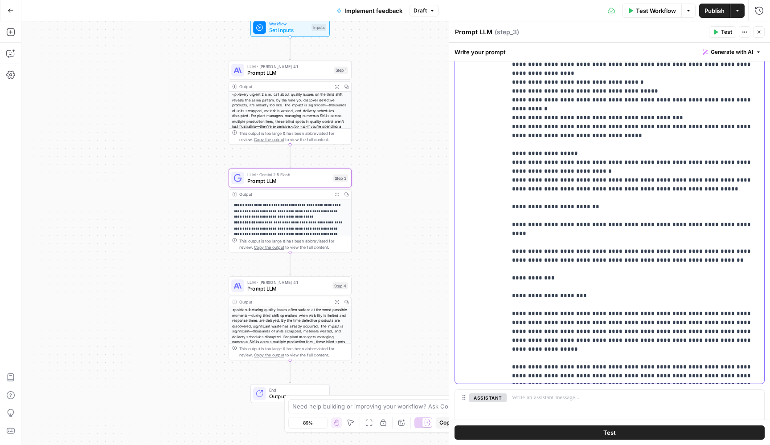
scroll to position [0, 0]
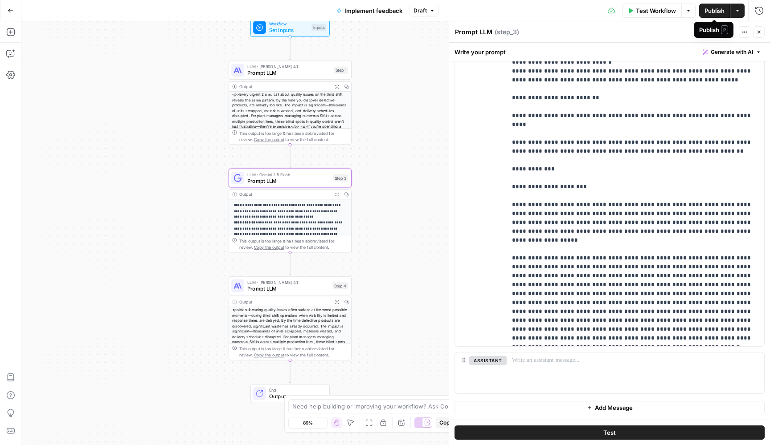
click at [727, 10] on button "Publish" at bounding box center [714, 11] width 31 height 14
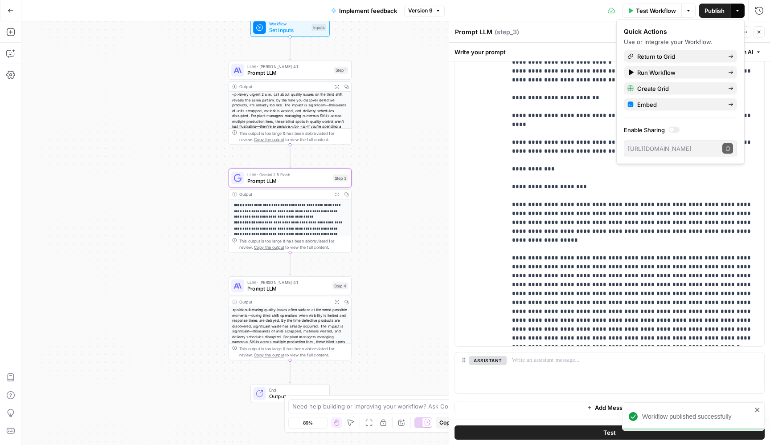
click at [758, 31] on icon "button" at bounding box center [758, 31] width 5 height 5
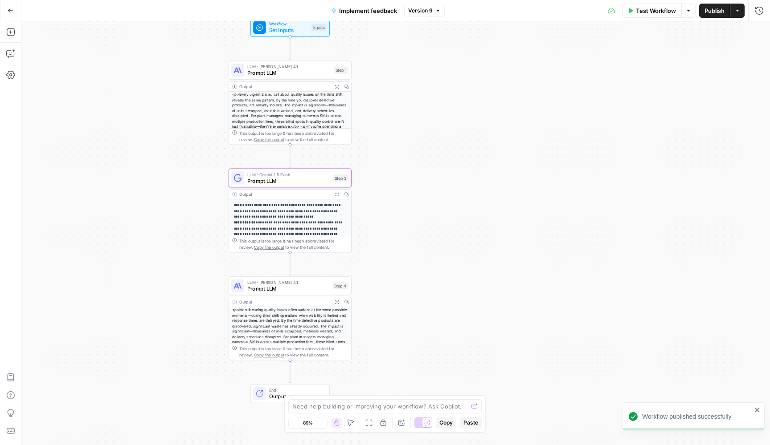
click at [289, 178] on span "Prompt LLM" at bounding box center [288, 181] width 82 height 8
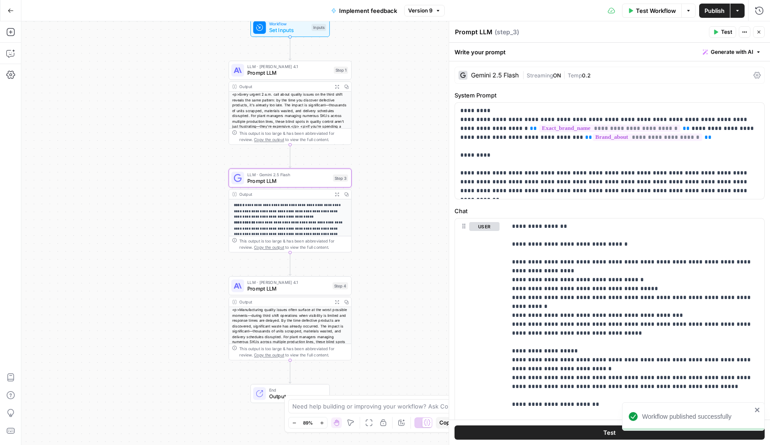
click at [488, 77] on div "Gemini 2.5 Flash" at bounding box center [495, 75] width 48 height 6
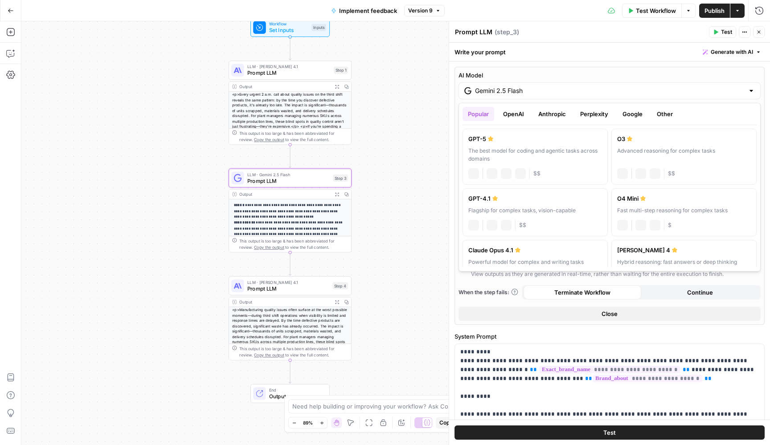
click at [506, 99] on div "Gemini 2.5 Flash" at bounding box center [609, 90] width 302 height 17
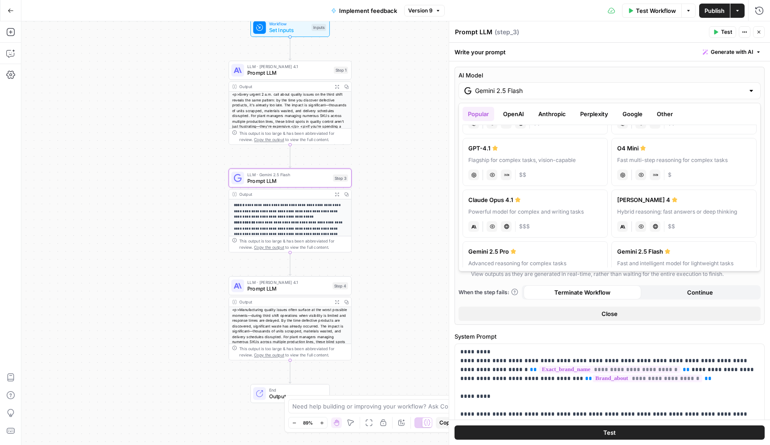
click at [522, 212] on div "Powerful model for complex and writing tasks" at bounding box center [535, 212] width 134 height 8
type input "Claude Opus 4.1"
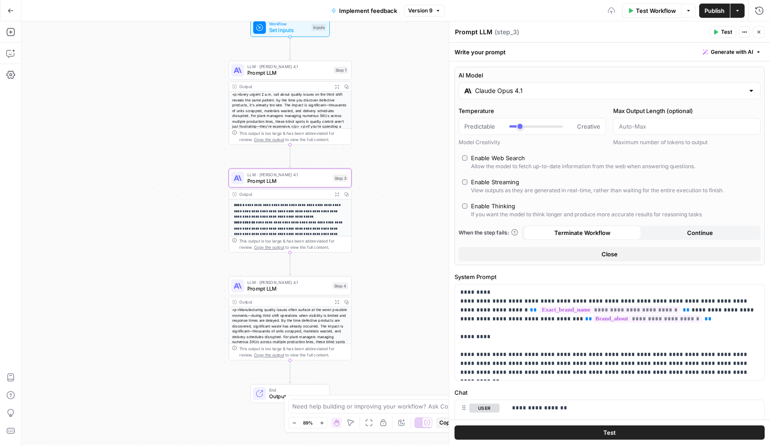
click at [410, 166] on div "**********" at bounding box center [395, 233] width 748 height 424
click at [710, 10] on span "Publish" at bounding box center [714, 10] width 20 height 9
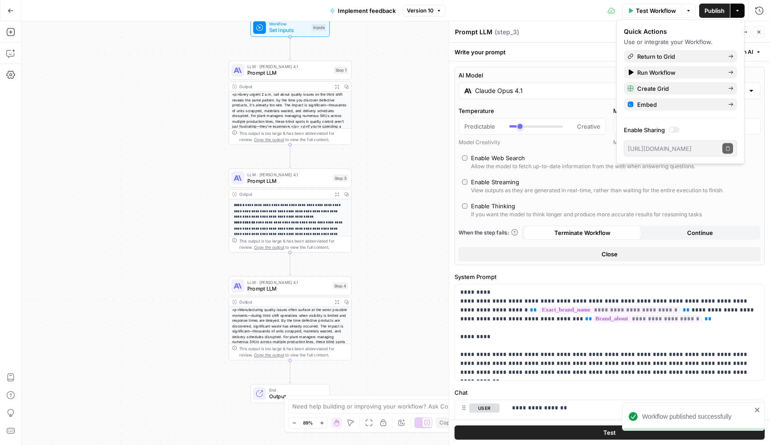
click at [762, 34] on button "Close" at bounding box center [759, 32] width 12 height 12
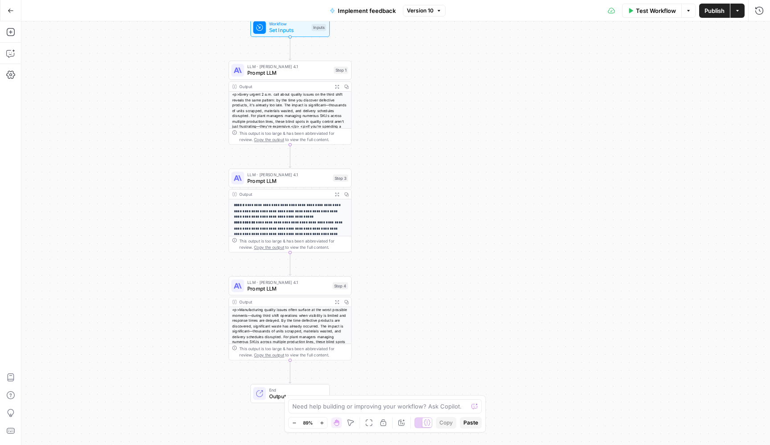
click at [291, 287] on span "Prompt LLM" at bounding box center [288, 289] width 82 height 8
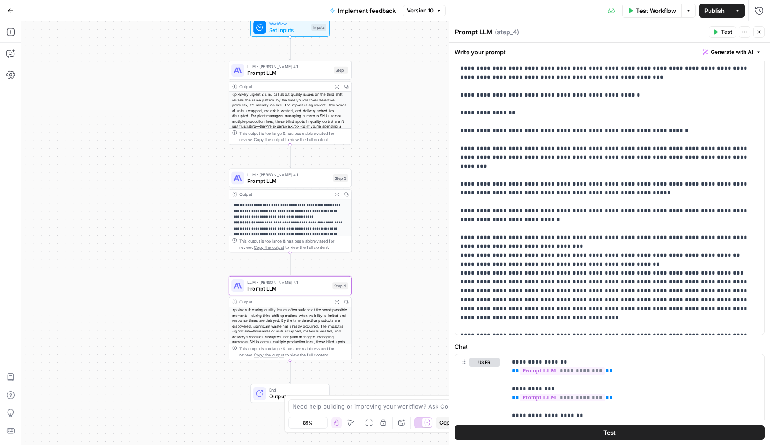
scroll to position [135, 0]
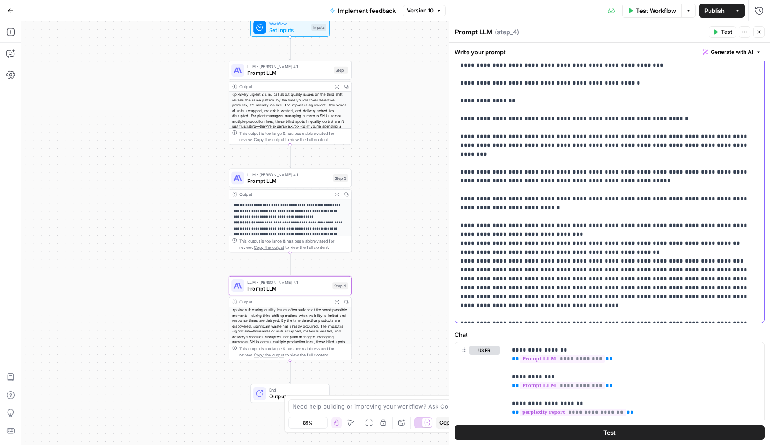
drag, startPoint x: 601, startPoint y: 173, endPoint x: 448, endPoint y: 138, distance: 157.7
click at [449, 138] on div "**********" at bounding box center [609, 233] width 321 height 424
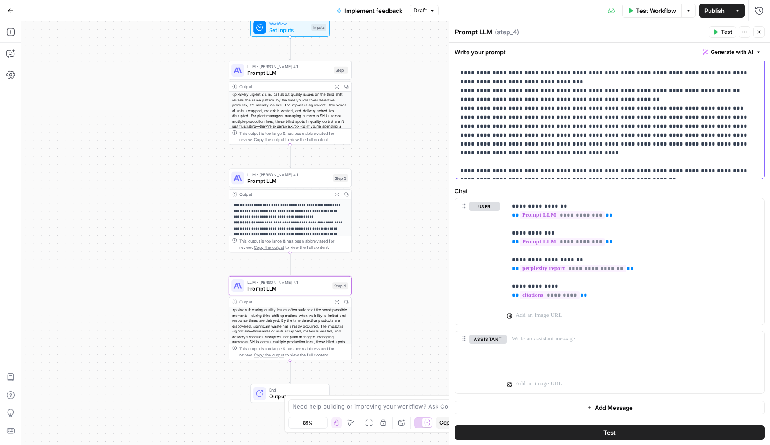
scroll to position [0, 0]
click at [730, 12] on button "Actions" at bounding box center [737, 11] width 14 height 14
click at [714, 13] on span "Publish" at bounding box center [714, 10] width 20 height 9
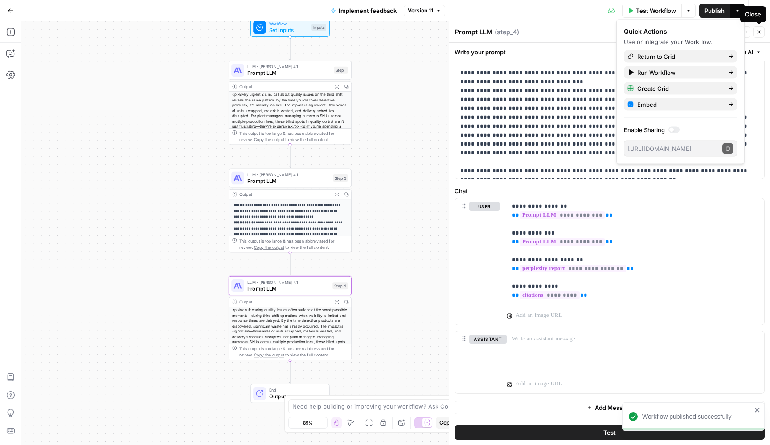
click at [761, 33] on icon "button" at bounding box center [758, 31] width 5 height 5
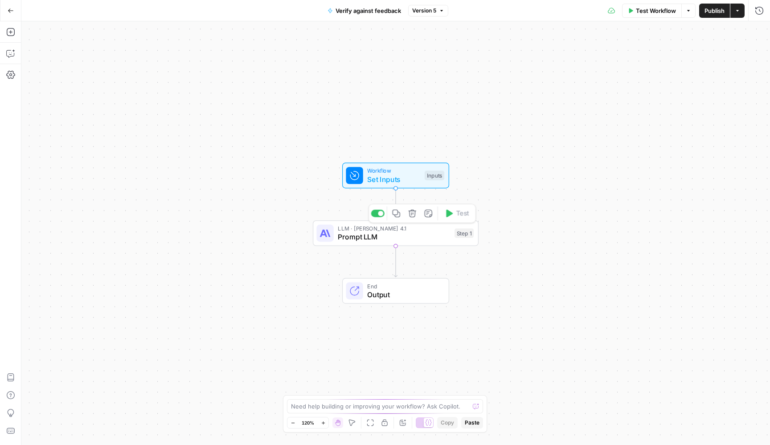
click at [365, 226] on span "LLM · [PERSON_NAME] 4.1" at bounding box center [394, 228] width 112 height 8
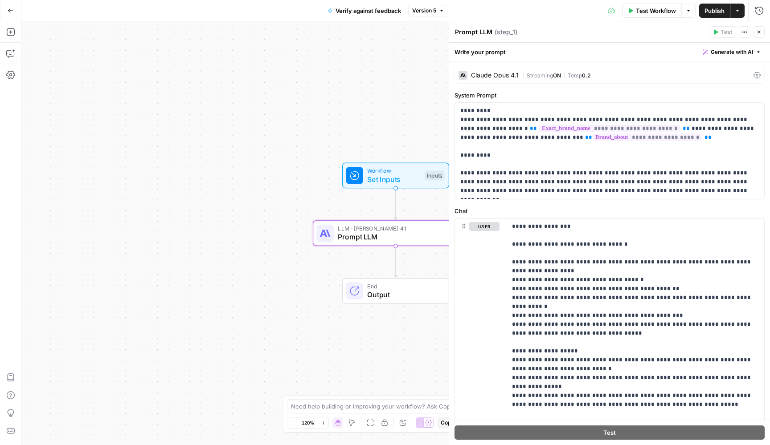
click at [549, 75] on span "Streaming" at bounding box center [539, 75] width 26 height 7
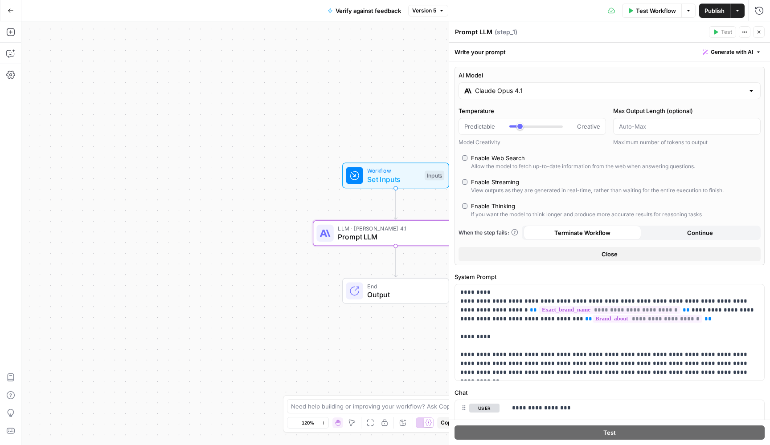
click at [568, 90] on input "Claude Opus 4.1" at bounding box center [609, 90] width 269 height 9
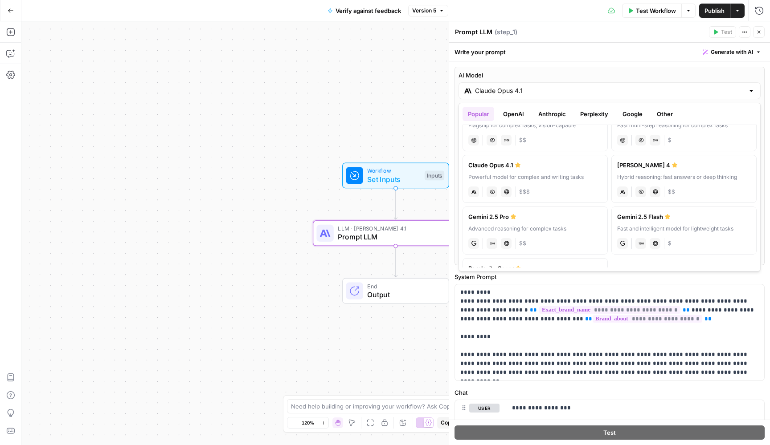
scroll to position [109, 0]
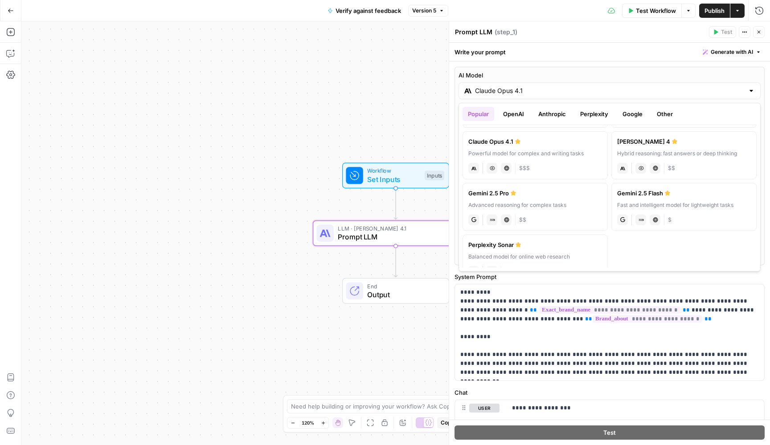
click at [665, 200] on label "Gemini 2.5 Flash Fast and intelligent model for lightweight tasks gemini JSON M…" at bounding box center [683, 207] width 145 height 48
type input "Gemini 2.5 Flash"
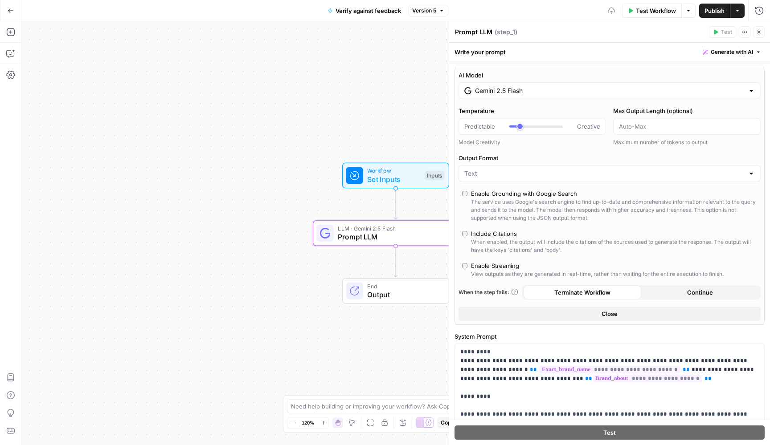
click at [417, 138] on div "Workflow Set Inputs Inputs LLM · Gemini 2.5 Flash Prompt LLM Step 1 End Output" at bounding box center [395, 233] width 748 height 424
click at [714, 14] on span "Publish" at bounding box center [714, 10] width 20 height 9
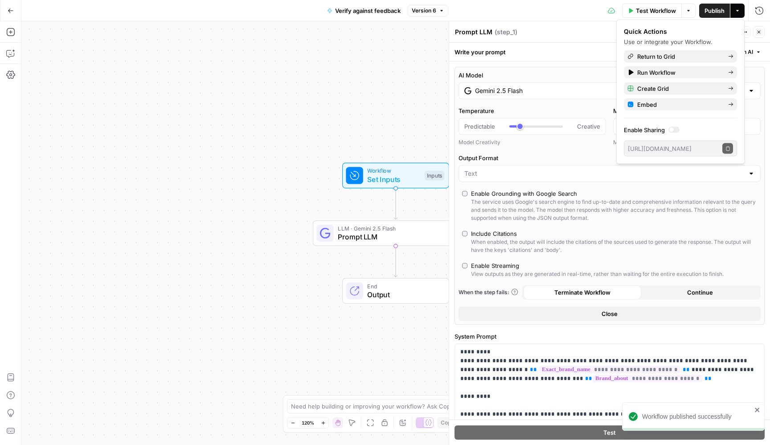
click at [760, 34] on icon "button" at bounding box center [758, 31] width 5 height 5
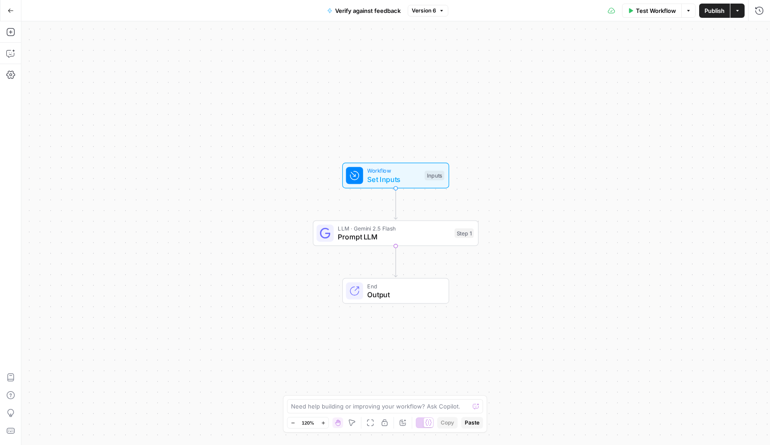
click at [453, 235] on div "LLM · Gemini 2.5 Flash Prompt LLM Step 1 Copy step Delete step Add Note Test" at bounding box center [394, 233] width 157 height 18
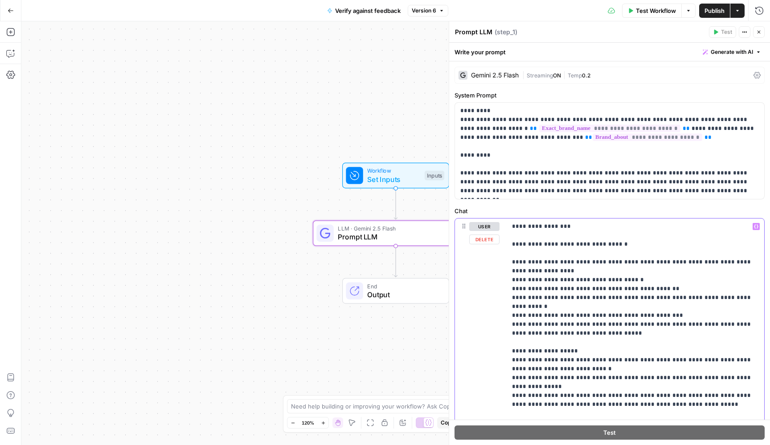
click at [710, 16] on button "Publish" at bounding box center [714, 11] width 31 height 14
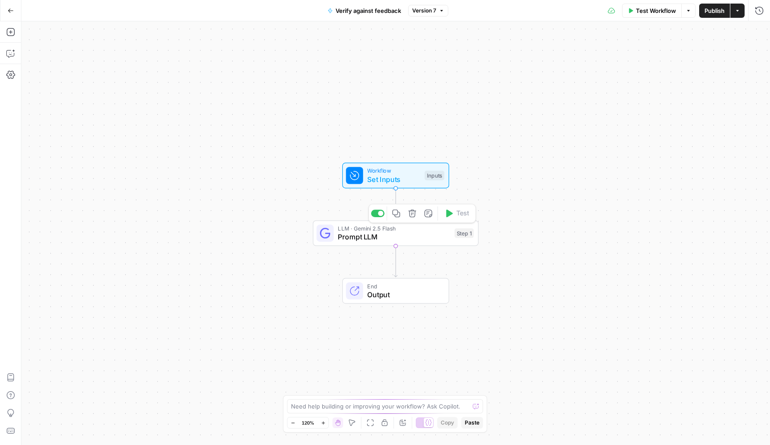
click at [446, 244] on div "LLM · Gemini 2.5 Flash Prompt LLM Step 1 Copy step Delete step Add Note Test" at bounding box center [396, 233] width 166 height 26
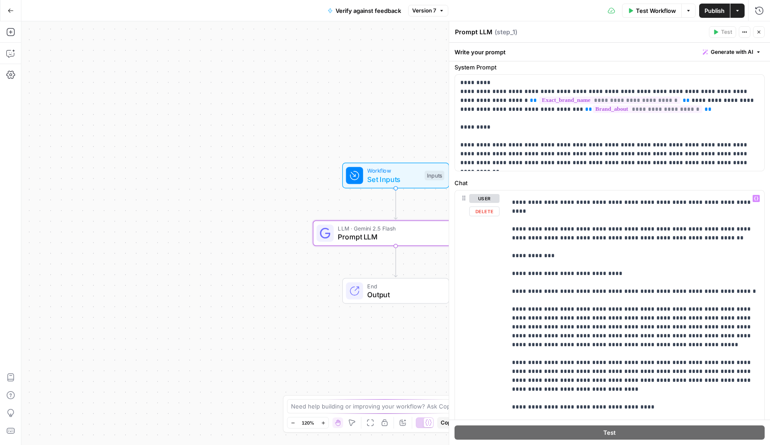
scroll to position [216, 0]
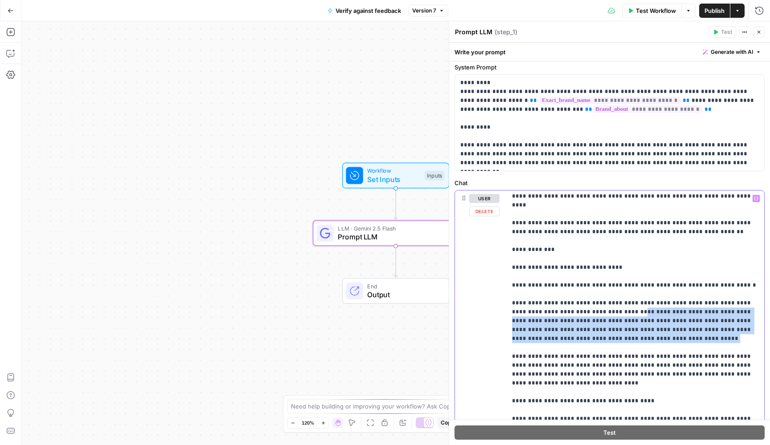
drag, startPoint x: 577, startPoint y: 316, endPoint x: 577, endPoint y: 287, distance: 29.0
click at [577, 287] on p "**********" at bounding box center [635, 298] width 247 height 641
copy p "**********"
click at [392, 245] on div "LLM · Gemini 2.5 Flash Prompt LLM Step 1 Copy step Delete step Add Note Test" at bounding box center [396, 233] width 166 height 26
click at [391, 239] on span "Prompt LLM" at bounding box center [394, 237] width 112 height 11
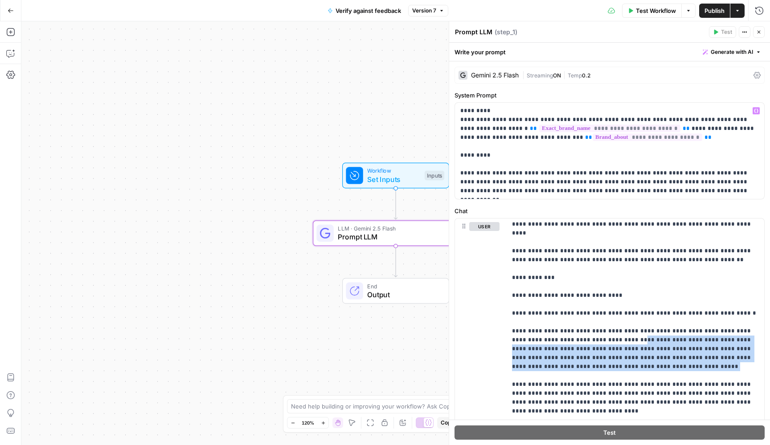
scroll to position [0, 0]
click at [518, 79] on div "Gemini 2.5 Flash" at bounding box center [488, 75] width 60 height 9
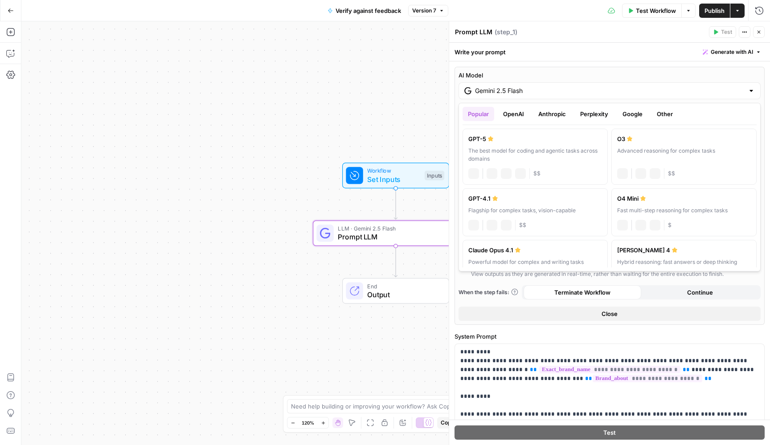
click at [570, 93] on input "Gemini 2.5 Flash" at bounding box center [609, 90] width 269 height 9
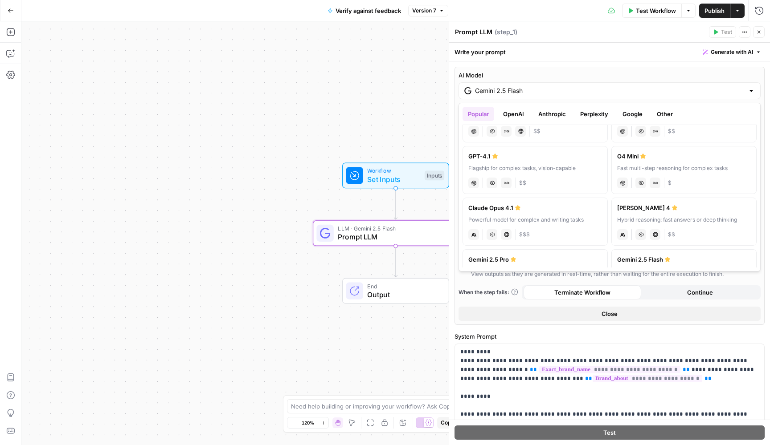
scroll to position [72, 0]
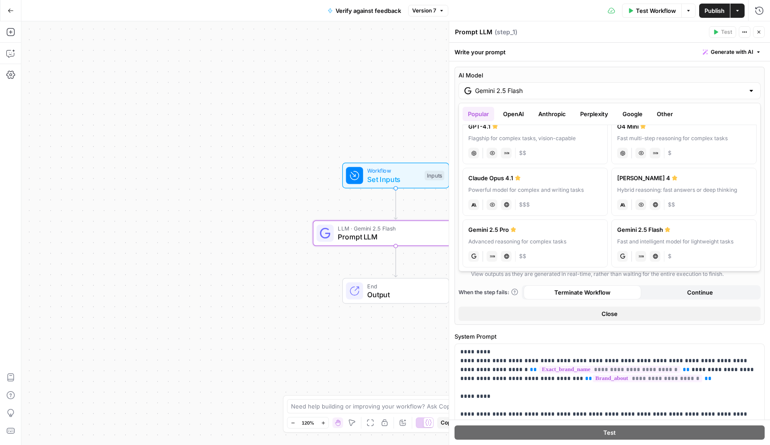
click at [524, 191] on div "Powerful model for complex and writing tasks" at bounding box center [535, 190] width 134 height 8
type input "Claude Opus 4.1"
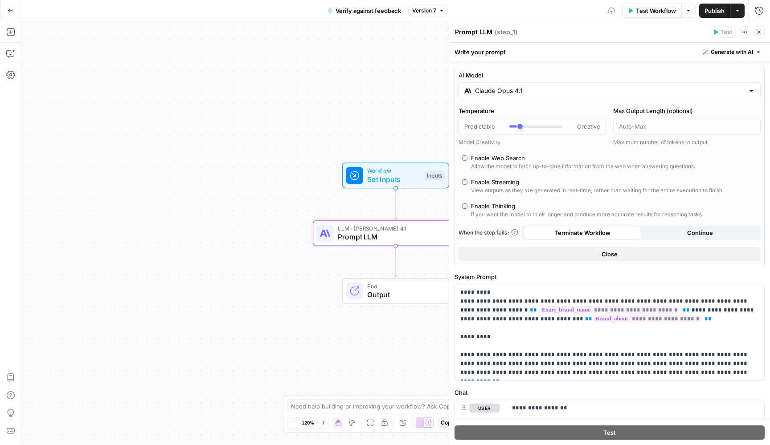
click at [714, 15] on button "Publish" at bounding box center [714, 11] width 31 height 14
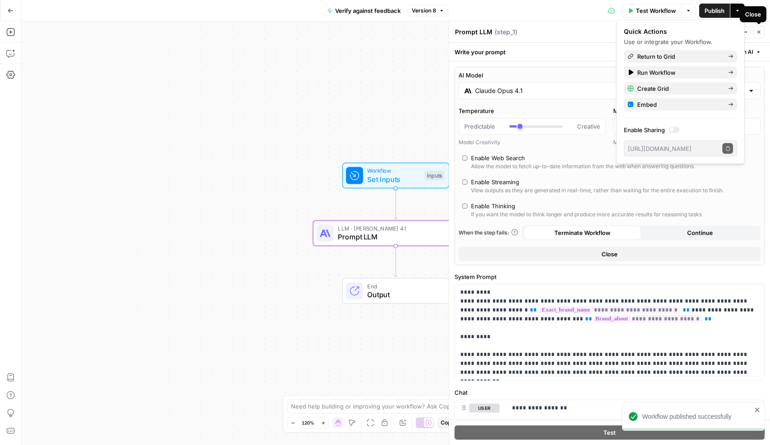
click at [758, 34] on icon "button" at bounding box center [758, 31] width 5 height 5
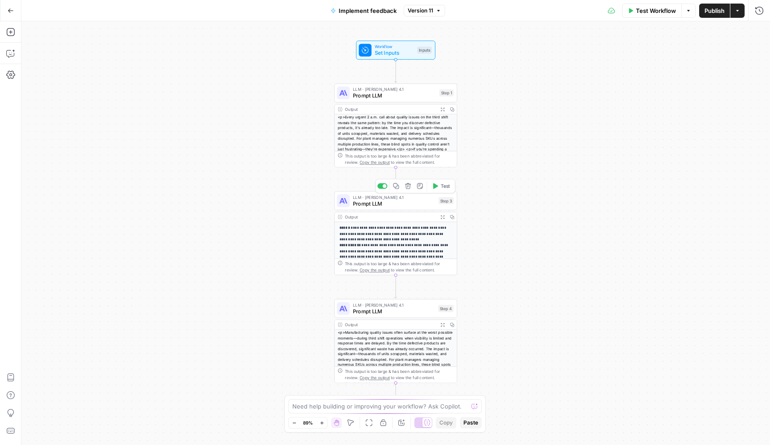
click at [421, 203] on span "Prompt LLM" at bounding box center [394, 204] width 82 height 8
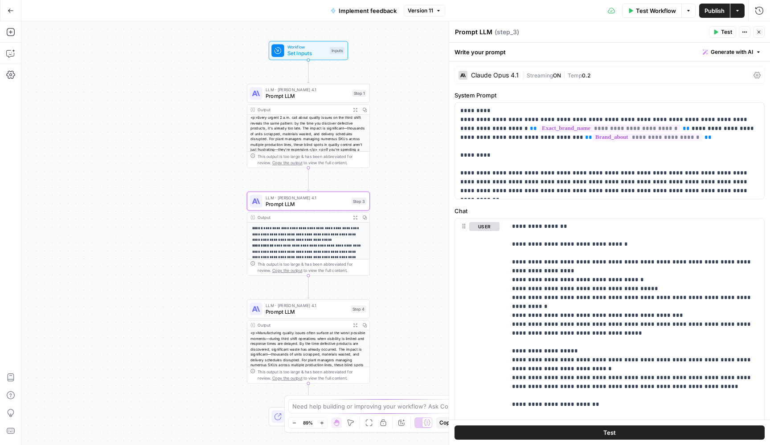
drag, startPoint x: 272, startPoint y: 200, endPoint x: 184, endPoint y: 200, distance: 87.7
click at [184, 200] on div "**********" at bounding box center [395, 233] width 748 height 424
click at [324, 93] on span "Prompt LLM" at bounding box center [306, 96] width 83 height 8
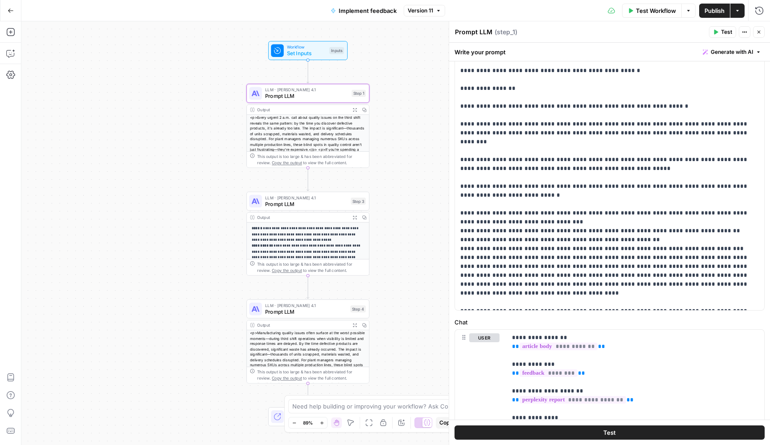
scroll to position [148, 0]
click at [331, 204] on span "Prompt LLM" at bounding box center [306, 204] width 82 height 8
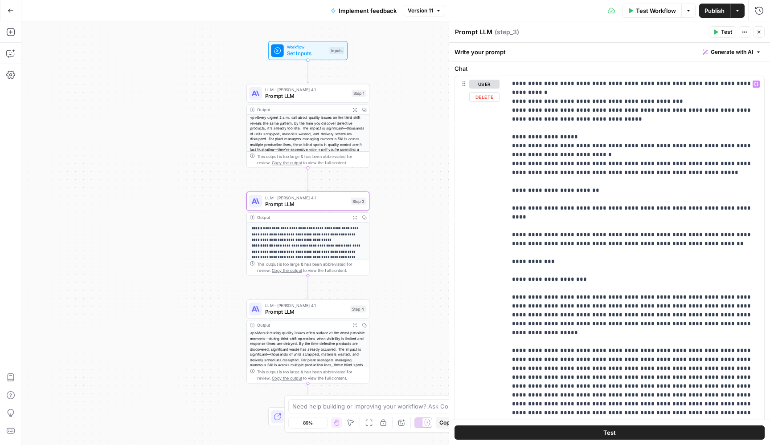
scroll to position [157, 0]
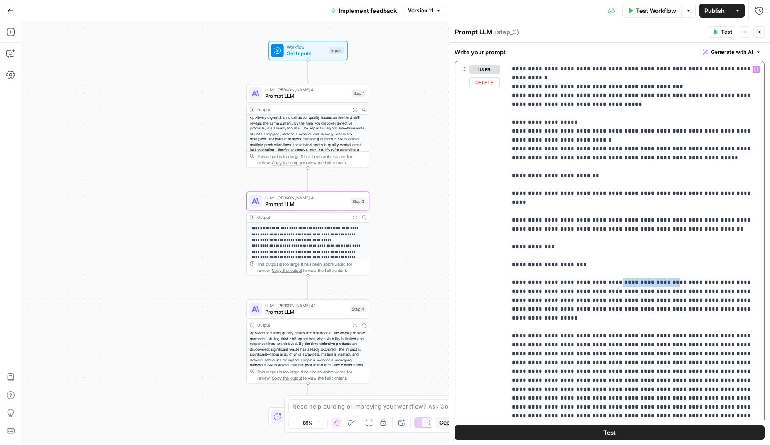
drag, startPoint x: 645, startPoint y: 265, endPoint x: 599, endPoint y: 267, distance: 46.0
click at [599, 267] on p "**********" at bounding box center [635, 207] width 247 height 428
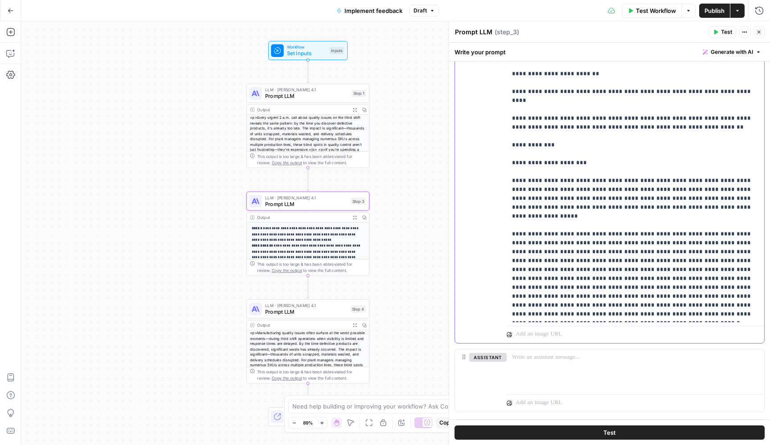
scroll to position [263, 0]
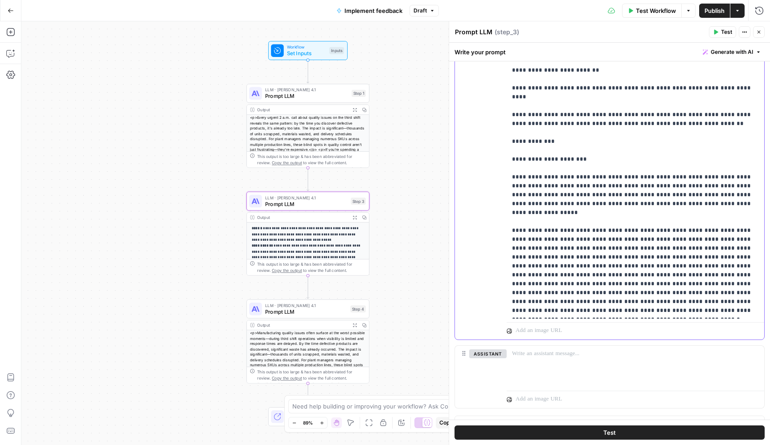
click at [622, 274] on p "**********" at bounding box center [635, 102] width 247 height 428
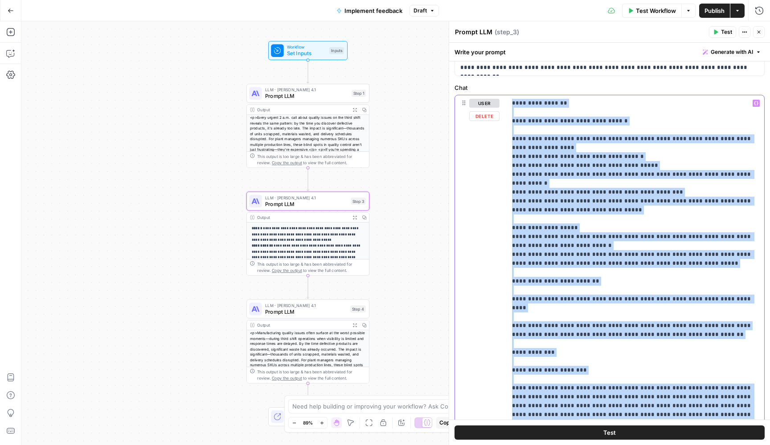
scroll to position [0, 0]
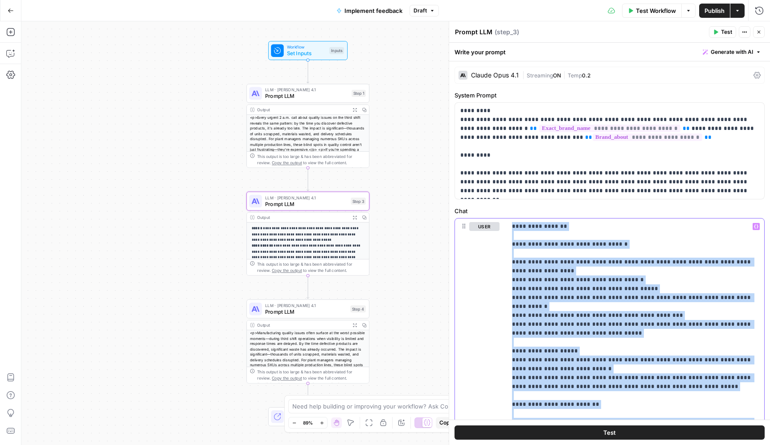
drag, startPoint x: 663, startPoint y: 270, endPoint x: 524, endPoint y: -20, distance: 321.3
click at [524, 0] on html "**********" at bounding box center [385, 222] width 770 height 445
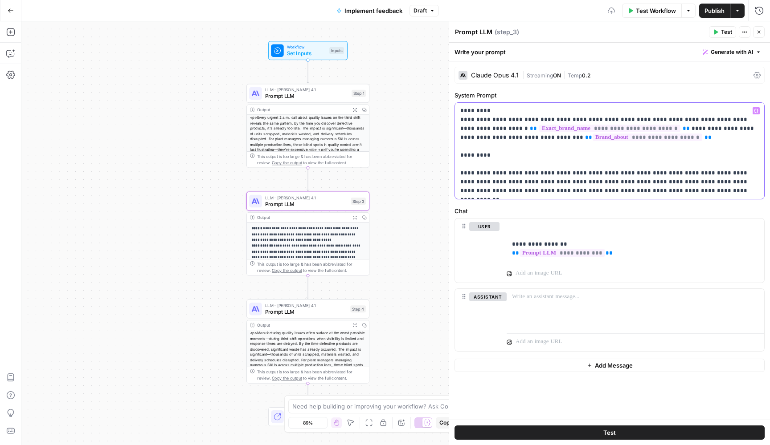
click at [646, 193] on p "**********" at bounding box center [609, 150] width 298 height 89
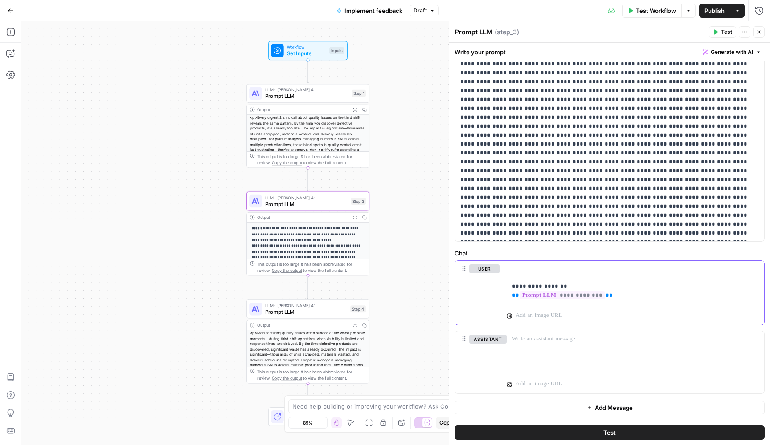
click at [518, 273] on p "**********" at bounding box center [635, 283] width 247 height 36
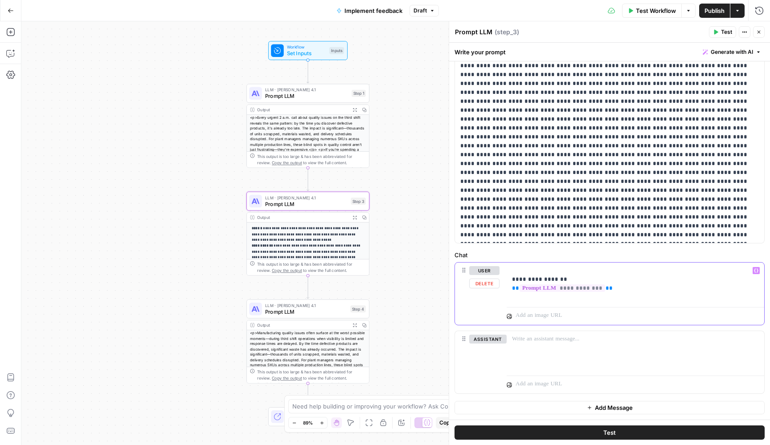
scroll to position [152, 0]
click at [724, 12] on button "Publish" at bounding box center [714, 11] width 31 height 14
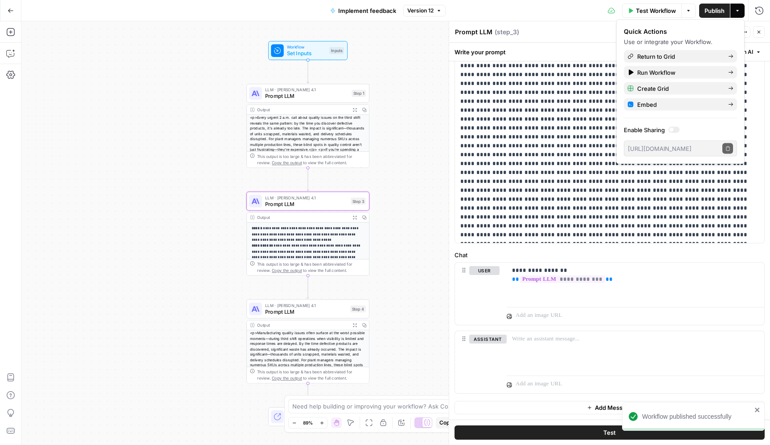
click at [713, 14] on span "Publish" at bounding box center [714, 10] width 20 height 9
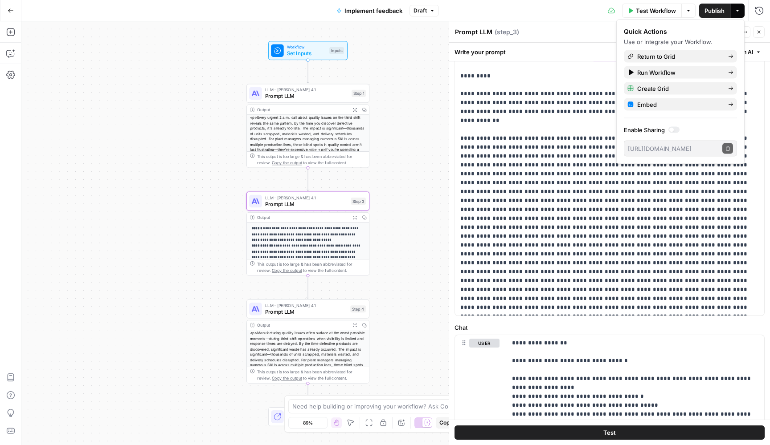
scroll to position [0, 0]
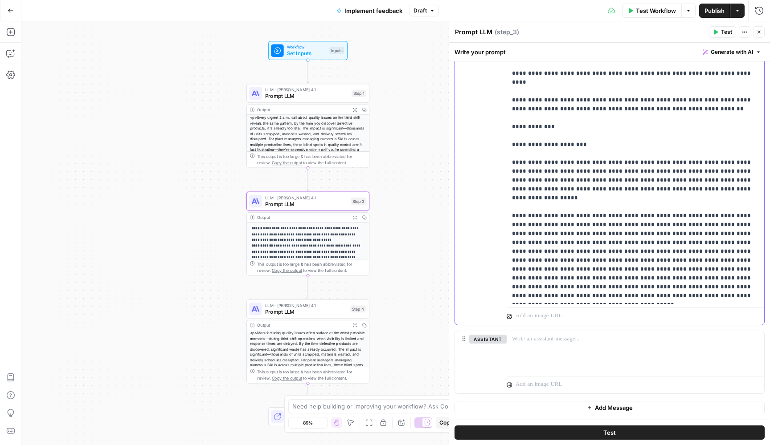
click at [651, 269] on p "**********" at bounding box center [635, 87] width 247 height 428
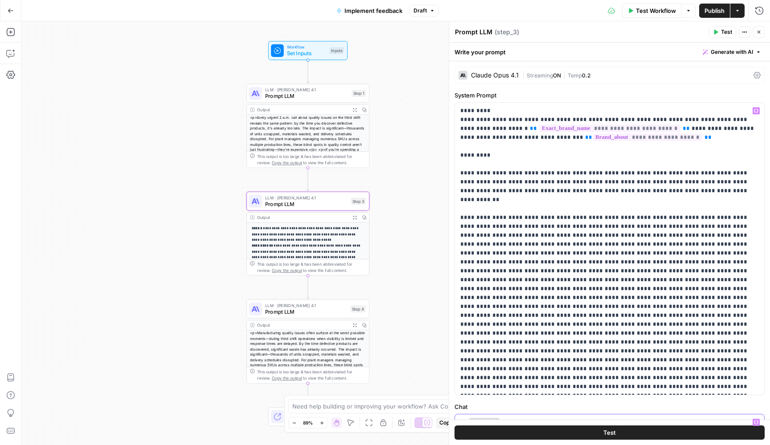
drag, startPoint x: 665, startPoint y: 271, endPoint x: 551, endPoint y: 371, distance: 152.4
click at [0, 0] on form "**********" at bounding box center [0, 0] width 0 height 0
drag, startPoint x: 625, startPoint y: 386, endPoint x: 456, endPoint y: 208, distance: 245.4
click at [456, 208] on div "**********" at bounding box center [609, 249] width 309 height 292
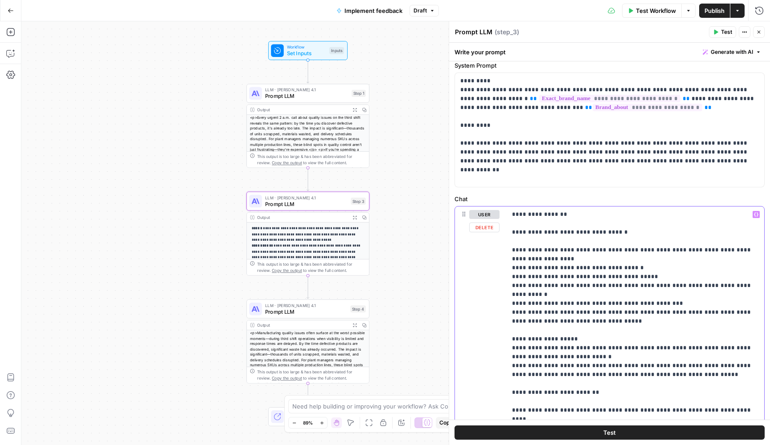
drag, startPoint x: 660, startPoint y: 269, endPoint x: 511, endPoint y: 214, distance: 158.5
click at [511, 214] on div "**********" at bounding box center [634, 388] width 257 height 363
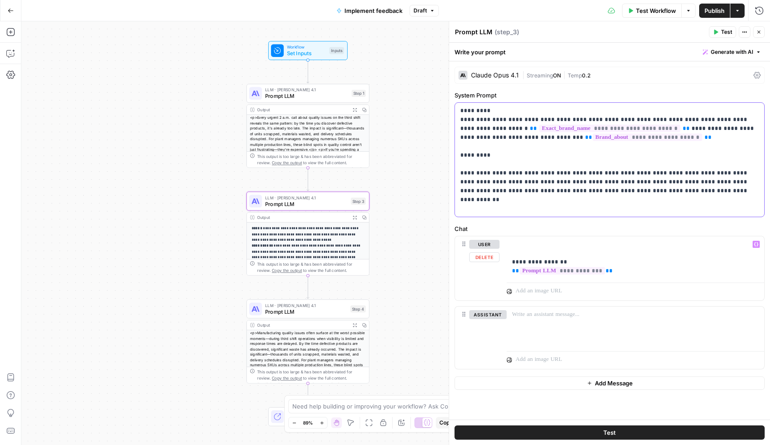
click at [513, 204] on p "**********" at bounding box center [609, 159] width 298 height 107
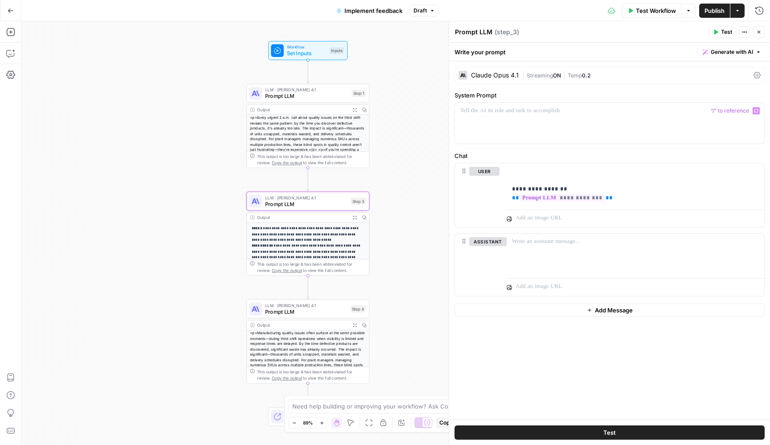
click at [431, 19] on div "Go Back Implement feedback Draft Test Workflow Options Publish Actions Run Hist…" at bounding box center [385, 10] width 770 height 21
click at [431, 17] on div "Implement feedback Draft" at bounding box center [385, 11] width 108 height 14
click at [431, 13] on icon "button" at bounding box center [431, 10] width 5 height 5
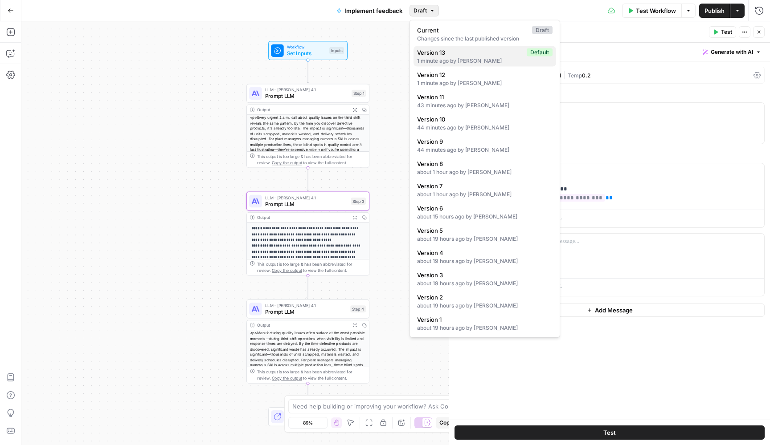
click at [441, 52] on span "Version 13" at bounding box center [470, 52] width 106 height 9
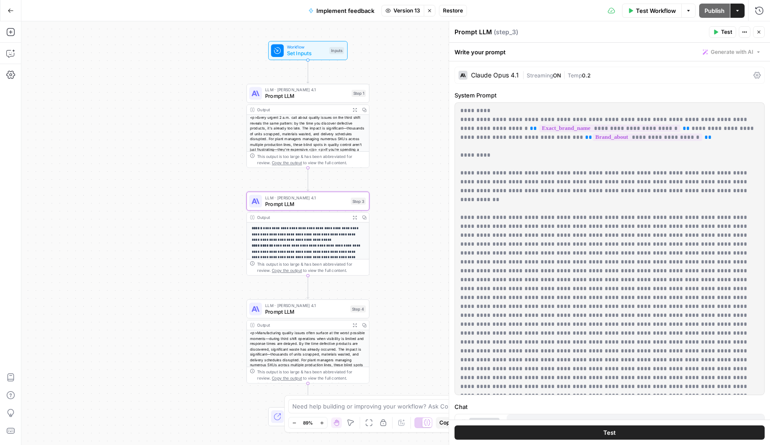
click at [455, 12] on span "Restore" at bounding box center [453, 11] width 20 height 8
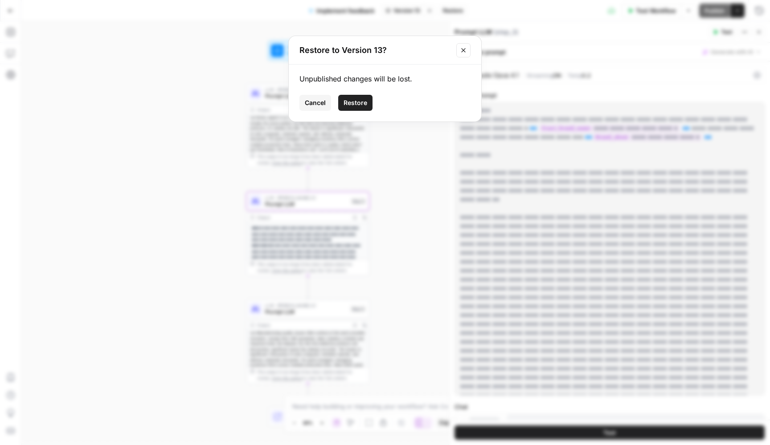
click at [355, 108] on button "Restore" at bounding box center [355, 103] width 34 height 16
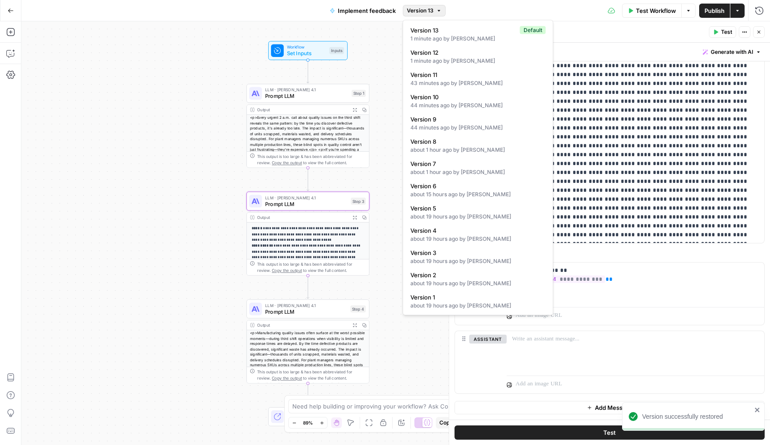
click at [434, 8] on button "Version 13" at bounding box center [424, 11] width 43 height 12
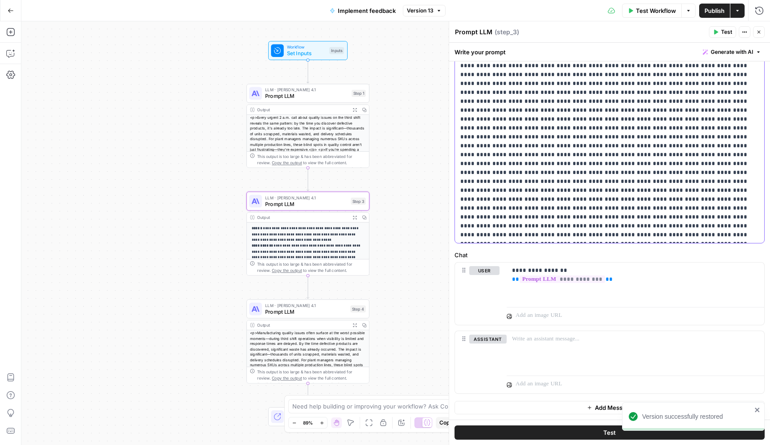
click at [598, 134] on p "**********" at bounding box center [609, 97] width 298 height 285
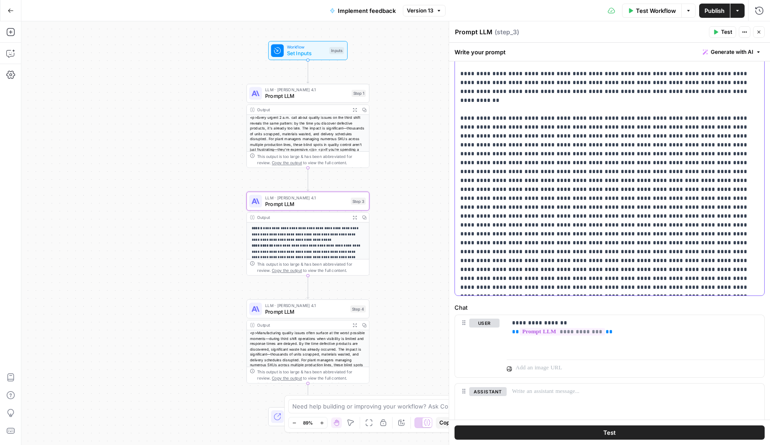
click at [504, 105] on p "**********" at bounding box center [609, 149] width 298 height 285
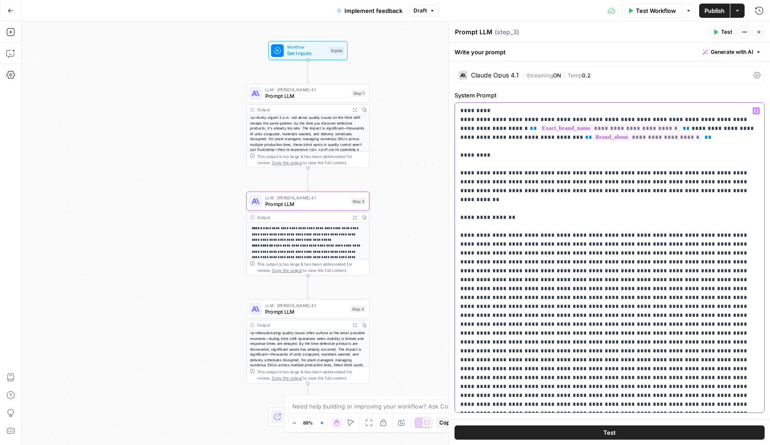
click at [555, 229] on p "**********" at bounding box center [609, 257] width 298 height 303
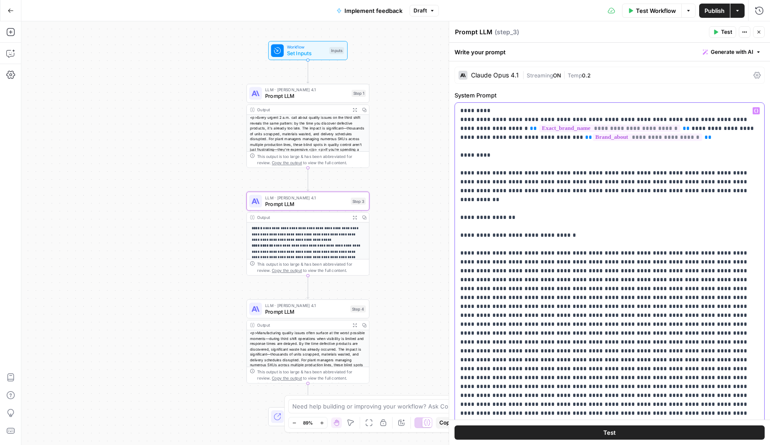
click at [712, 245] on p "**********" at bounding box center [609, 266] width 298 height 321
click at [563, 255] on p "**********" at bounding box center [609, 266] width 298 height 321
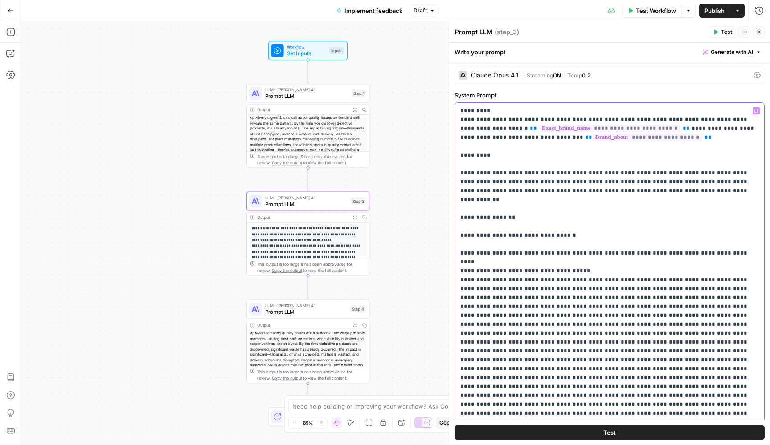
click at [582, 261] on p "**********" at bounding box center [609, 266] width 298 height 321
click at [688, 270] on p "**********" at bounding box center [609, 271] width 298 height 330
click at [467, 278] on p "**********" at bounding box center [609, 271] width 298 height 330
click at [601, 280] on p "**********" at bounding box center [609, 271] width 298 height 330
click at [470, 287] on p "**********" at bounding box center [609, 275] width 298 height 338
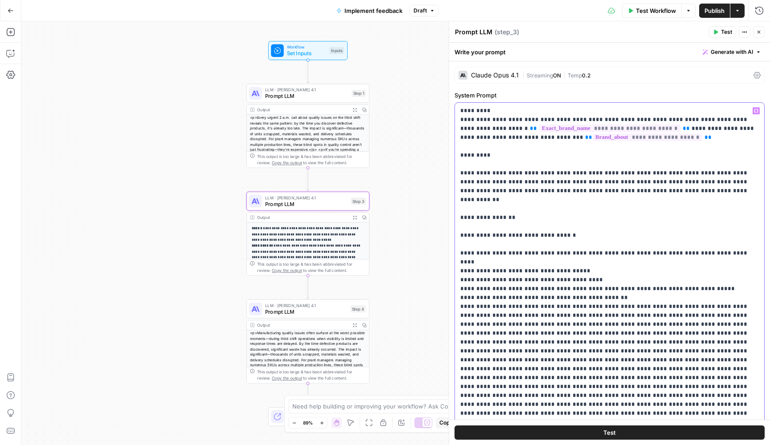
click at [480, 297] on p "**********" at bounding box center [609, 275] width 298 height 338
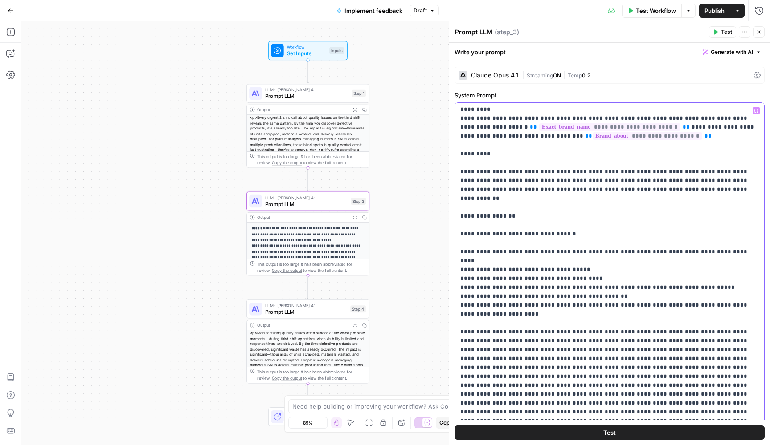
scroll to position [0, 0]
click at [604, 331] on p "**********" at bounding box center [609, 284] width 298 height 356
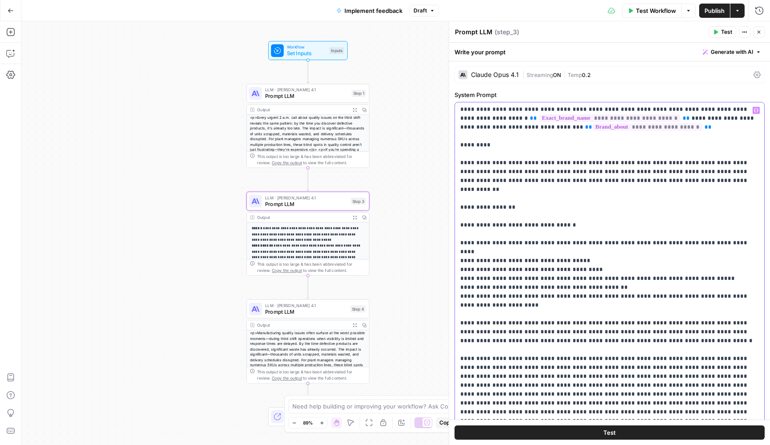
scroll to position [9, 0]
click at [532, 302] on p "**********" at bounding box center [609, 279] width 298 height 365
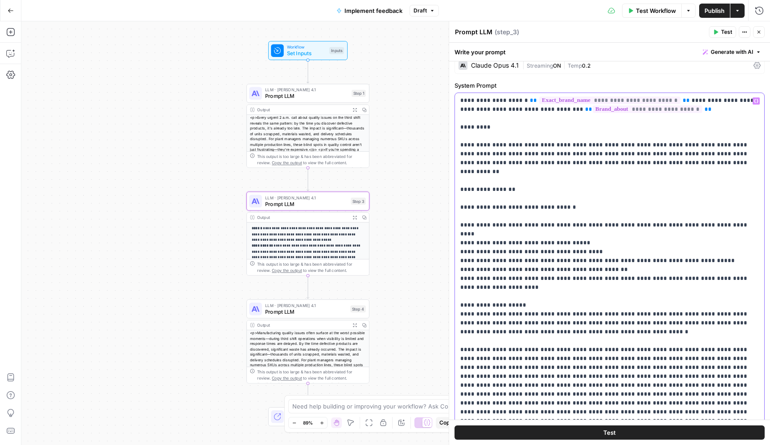
click at [738, 299] on p "**********" at bounding box center [609, 265] width 298 height 374
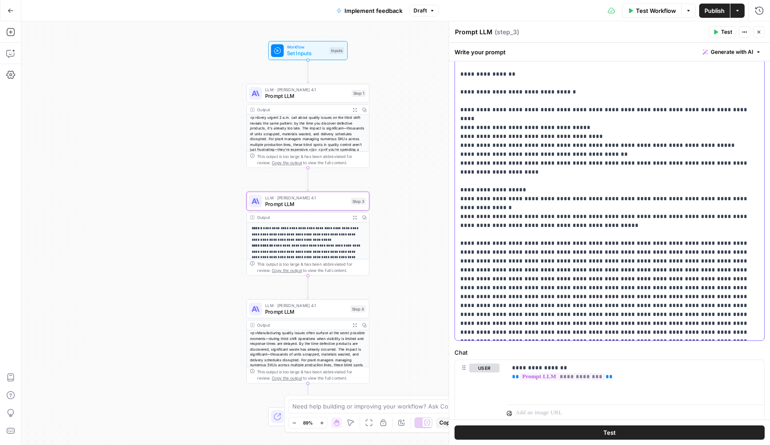
scroll to position [129, 0]
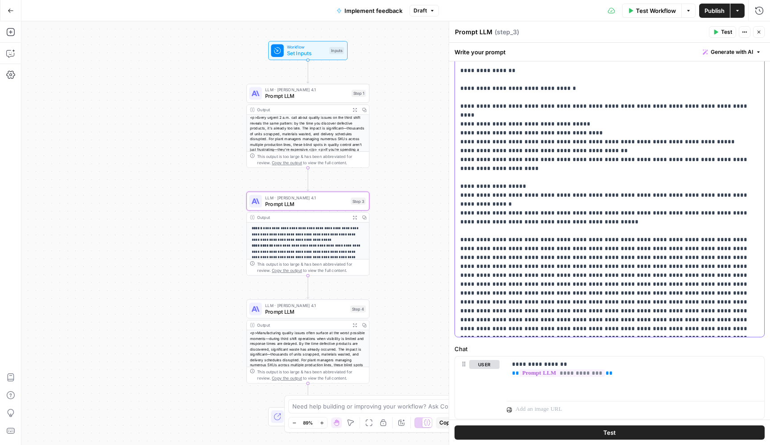
click at [554, 216] on p "**********" at bounding box center [609, 146] width 298 height 374
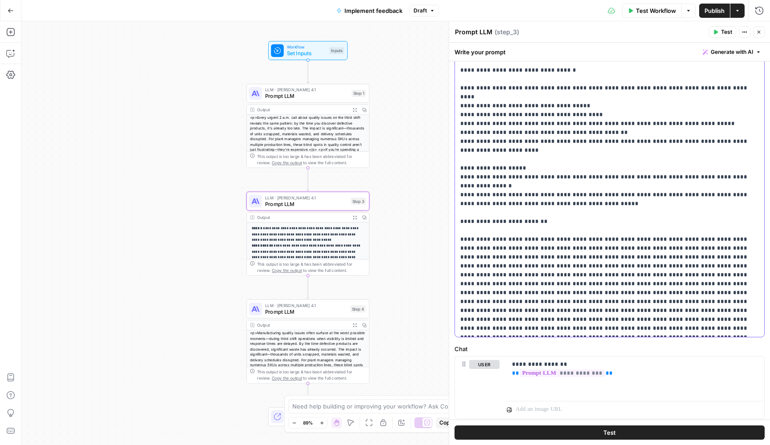
scroll to position [36, 0]
click at [665, 212] on p "**********" at bounding box center [609, 138] width 298 height 392
click at [560, 231] on p "**********" at bounding box center [609, 138] width 298 height 392
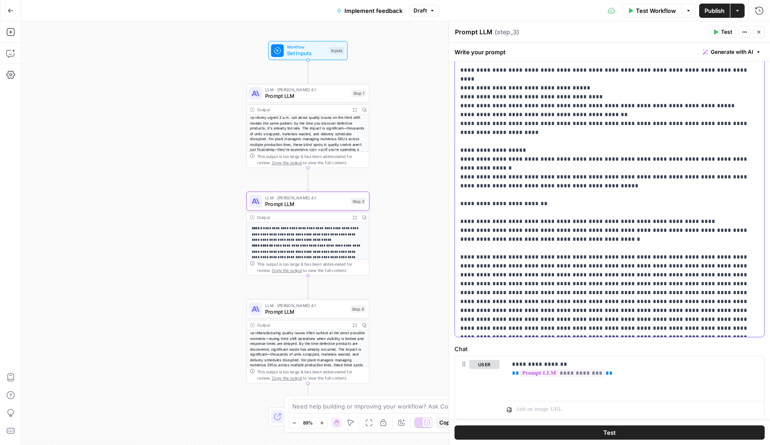
scroll to position [54, 0]
click at [661, 202] on p "**********" at bounding box center [609, 129] width 298 height 410
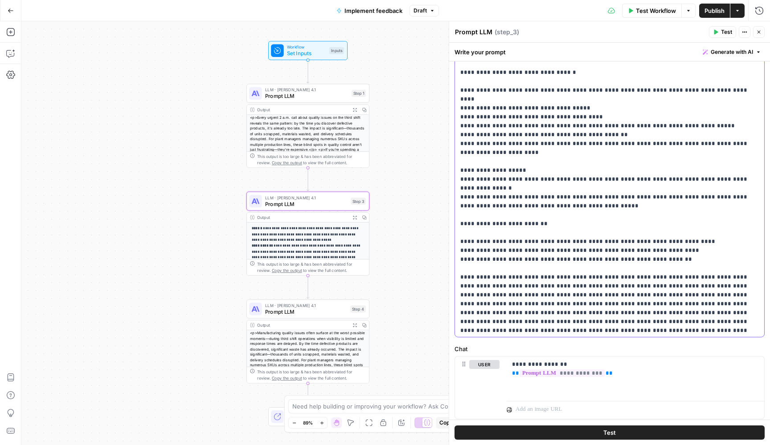
scroll to position [19, 0]
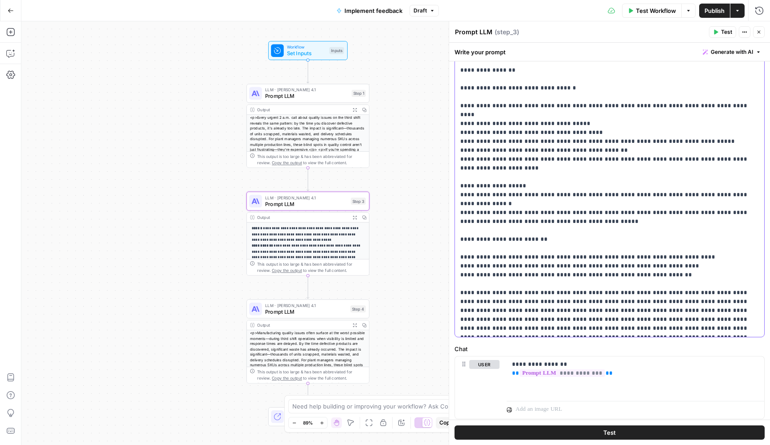
click at [459, 178] on div "**********" at bounding box center [609, 155] width 309 height 363
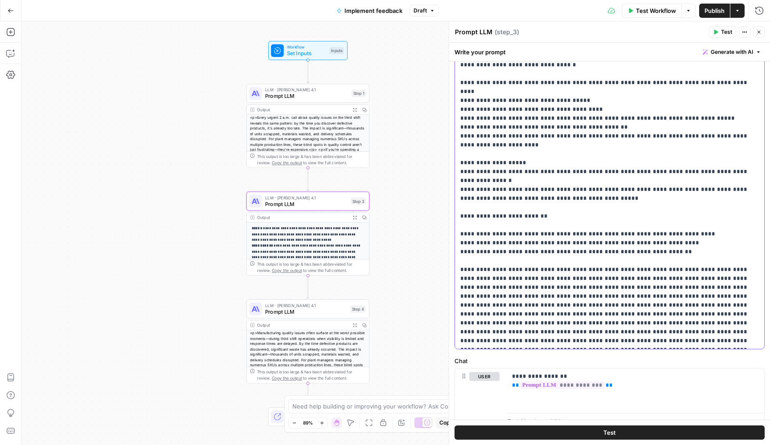
scroll to position [135, 0]
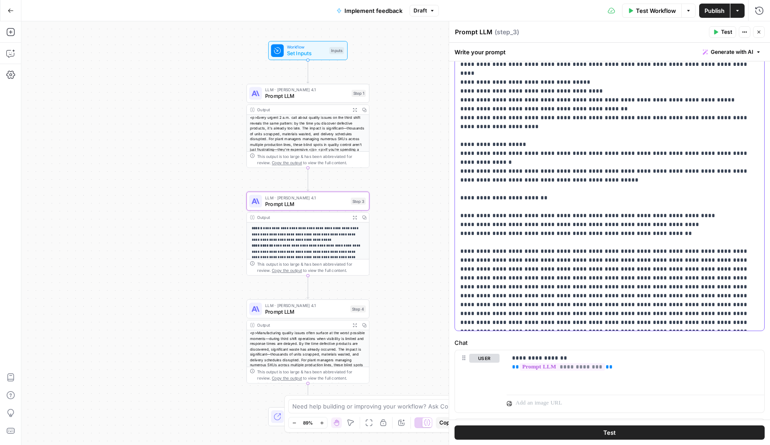
click at [500, 228] on p "**********" at bounding box center [609, 123] width 298 height 410
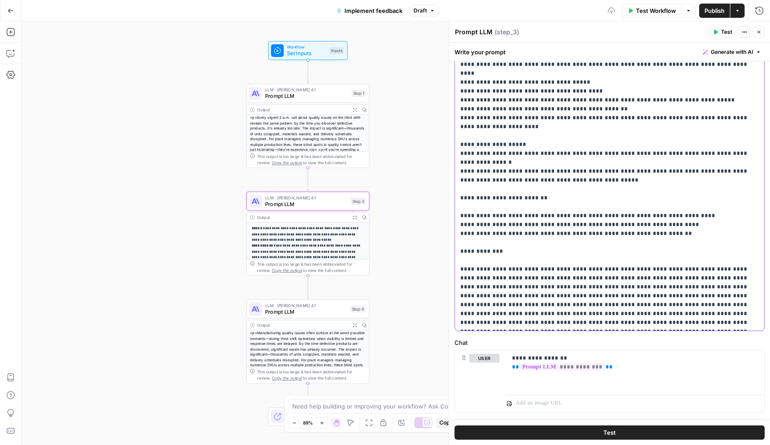
click at [522, 243] on p "**********" at bounding box center [609, 127] width 298 height 419
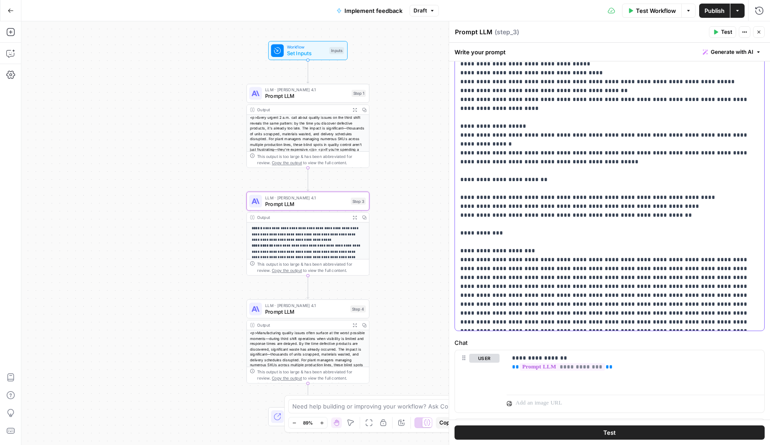
scroll to position [72, 0]
click at [484, 259] on p "**********" at bounding box center [609, 114] width 298 height 428
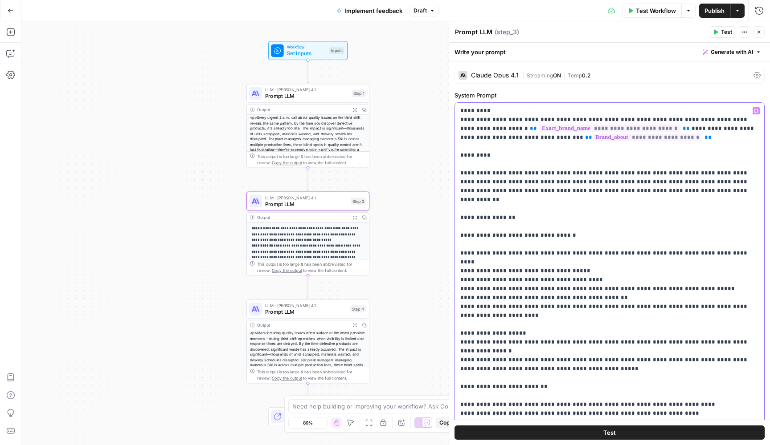
scroll to position [0, 0]
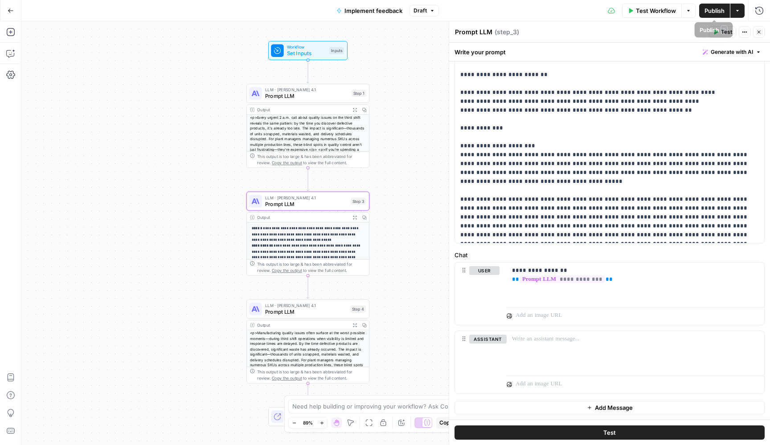
click at [711, 8] on span "Publish" at bounding box center [714, 10] width 20 height 9
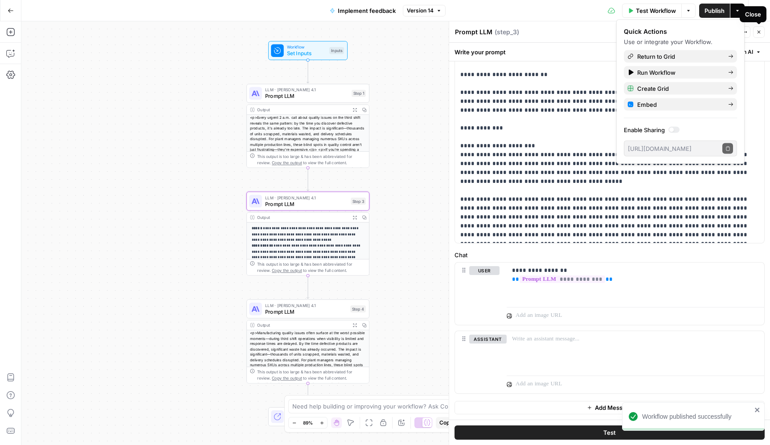
click at [762, 31] on button "Close" at bounding box center [759, 32] width 12 height 12
